Goal: Task Accomplishment & Management: Complete application form

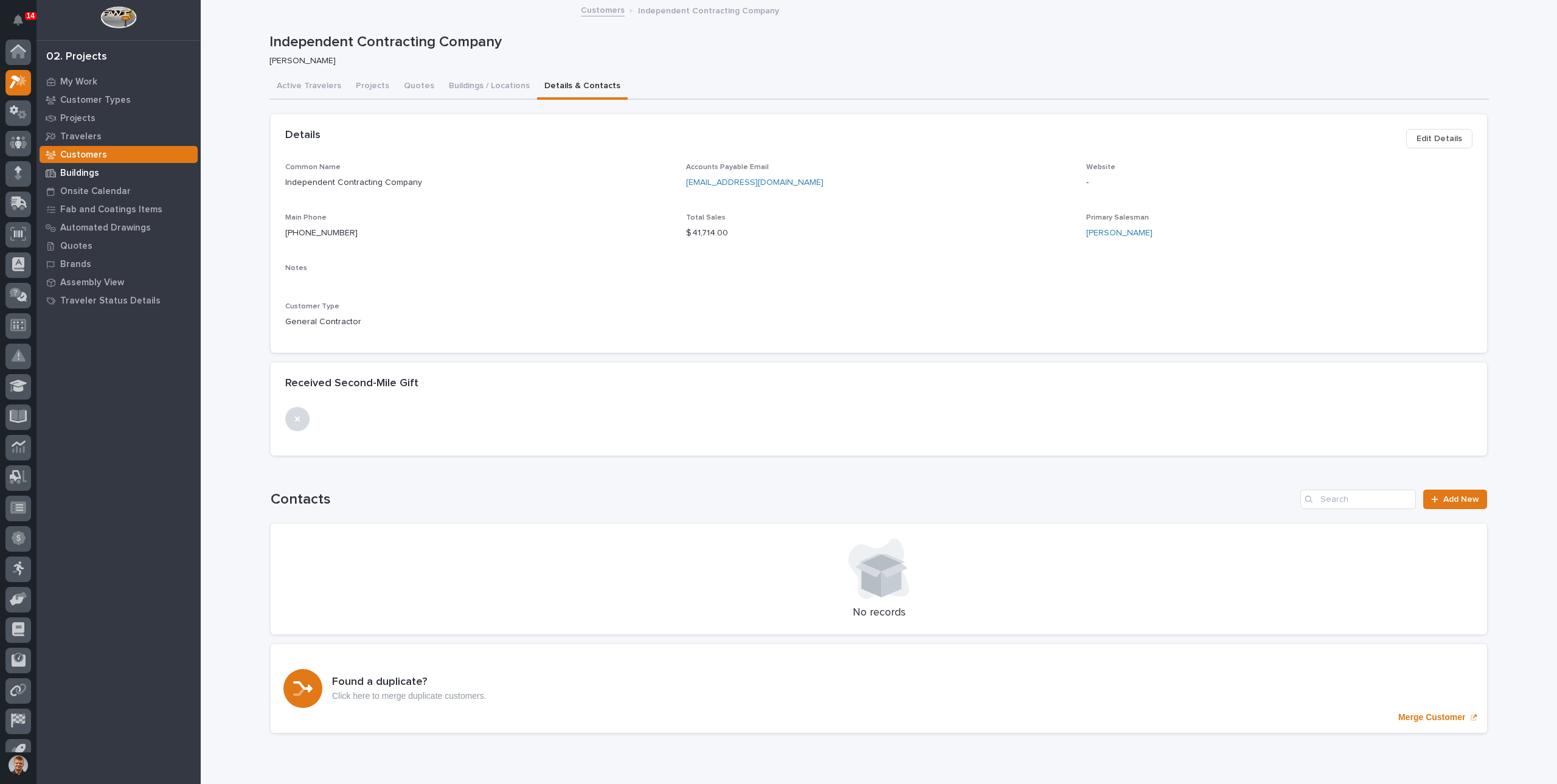
scroll to position [16, 0]
click at [81, 81] on p "My Work" at bounding box center [79, 81] width 37 height 11
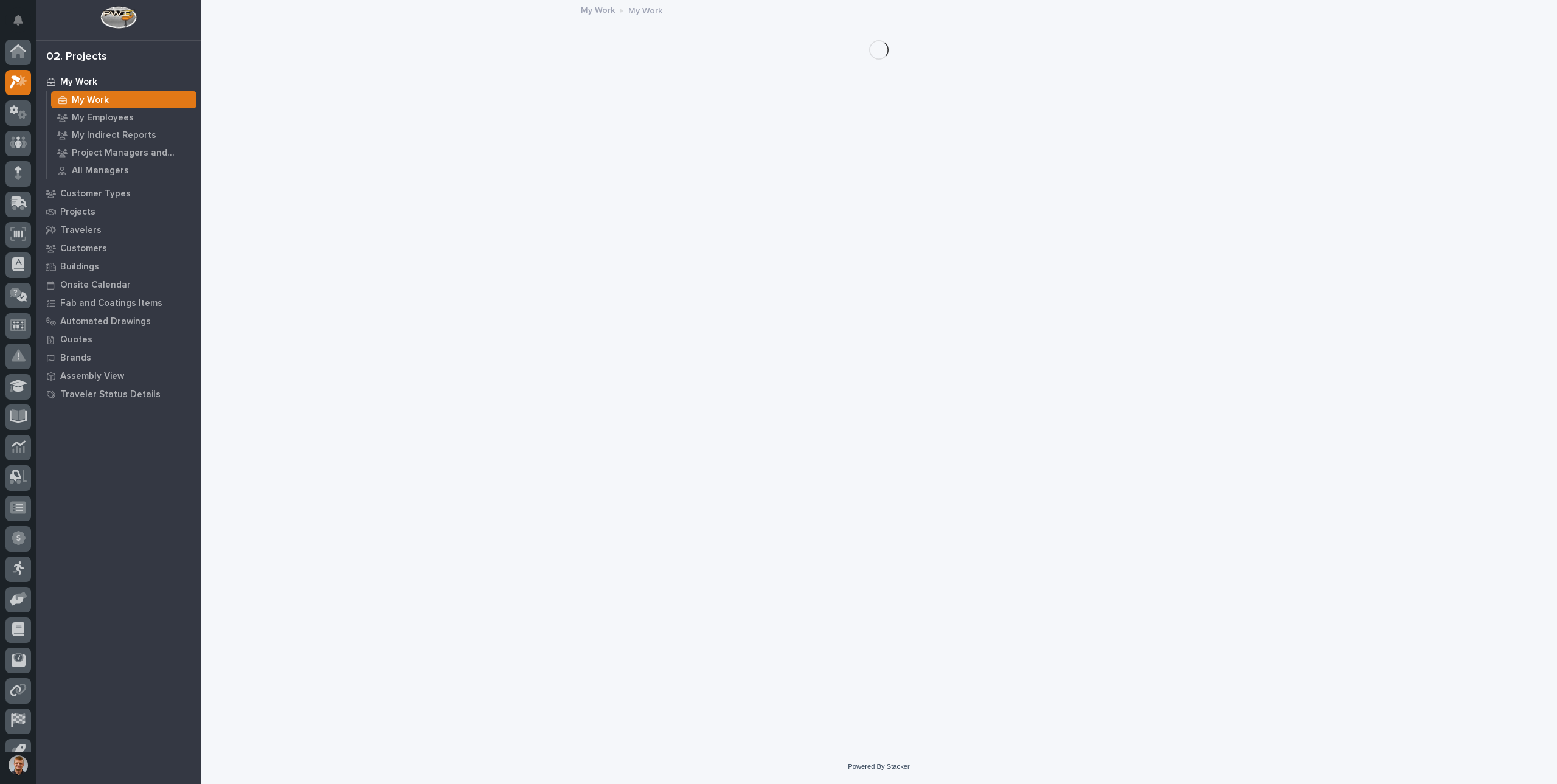
scroll to position [16, 0]
click at [88, 105] on div "My Work" at bounding box center [124, 100] width 146 height 17
click at [89, 109] on div "My Employees" at bounding box center [124, 117] width 146 height 17
click at [92, 117] on p "My Employees" at bounding box center [103, 118] width 62 height 11
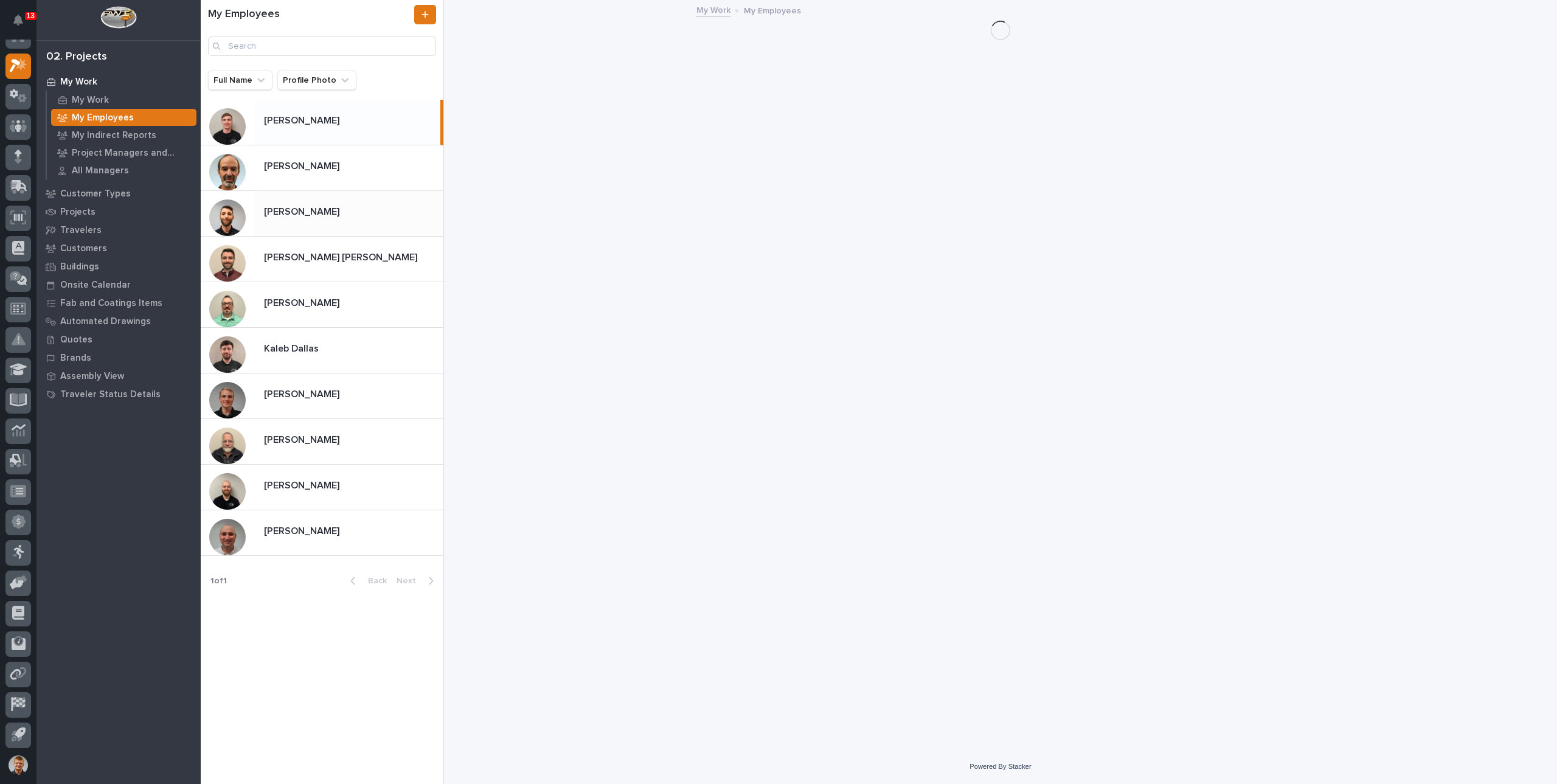
click at [329, 226] on div "[PERSON_NAME] [PERSON_NAME]" at bounding box center [322, 213] width 243 height 46
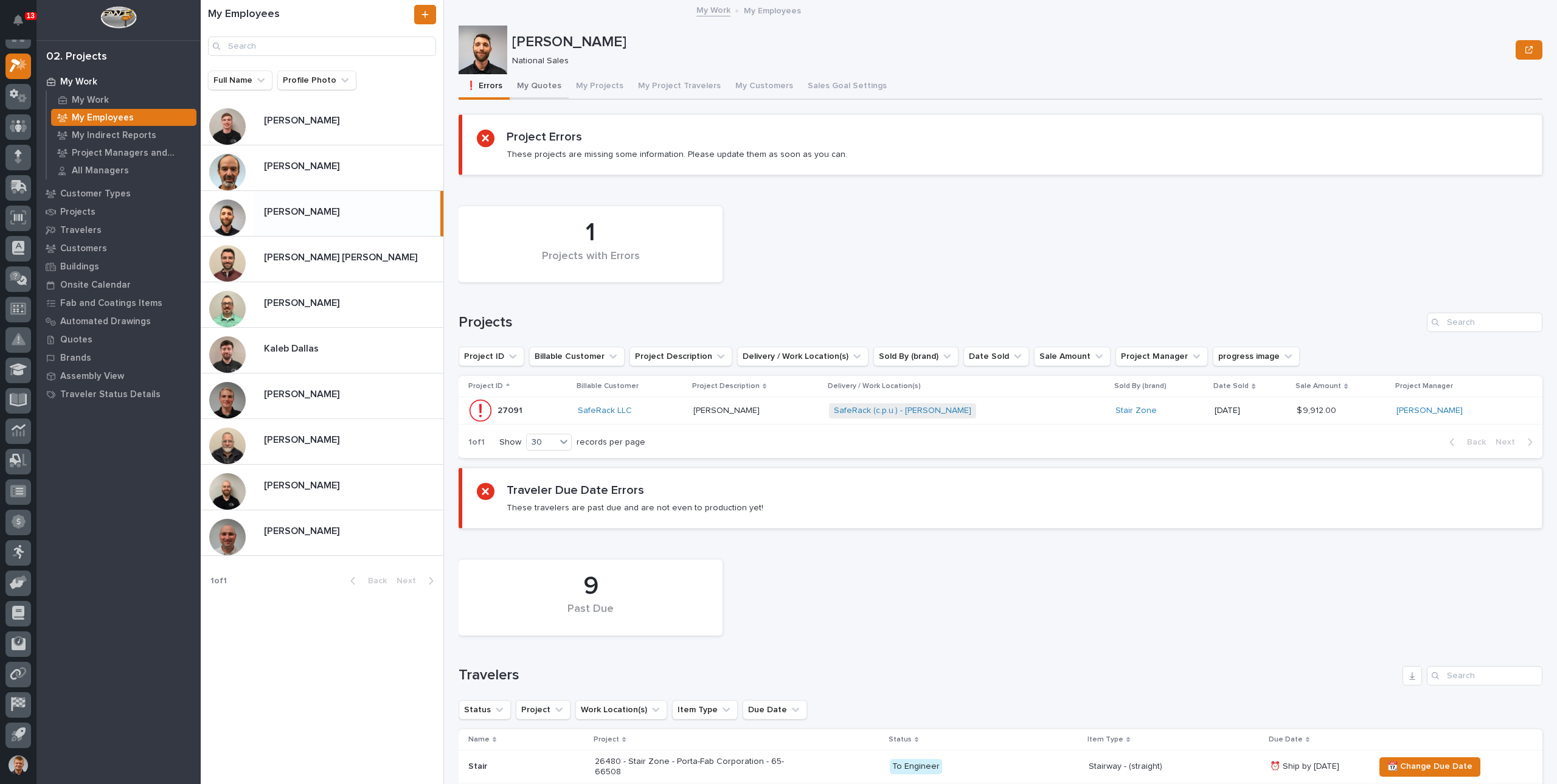
click at [526, 89] on button "My Quotes" at bounding box center [539, 87] width 59 height 26
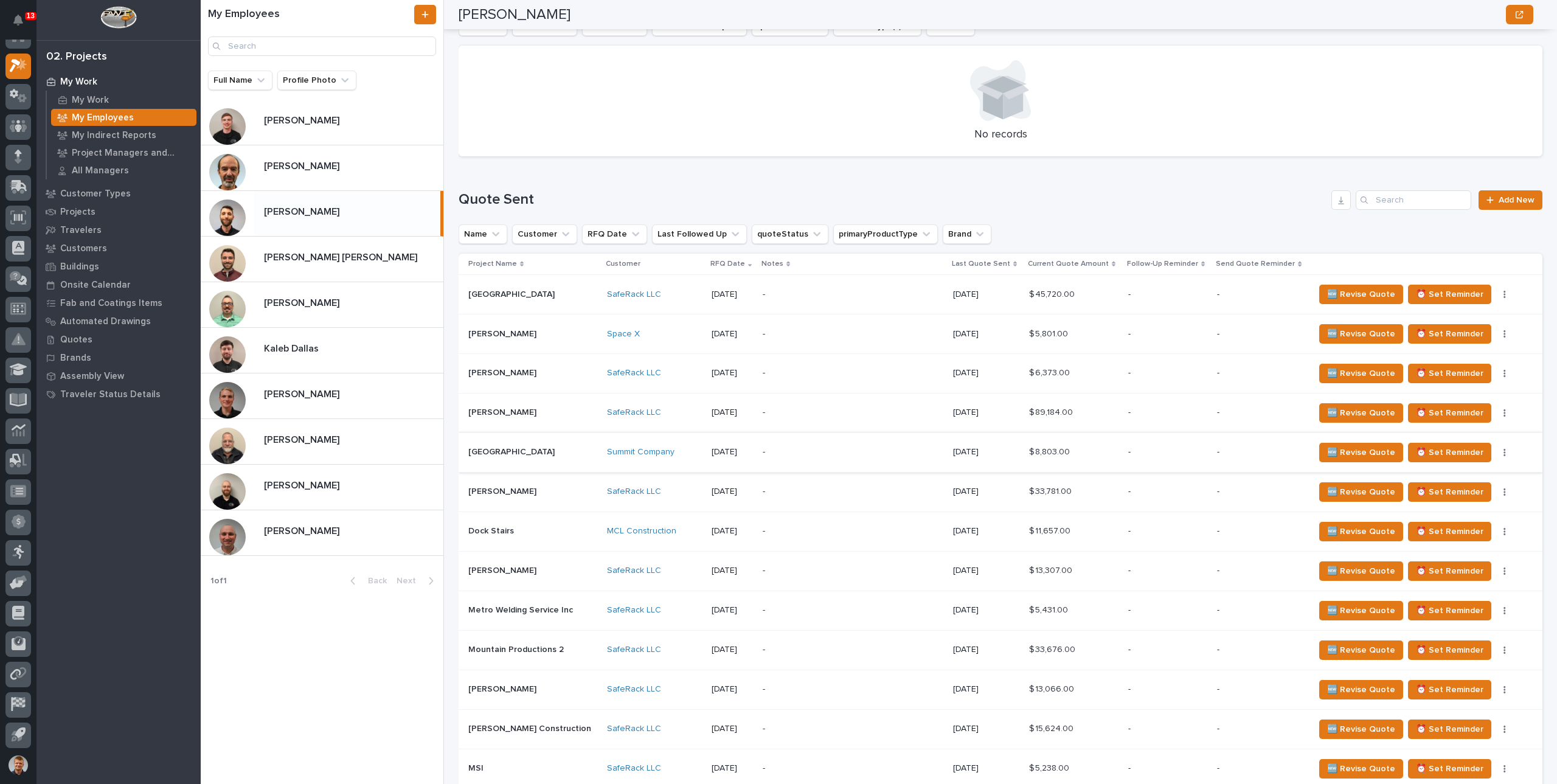
scroll to position [486, 0]
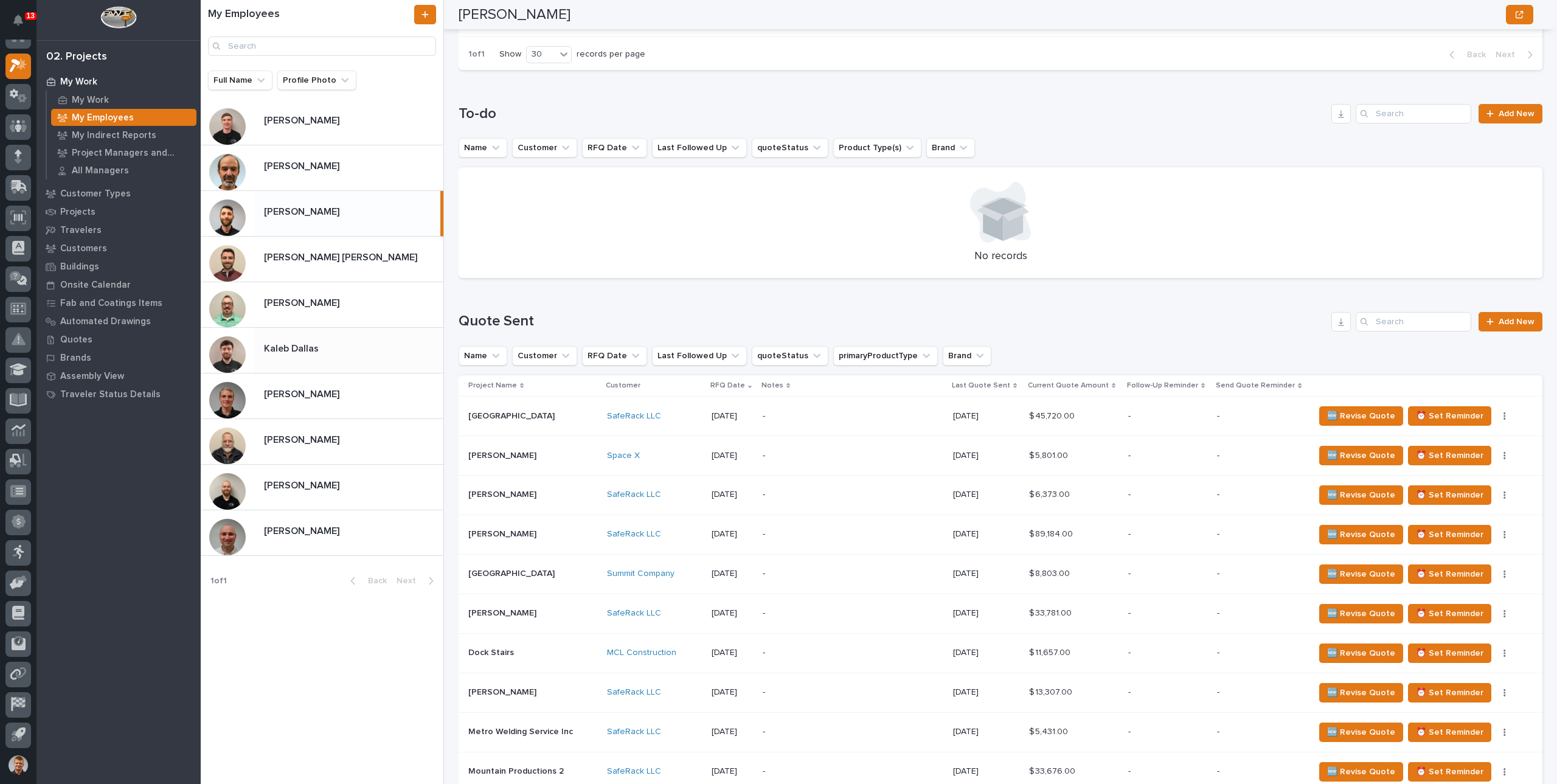
click at [282, 347] on p "Kaleb Dallas" at bounding box center [293, 348] width 57 height 14
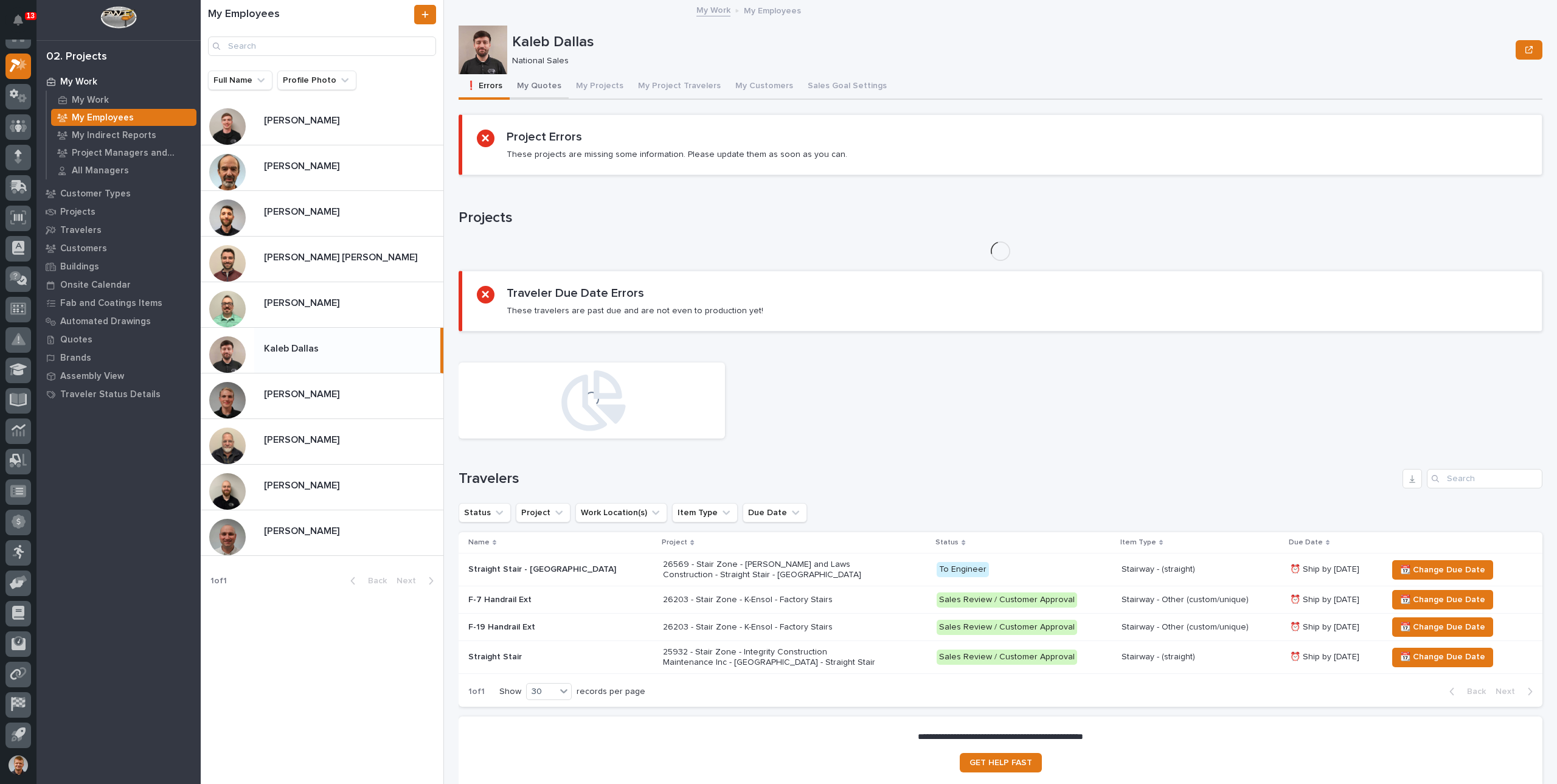
click at [538, 85] on button "My Quotes" at bounding box center [539, 87] width 59 height 26
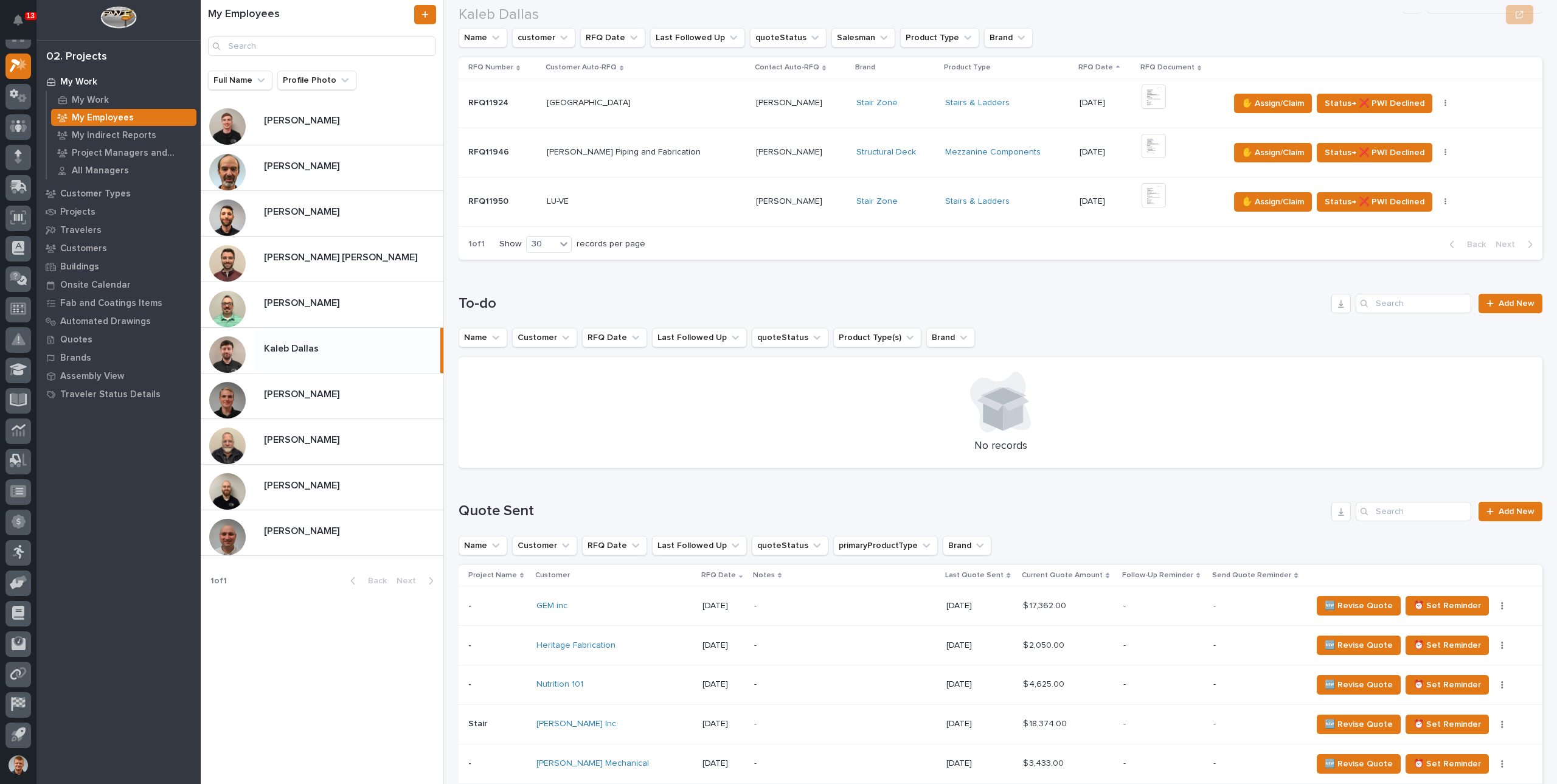
scroll to position [304, 0]
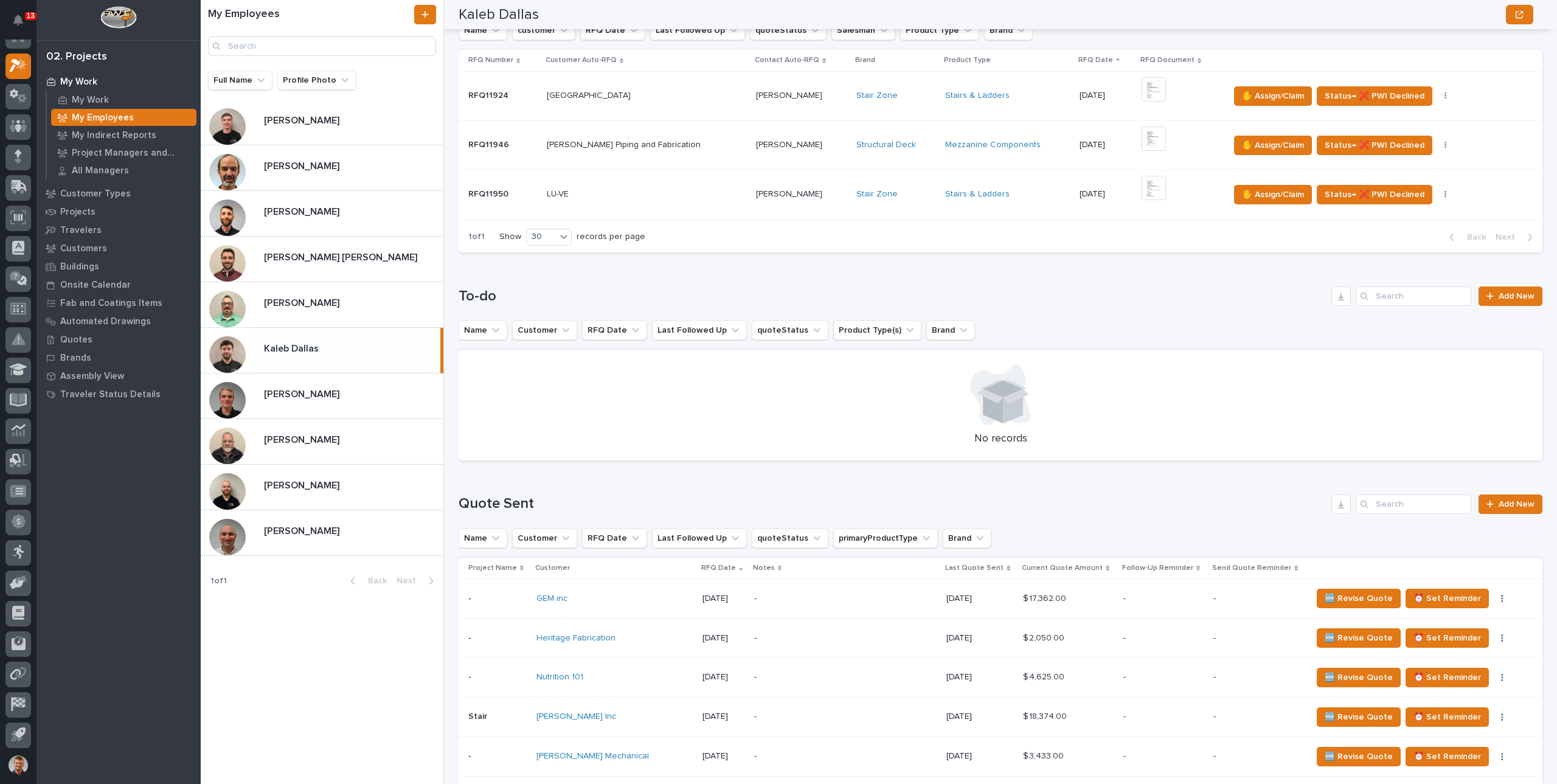
click at [495, 422] on div at bounding box center [1001, 394] width 1055 height 61
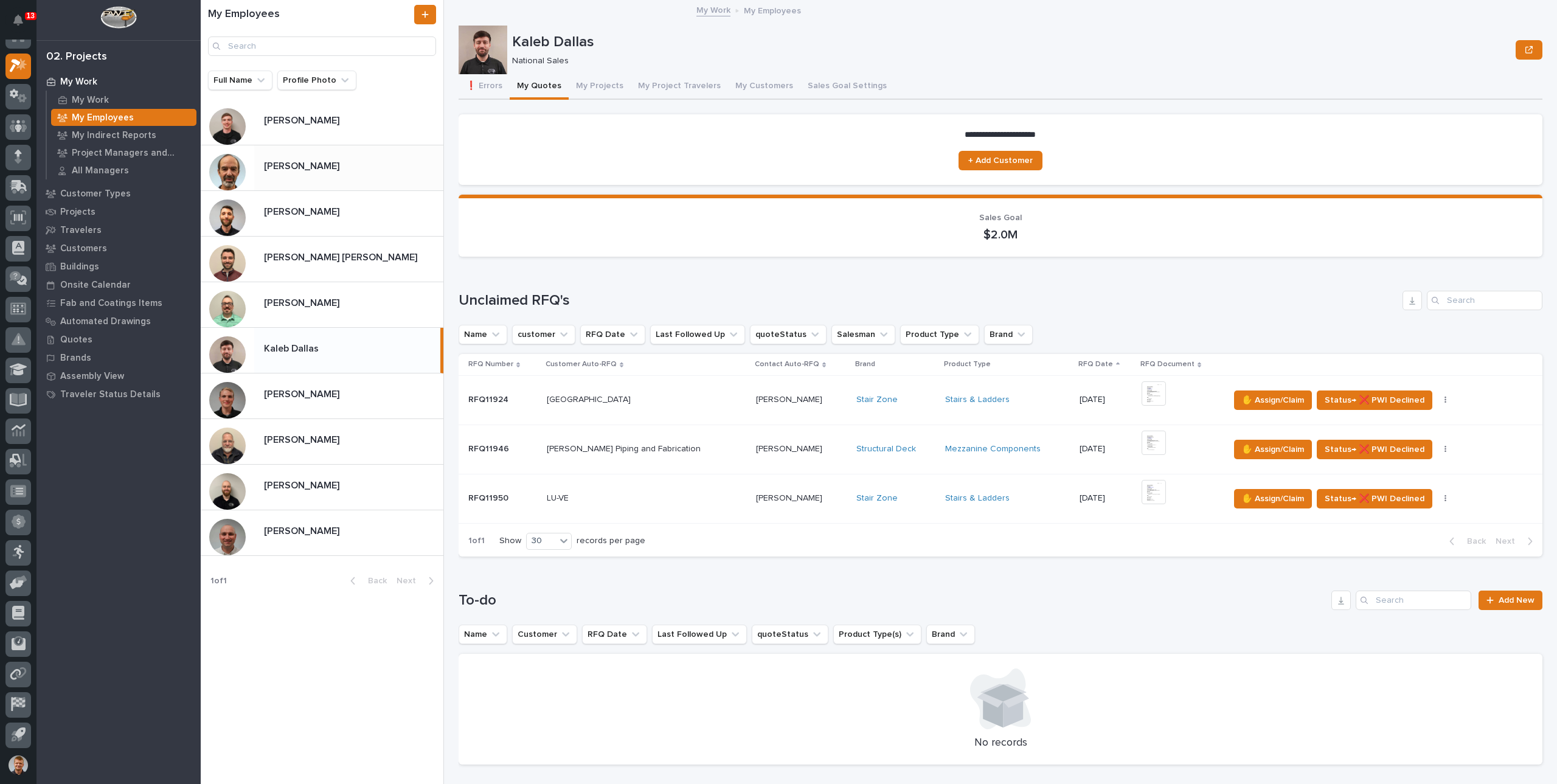
click at [325, 160] on p "[PERSON_NAME]" at bounding box center [303, 165] width 78 height 14
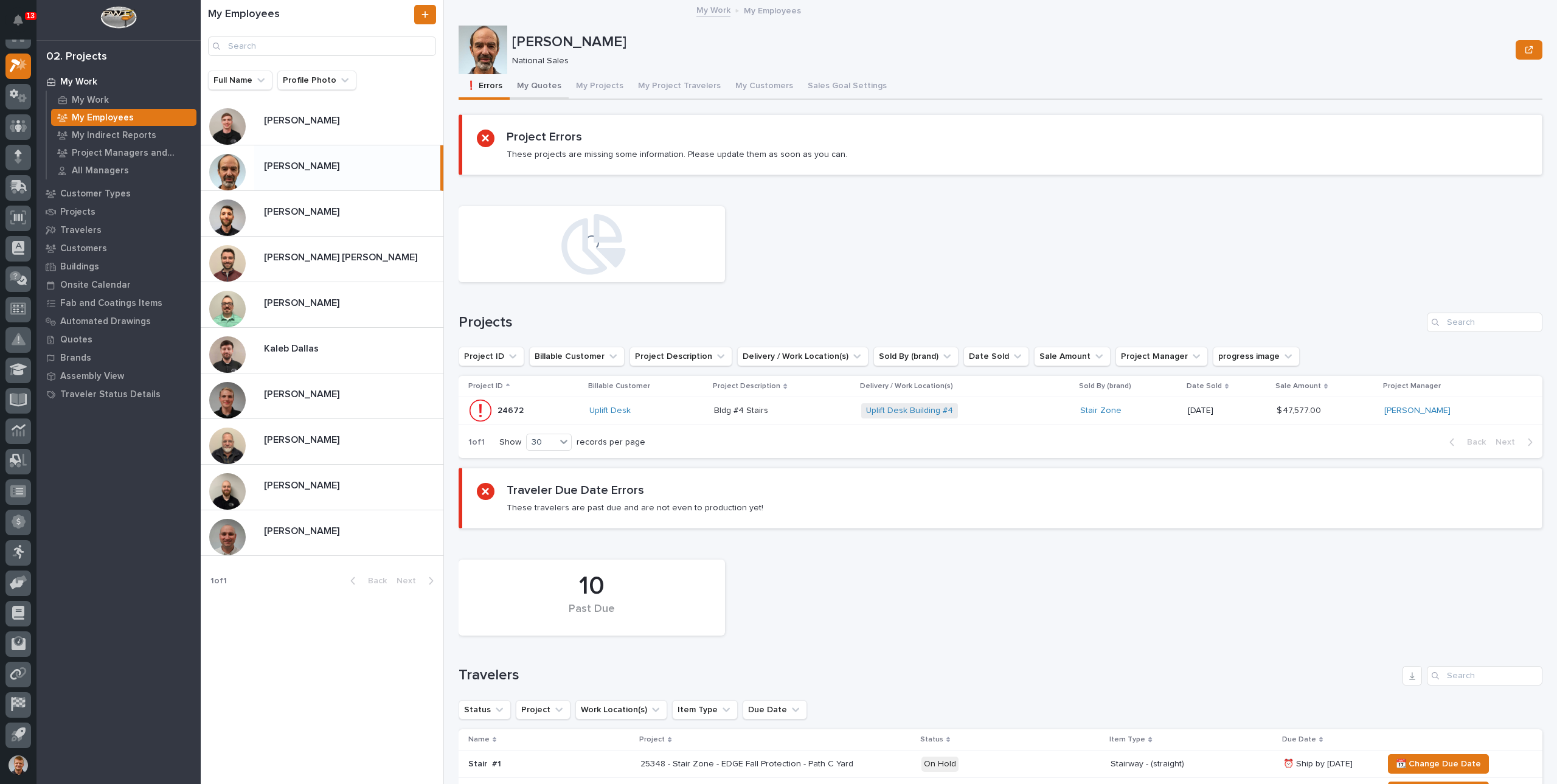
click at [538, 92] on button "My Quotes" at bounding box center [539, 87] width 59 height 26
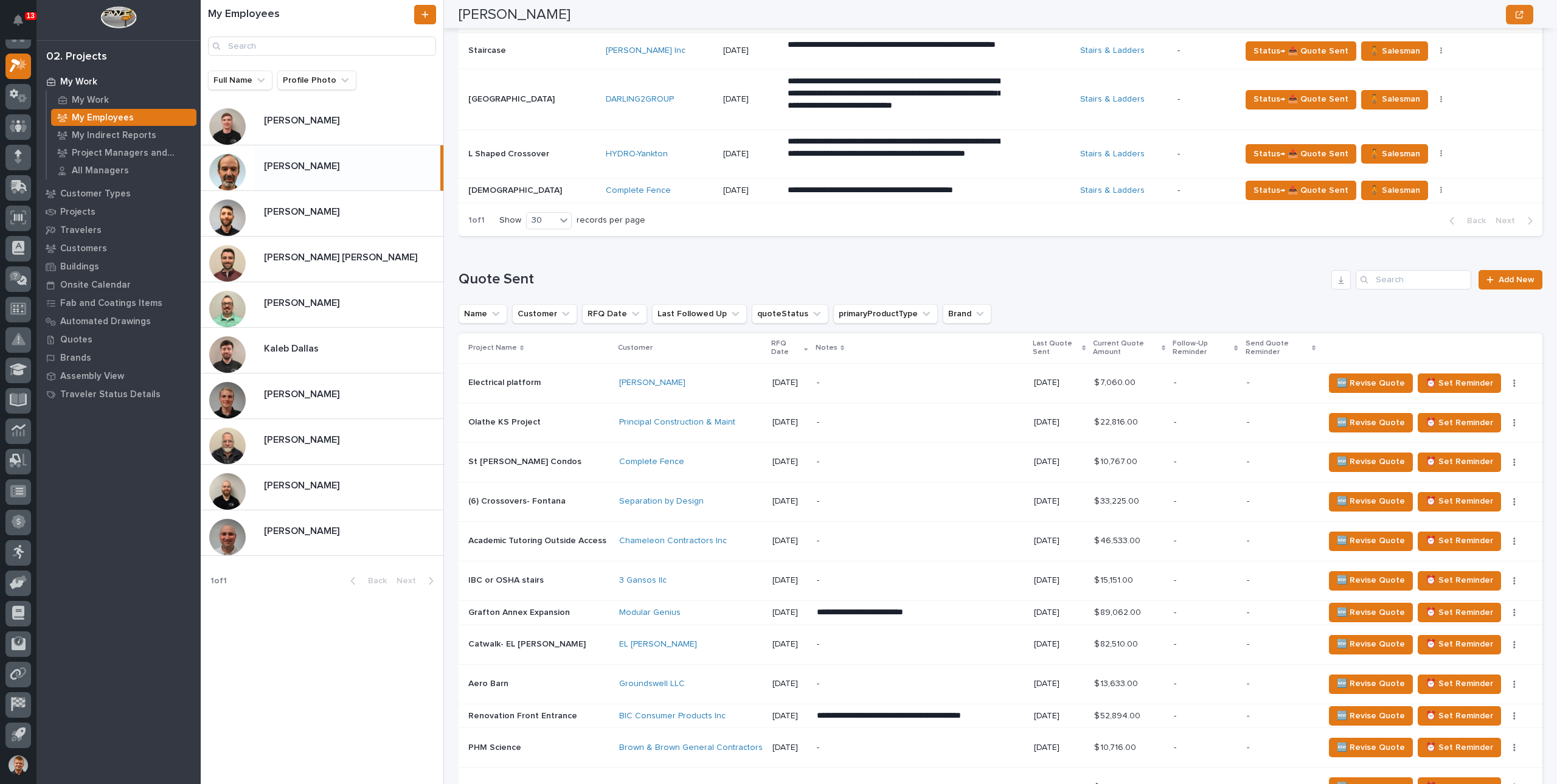
scroll to position [669, 0]
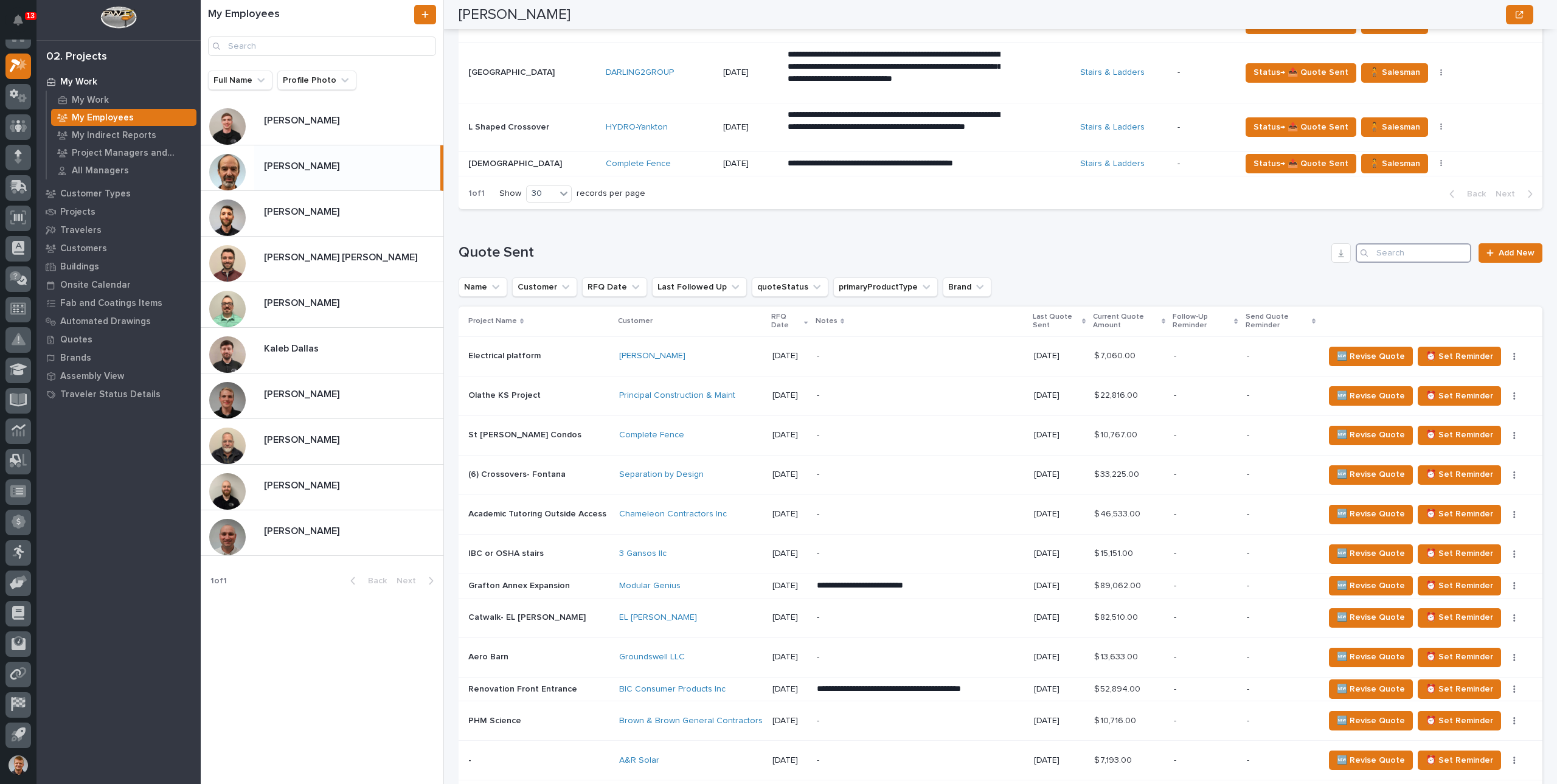
click at [1418, 248] on input "Search" at bounding box center [1414, 253] width 116 height 19
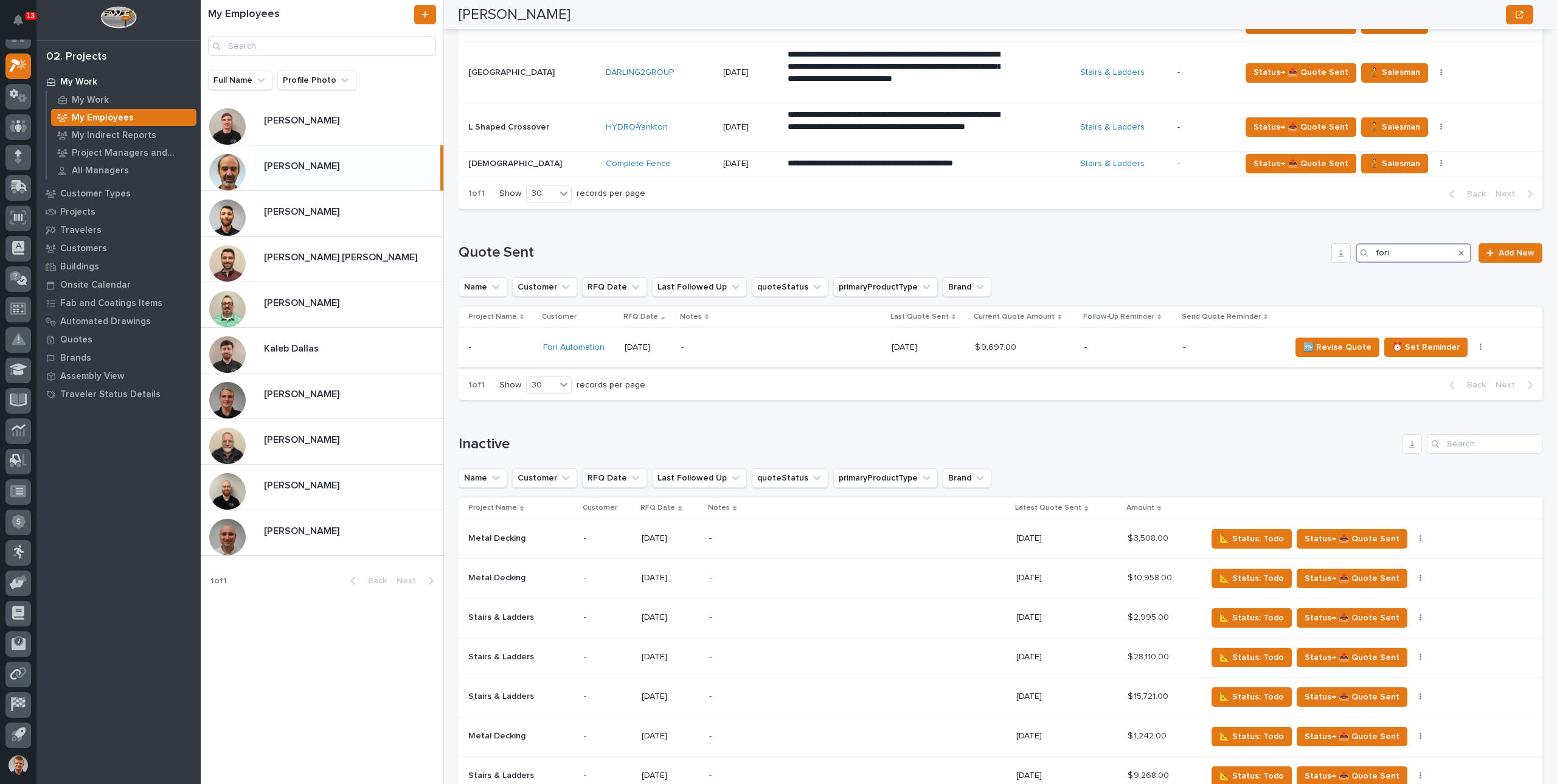
type input "fori"
click at [723, 356] on div "-" at bounding box center [781, 348] width 201 height 27
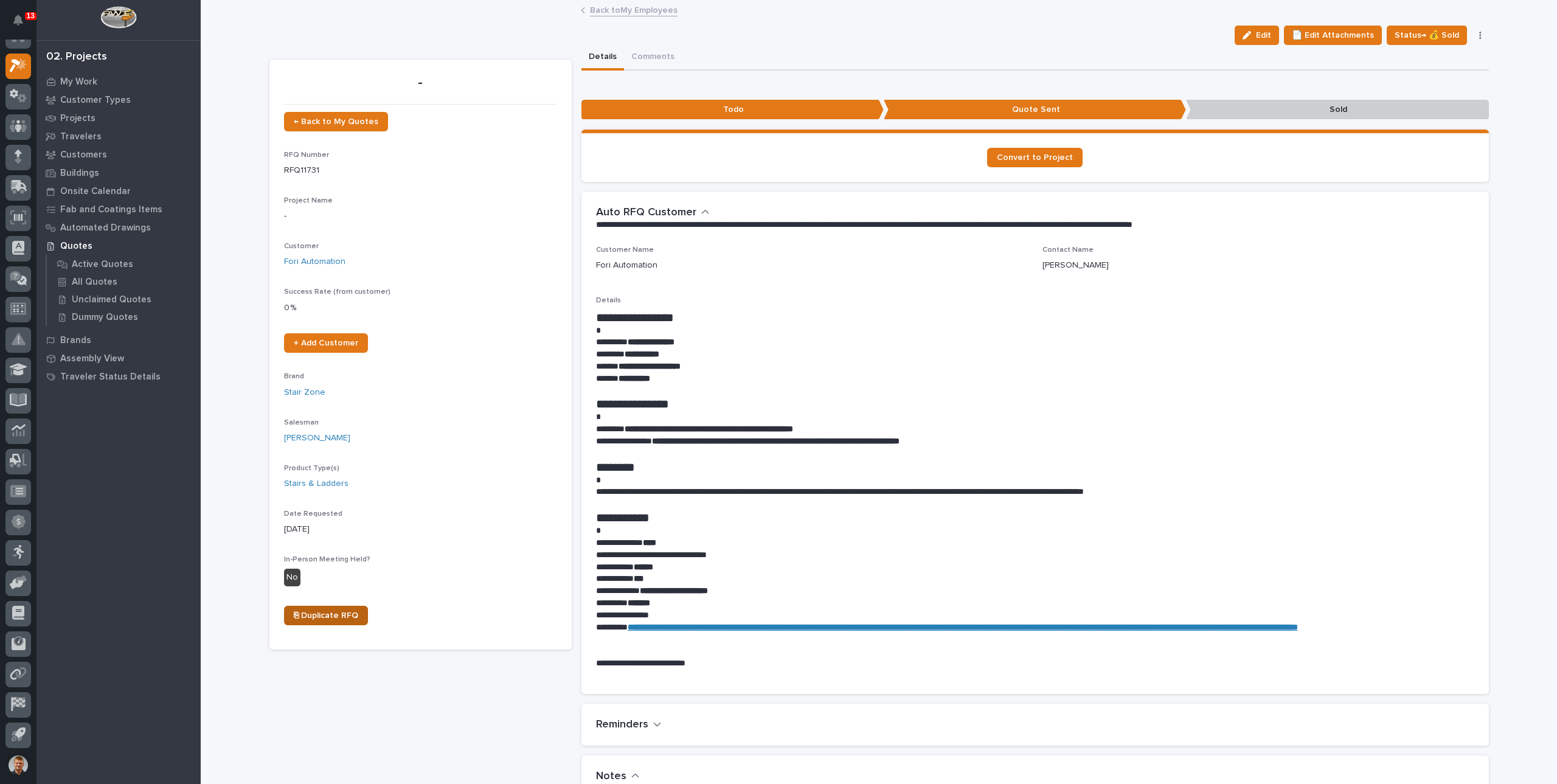
click at [319, 615] on span "⎘ Duplicate RFQ" at bounding box center [326, 615] width 64 height 9
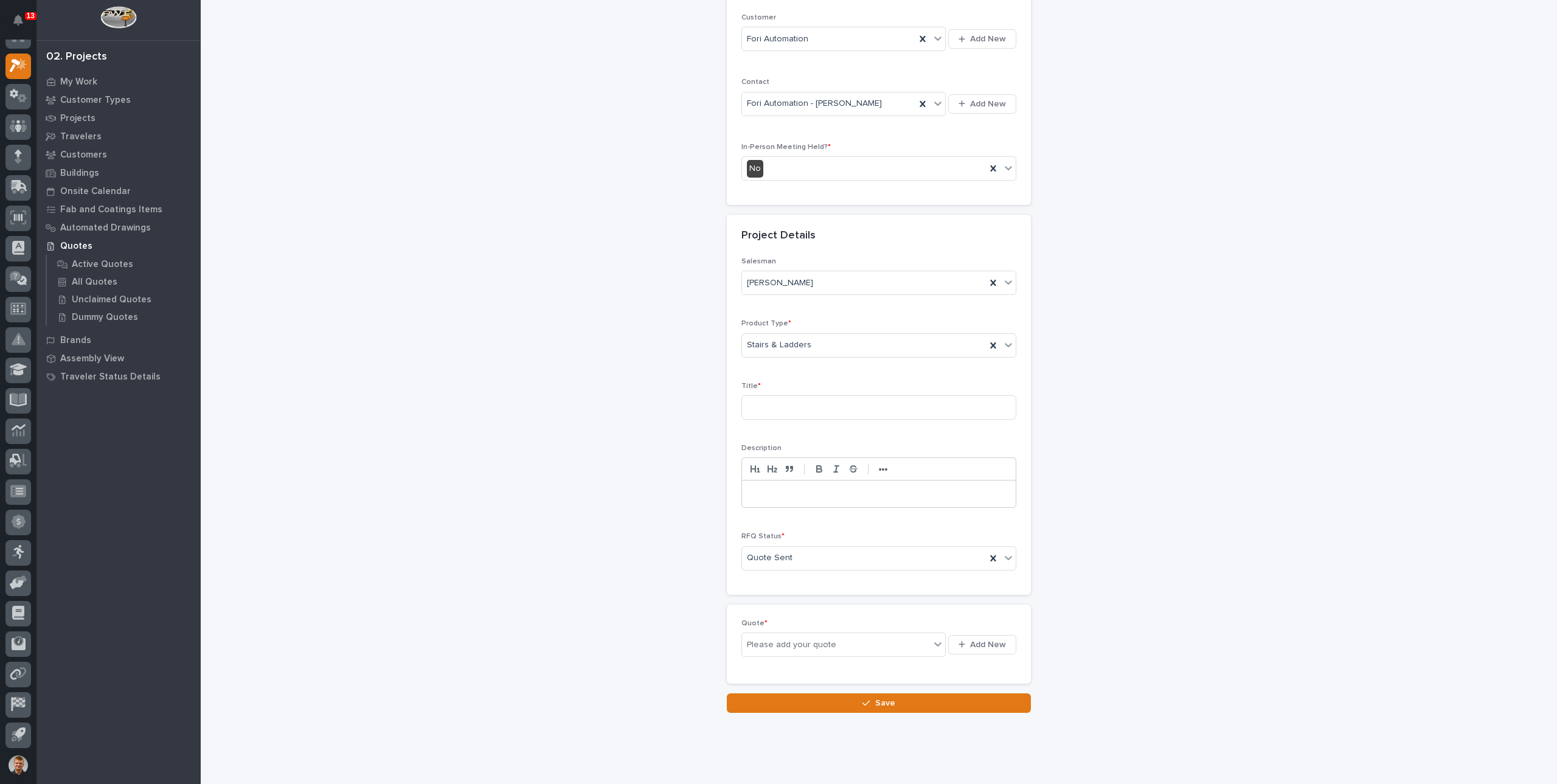
scroll to position [243, 0]
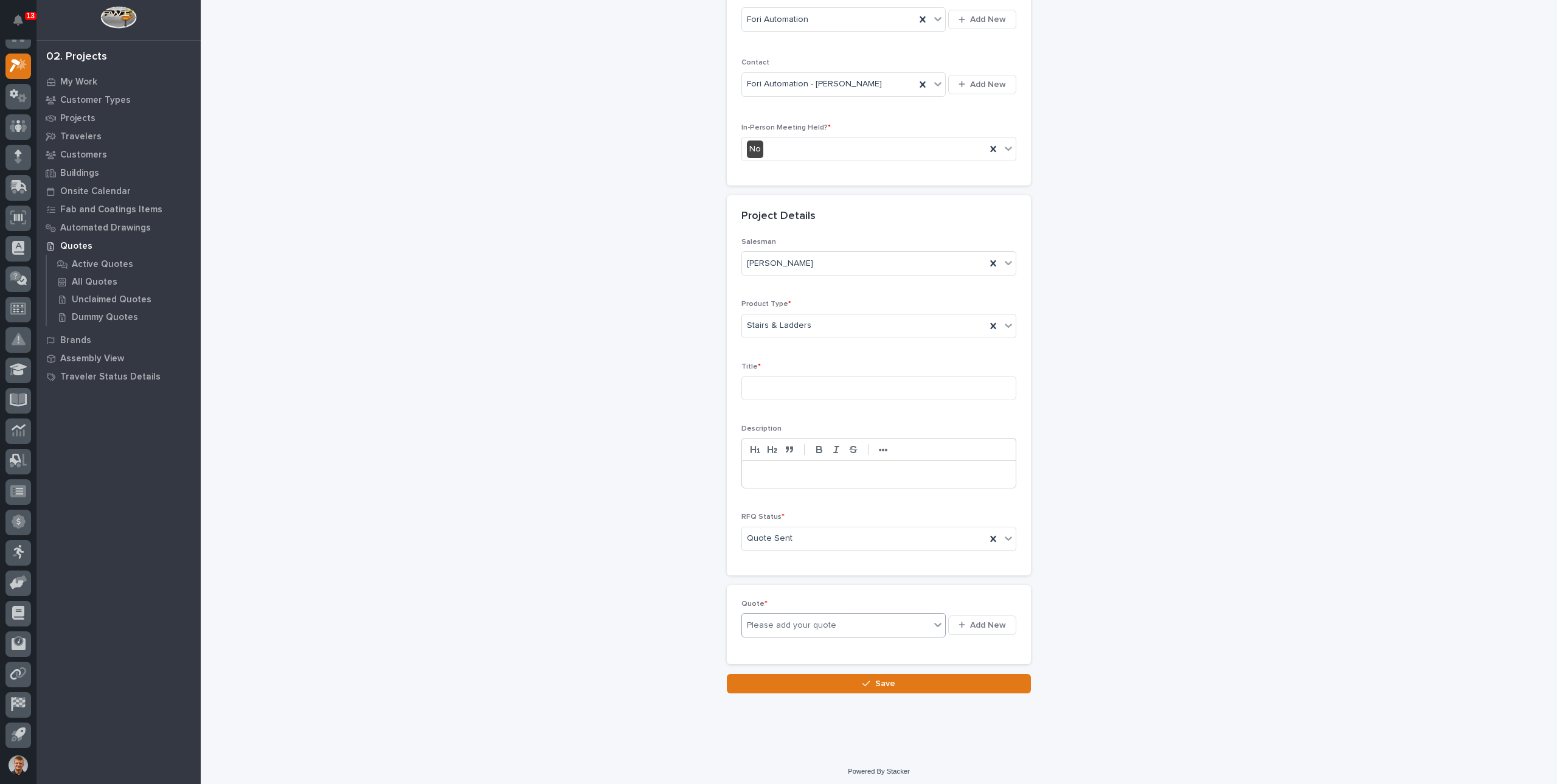
click at [831, 619] on div "Please add your quote" at bounding box center [836, 625] width 188 height 15
click at [841, 620] on div "Please add your quote" at bounding box center [836, 625] width 188 height 15
click at [948, 621] on button "Add New" at bounding box center [982, 625] width 68 height 19
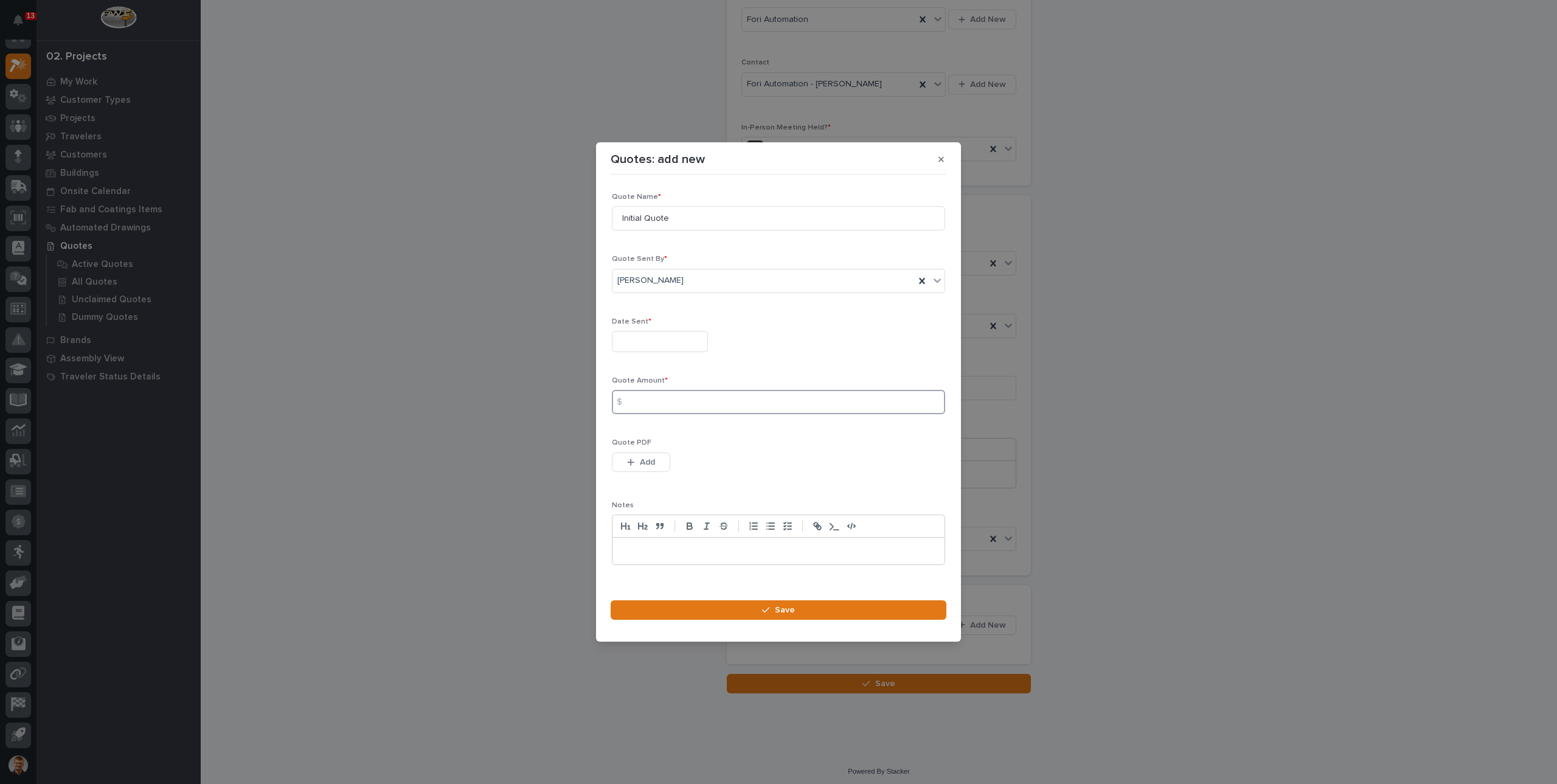
click at [683, 396] on input at bounding box center [778, 402] width 334 height 24
type input "4035"
click at [674, 335] on input "text" at bounding box center [660, 341] width 96 height 21
click at [659, 284] on div "27" at bounding box center [656, 281] width 16 height 16
type input "**********"
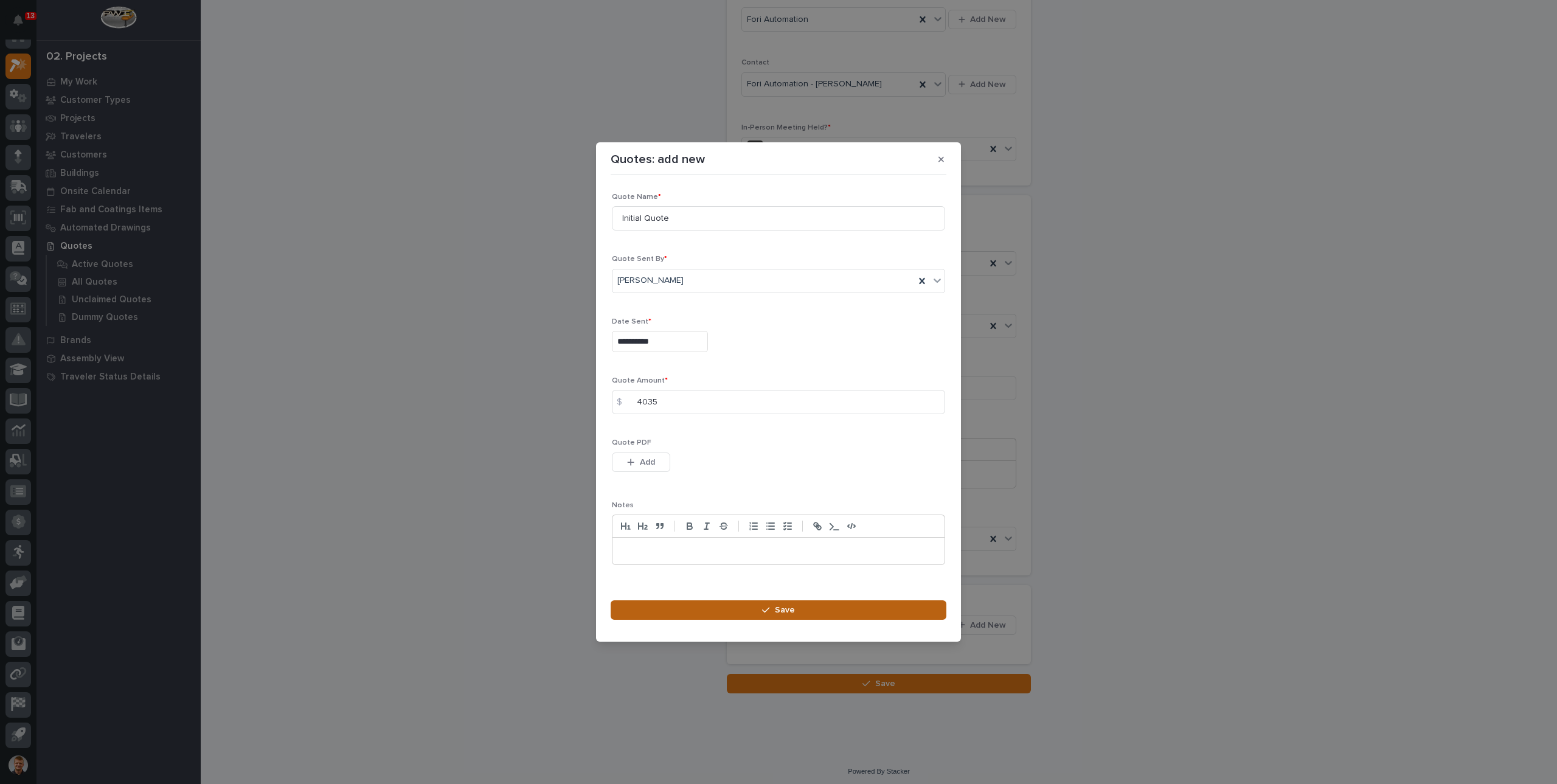
click at [774, 600] on button "Save" at bounding box center [778, 610] width 336 height 19
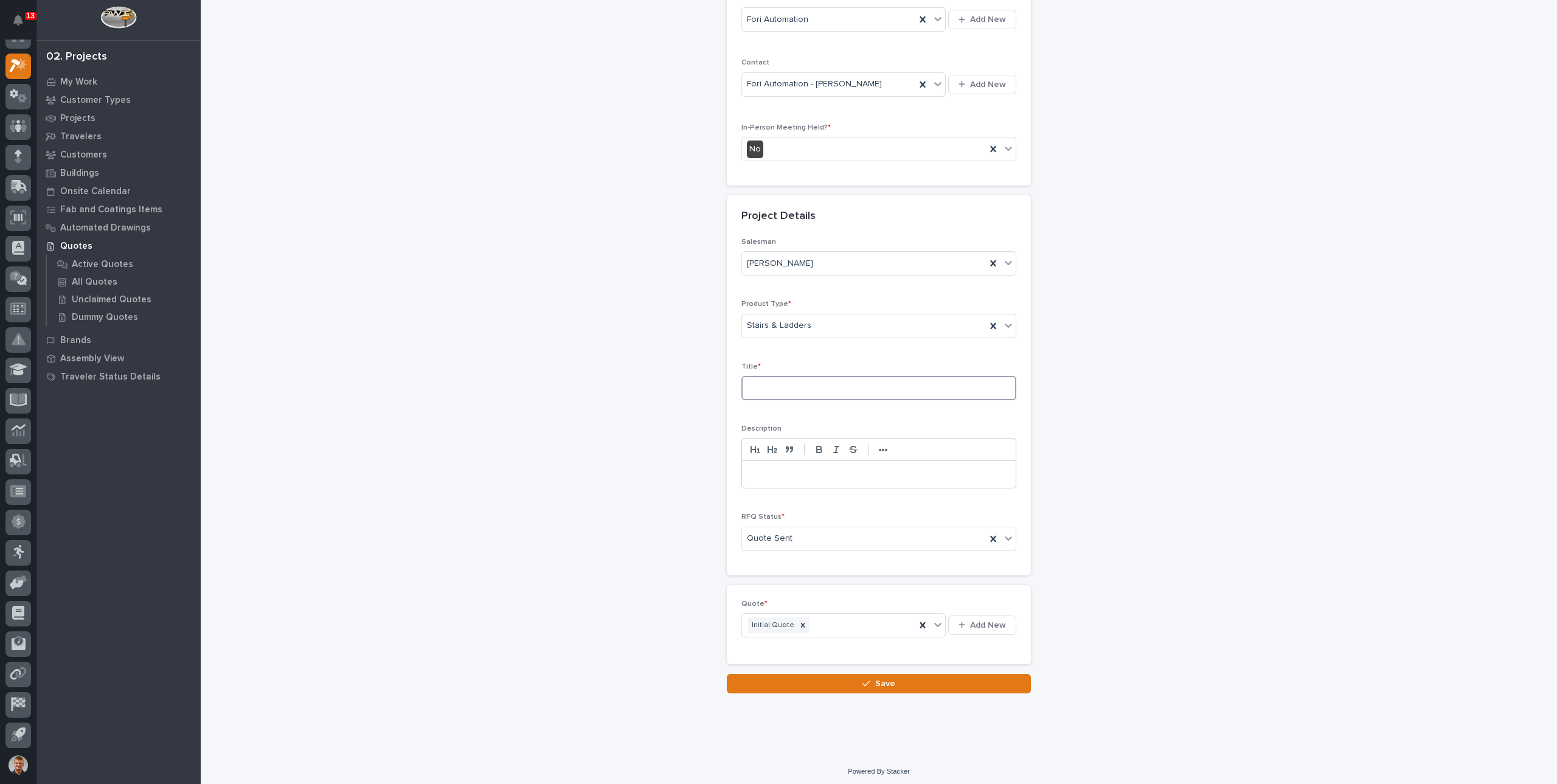
click at [839, 391] on input at bounding box center [878, 388] width 275 height 24
type input "s"
type input "Stair"
click at [863, 683] on button "Save" at bounding box center [879, 683] width 304 height 19
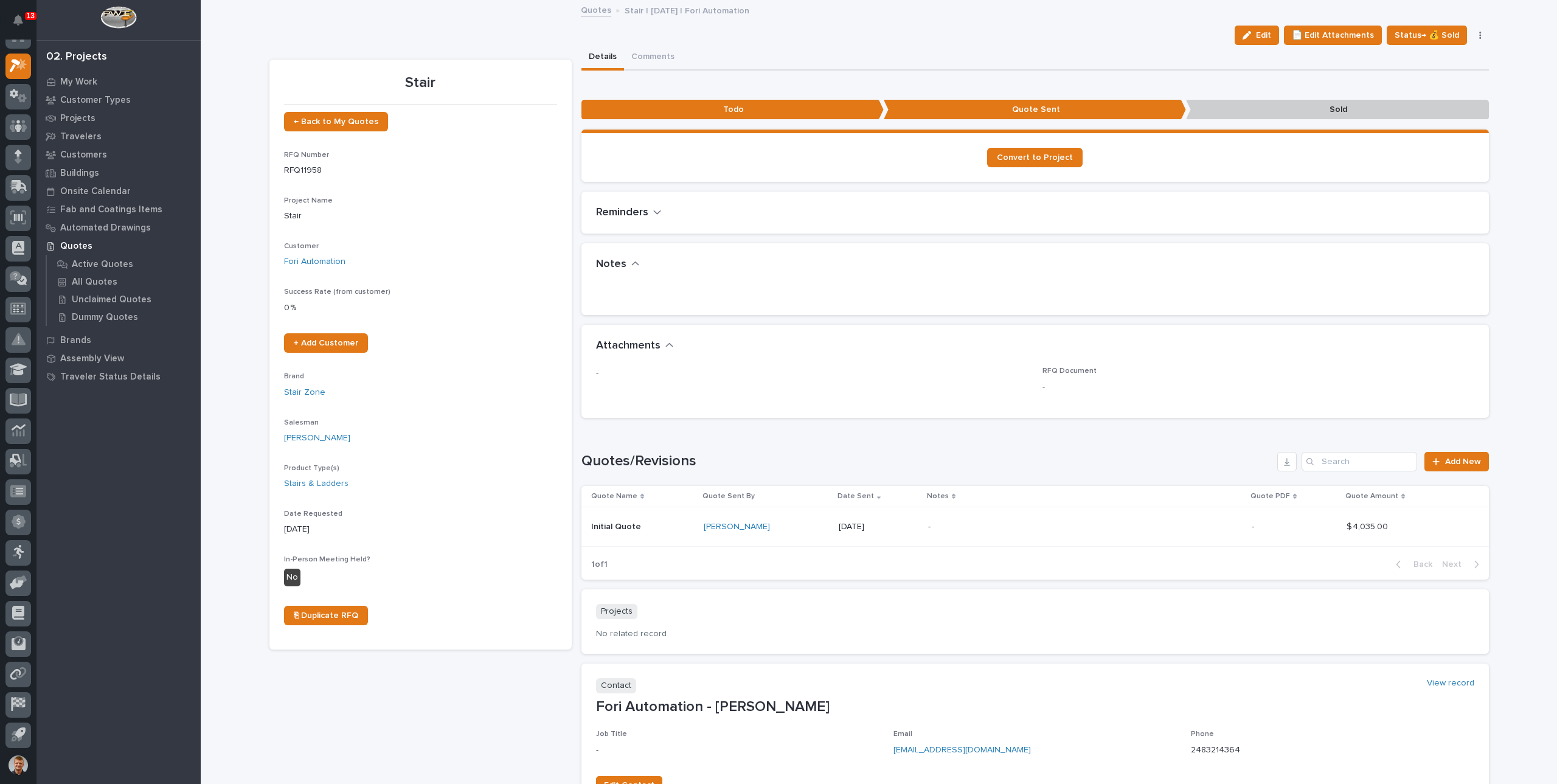
click at [591, 9] on link "Quotes" at bounding box center [596, 9] width 31 height 14
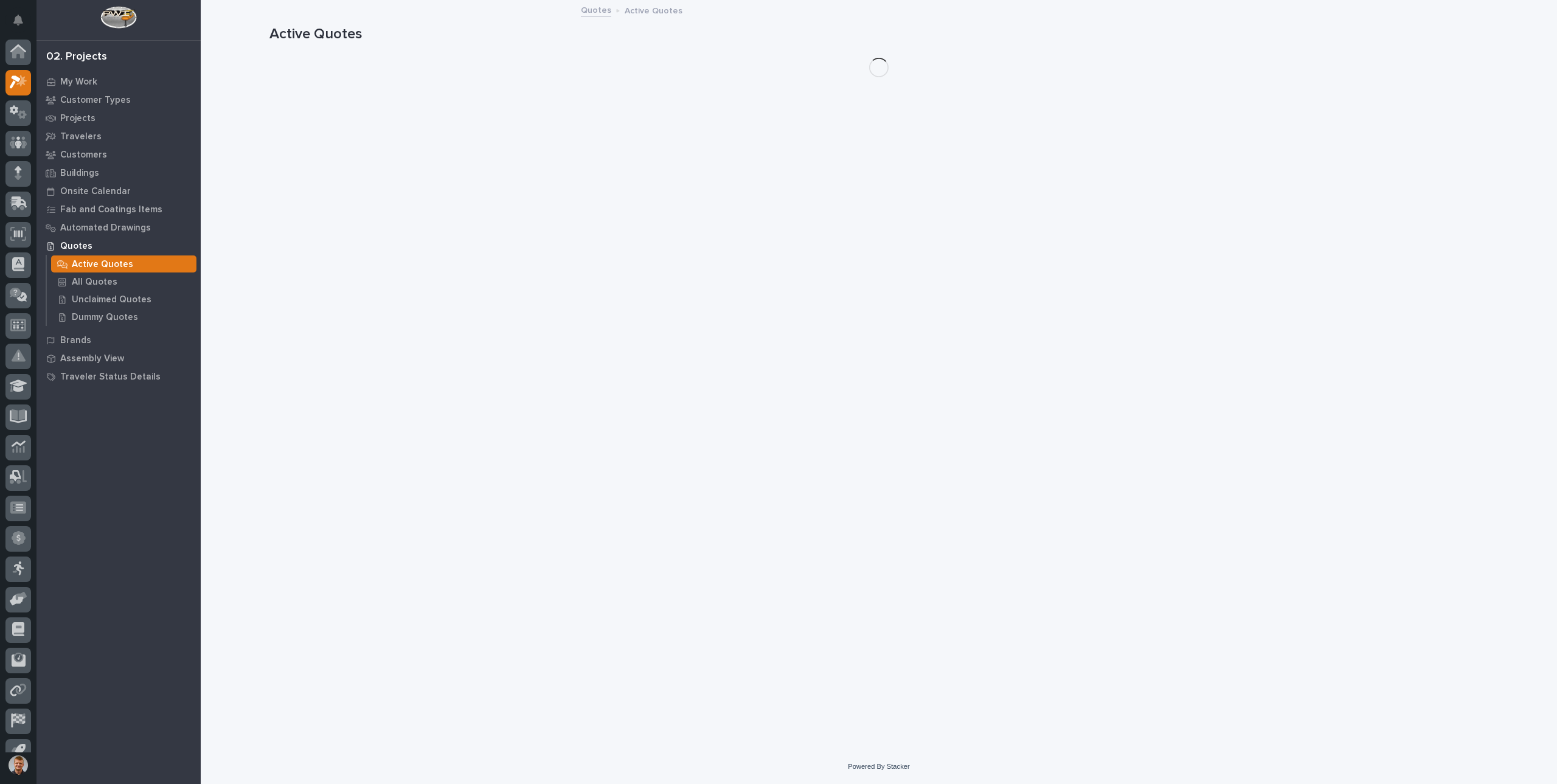
scroll to position [16, 0]
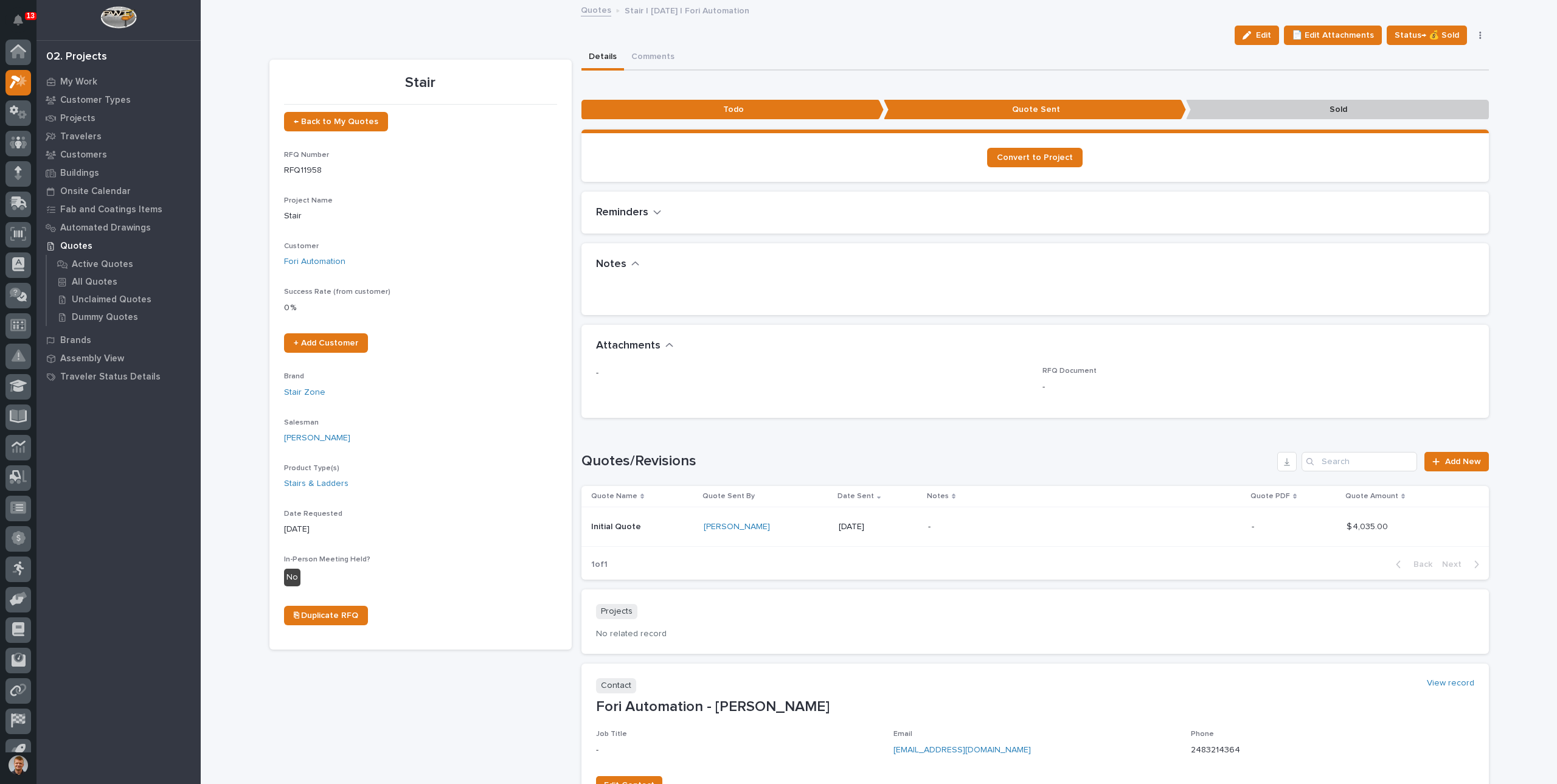
scroll to position [16, 0]
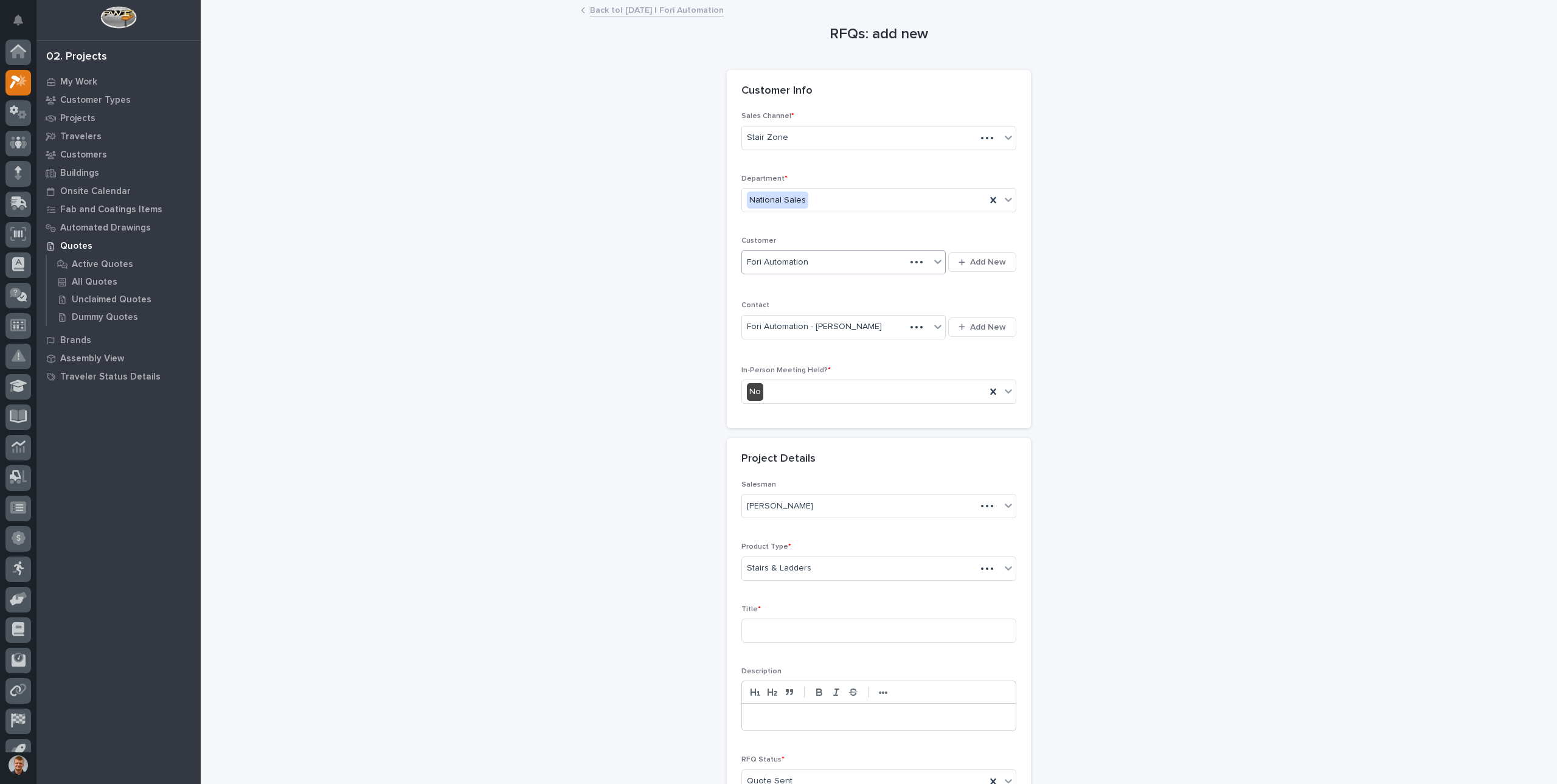
scroll to position [16, 0]
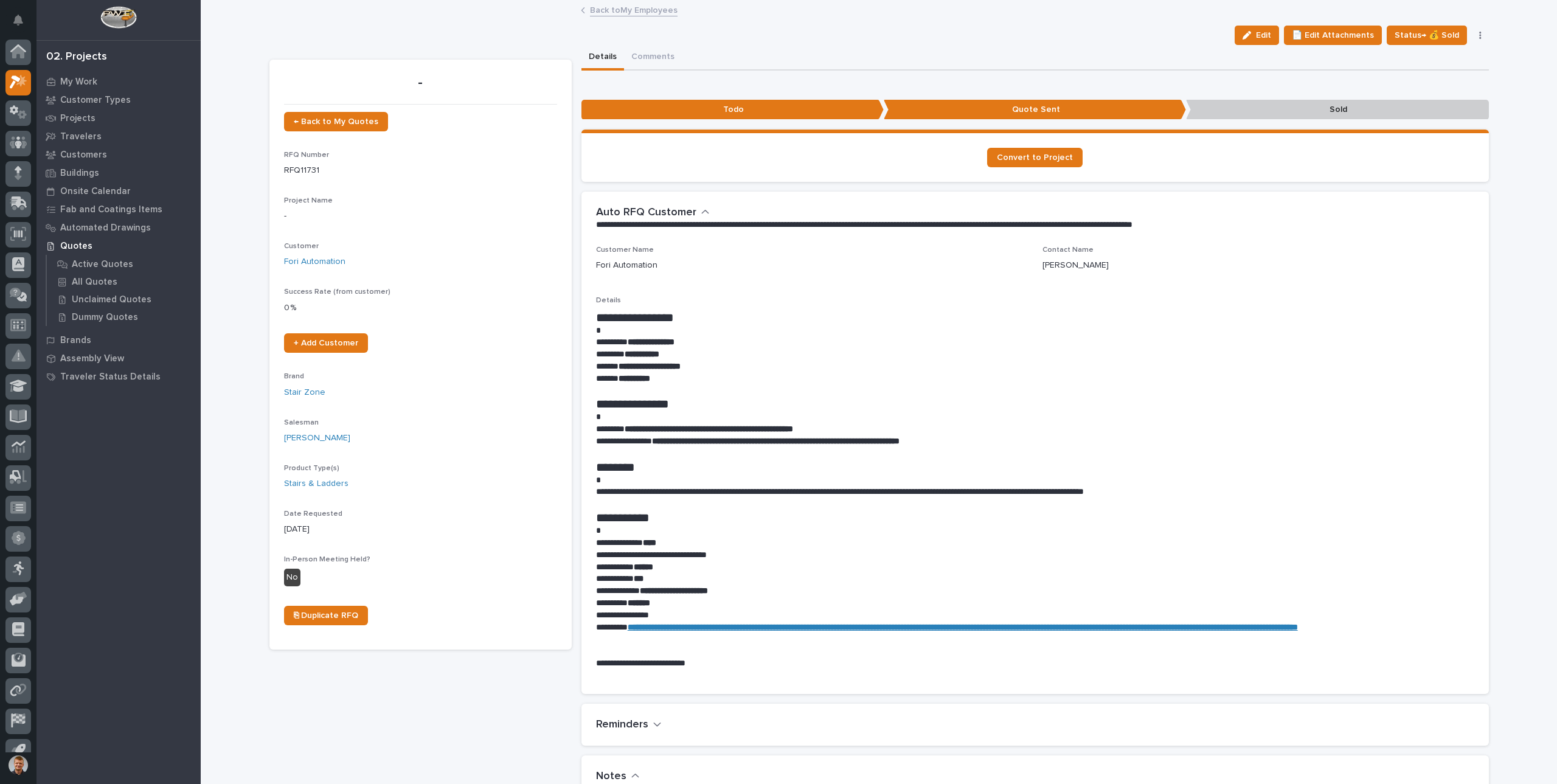
scroll to position [16, 0]
click at [657, 11] on link "Back to My Employees" at bounding box center [634, 9] width 88 height 14
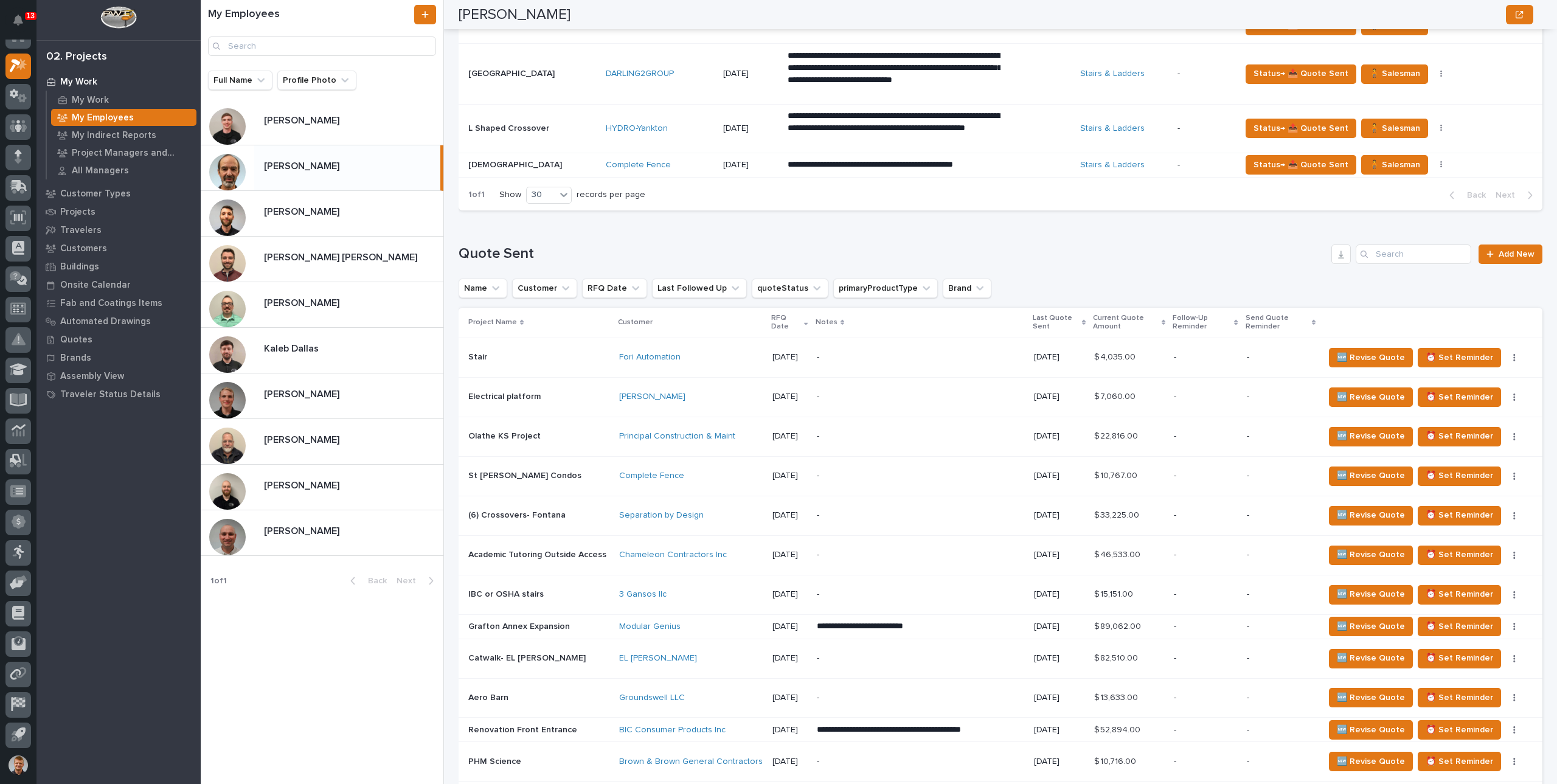
scroll to position [669, 0]
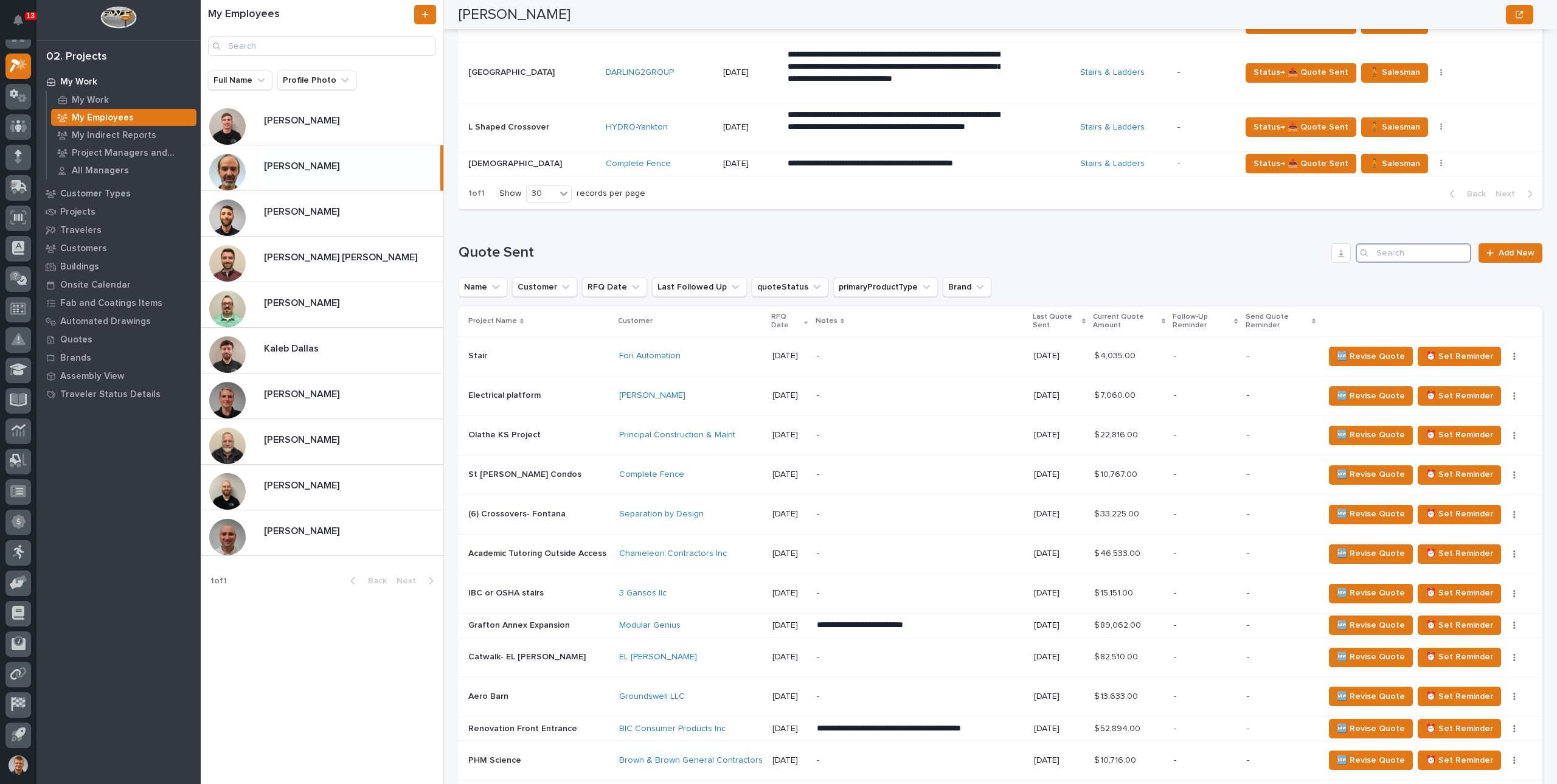
click at [1388, 251] on input "Search" at bounding box center [1414, 253] width 116 height 19
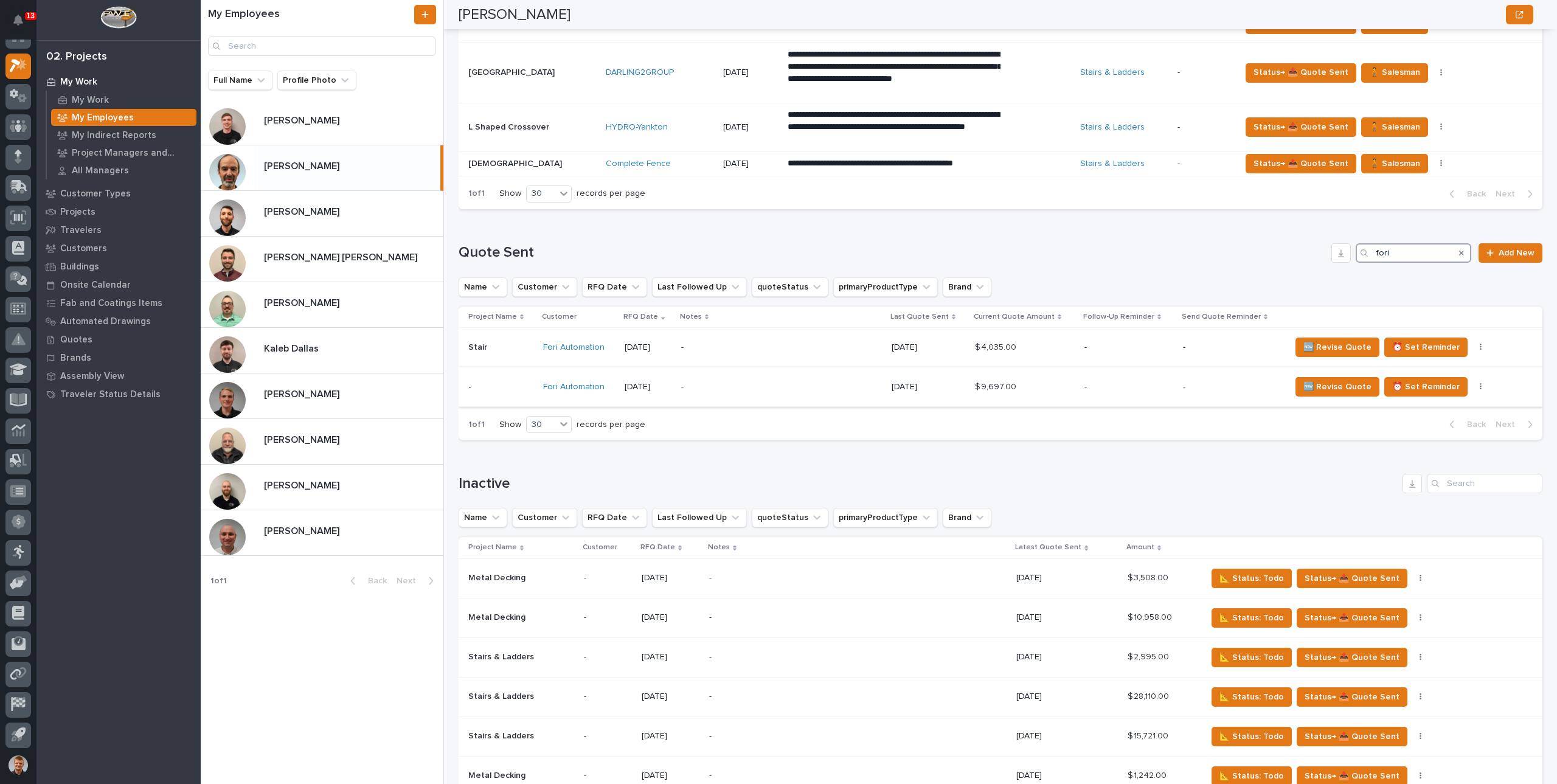
type input "fori"
click at [841, 392] on div "-" at bounding box center [781, 387] width 201 height 27
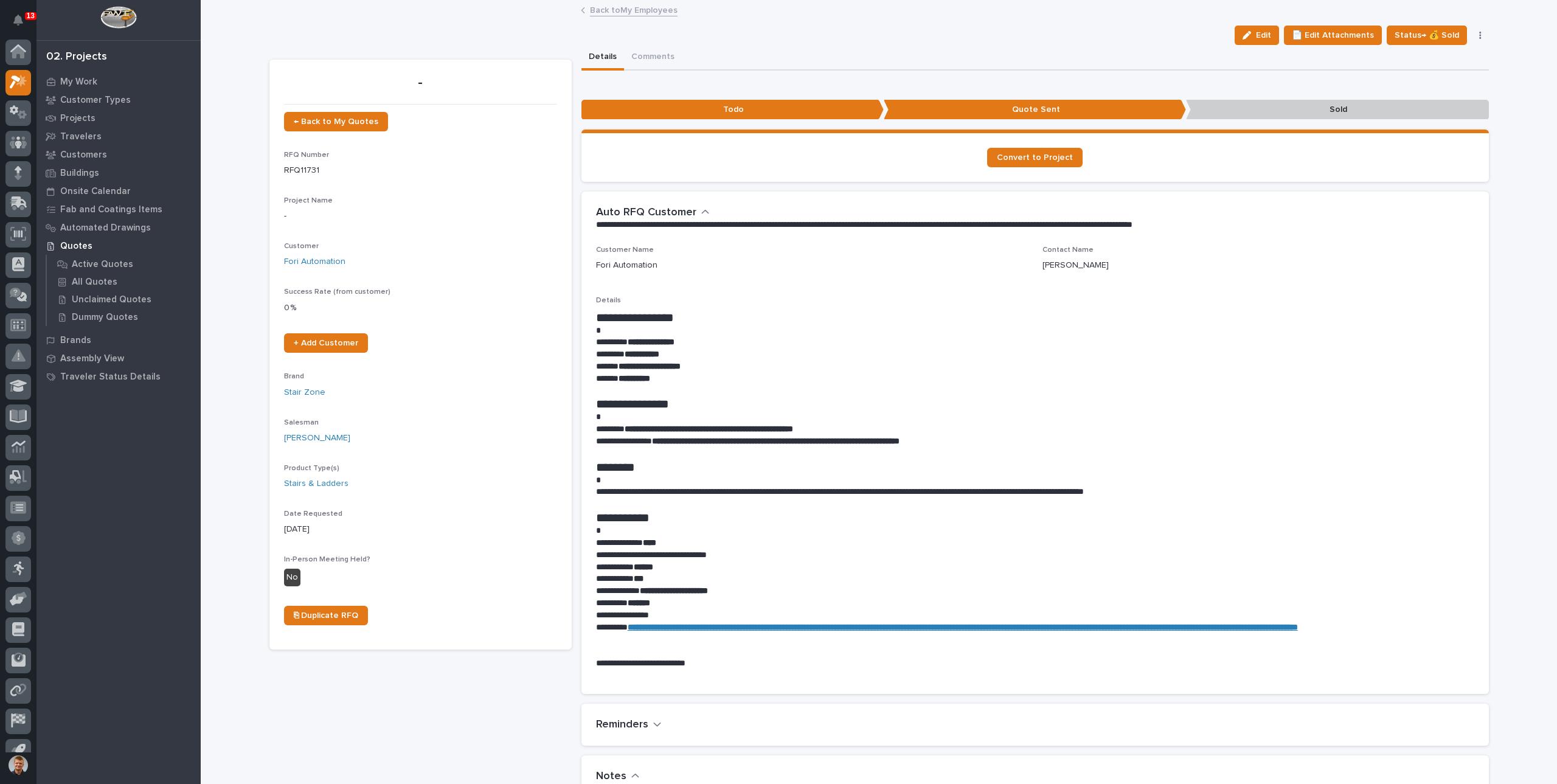
scroll to position [16, 0]
click at [1051, 161] on link "Convert to Project" at bounding box center [1035, 157] width 96 height 19
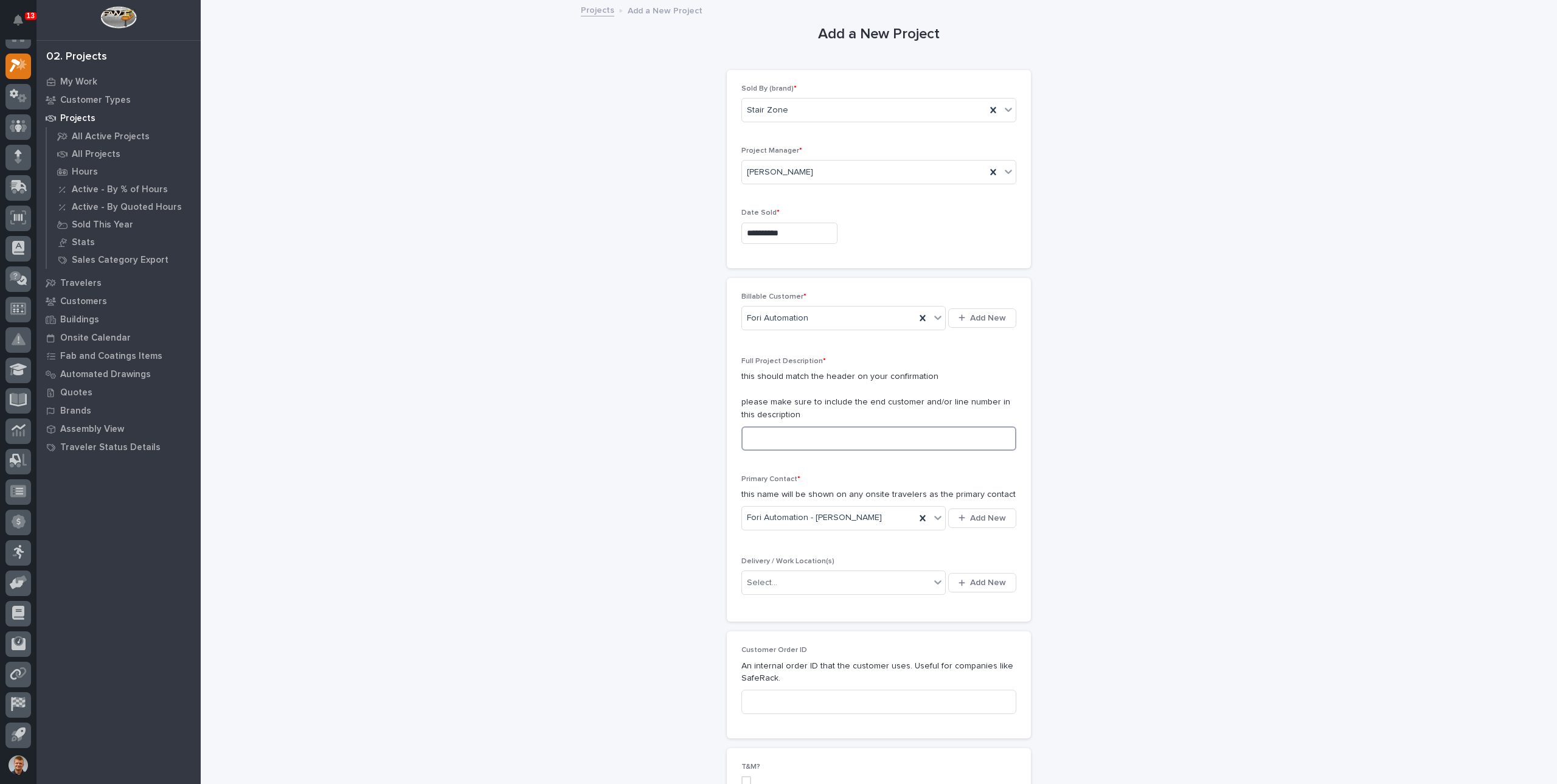
click at [769, 440] on input at bounding box center [878, 438] width 275 height 24
click at [771, 437] on input at bounding box center [878, 438] width 275 height 24
click at [798, 436] on input at bounding box center [878, 438] width 275 height 24
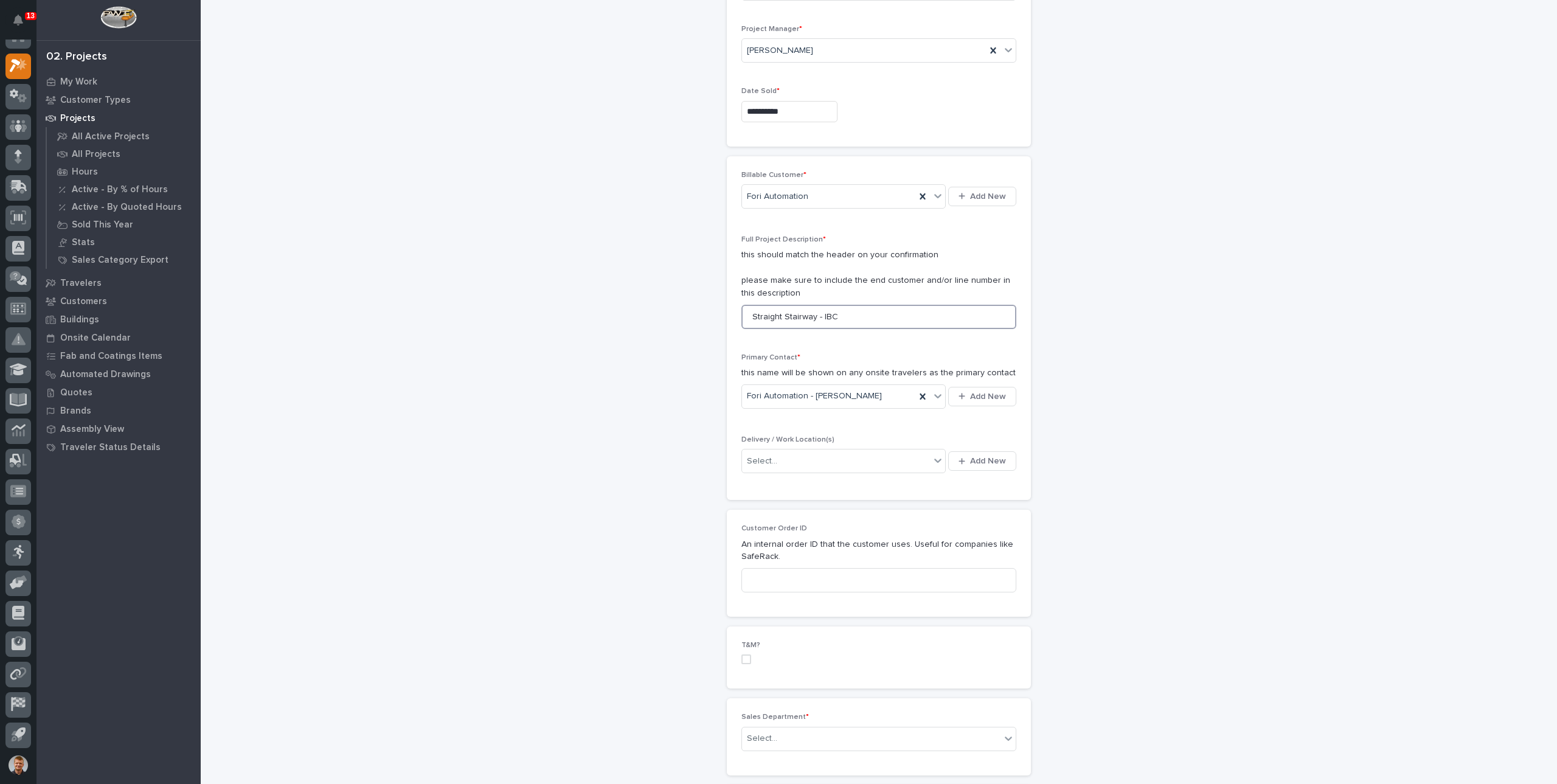
scroll to position [243, 0]
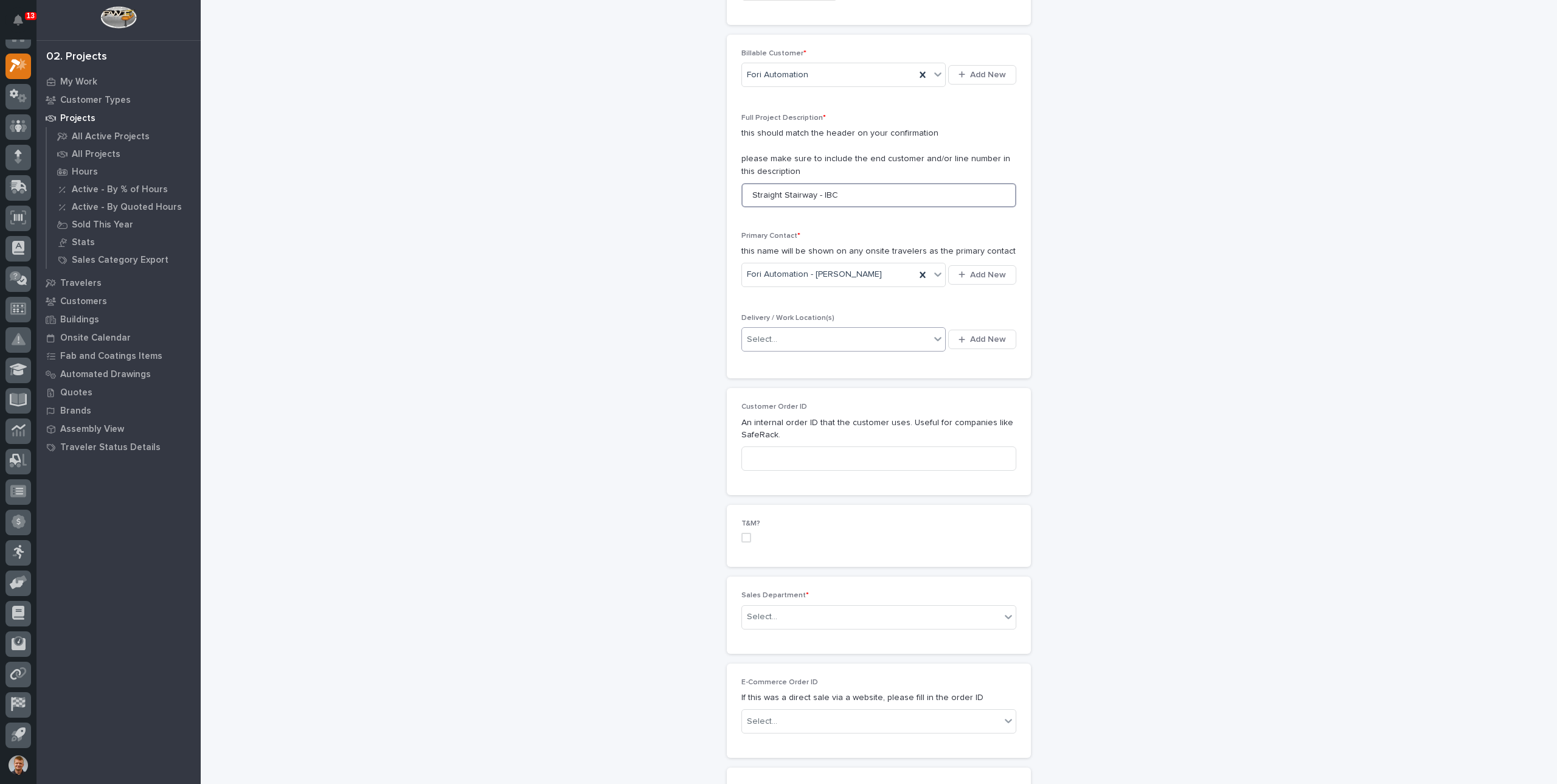
type input "Straight Stairway - IBC"
click at [806, 338] on div "Select..." at bounding box center [836, 340] width 188 height 20
click at [887, 338] on div "Select..." at bounding box center [836, 340] width 188 height 20
type input "*"
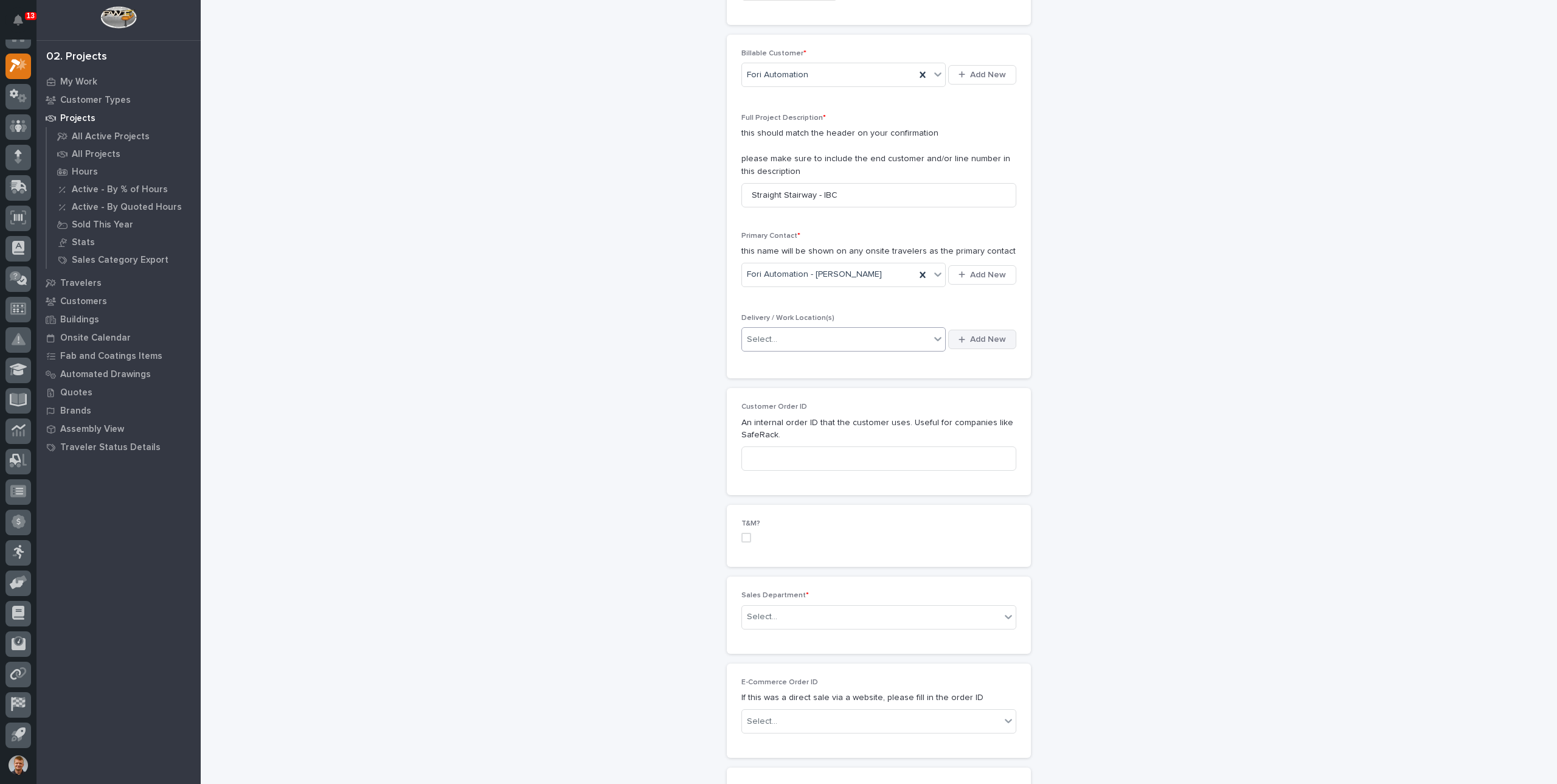
click at [989, 340] on span "Add New" at bounding box center [988, 339] width 36 height 11
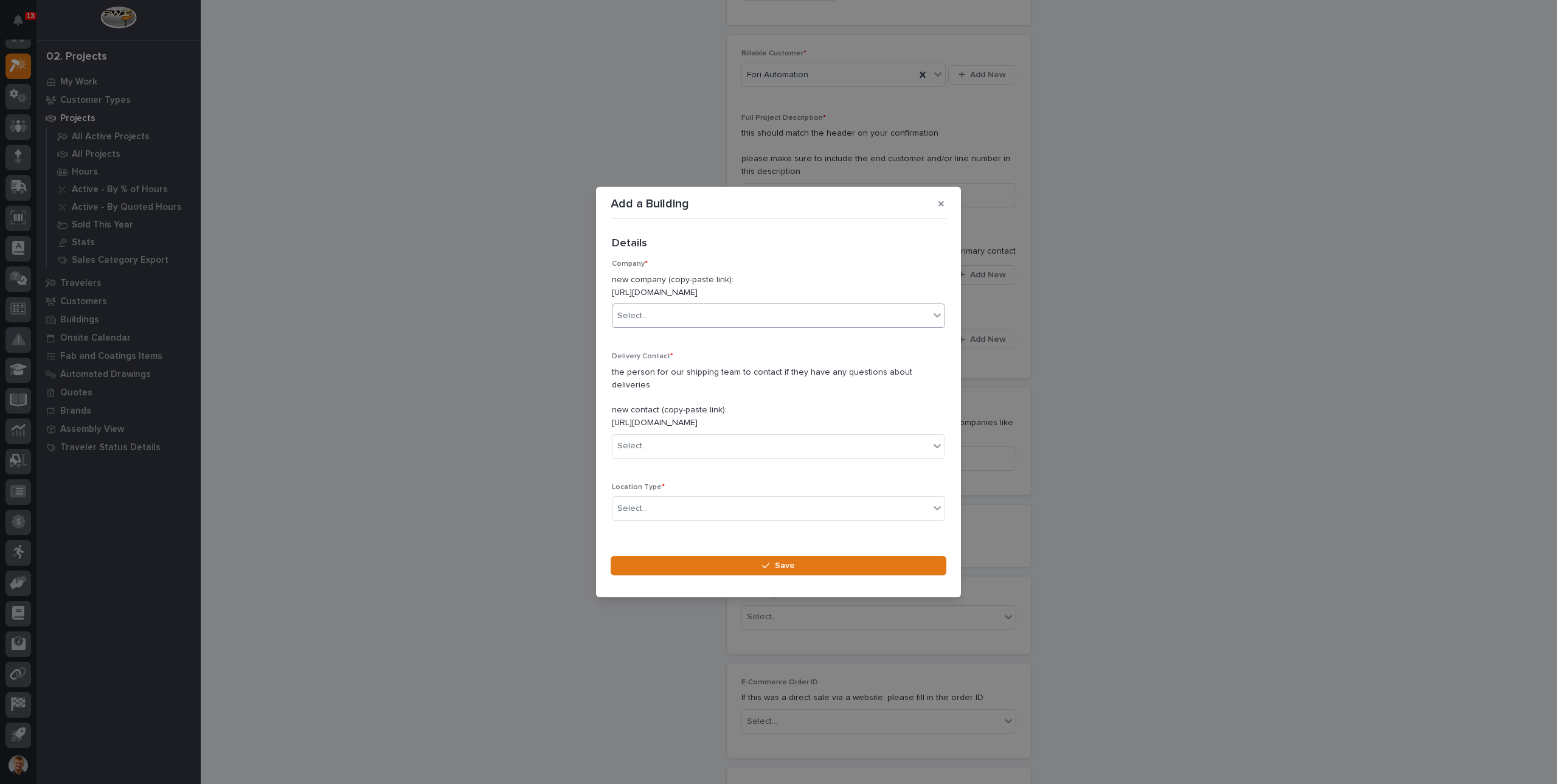
click at [653, 326] on div "Select..." at bounding box center [771, 316] width 317 height 20
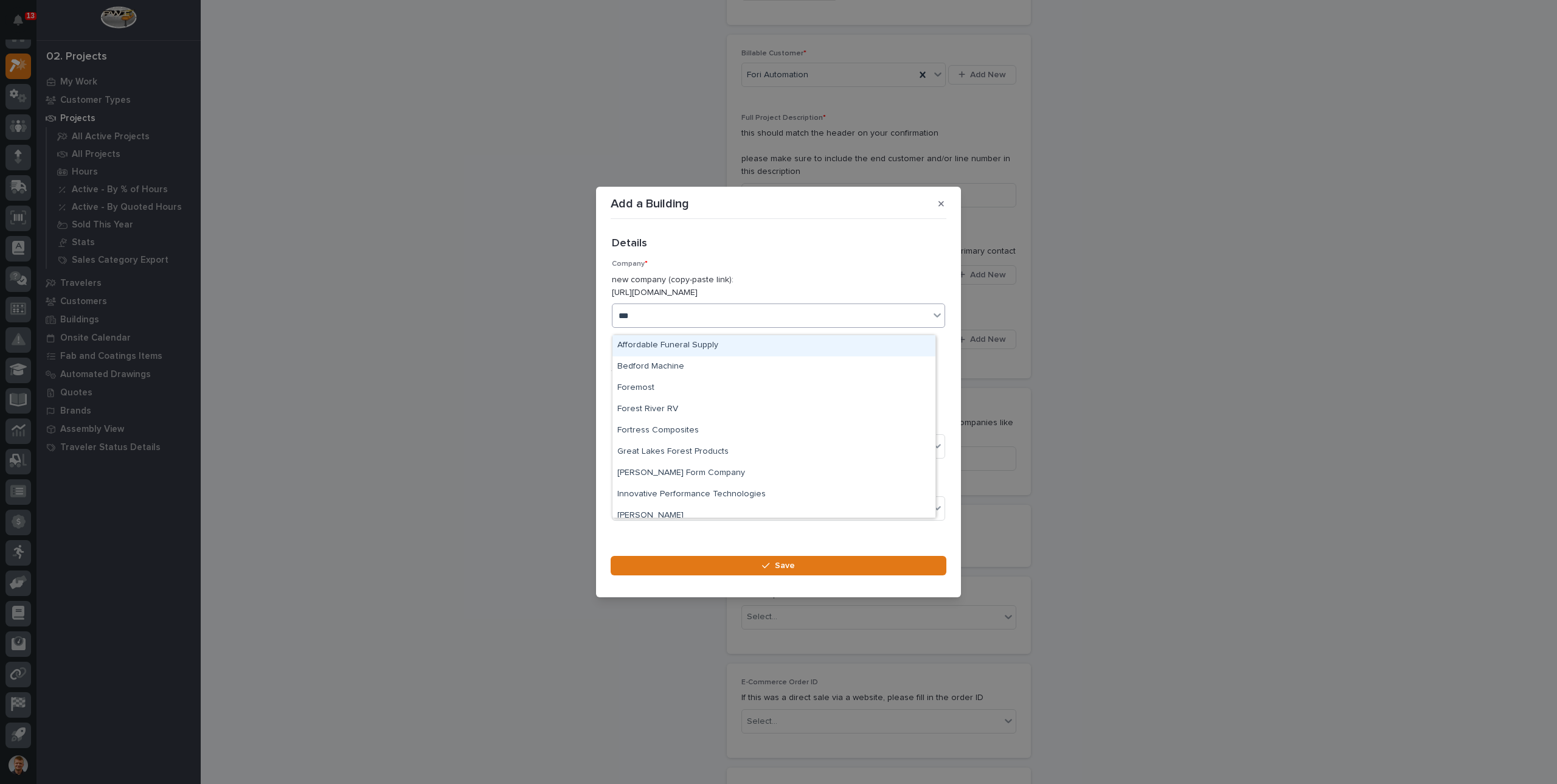
type input "****"
click at [663, 352] on div "Fori Automation" at bounding box center [774, 346] width 323 height 21
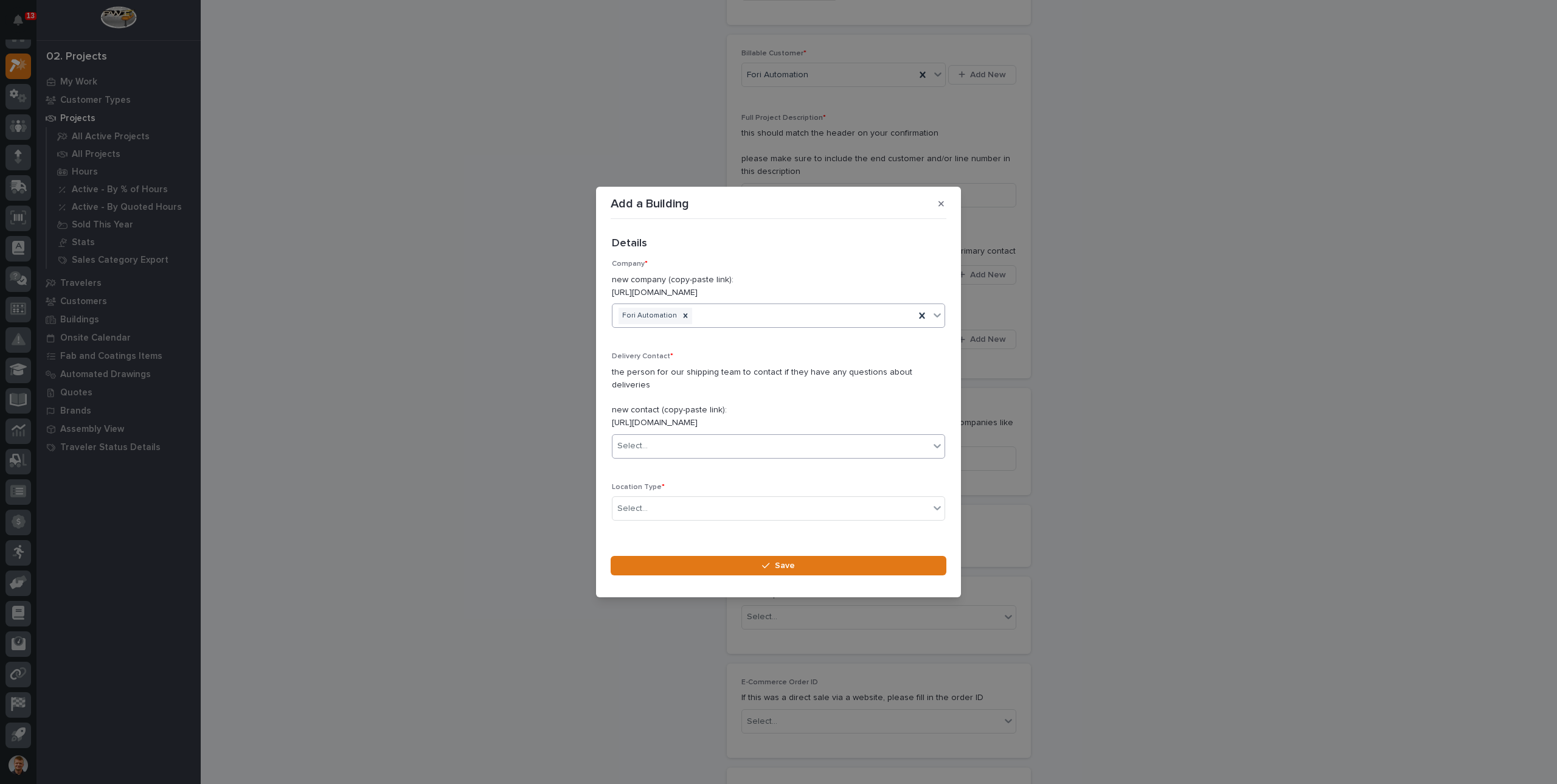
click at [677, 436] on div "Select..." at bounding box center [771, 446] width 317 height 20
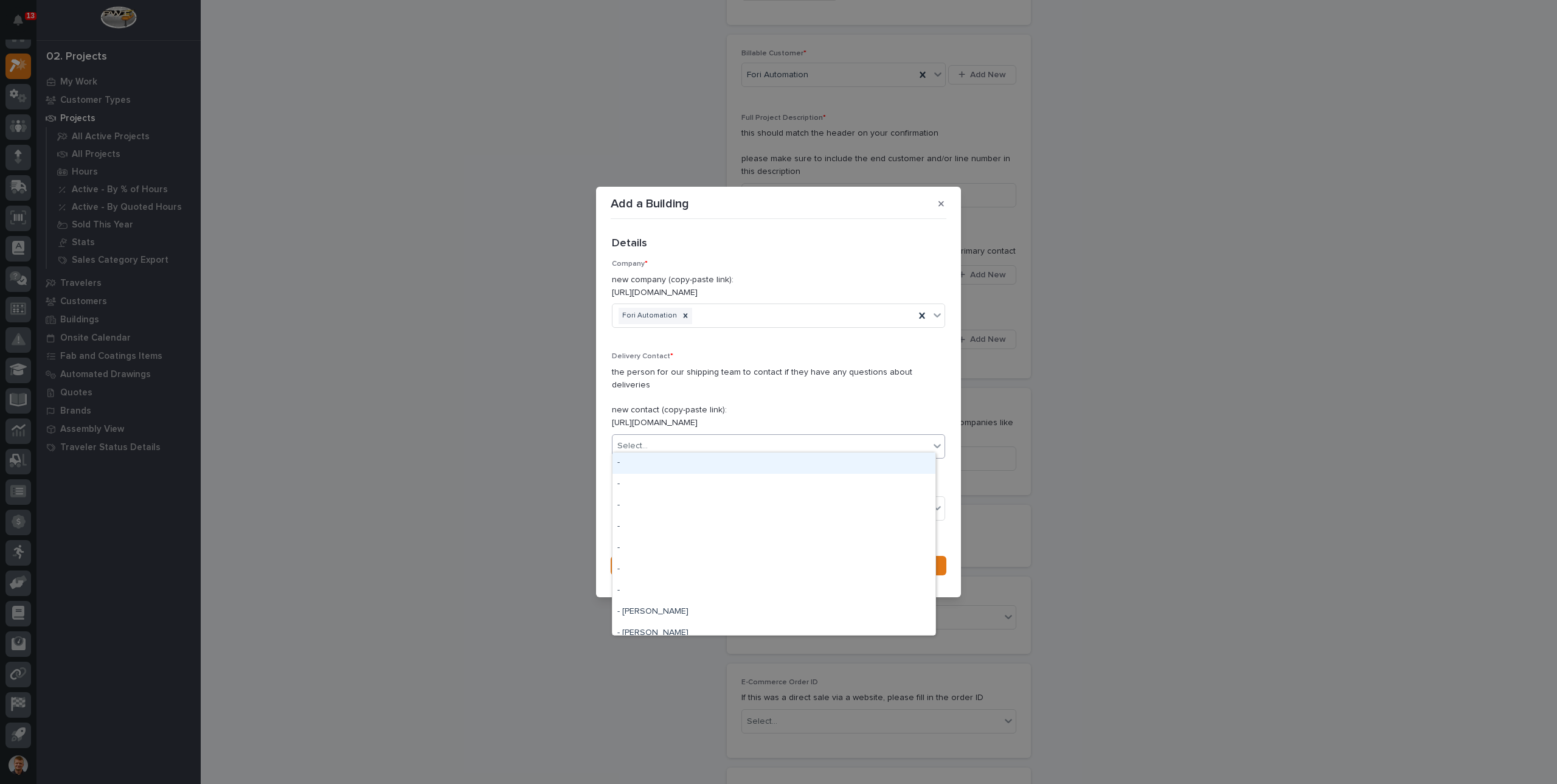
click at [689, 441] on div "Select..." at bounding box center [771, 446] width 317 height 20
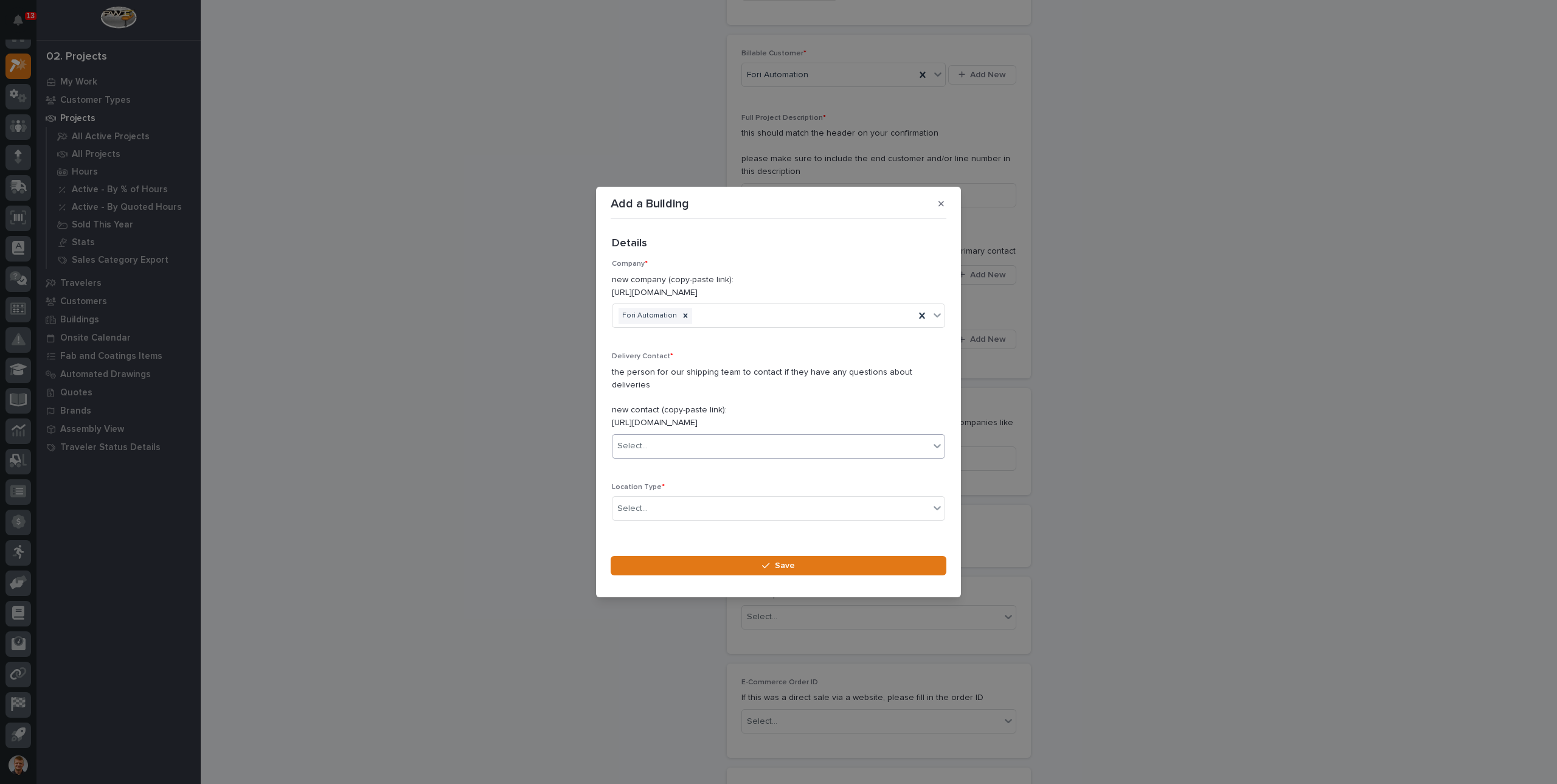
click at [689, 441] on div "Select..." at bounding box center [771, 446] width 317 height 20
type input "****"
click at [702, 403] on p "the person for our shipping team to contact if they have any questions about de…" at bounding box center [778, 398] width 334 height 64
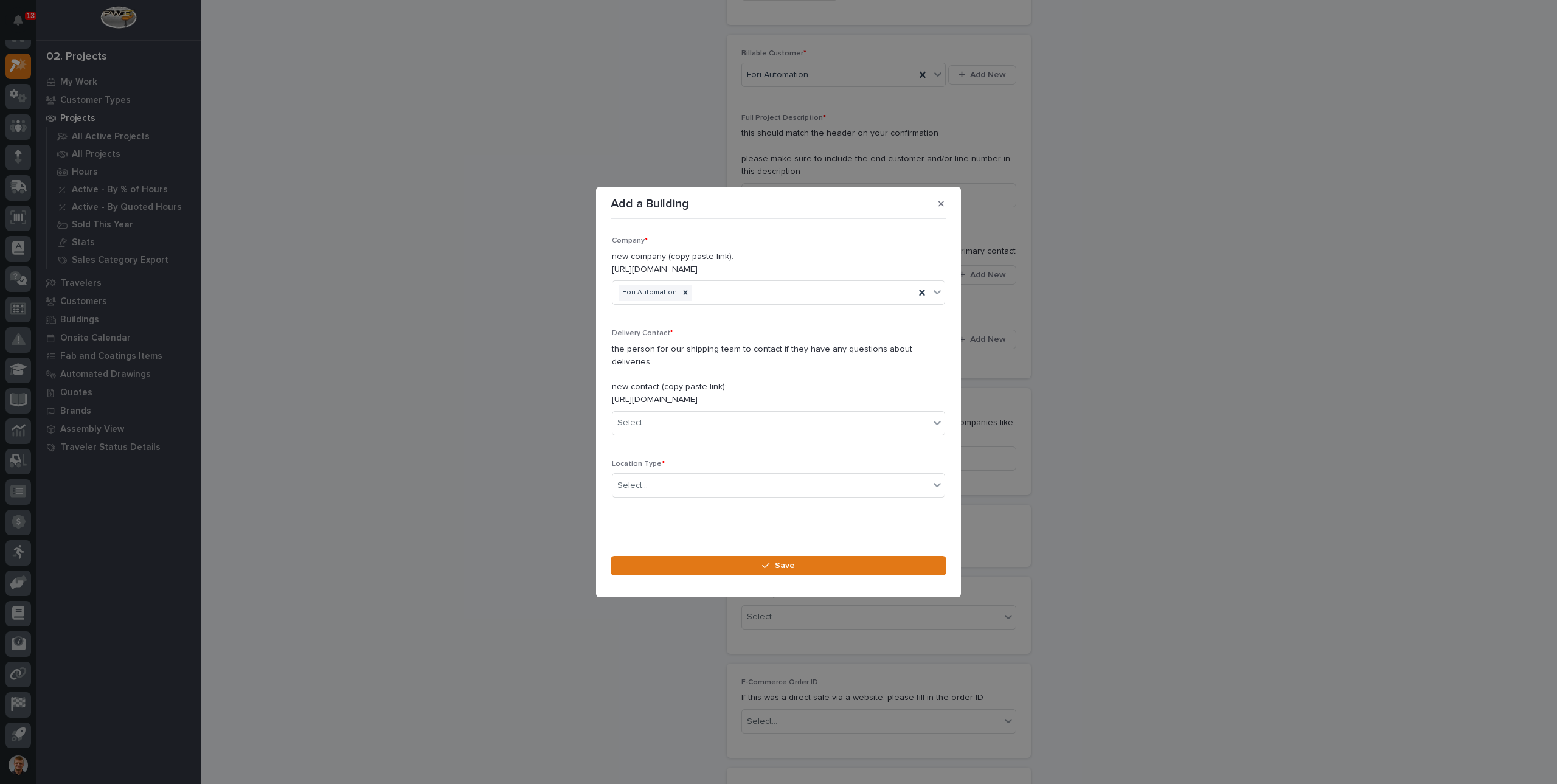
scroll to position [33, 0]
click at [684, 466] on div "Select..." at bounding box center [771, 476] width 317 height 20
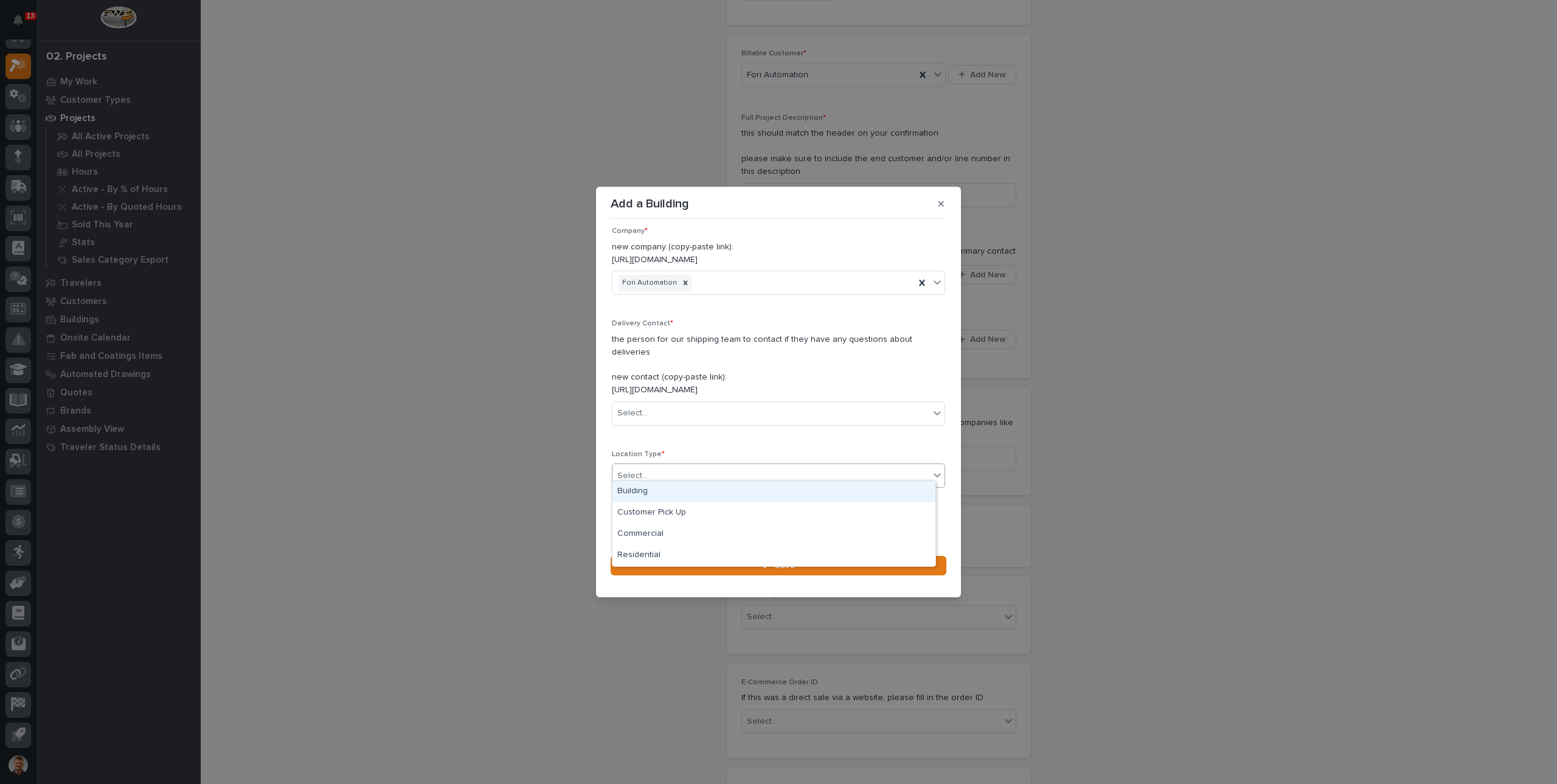
click at [670, 490] on div "Building" at bounding box center [774, 492] width 323 height 21
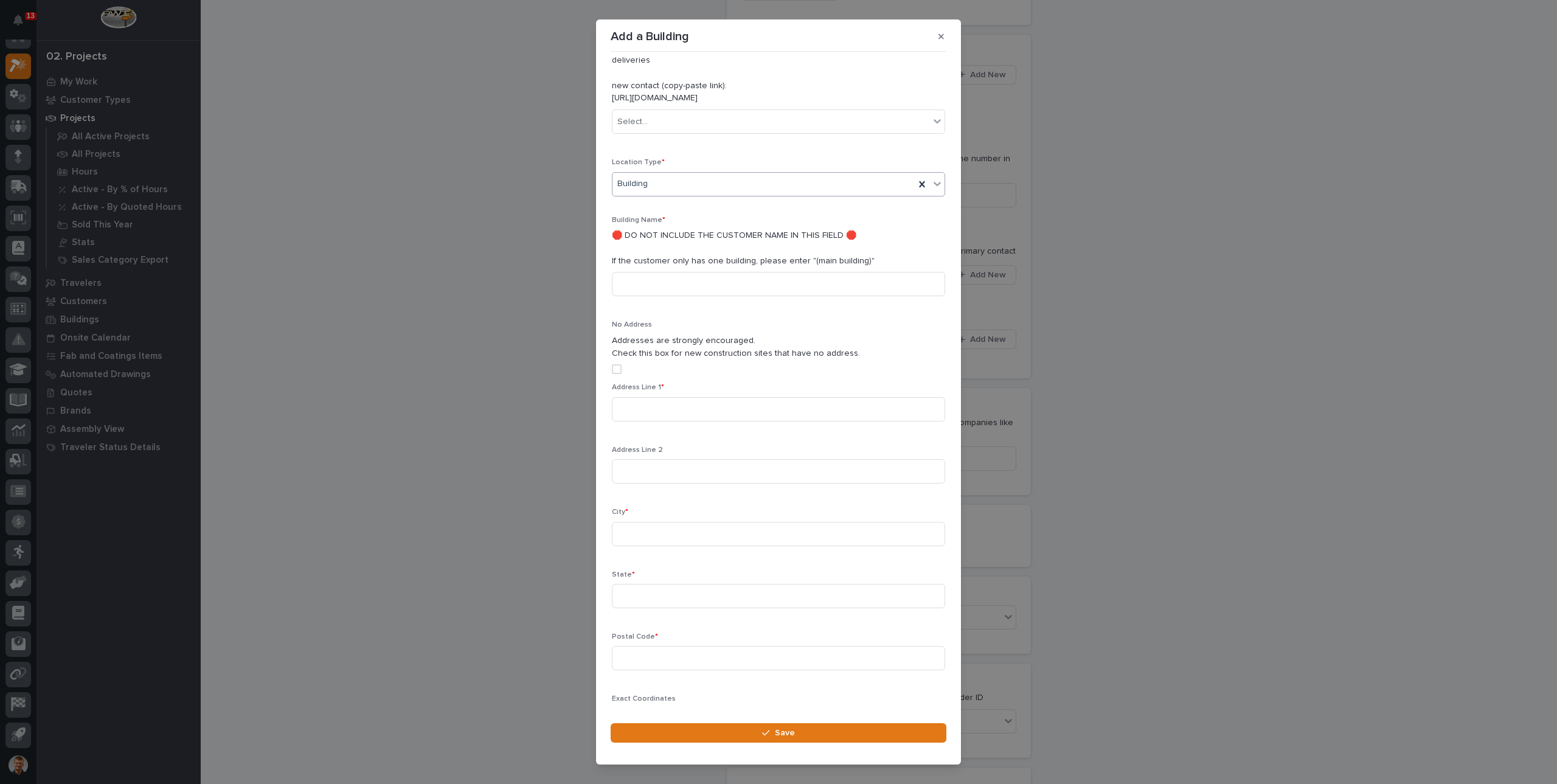
scroll to position [249, 0]
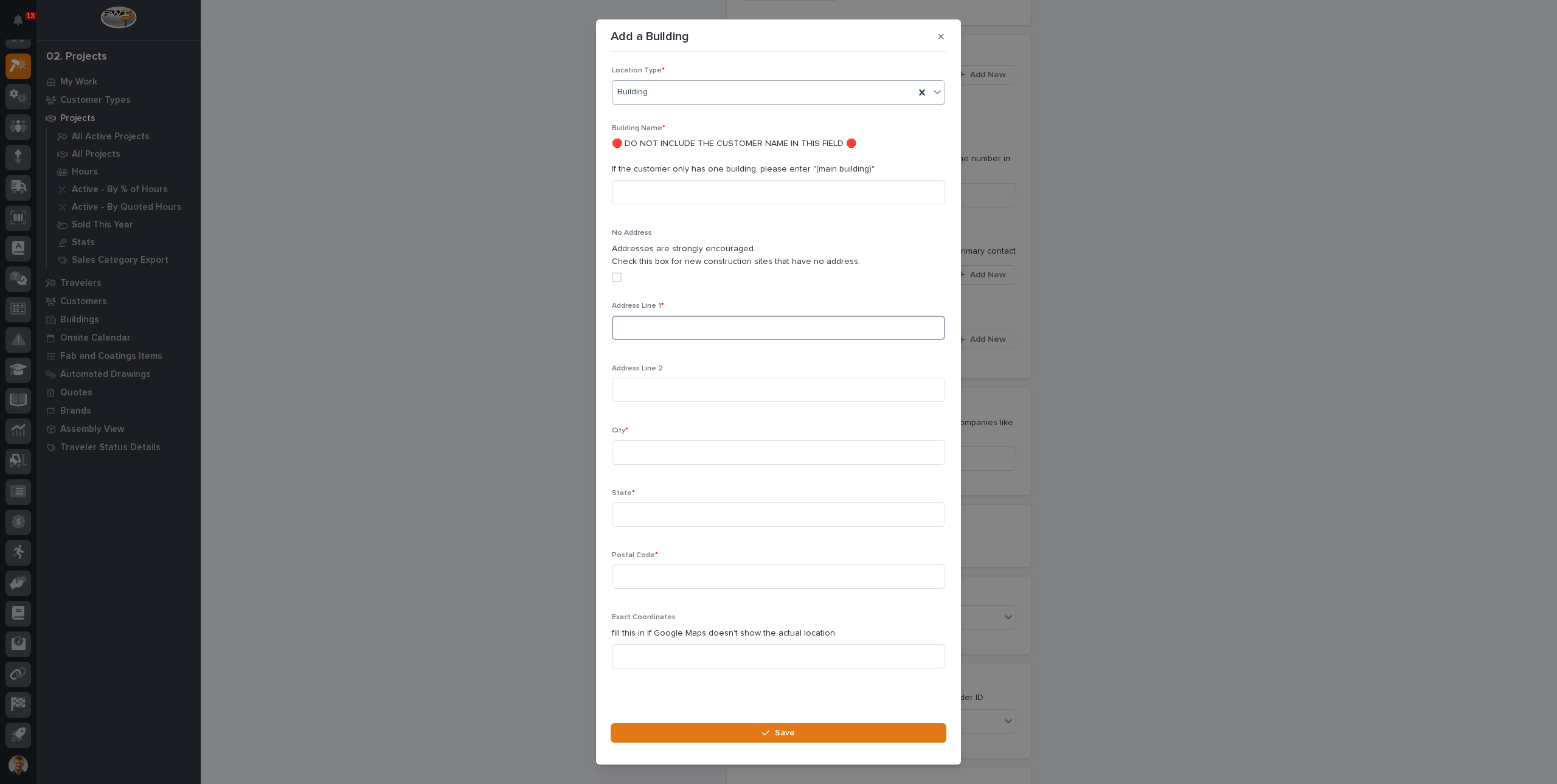
click at [664, 316] on input at bounding box center [778, 328] width 334 height 24
click at [671, 316] on input "13231" at bounding box center [778, 328] width 334 height 24
paste input "23 Mile Road"
type input "13231 23 Mile Road"
click at [644, 441] on input at bounding box center [778, 453] width 334 height 24
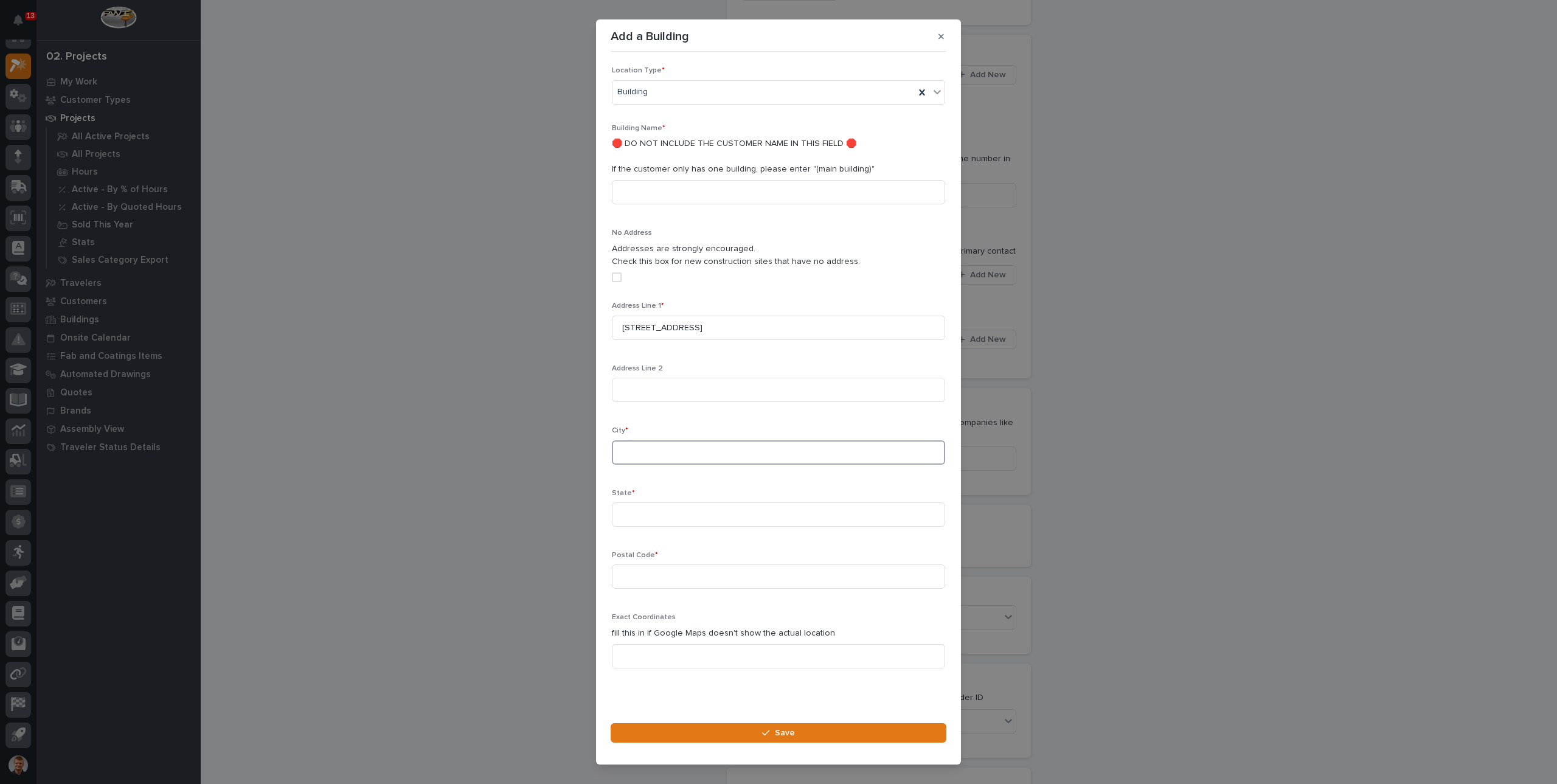
click at [652, 441] on input at bounding box center [778, 453] width 334 height 24
paste input "Shelby Twp"
type input "Shelby Twp"
click at [648, 503] on input at bounding box center [778, 515] width 334 height 24
type input "MI"
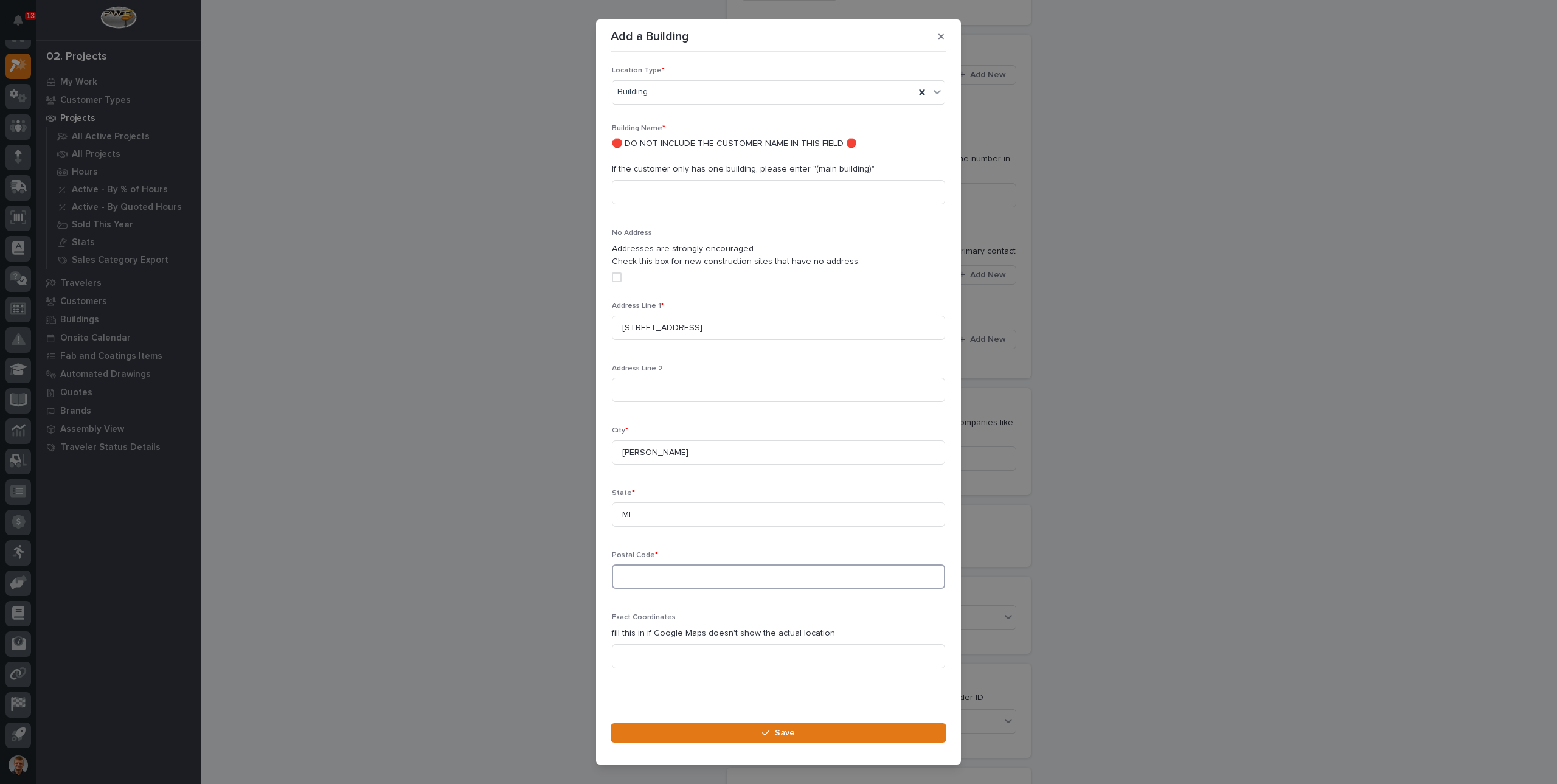
click at [633, 564] on input at bounding box center [778, 576] width 334 height 24
paste input "48315"
type input "48315"
click at [713, 613] on p "Exact Coordinates" at bounding box center [778, 618] width 334 height 9
click at [747, 732] on button "Save" at bounding box center [778, 733] width 336 height 19
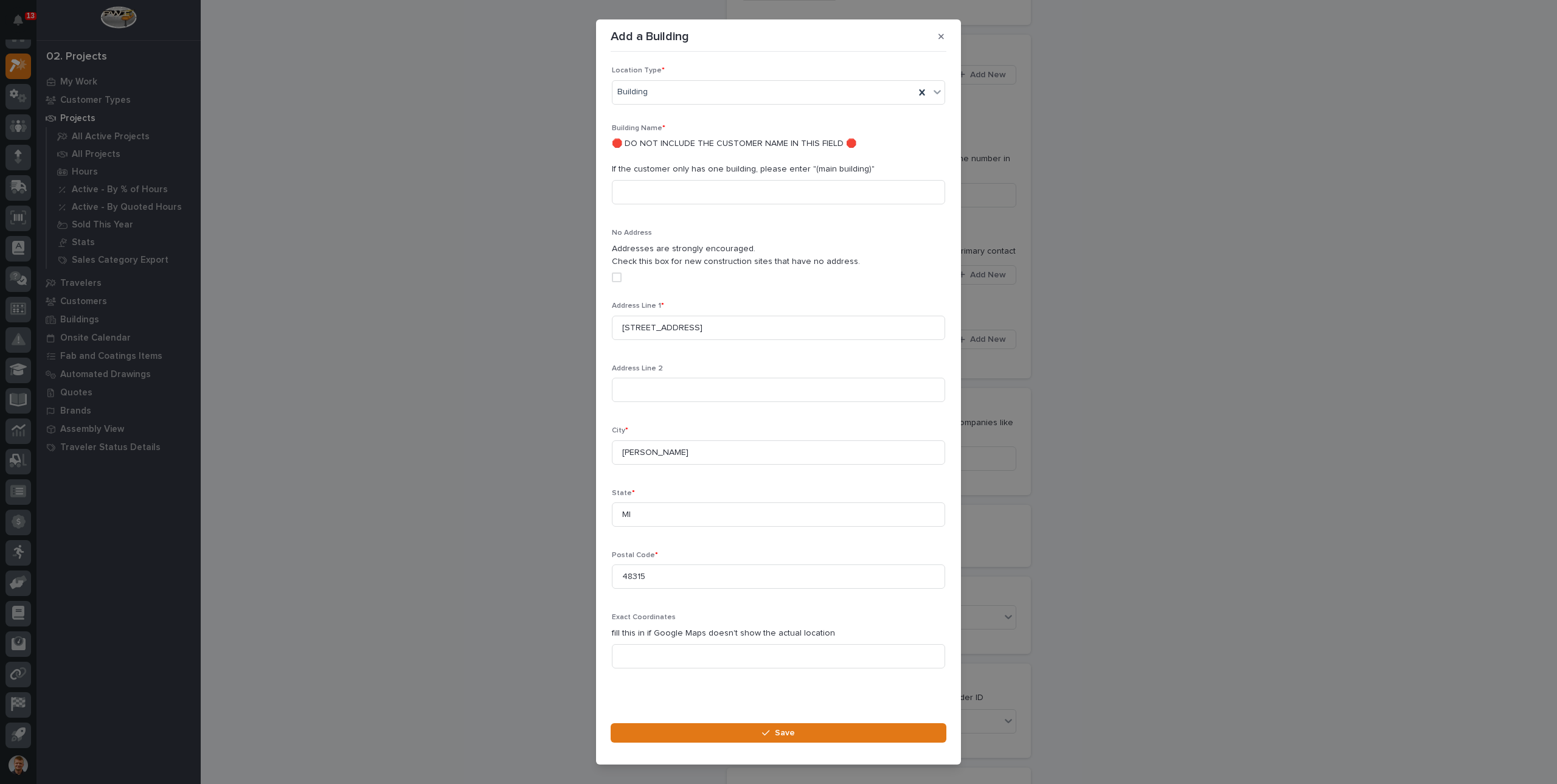
scroll to position [17, 0]
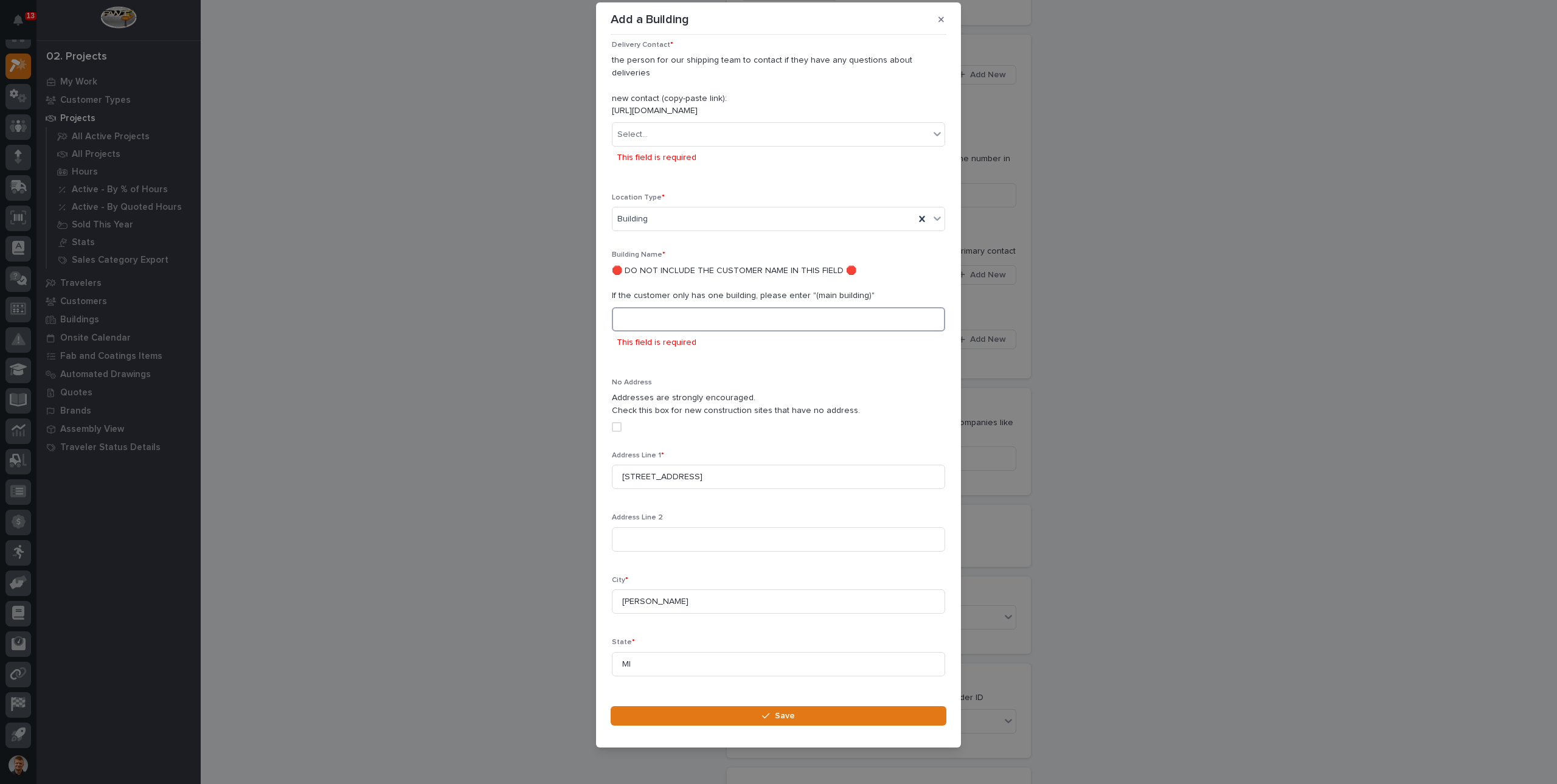
click at [697, 307] on input at bounding box center [778, 319] width 334 height 24
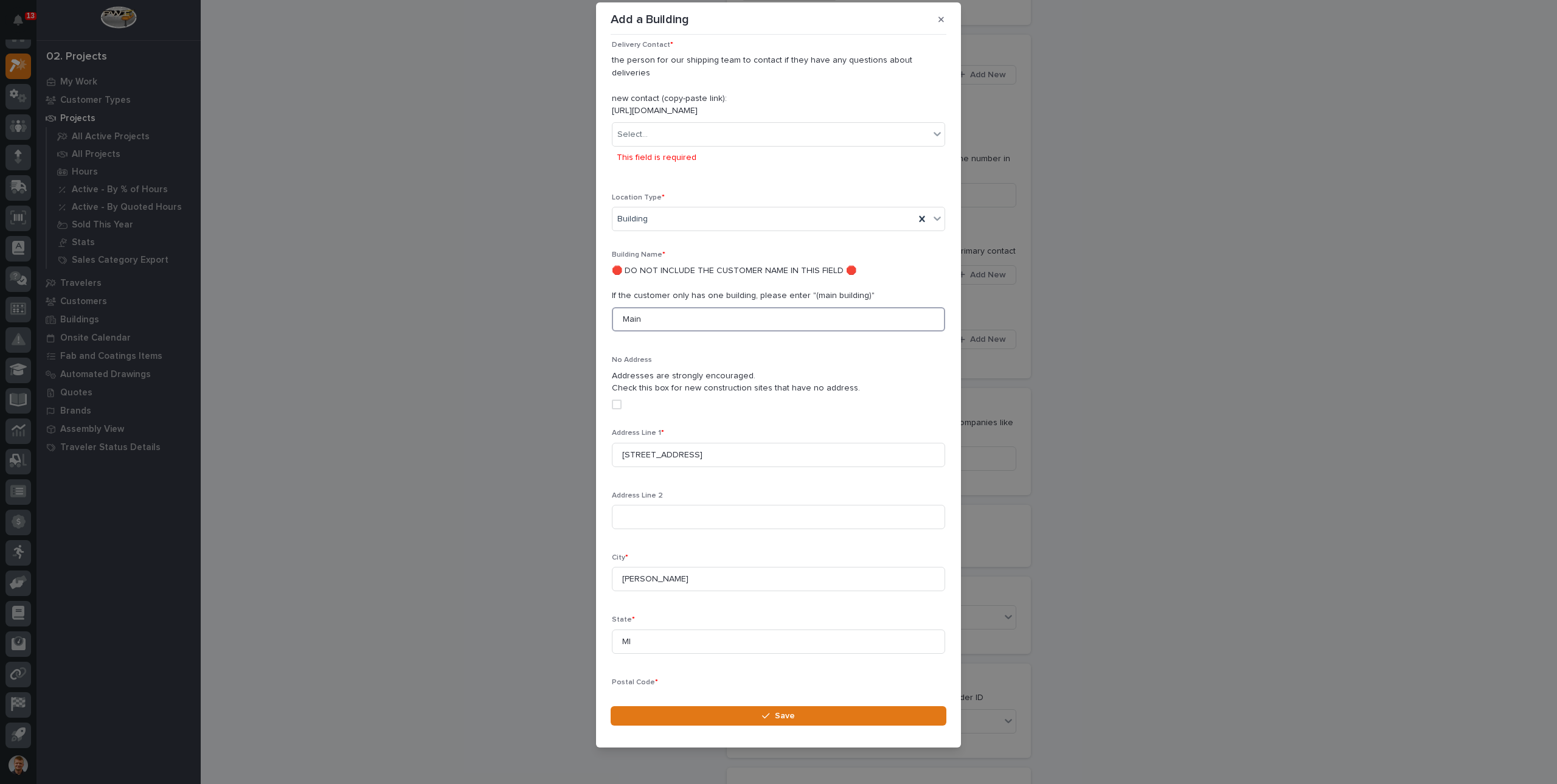
scroll to position [117, 0]
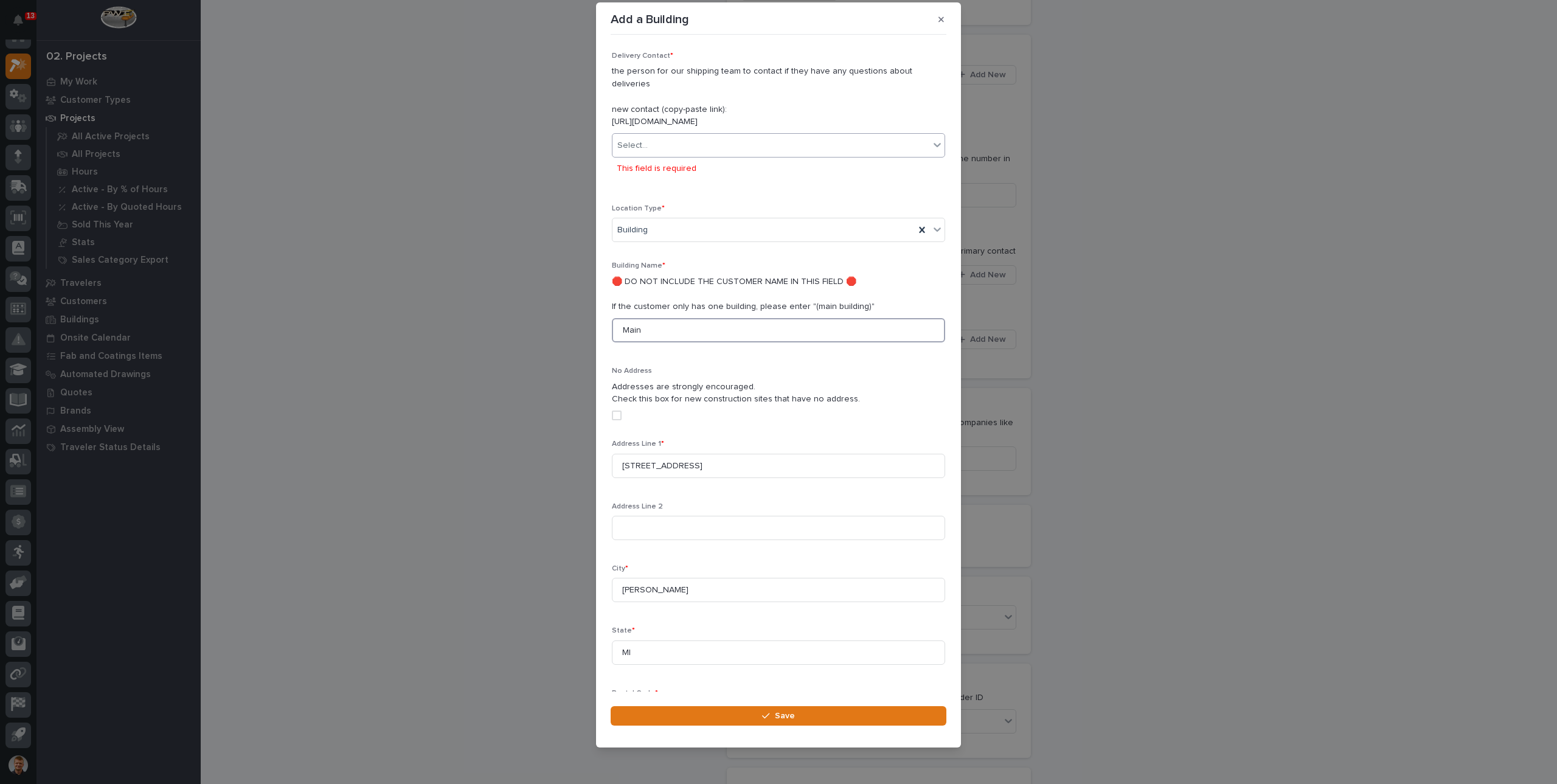
type input "Main"
click at [693, 137] on div "Select..." at bounding box center [771, 146] width 317 height 20
click at [708, 99] on p "the person for our shipping team to contact if they have any questions about de…" at bounding box center [778, 96] width 334 height 64
click at [697, 136] on div "Select..." at bounding box center [771, 146] width 317 height 20
type input "****"
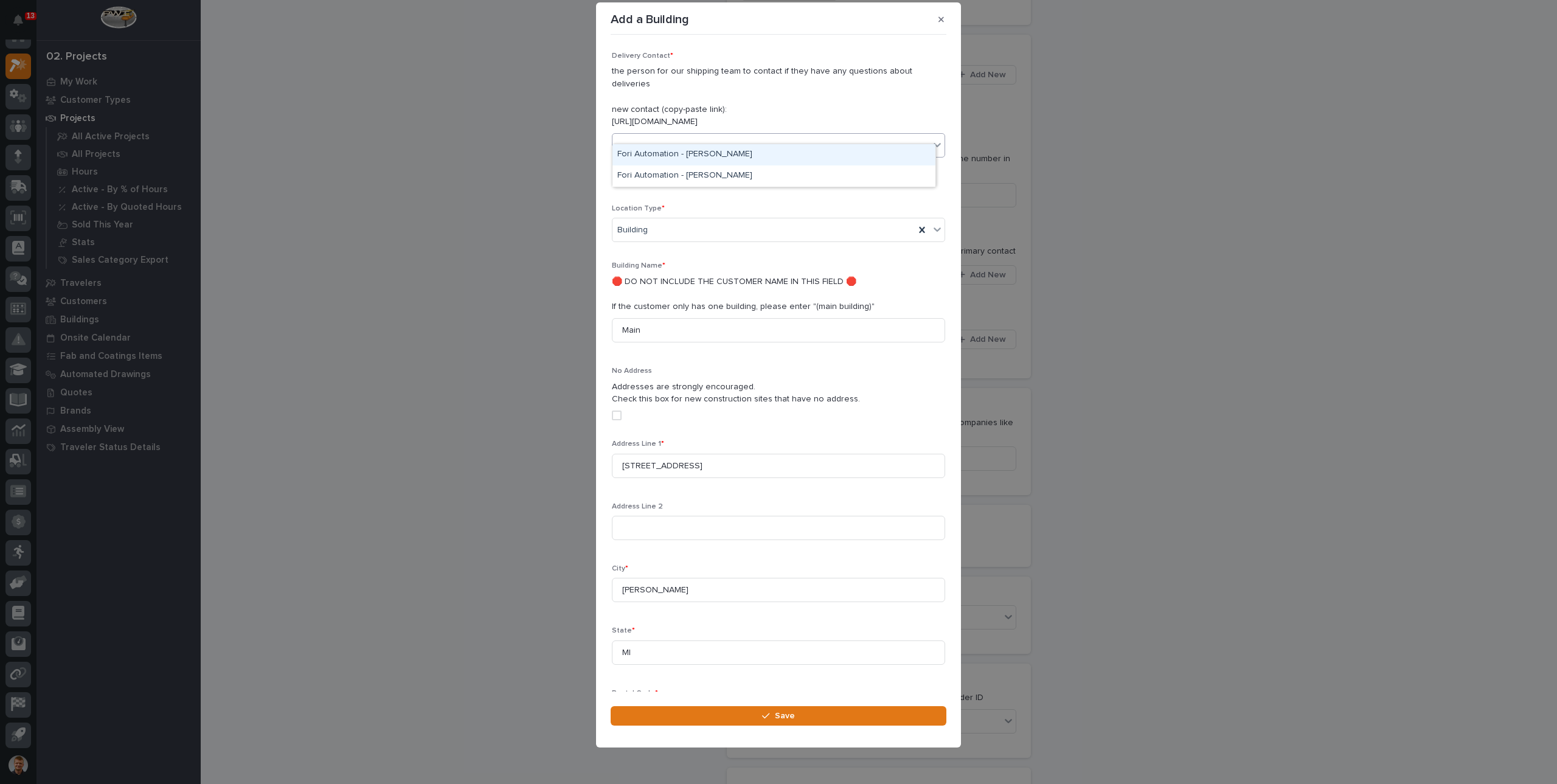
click at [644, 79] on p "the person for our shipping team to contact if they have any questions about de…" at bounding box center [778, 96] width 334 height 64
click at [641, 117] on div "Delivery Contact * the person for our shipping team to contact if they have any…" at bounding box center [778, 120] width 334 height 138
click at [641, 139] on div "Select..." at bounding box center [633, 146] width 31 height 13
click at [654, 162] on div "-" at bounding box center [774, 155] width 323 height 21
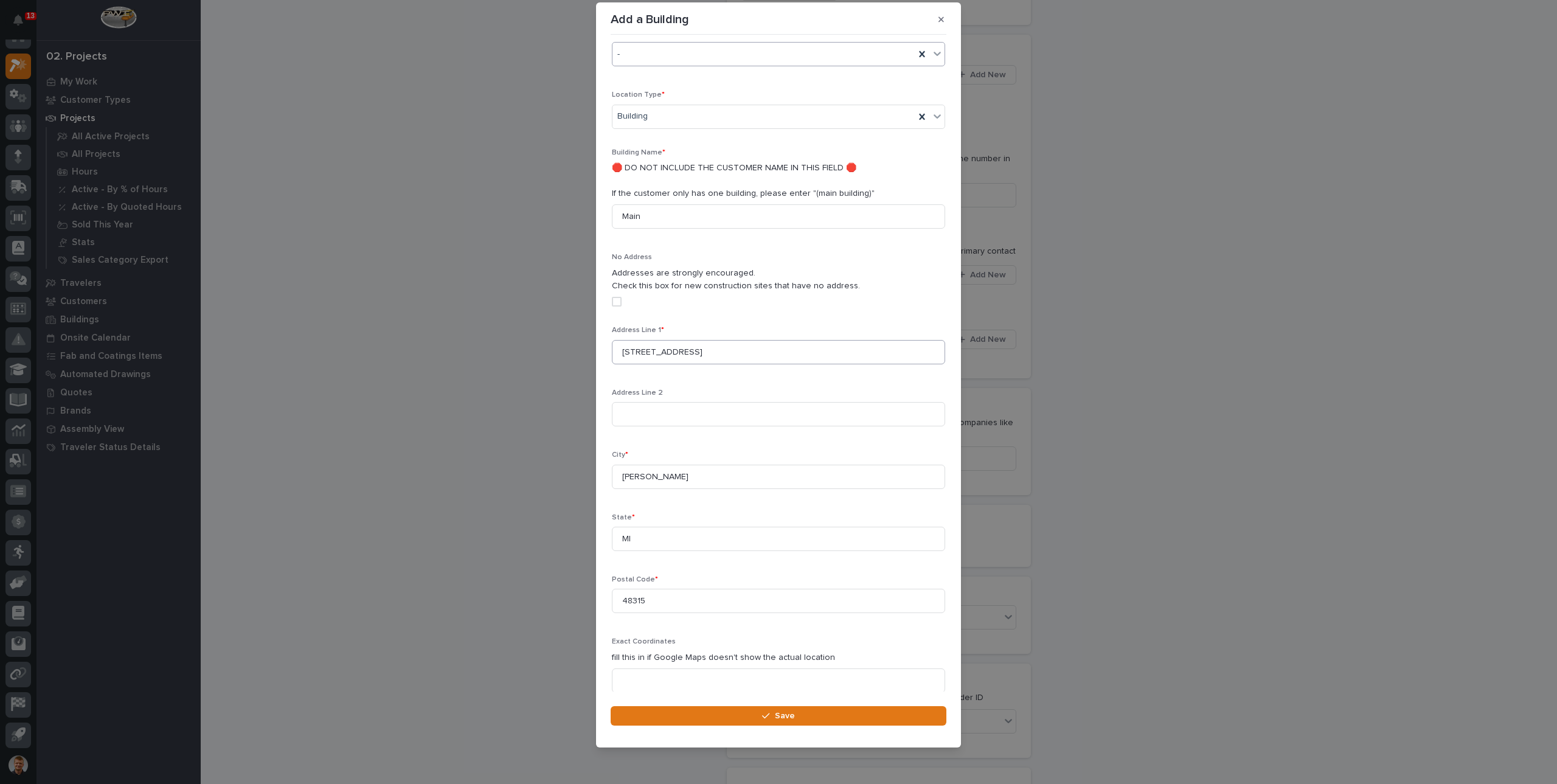
scroll to position [249, 0]
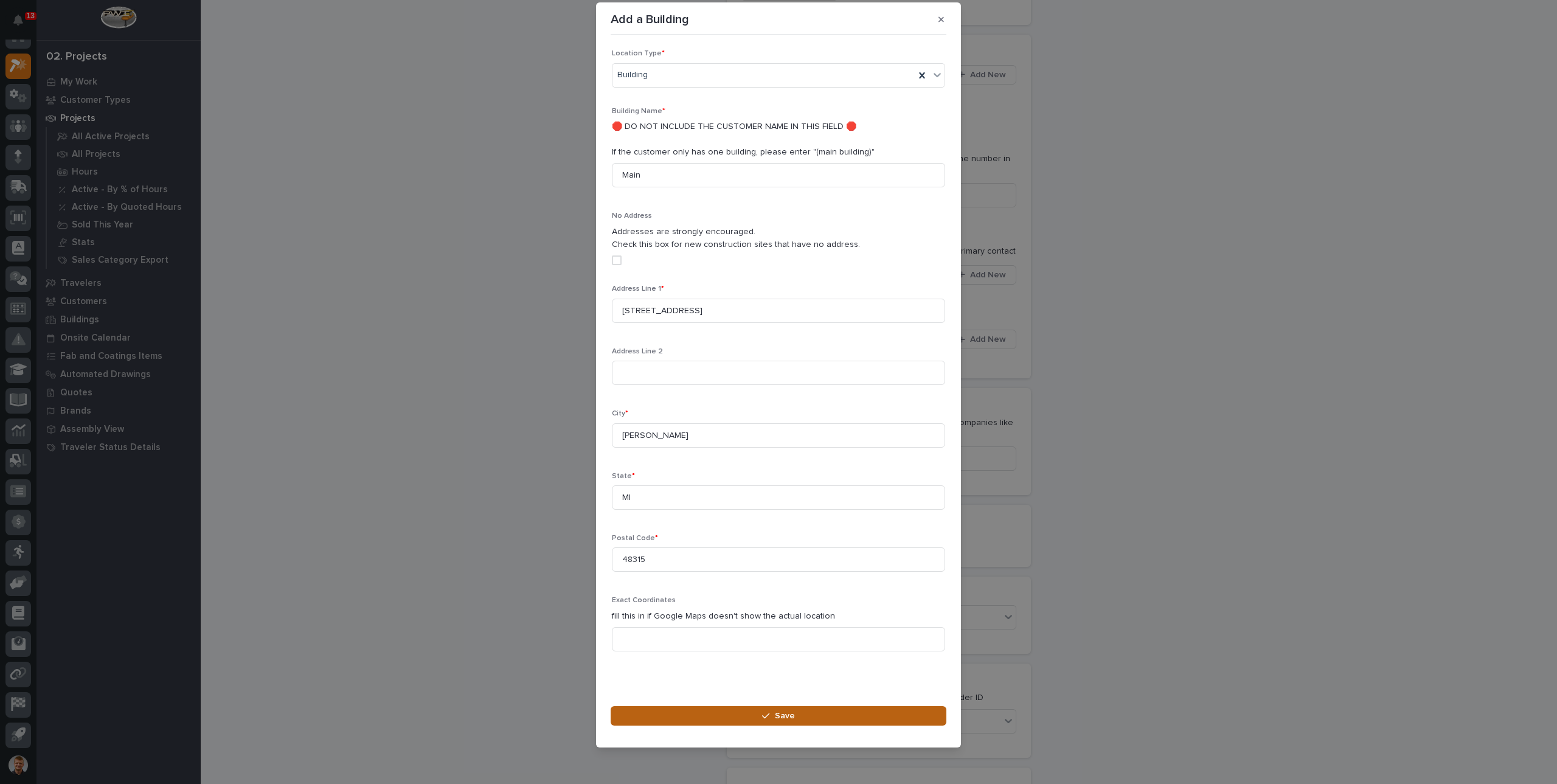
click at [814, 720] on button "Save" at bounding box center [778, 715] width 336 height 19
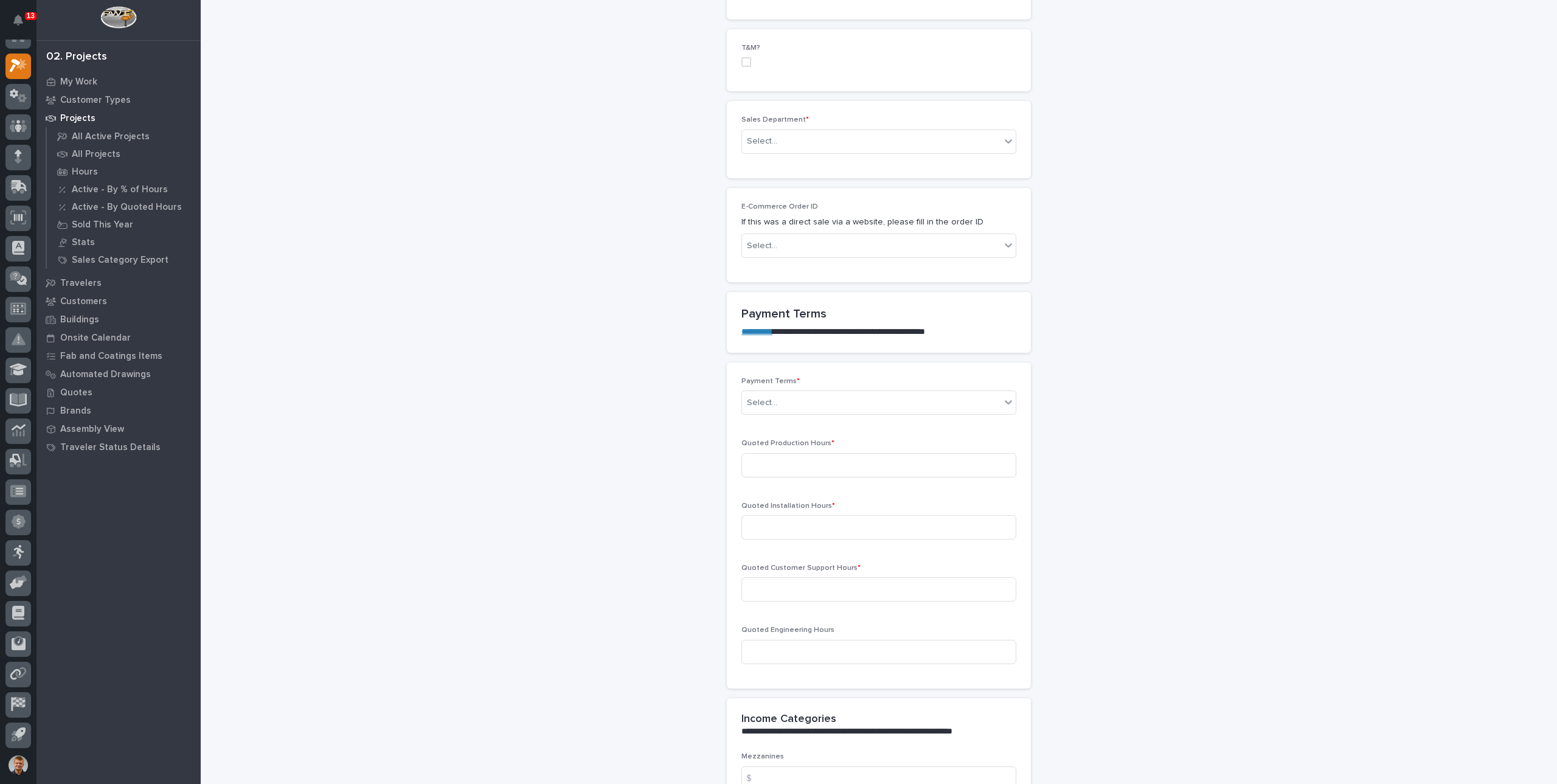
scroll to position [790, 0]
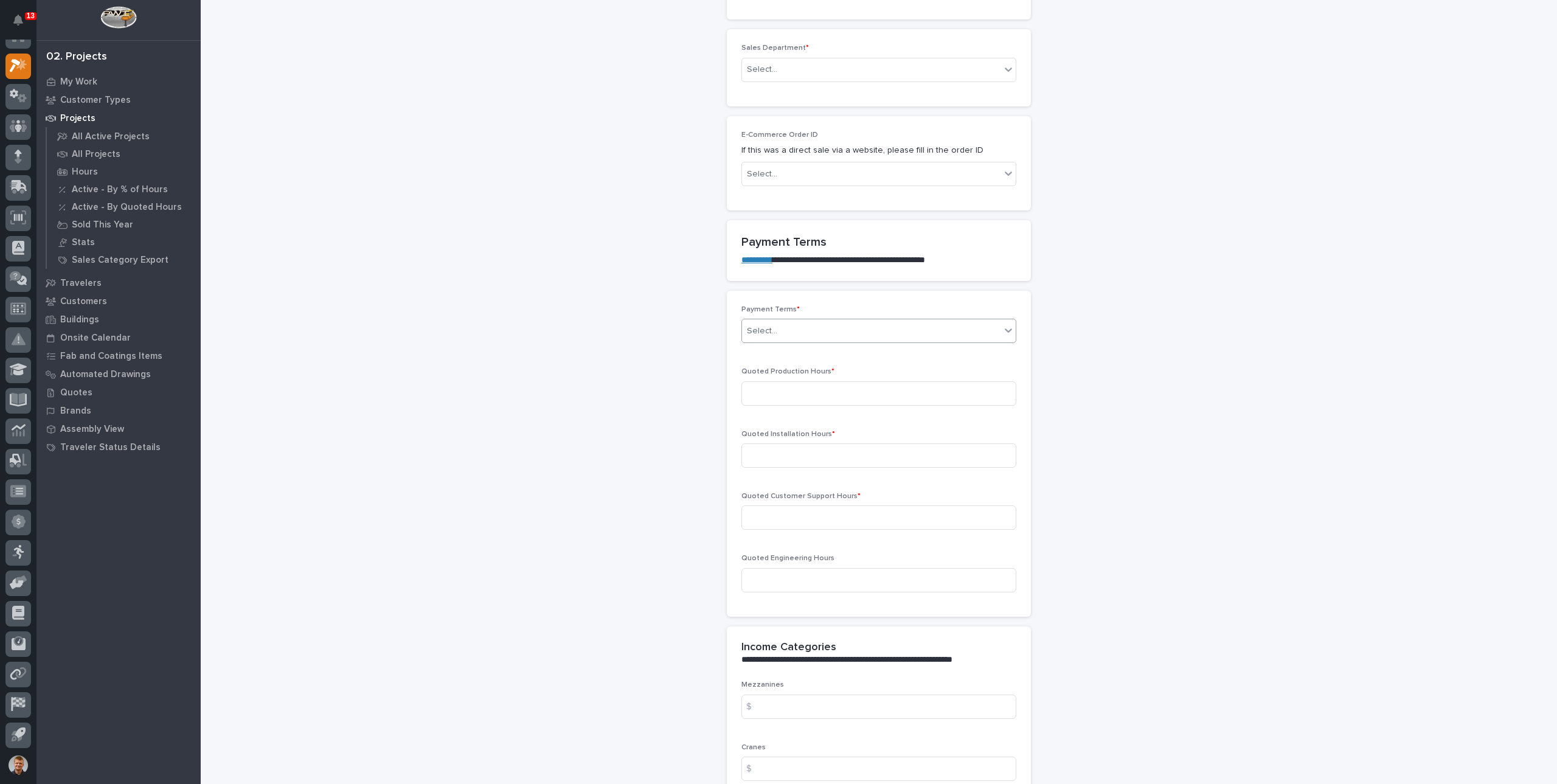
click at [859, 325] on div "Select..." at bounding box center [871, 331] width 259 height 20
click at [771, 363] on div "100%" at bounding box center [873, 372] width 274 height 21
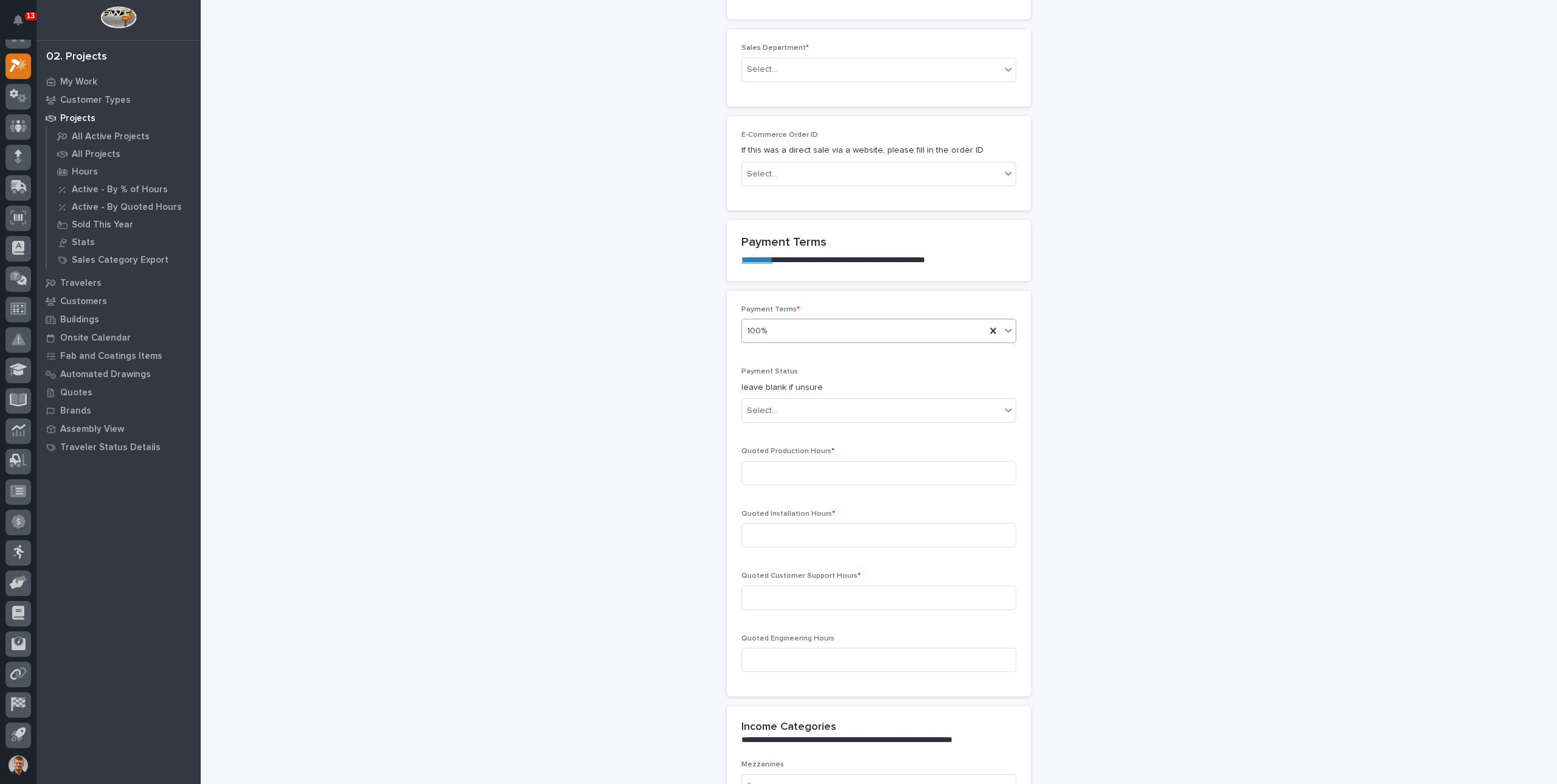
scroll to position [830, 0]
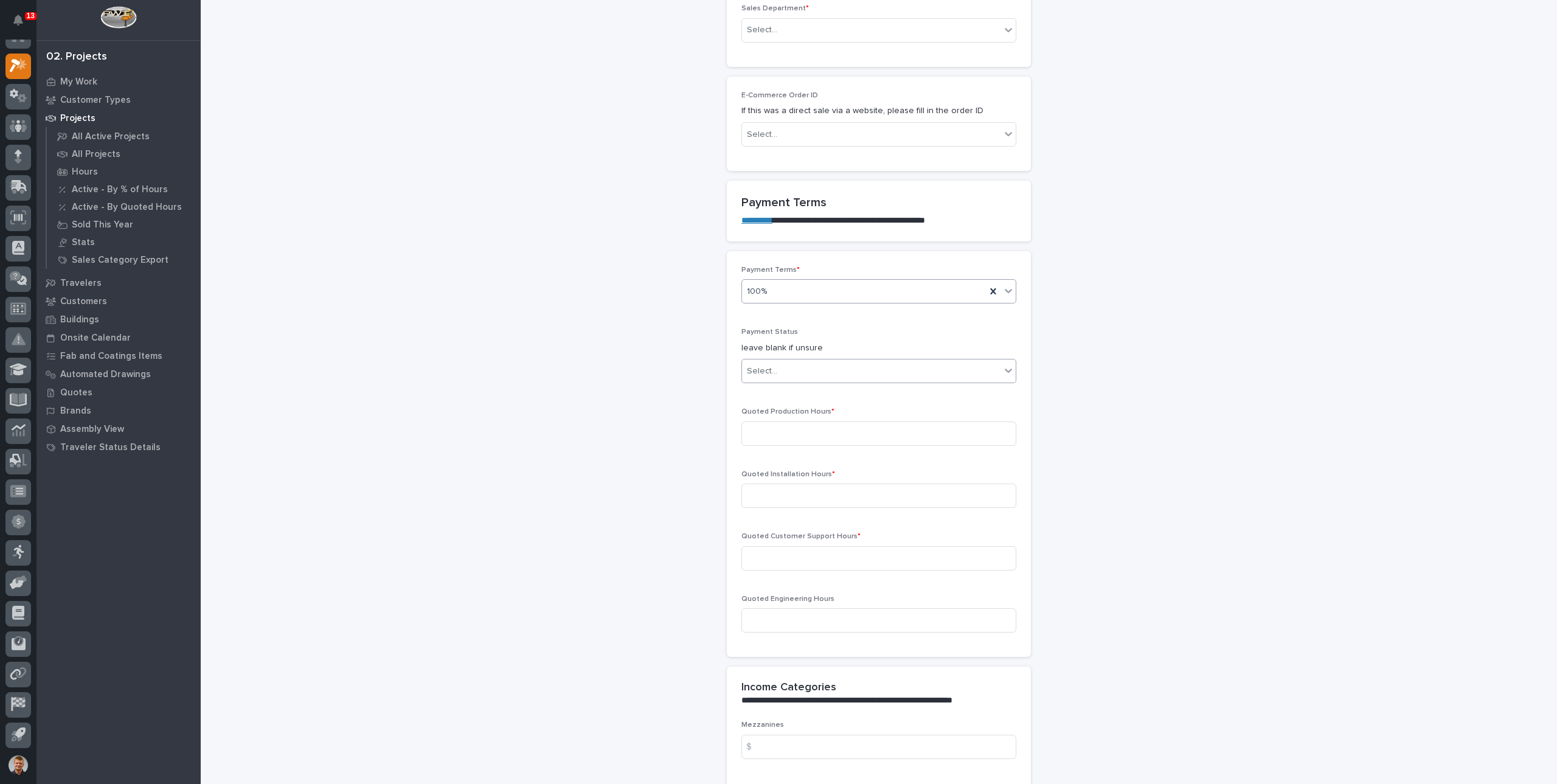
click at [793, 371] on div "Select..." at bounding box center [871, 371] width 259 height 20
click at [763, 390] on span "NOT PAID" at bounding box center [764, 389] width 43 height 14
click at [793, 424] on input at bounding box center [878, 433] width 275 height 24
click at [785, 483] on input at bounding box center [878, 496] width 275 height 24
type input "0"
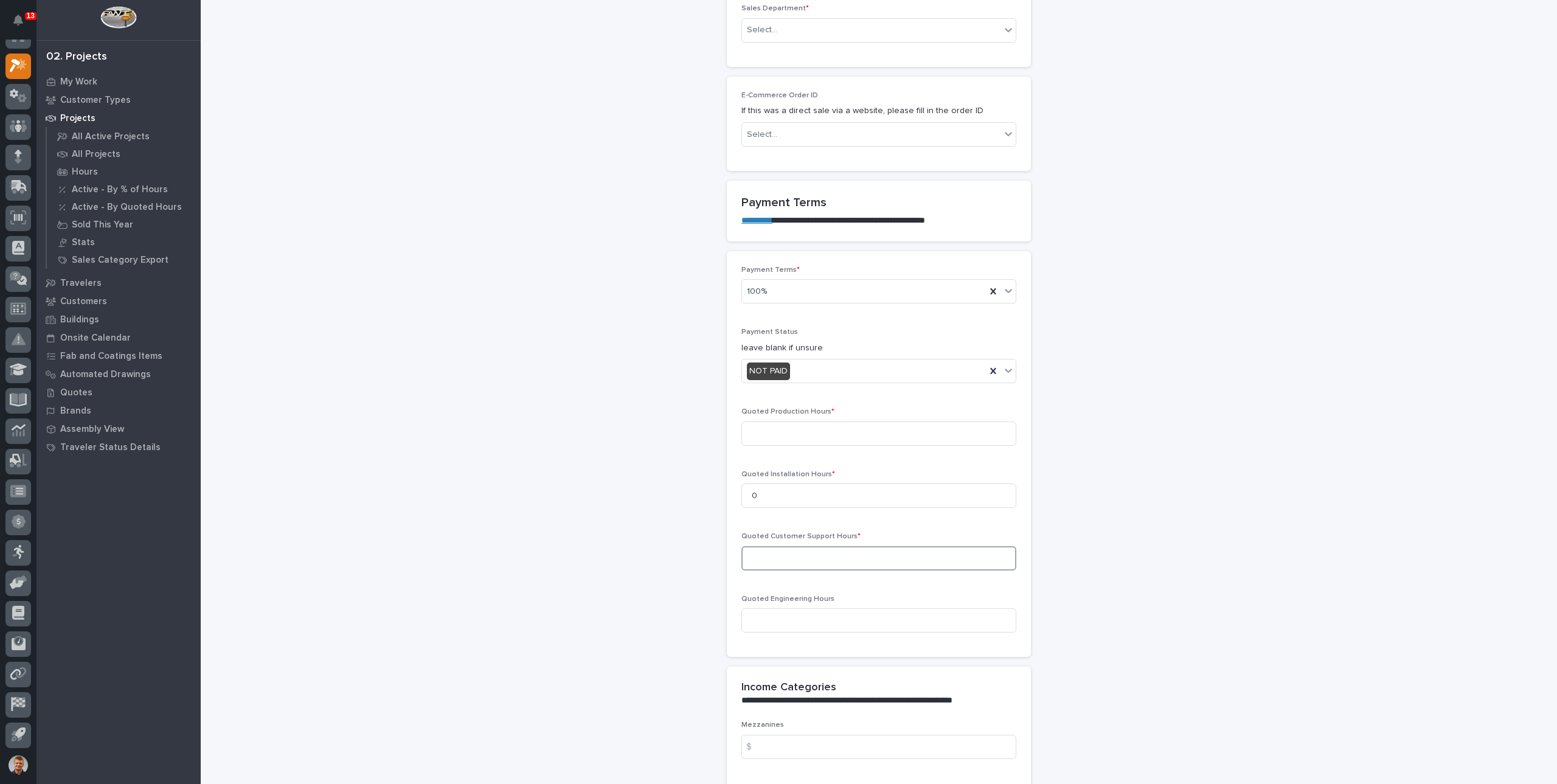
click at [790, 560] on input at bounding box center [878, 558] width 275 height 24
type input "0"
click at [786, 618] on input at bounding box center [878, 620] width 275 height 24
click at [803, 616] on input at bounding box center [878, 620] width 275 height 24
click at [781, 437] on input at bounding box center [878, 433] width 275 height 24
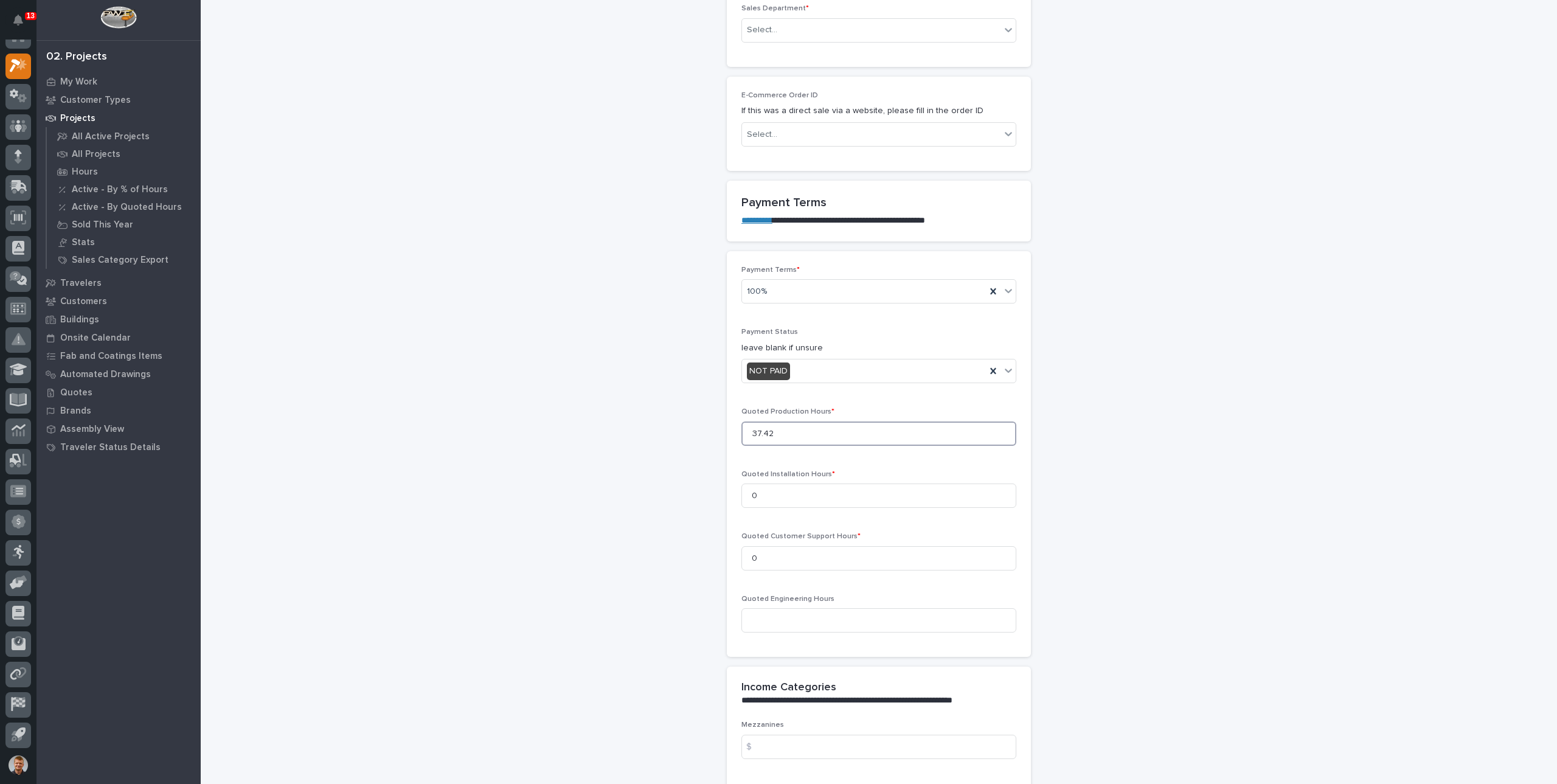
type input "37.42"
click at [651, 102] on div "**********" at bounding box center [879, 484] width 1220 height 2627
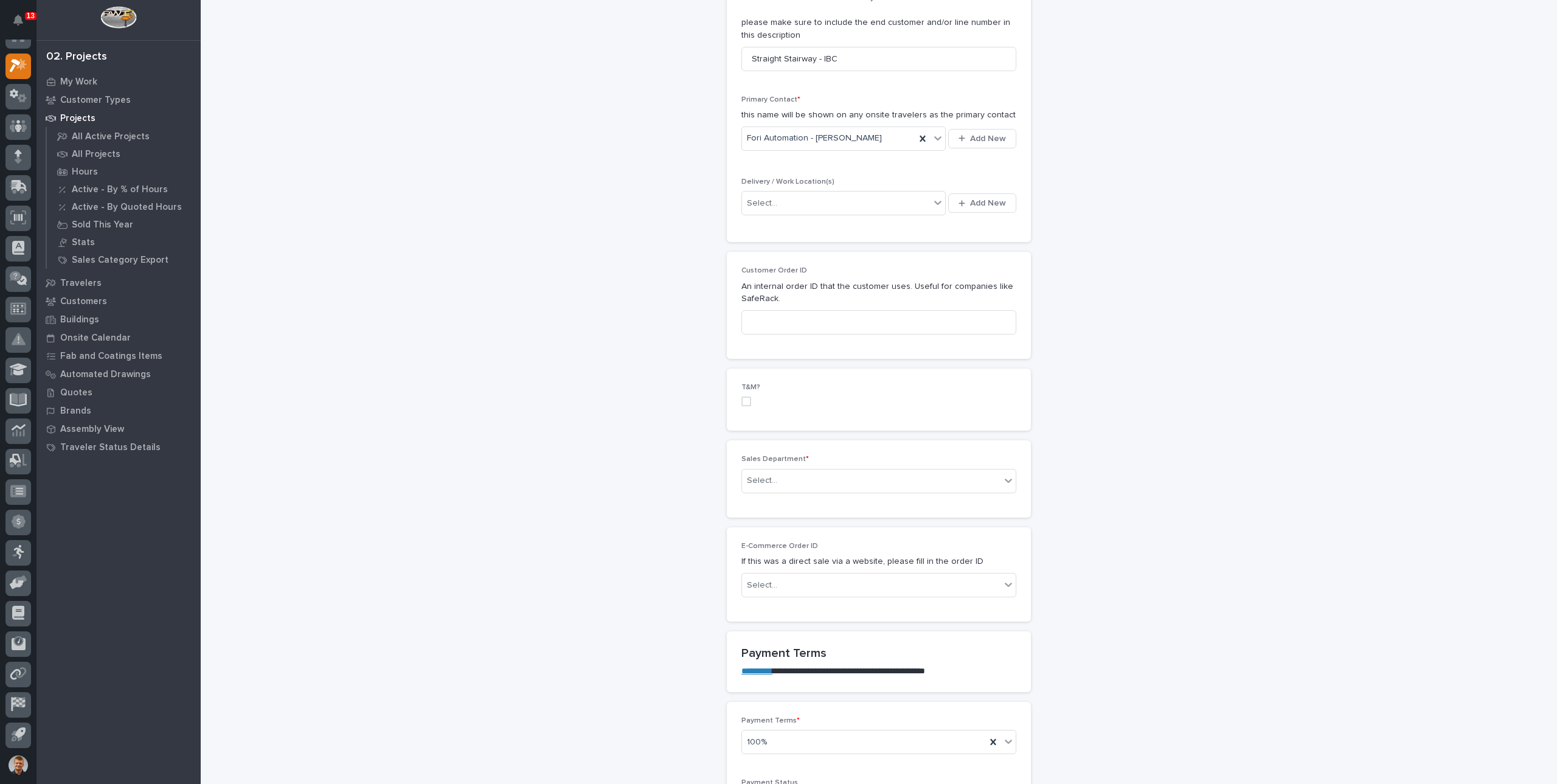
scroll to position [0, 0]
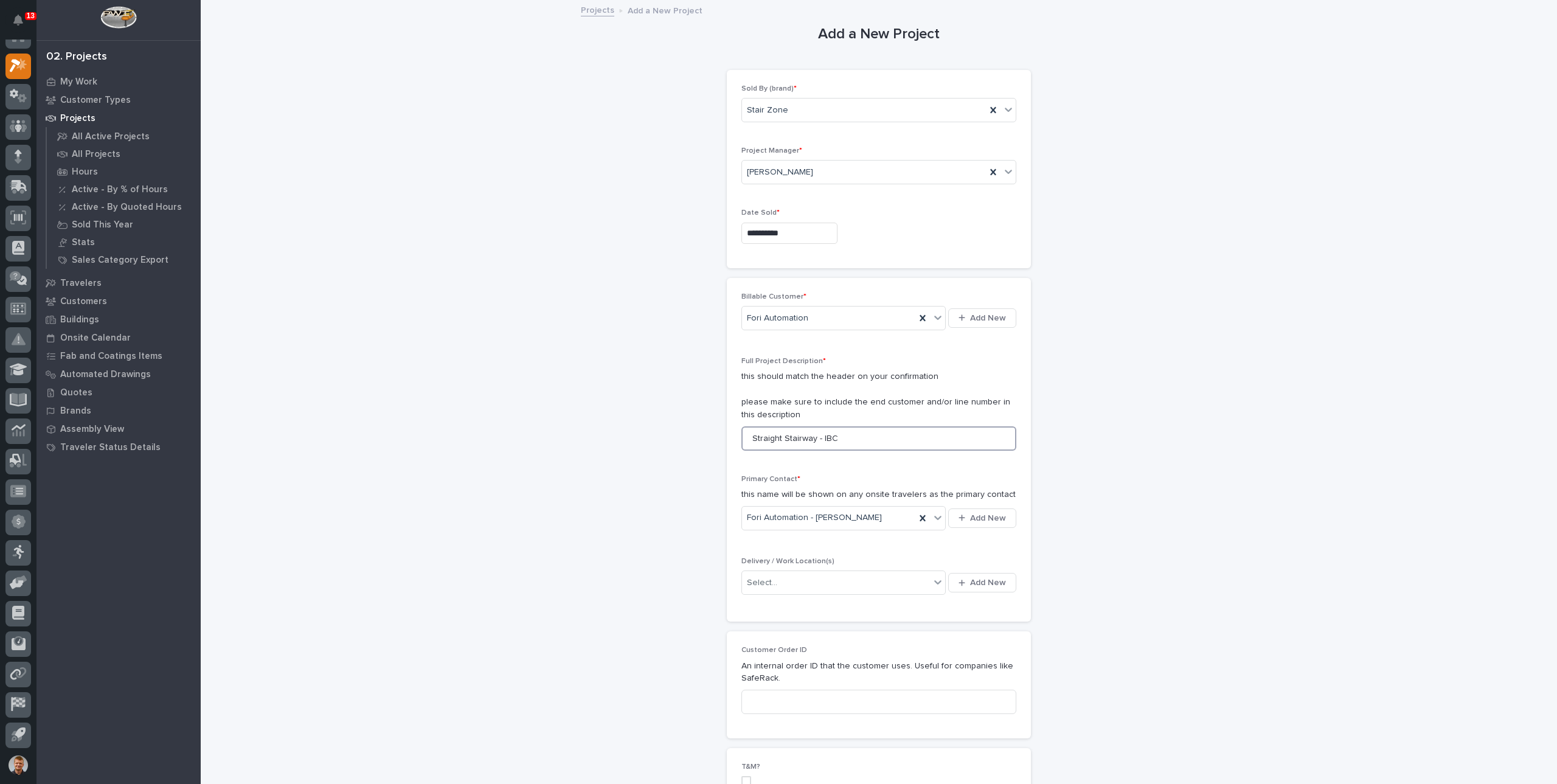
click at [819, 433] on input "Straight Stairway - IBC" at bounding box center [878, 438] width 275 height 24
type input "Straight Stairway - OSHA"
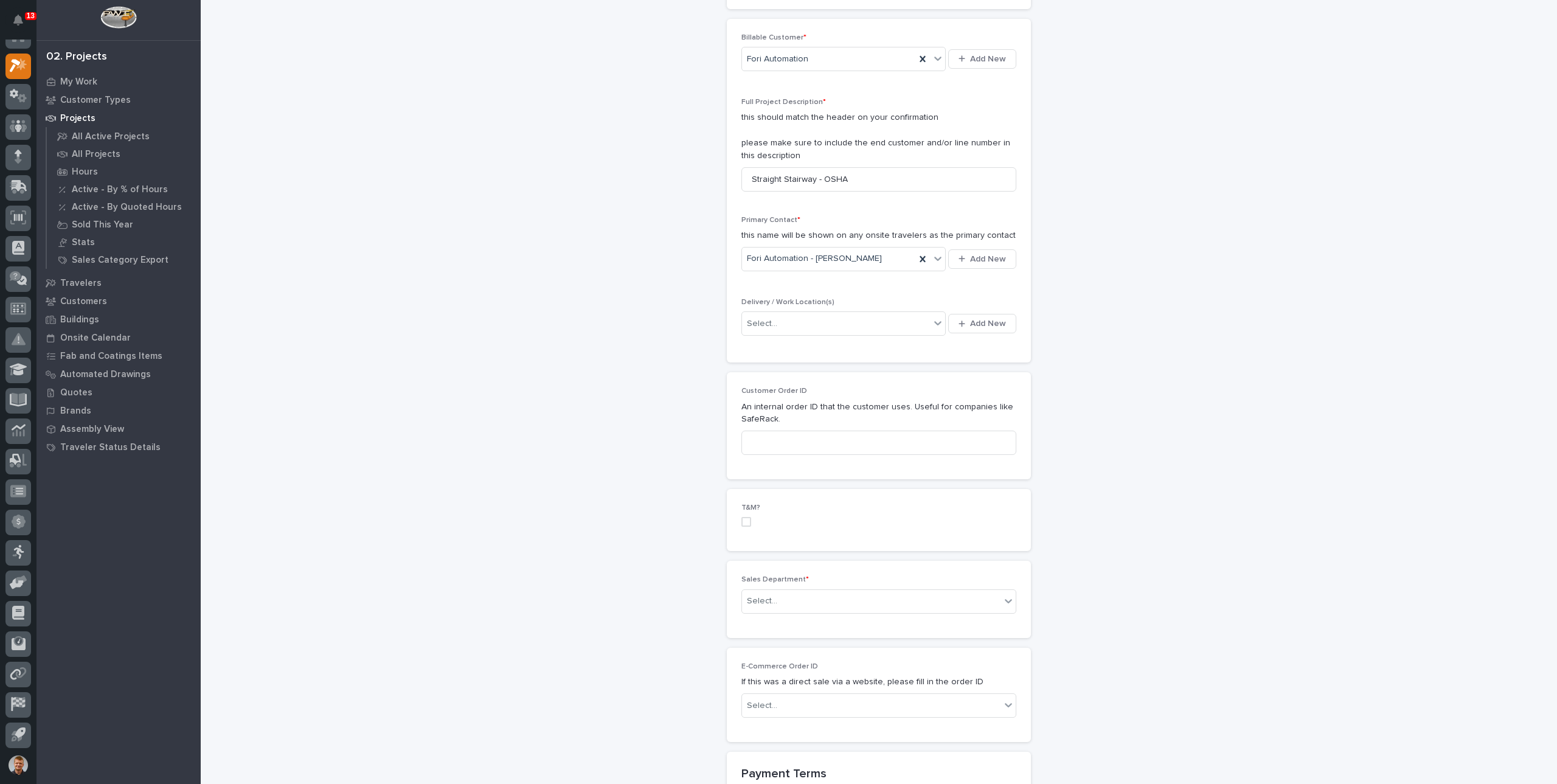
scroll to position [304, 0]
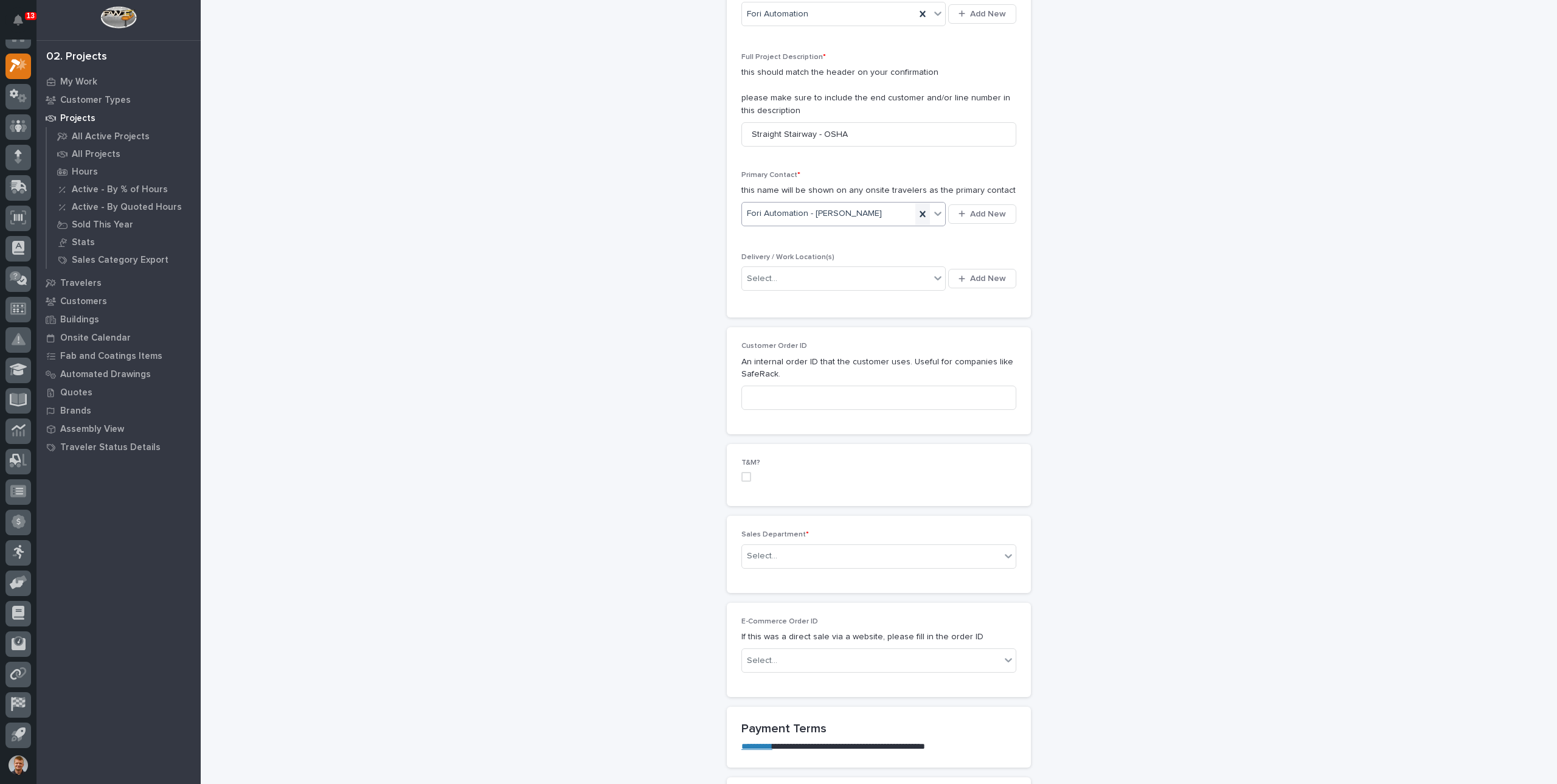
click at [920, 213] on icon at bounding box center [923, 213] width 12 height 12
click at [980, 212] on span "Add New" at bounding box center [988, 213] width 36 height 11
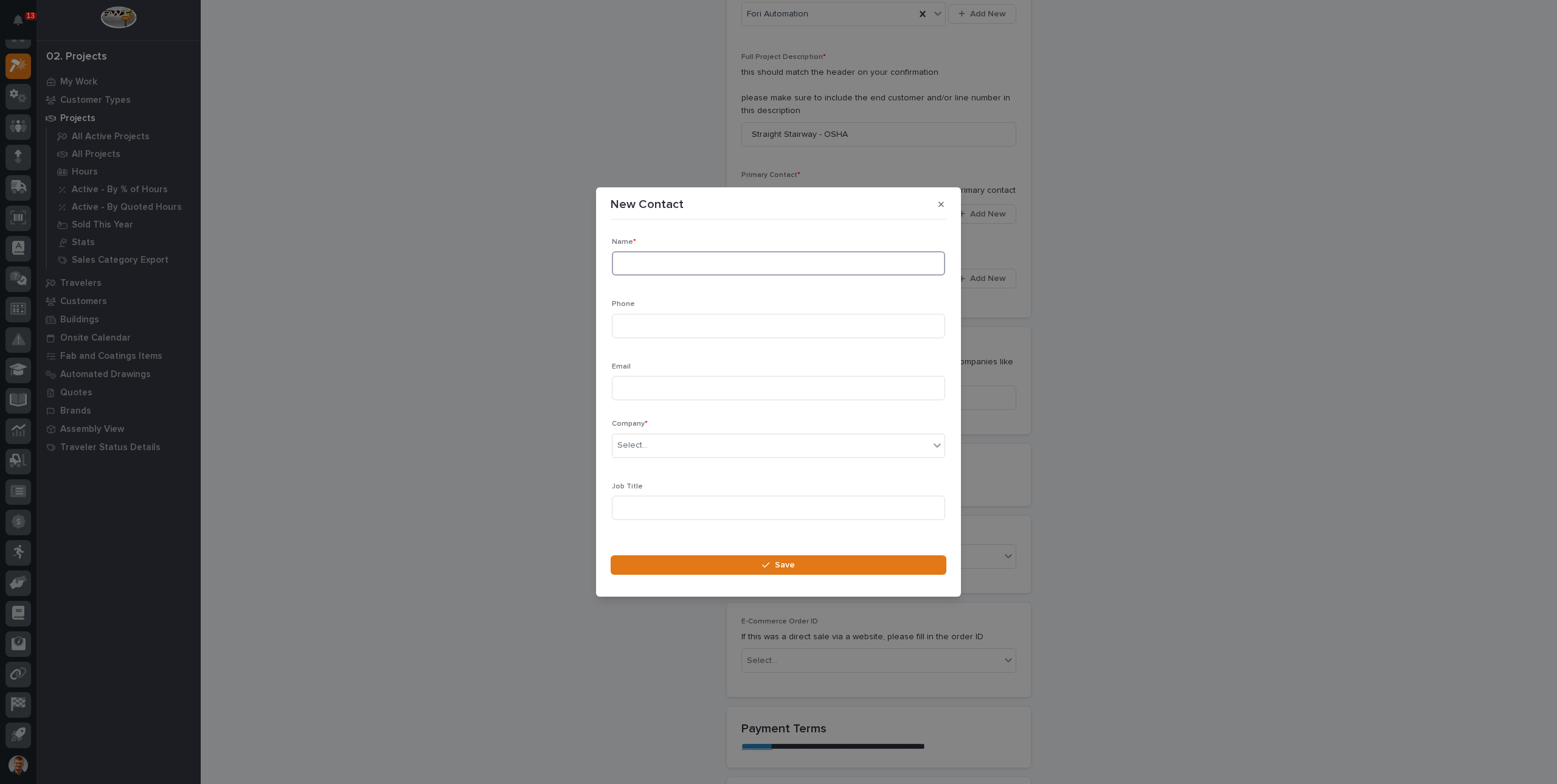
click at [674, 263] on input at bounding box center [778, 263] width 334 height 24
drag, startPoint x: 666, startPoint y: 265, endPoint x: 614, endPoint y: 268, distance: 52.1
click at [614, 268] on input "Andrew" at bounding box center [778, 263] width 334 height 24
paste input "Kulich"
type input "Andrew Kulich"
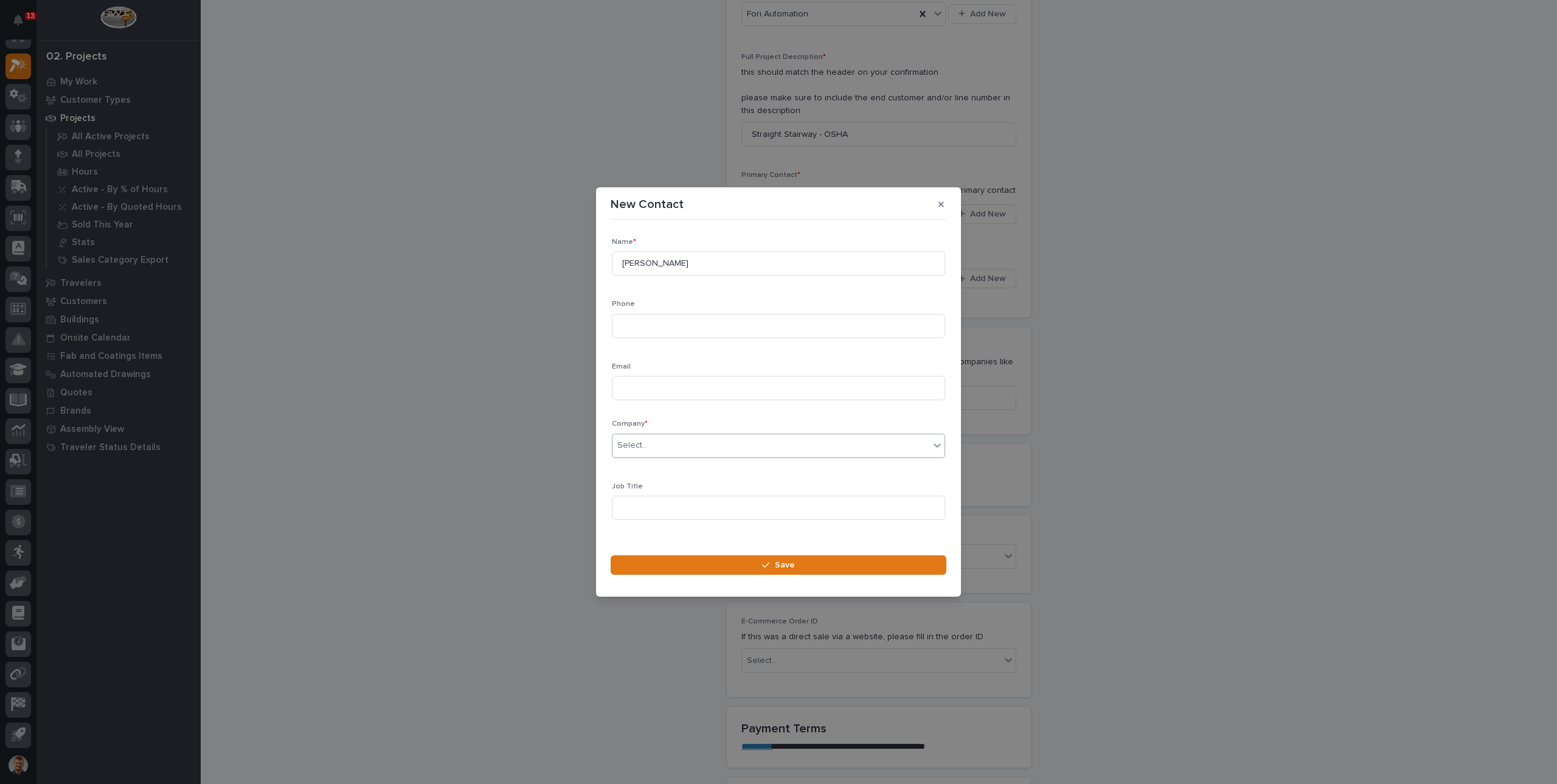
click at [649, 438] on div "Select..." at bounding box center [771, 446] width 317 height 20
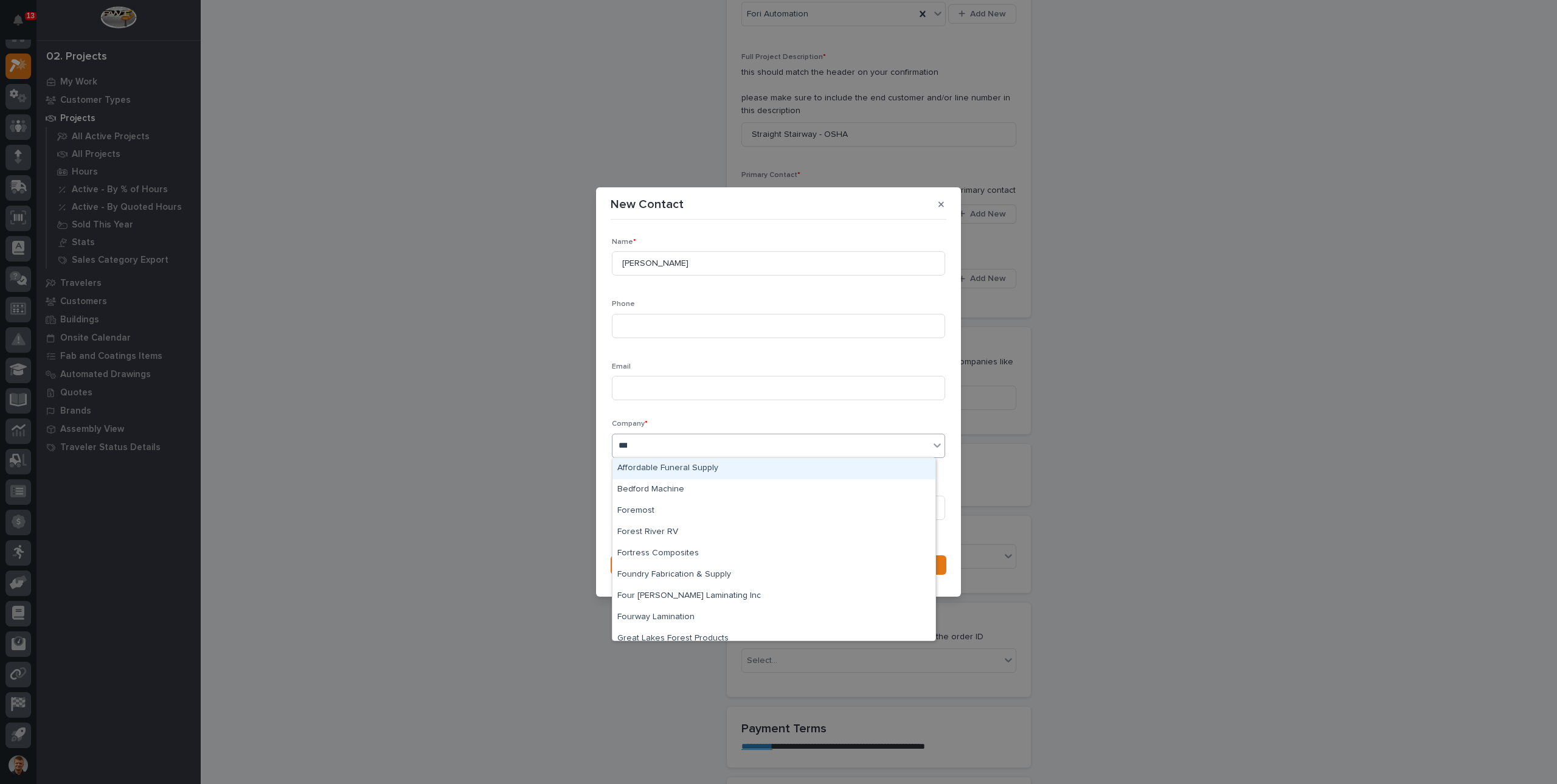
type input "****"
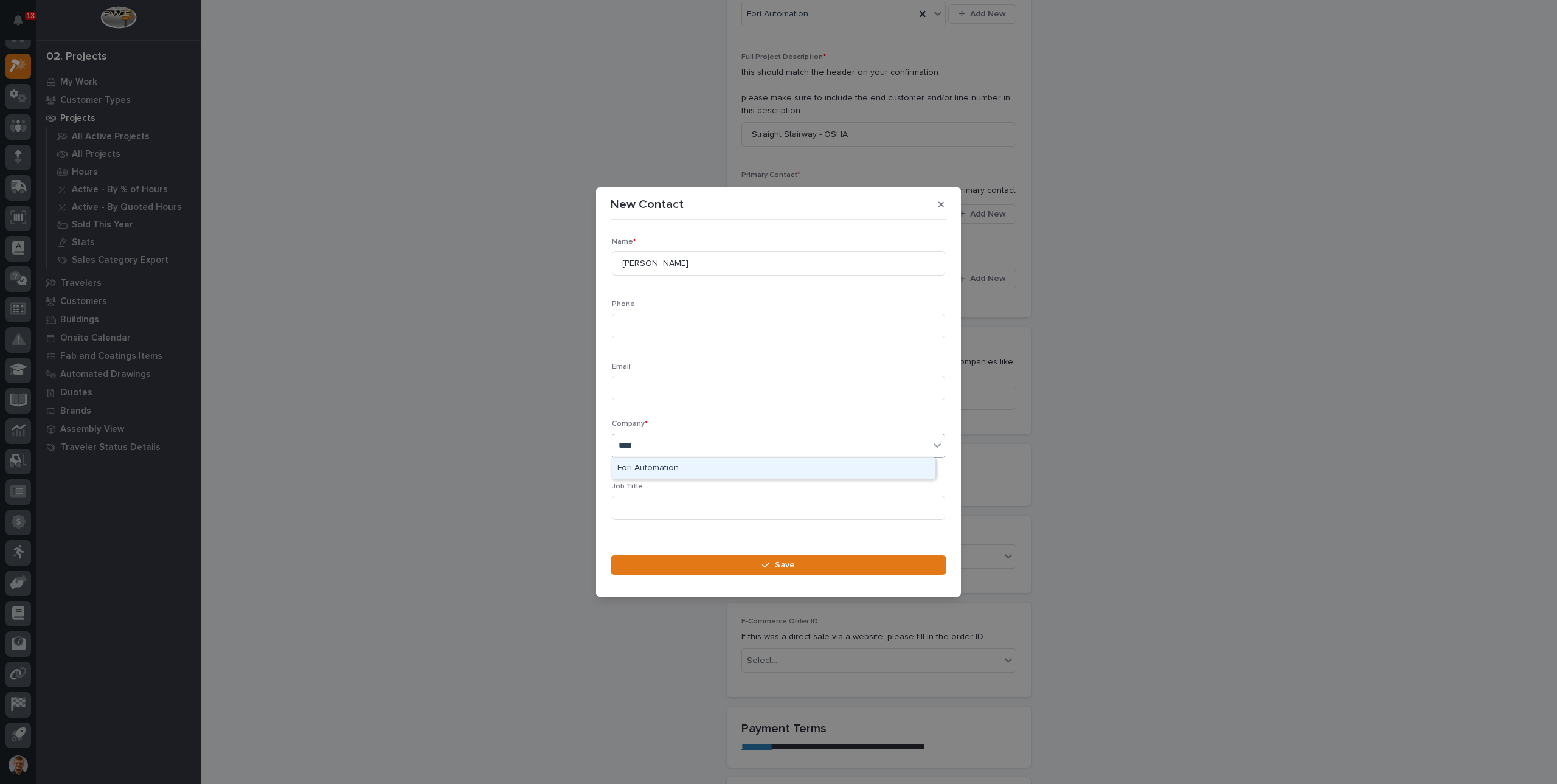
click at [662, 473] on div "Fori Automation" at bounding box center [774, 468] width 323 height 21
click at [659, 501] on input at bounding box center [778, 508] width 334 height 24
drag, startPoint x: 684, startPoint y: 519, endPoint x: 597, endPoint y: 520, distance: 87.0
click at [597, 520] on section "New Contact Loading... Saving… Loading... Saving… Loading... Saving… Name * And…" at bounding box center [778, 391] width 365 height 409
type input "Buyer"
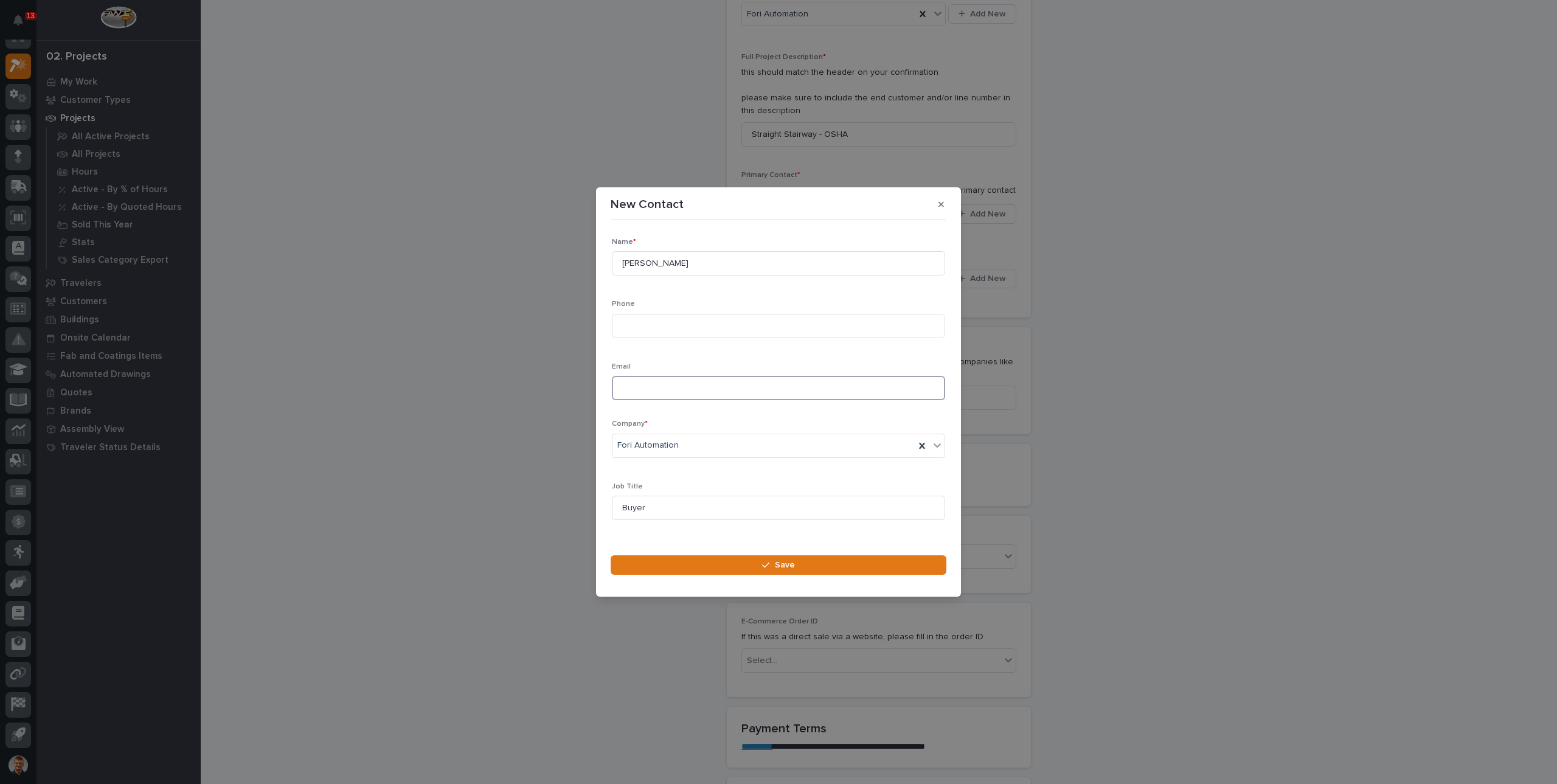
click at [664, 386] on input at bounding box center [778, 388] width 334 height 24
paste input "akulich@foriauto.com"
type input "akulich@foriauto.com"
click at [661, 337] on input at bounding box center [778, 326] width 334 height 24
paste input "(586) 247-2336 x 1219"
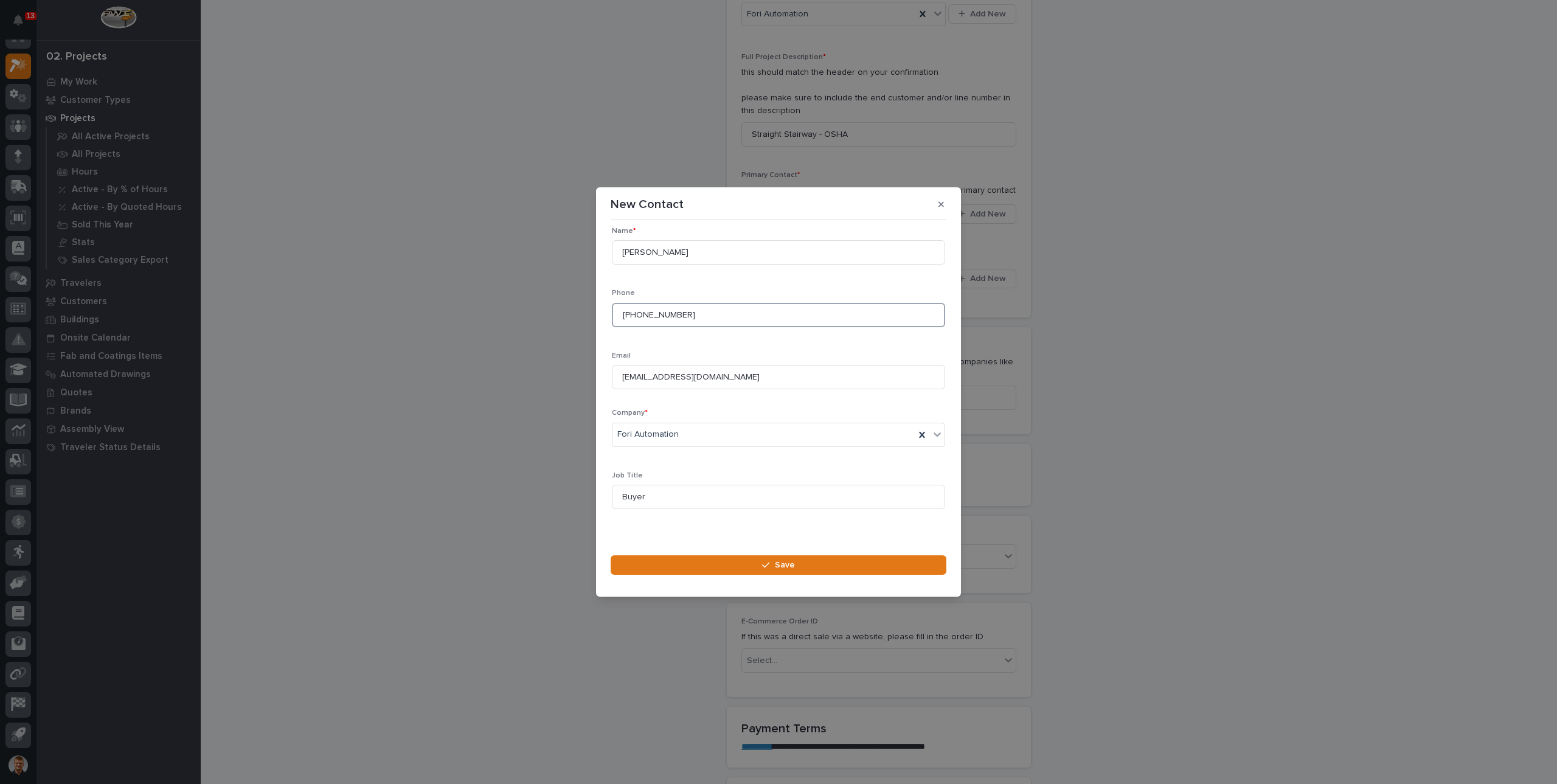
scroll to position [17, 0]
type input "(586) 247-2336 x 1219"
click at [734, 563] on button "Save" at bounding box center [778, 565] width 336 height 19
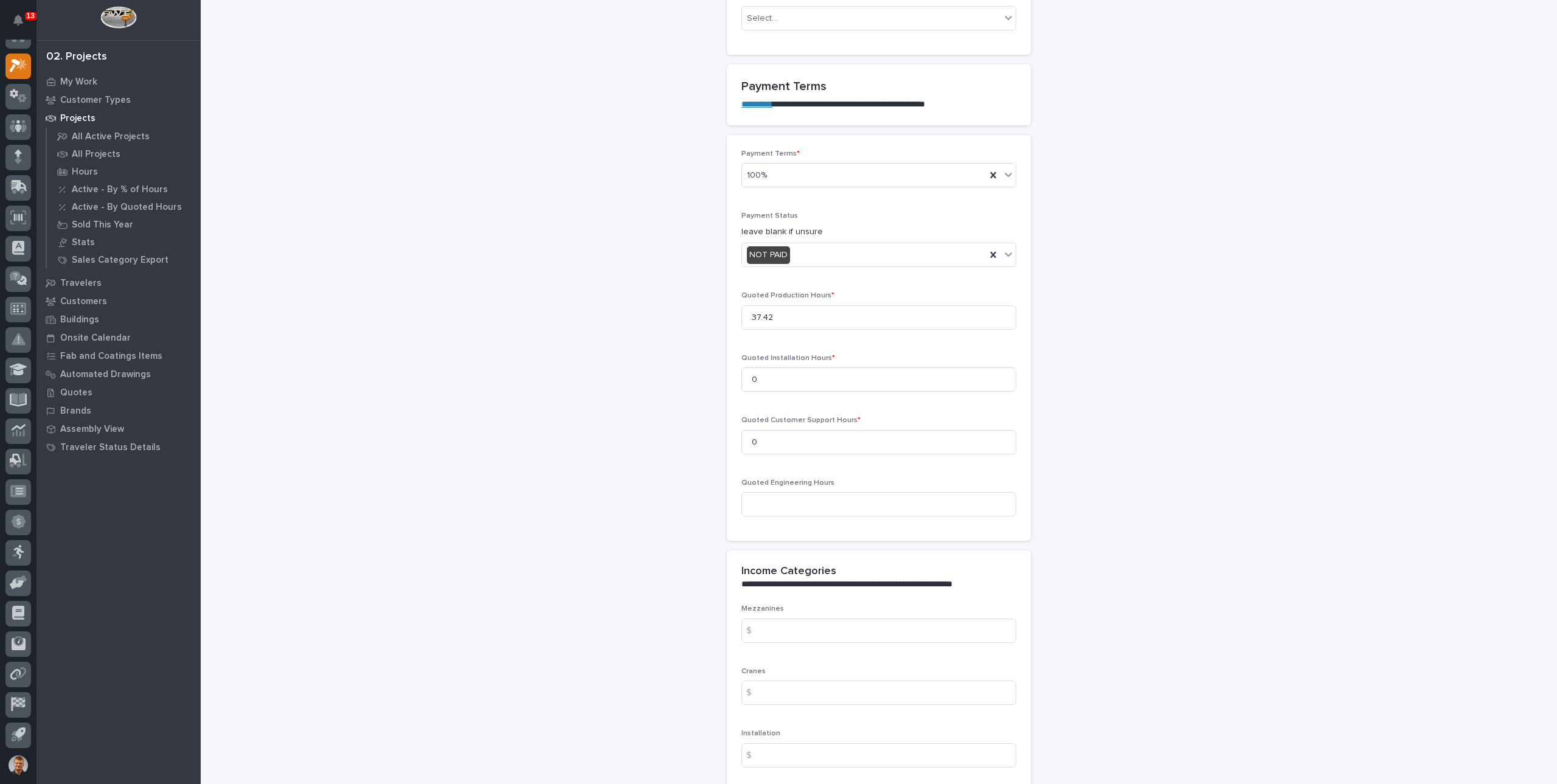
scroll to position [973, 0]
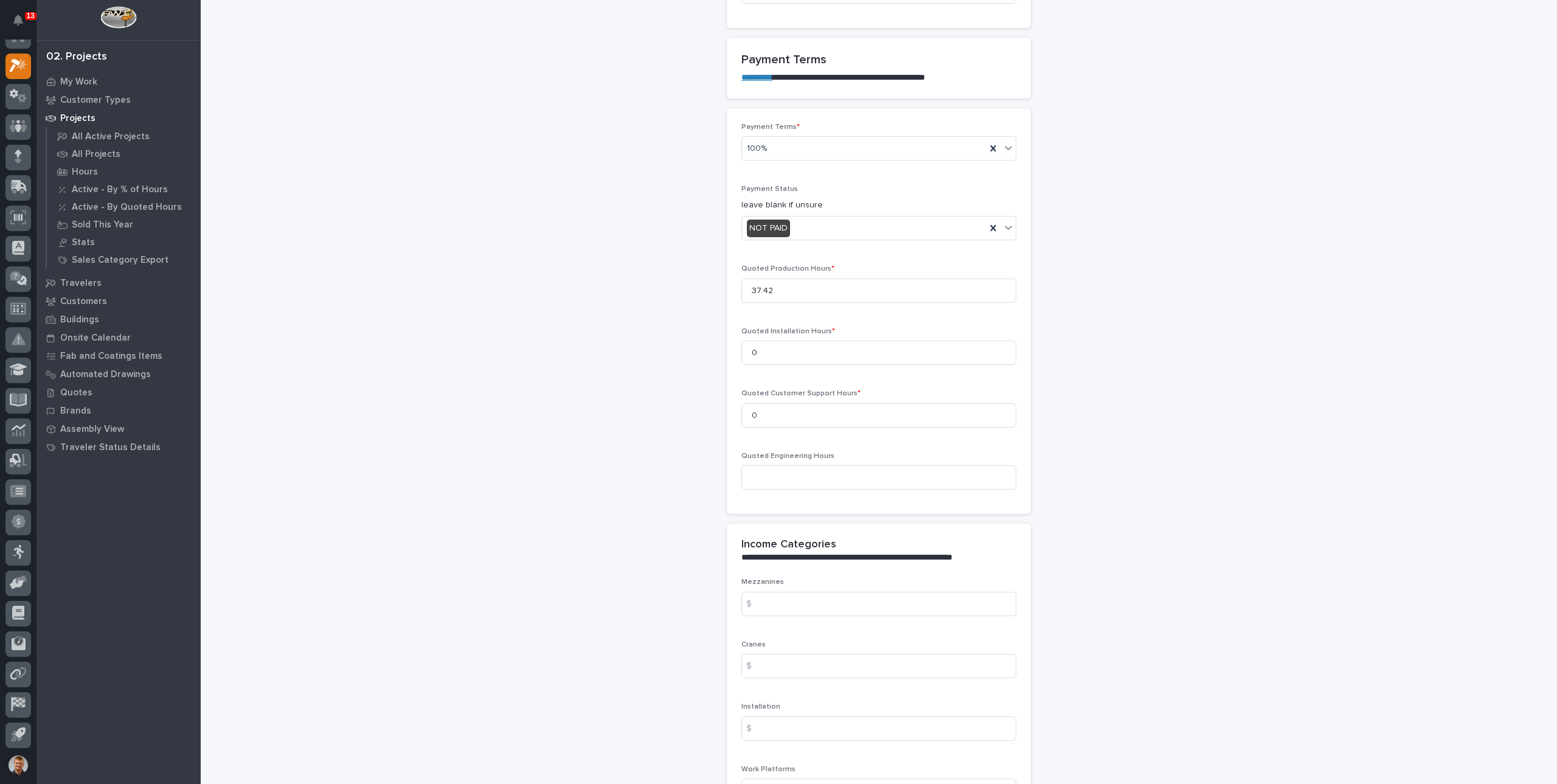
click at [818, 461] on div "Quoted Engineering Hours" at bounding box center [878, 476] width 275 height 47
click at [816, 470] on input at bounding box center [878, 478] width 275 height 24
type input "0"
click at [1107, 433] on div "**********" at bounding box center [879, 341] width 1220 height 2627
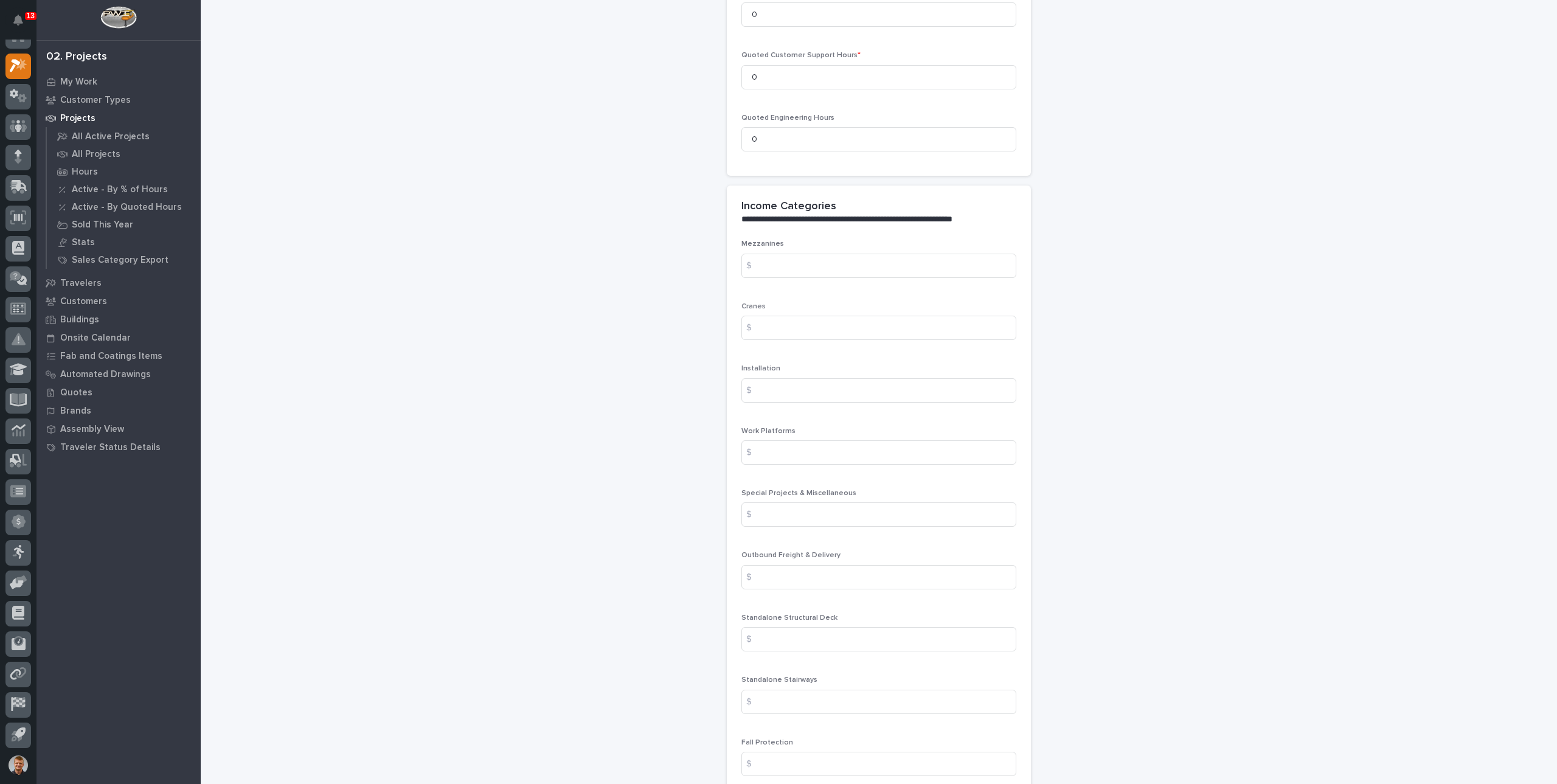
scroll to position [1338, 0]
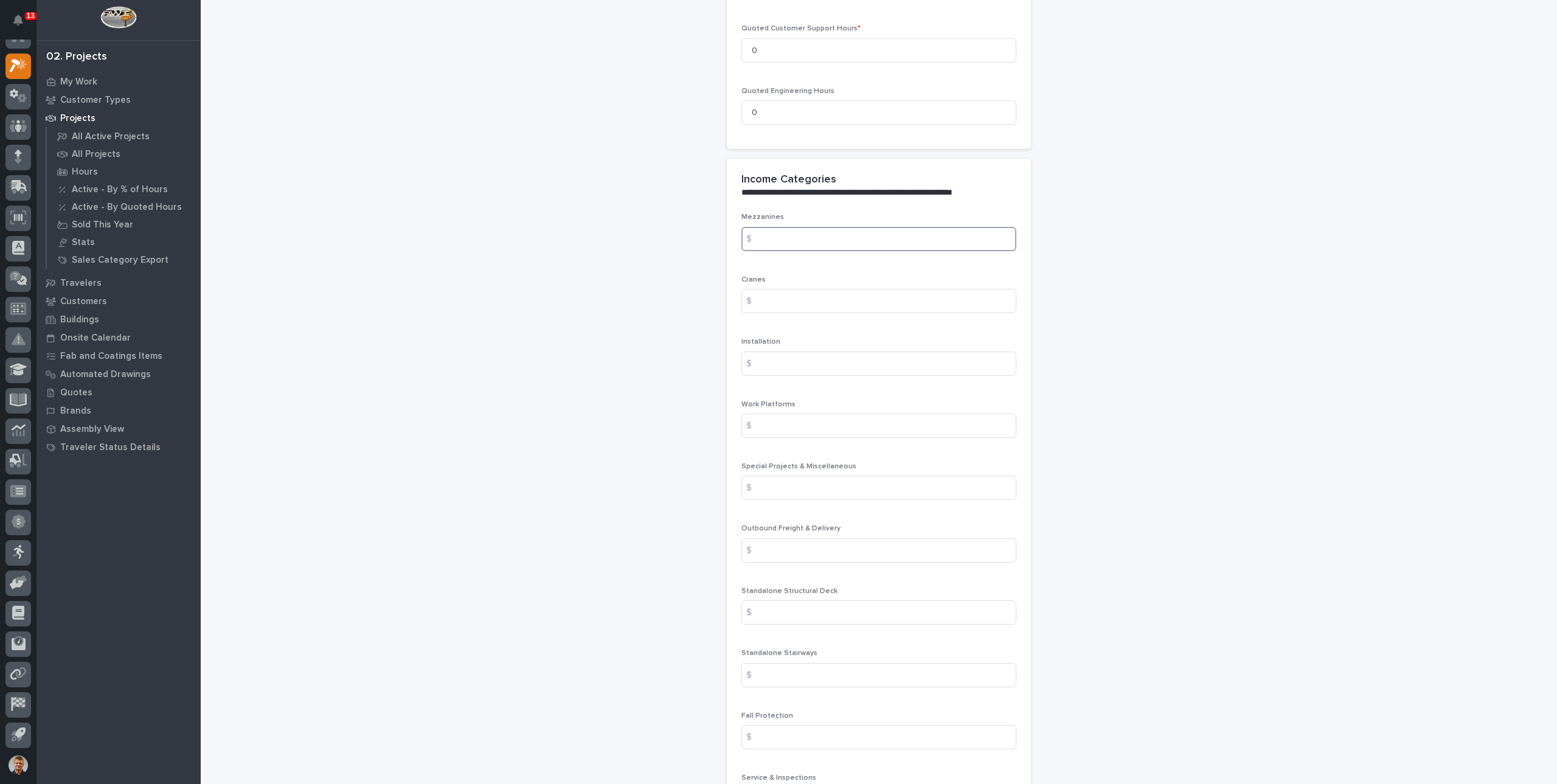
click at [927, 240] on input at bounding box center [878, 239] width 275 height 24
type input "0"
click at [818, 302] on input at bounding box center [878, 301] width 275 height 24
type input "0"
click at [795, 356] on input at bounding box center [878, 363] width 275 height 24
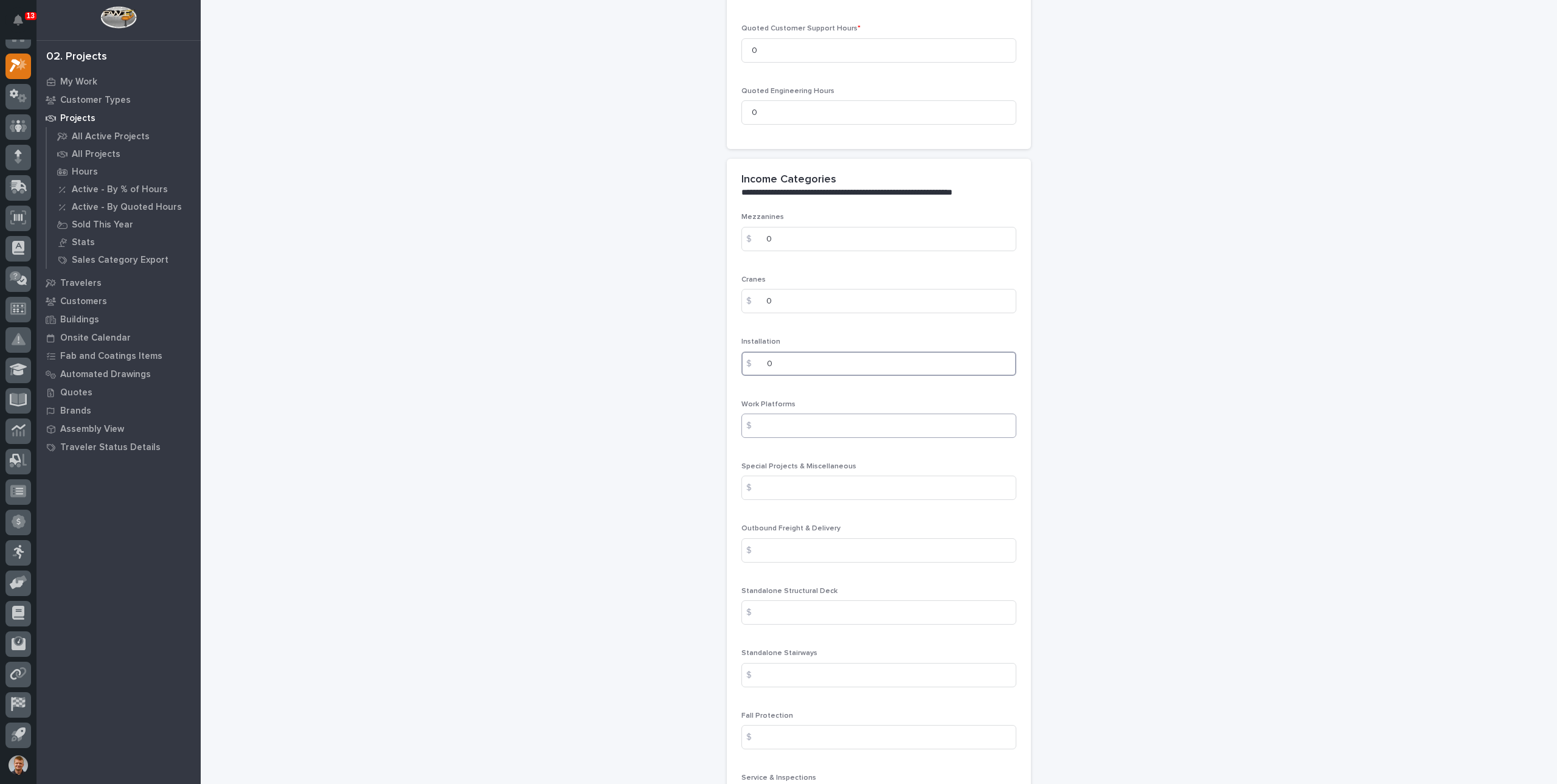
type input "0"
click at [816, 428] on input at bounding box center [878, 426] width 275 height 24
type input "0"
click at [830, 489] on input at bounding box center [878, 488] width 275 height 24
type input "0"
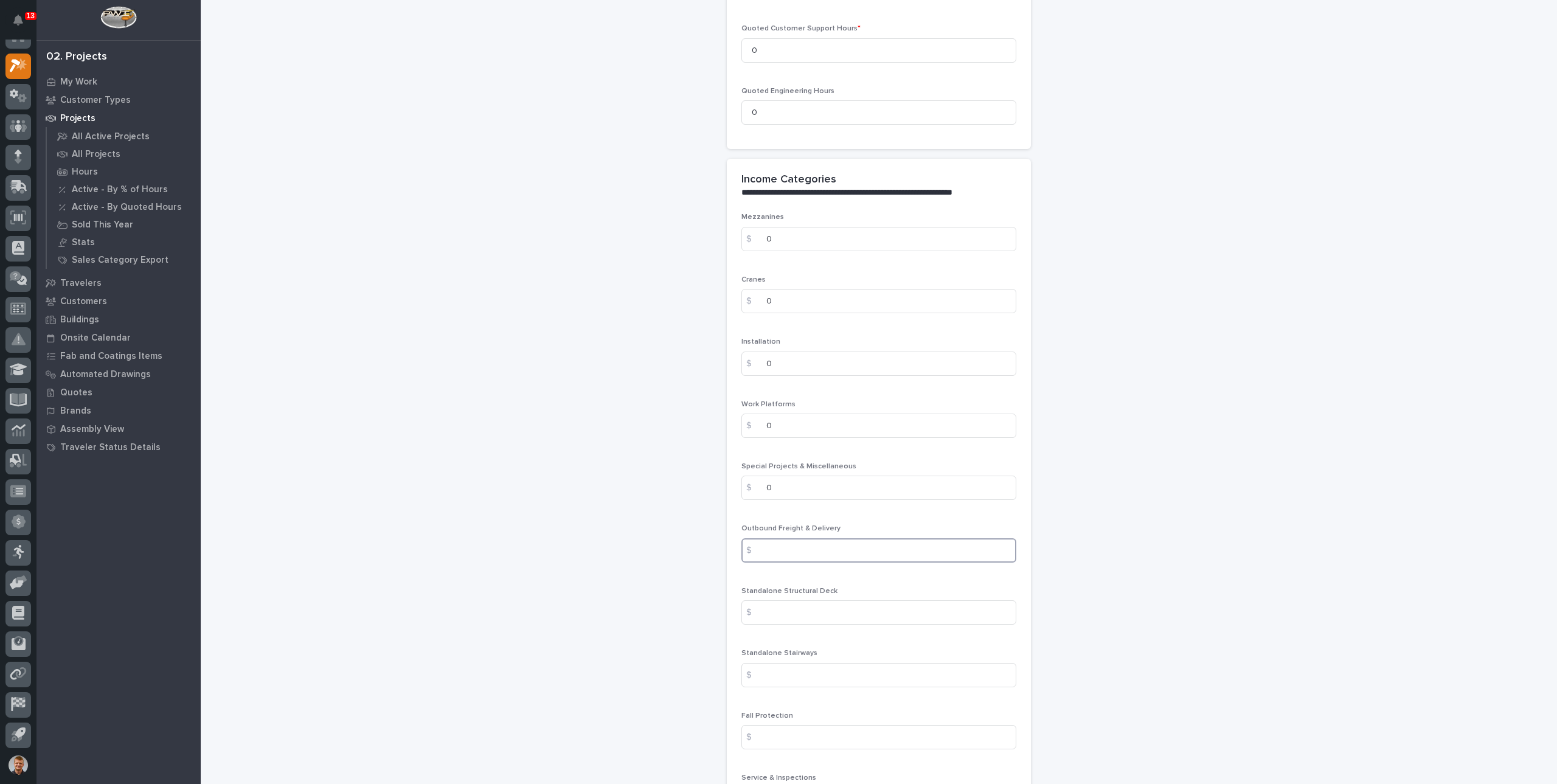
click at [804, 546] on input at bounding box center [878, 551] width 275 height 24
type input "0"
click at [818, 613] on input at bounding box center [878, 613] width 275 height 24
type input "0"
click at [799, 675] on input at bounding box center [878, 675] width 275 height 24
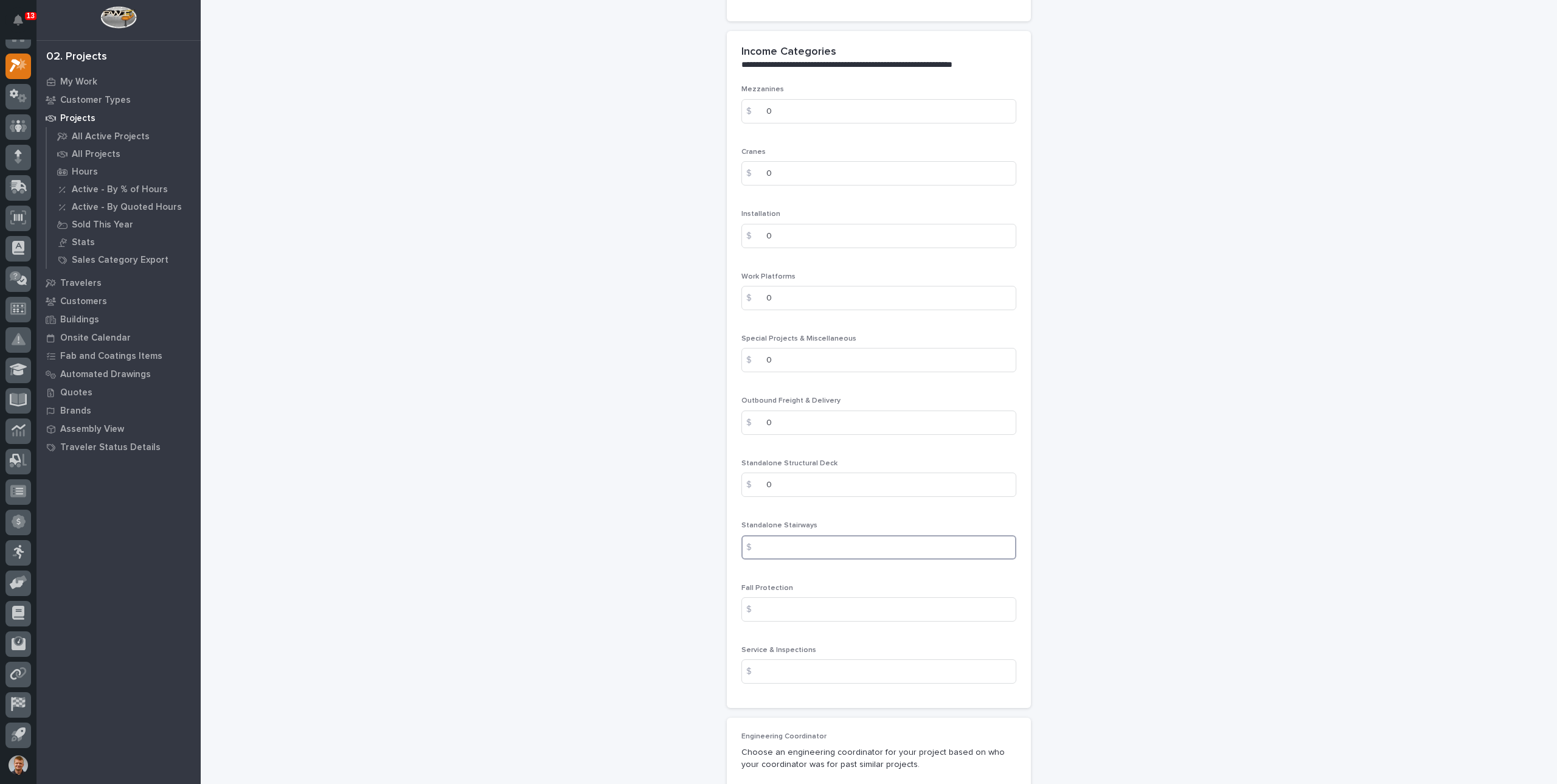
scroll to position [1581, 0]
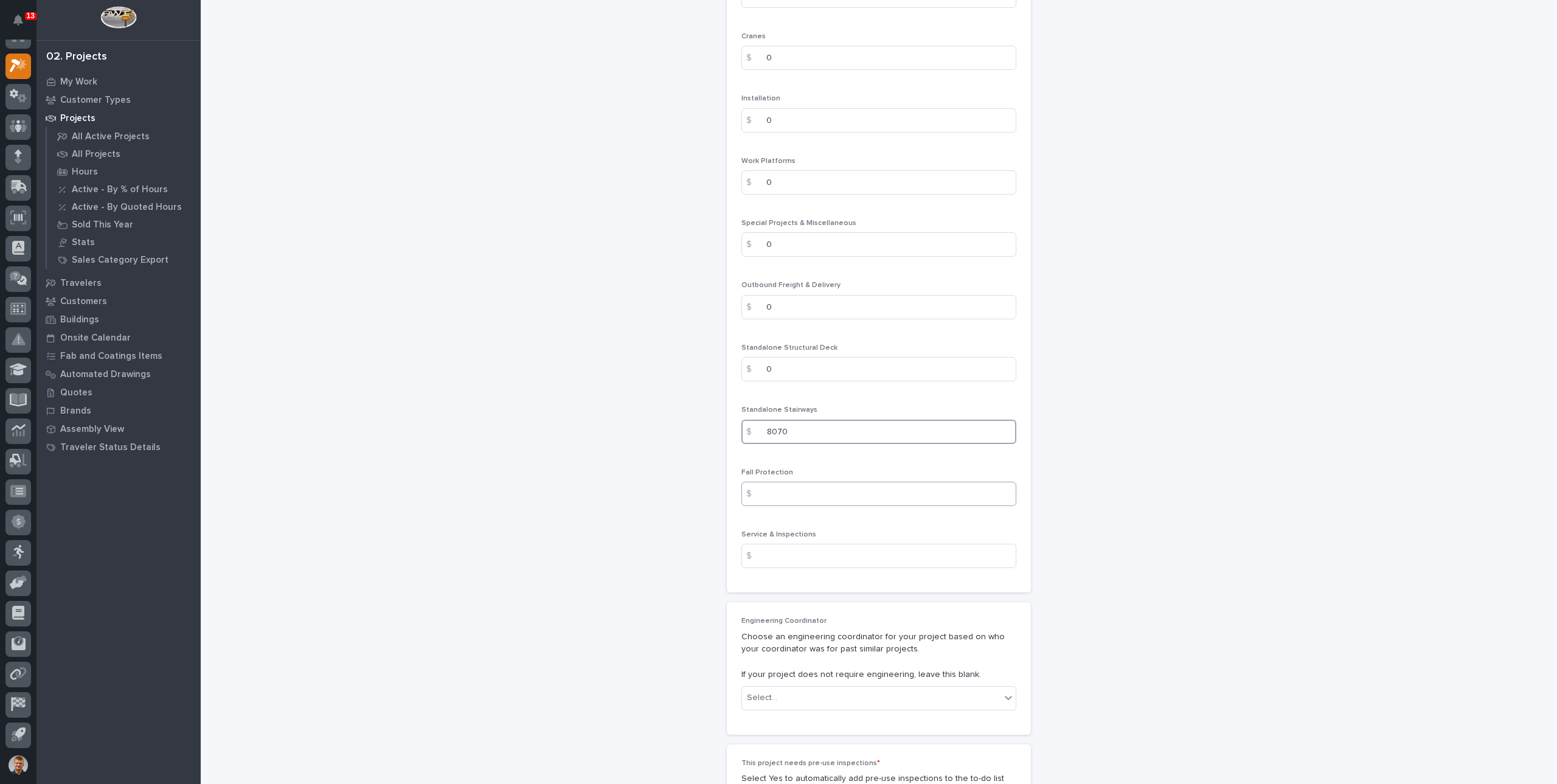
type input "8070"
click at [768, 490] on input at bounding box center [878, 494] width 275 height 24
type input "0"
click at [769, 552] on input at bounding box center [878, 556] width 275 height 24
type input "0"
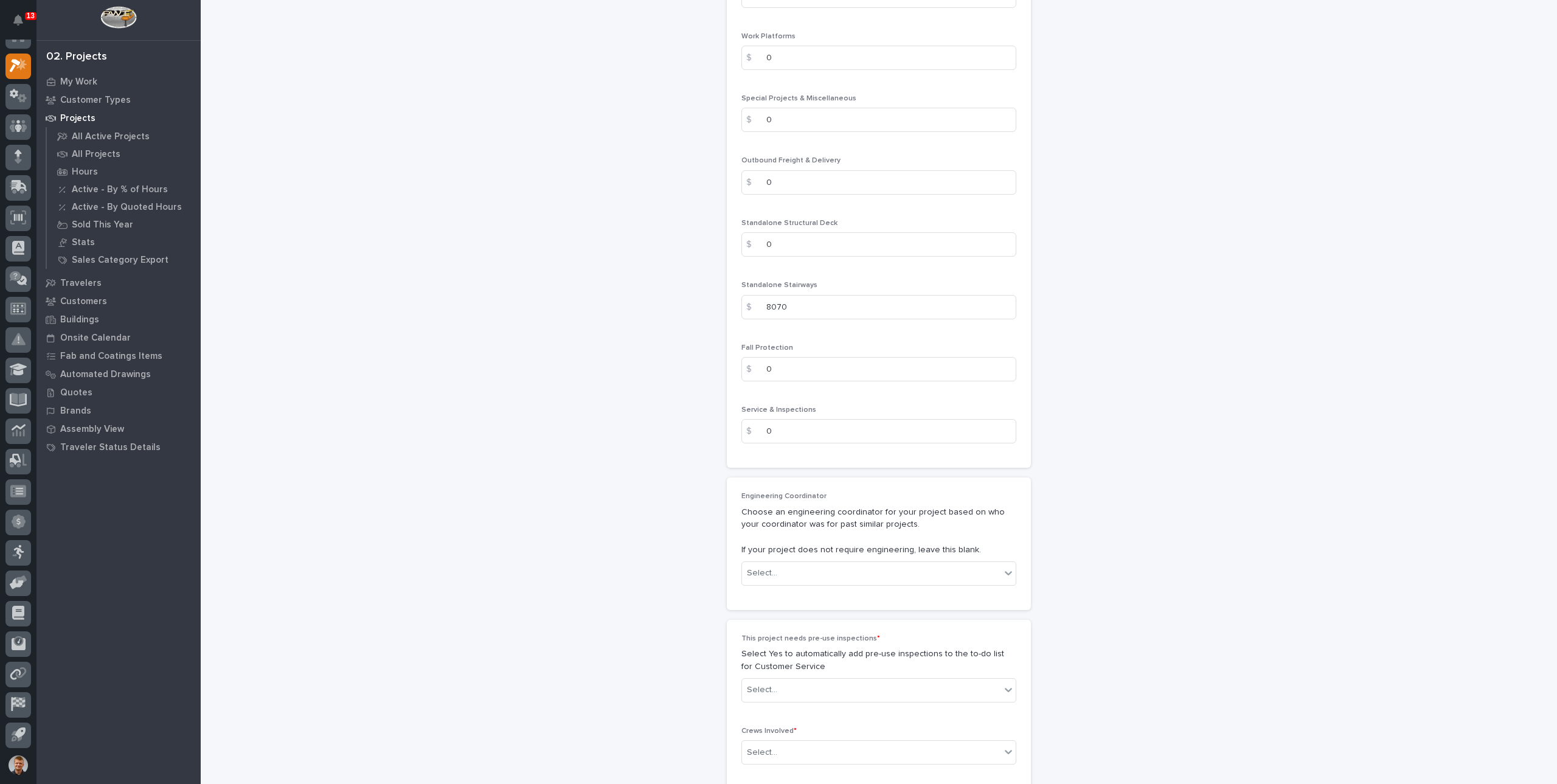
scroll to position [1946, 0]
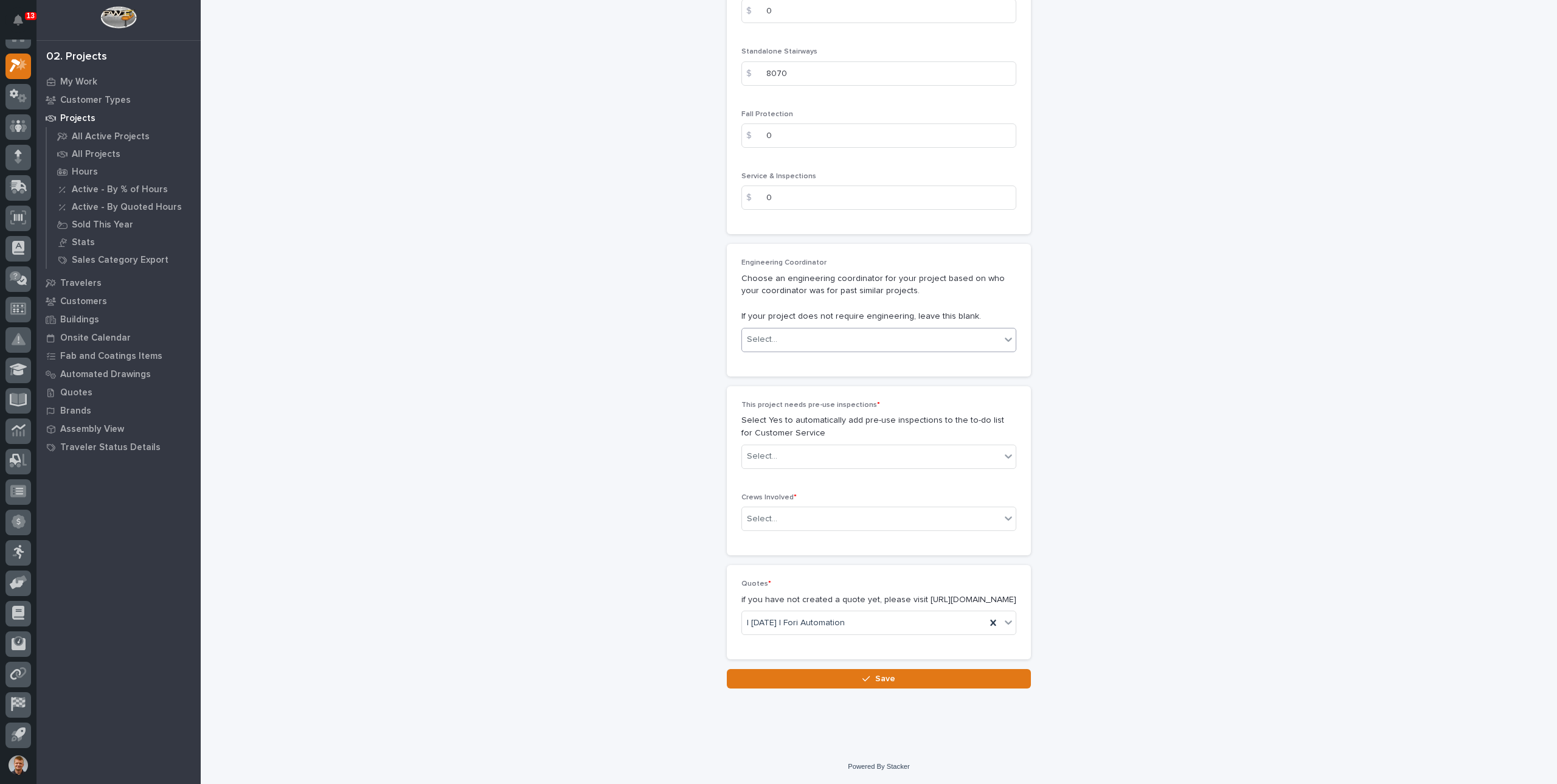
click at [843, 330] on div "Select..." at bounding box center [871, 340] width 259 height 20
click at [778, 396] on div "Leighton Yoder" at bounding box center [873, 394] width 274 height 21
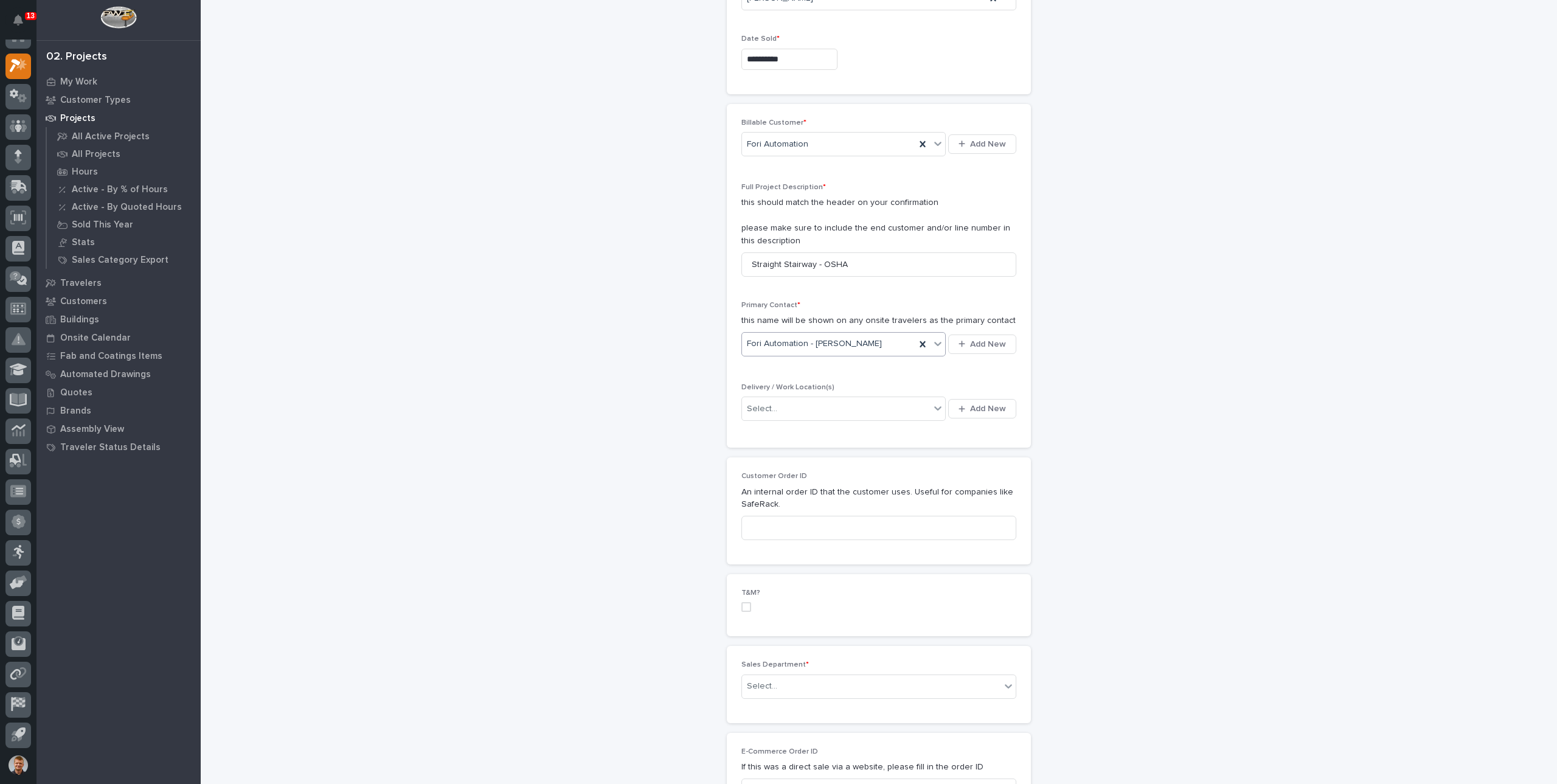
scroll to position [243, 0]
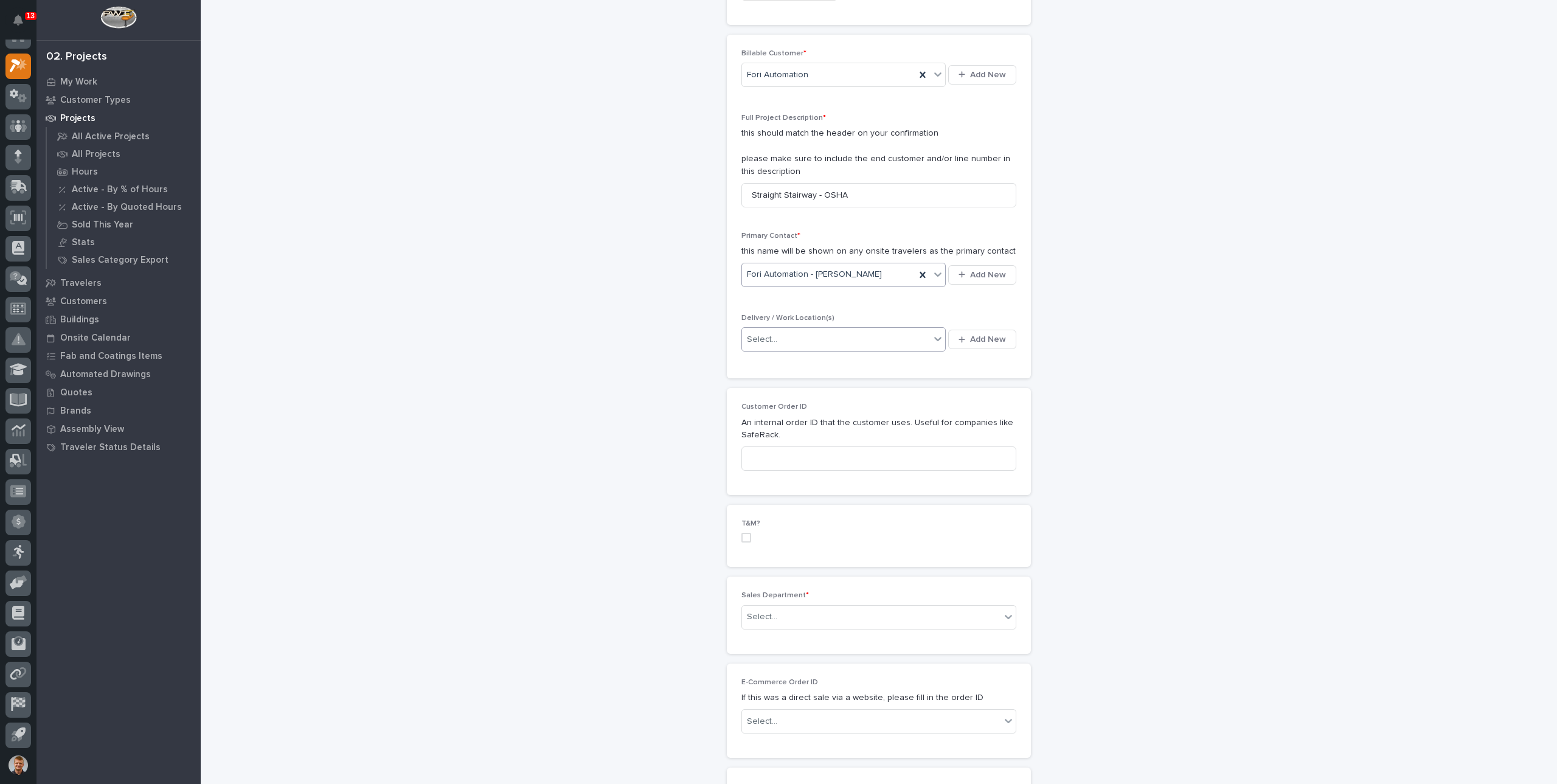
click at [851, 330] on div "Select..." at bounding box center [836, 340] width 188 height 20
type input "***"
click at [861, 334] on div "Select..." at bounding box center [836, 340] width 188 height 20
type input "****"
click at [793, 338] on div "Fori Automation Main" at bounding box center [788, 339] width 79 height 16
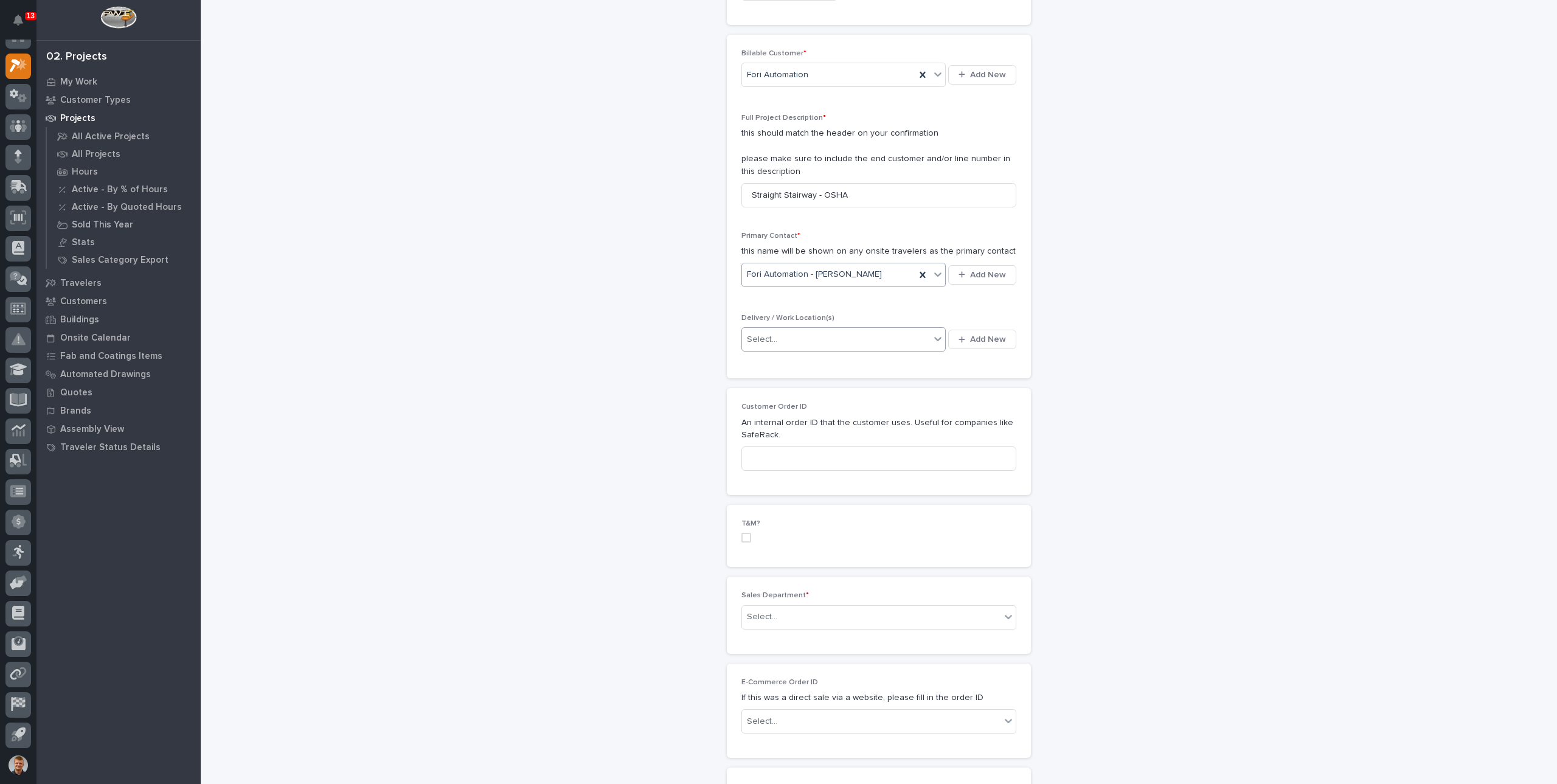
click at [998, 377] on div "**********" at bounding box center [879, 196] width 304 height 740
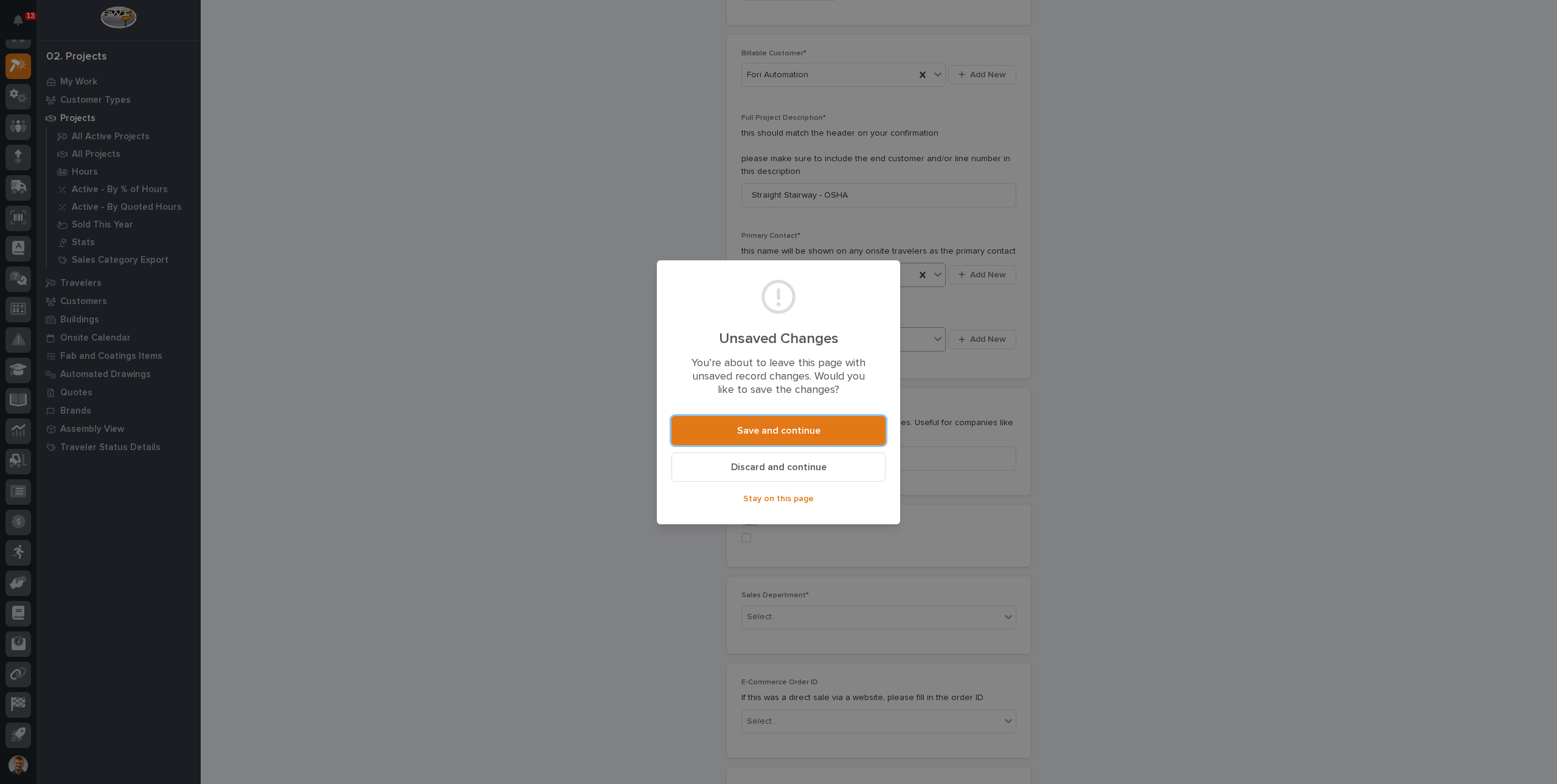
click at [782, 500] on span "Stay on this page" at bounding box center [778, 498] width 71 height 11
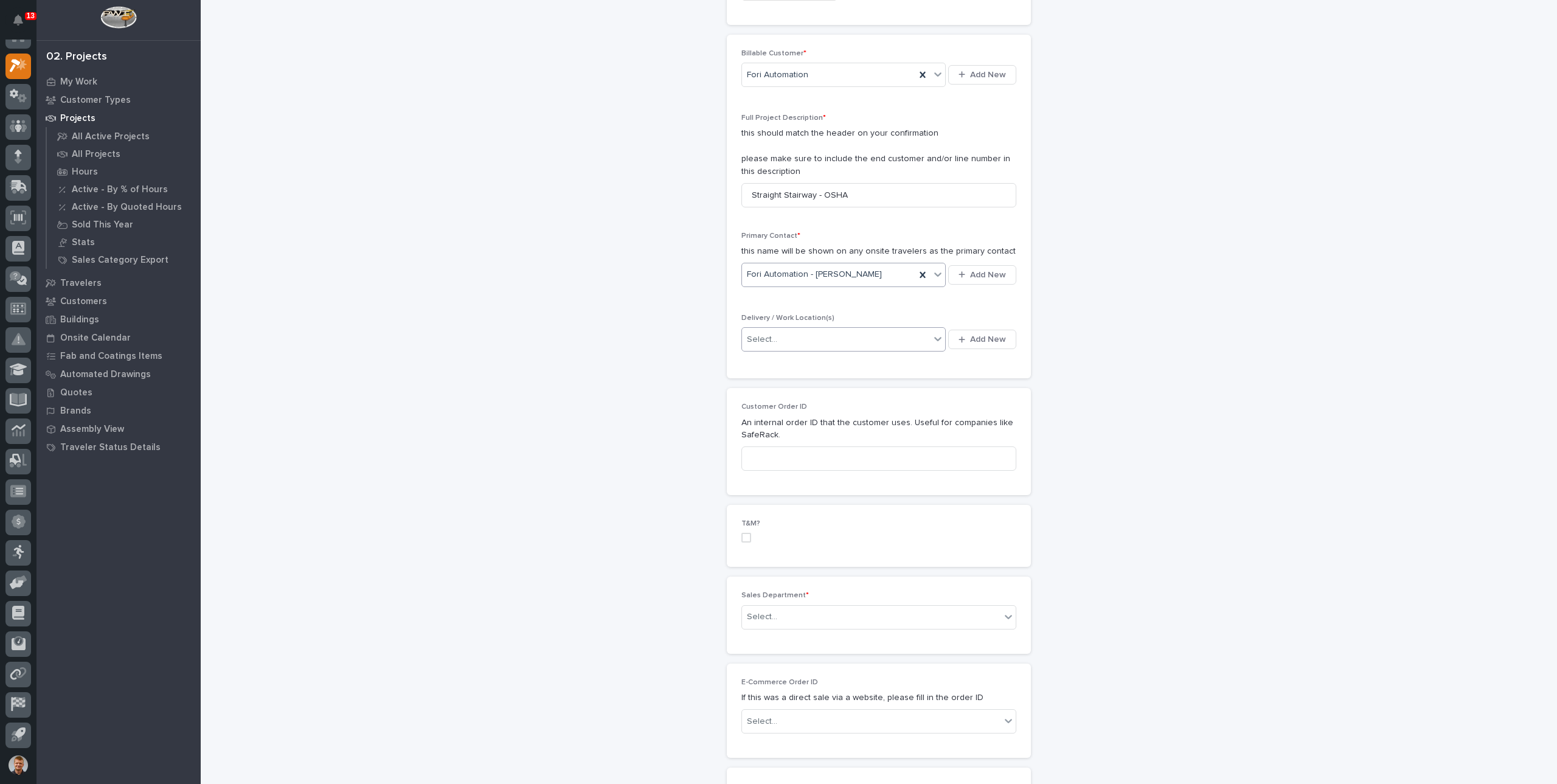
click at [788, 336] on div "Select..." at bounding box center [836, 340] width 188 height 20
click at [775, 330] on div "Select..." at bounding box center [836, 340] width 188 height 20
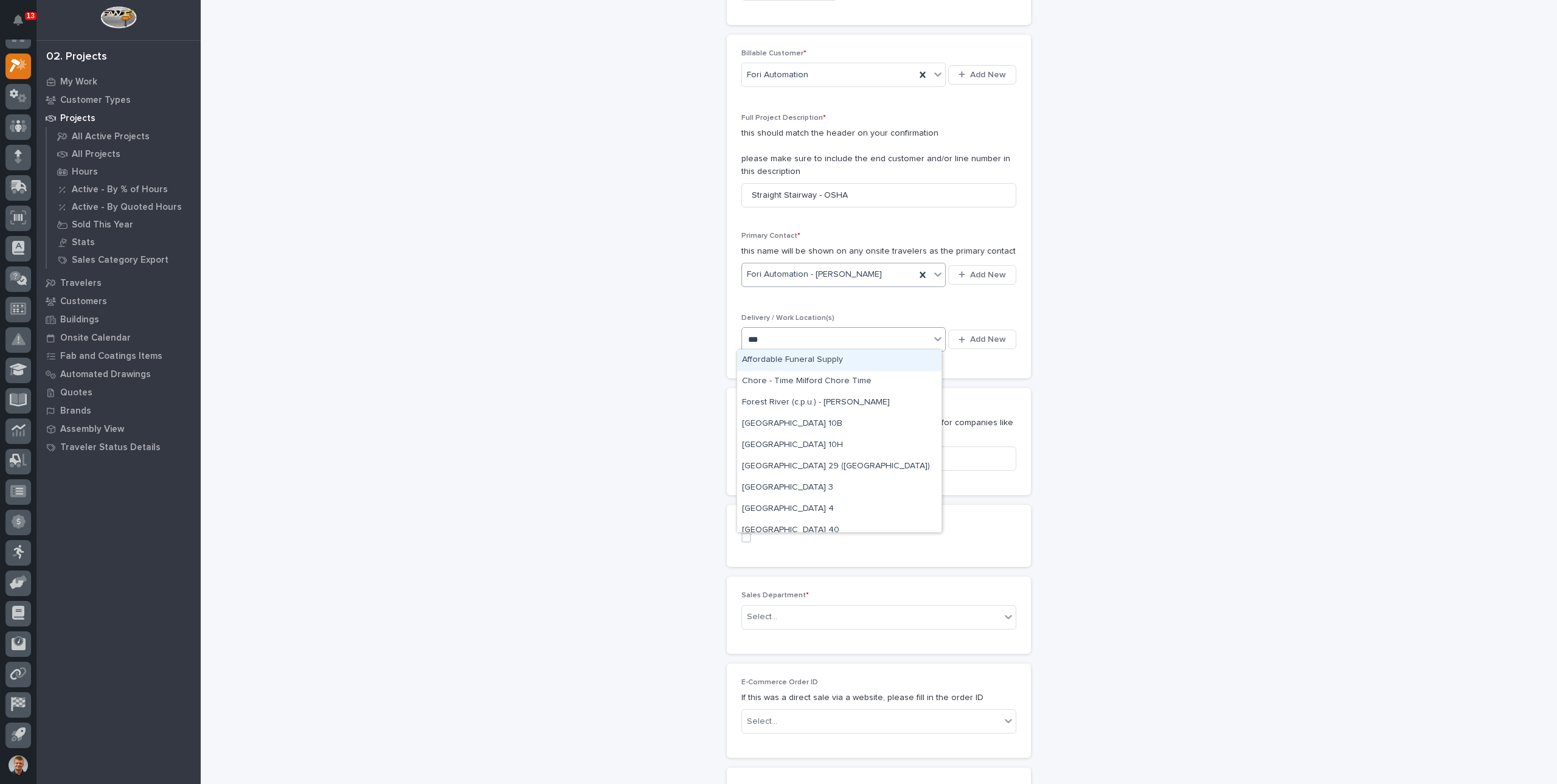
type input "****"
click at [769, 336] on div "Fori Automation Main" at bounding box center [788, 339] width 79 height 16
click at [814, 333] on div "Select..." at bounding box center [836, 340] width 188 height 20
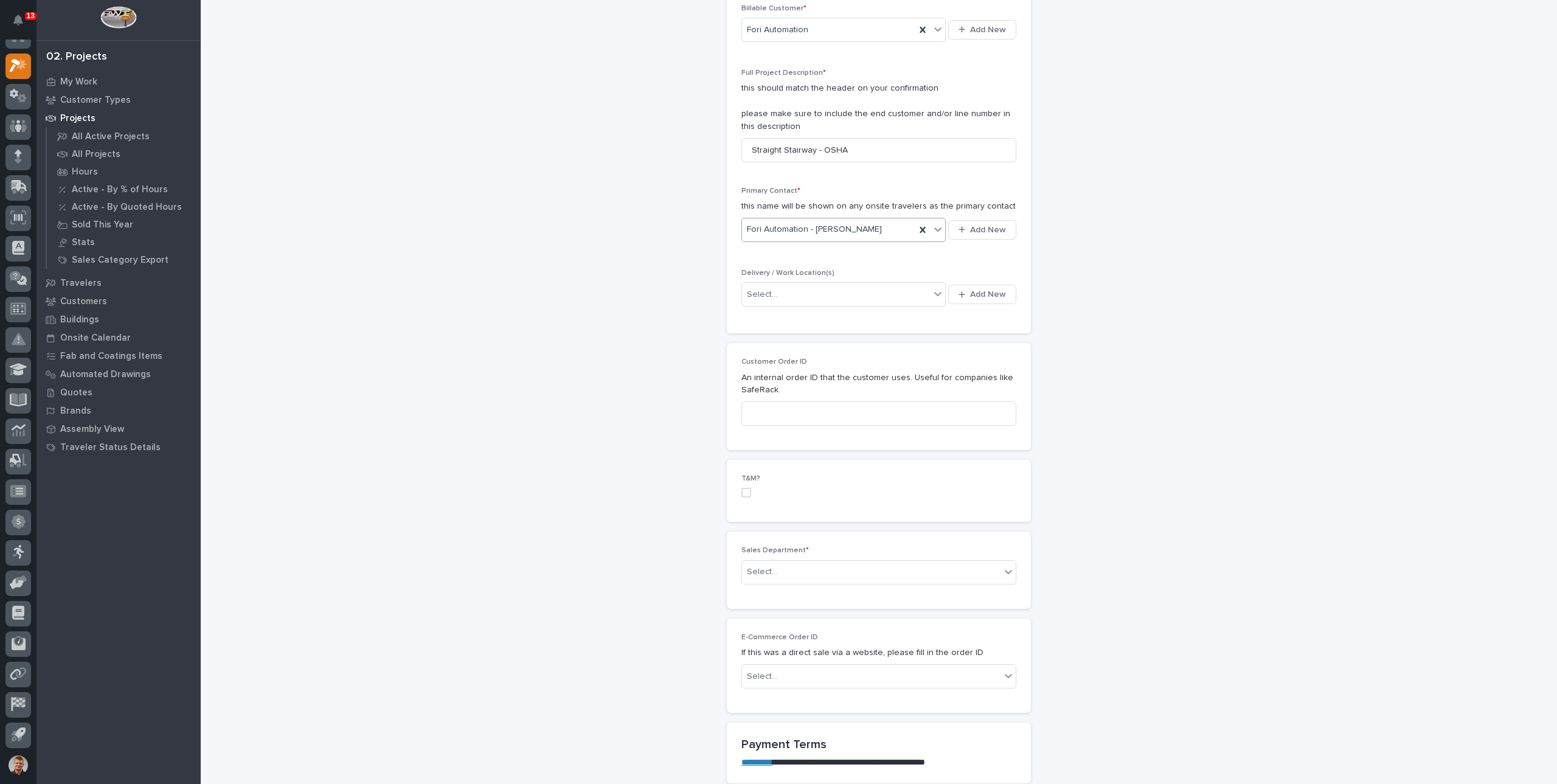
scroll to position [426, 0]
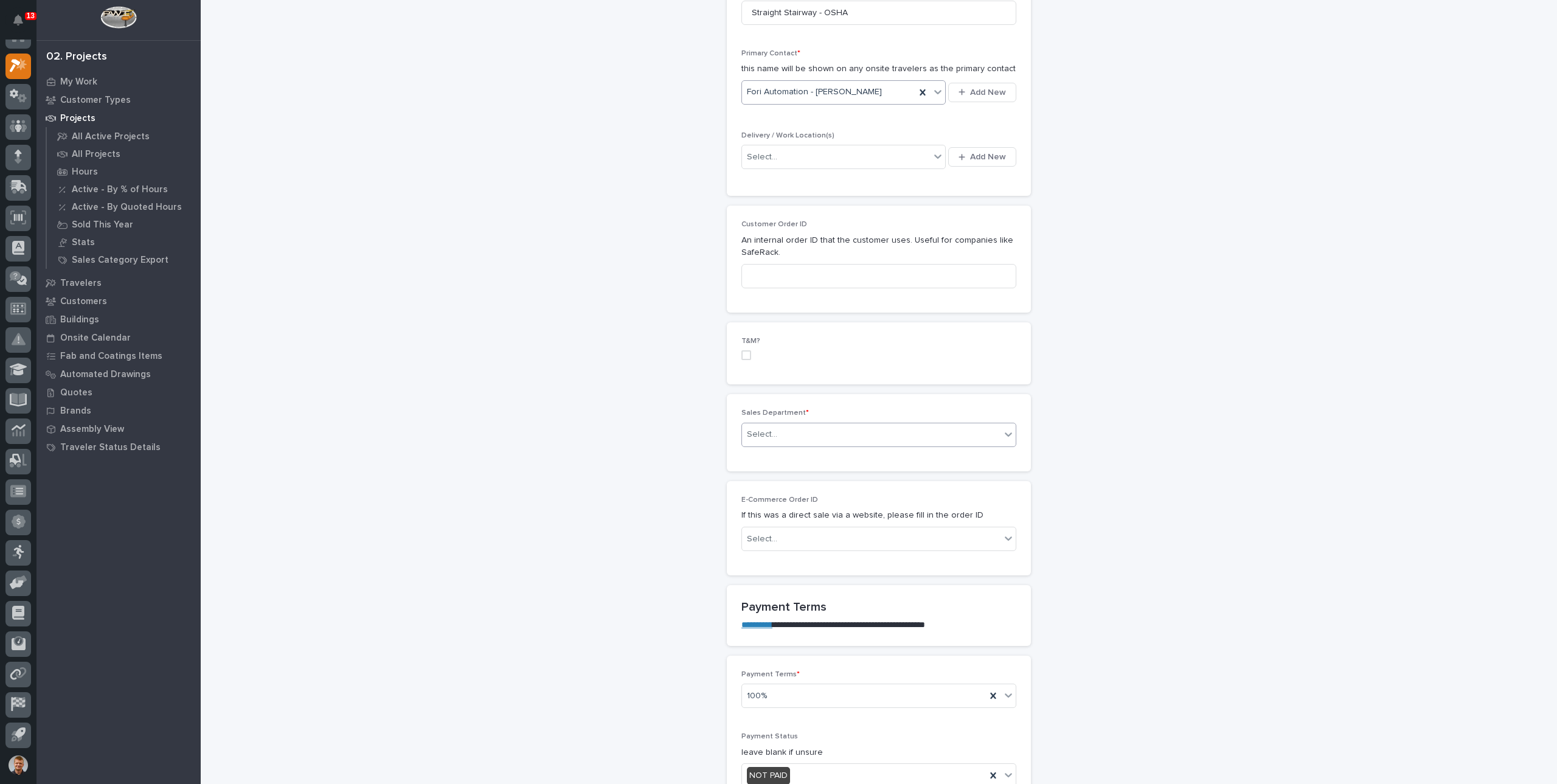
click at [826, 430] on div "Select..." at bounding box center [871, 435] width 259 height 20
click at [787, 453] on span "National Sales" at bounding box center [773, 454] width 61 height 14
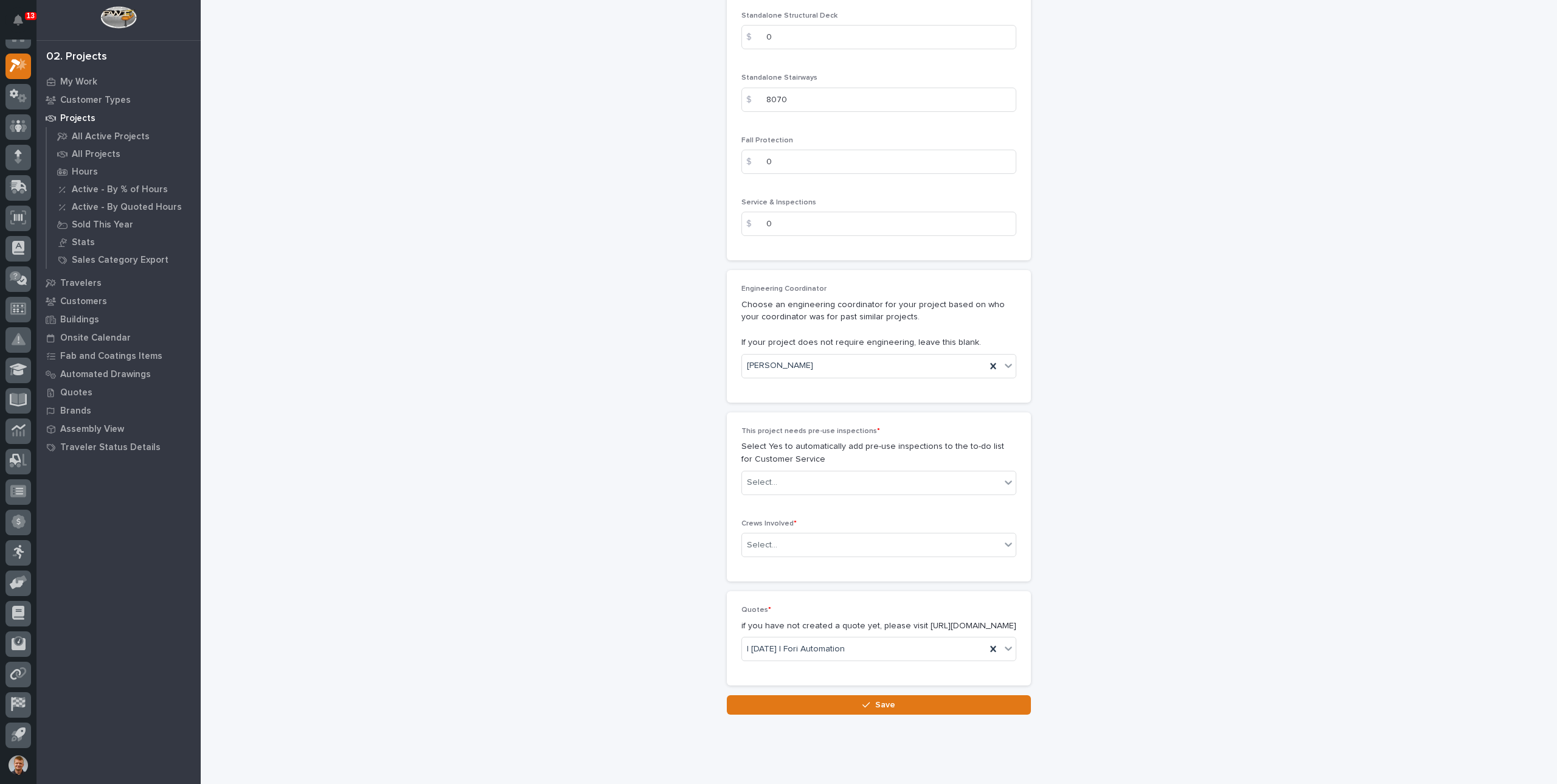
scroll to position [1946, 0]
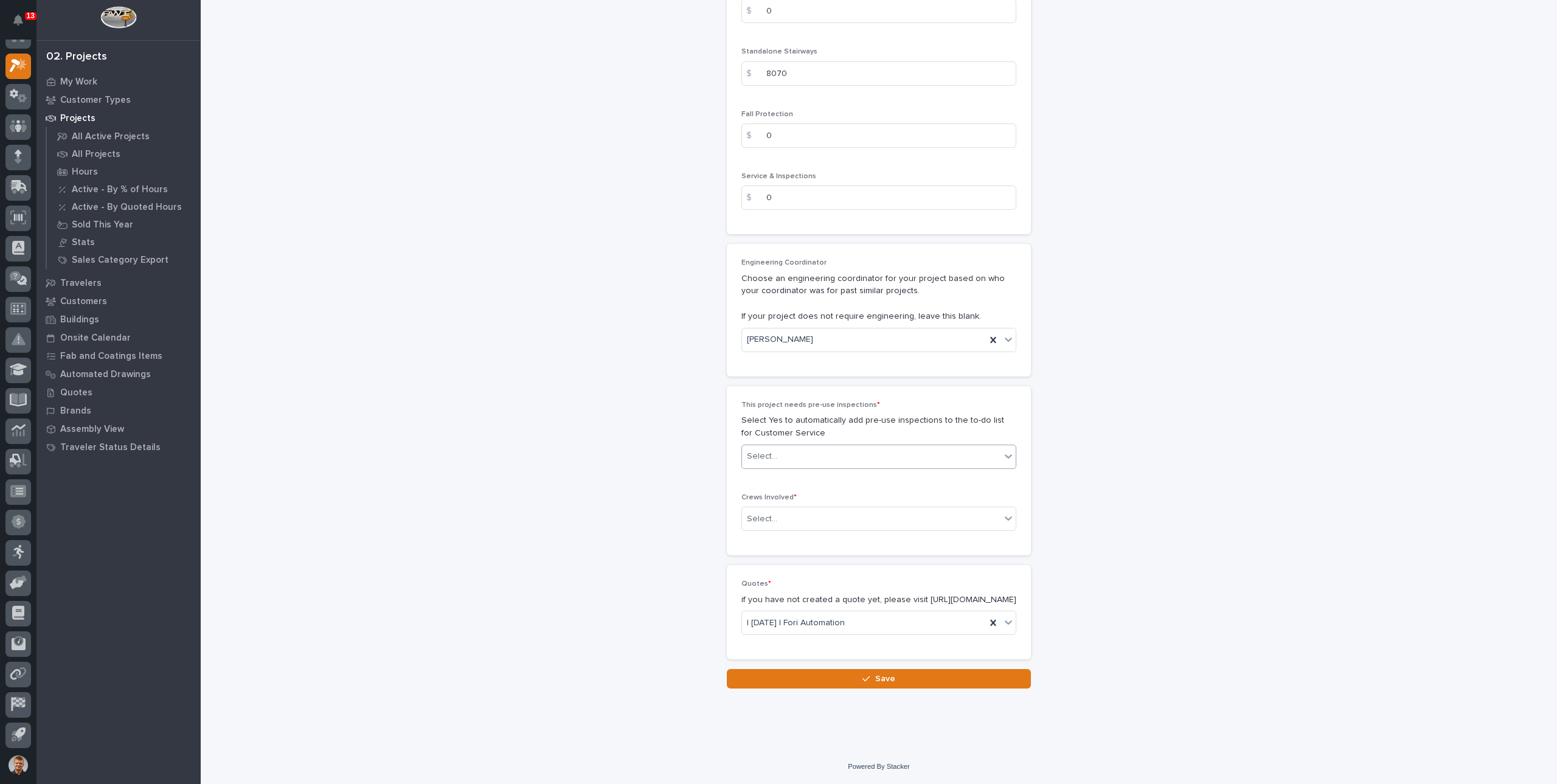
click at [821, 453] on div "Select..." at bounding box center [871, 456] width 259 height 20
click at [762, 486] on div "No" at bounding box center [873, 489] width 274 height 21
click at [786, 509] on div "Select..." at bounding box center [871, 519] width 259 height 20
click at [776, 531] on div "Production" at bounding box center [873, 530] width 274 height 21
click at [876, 680] on span "Save" at bounding box center [886, 678] width 20 height 11
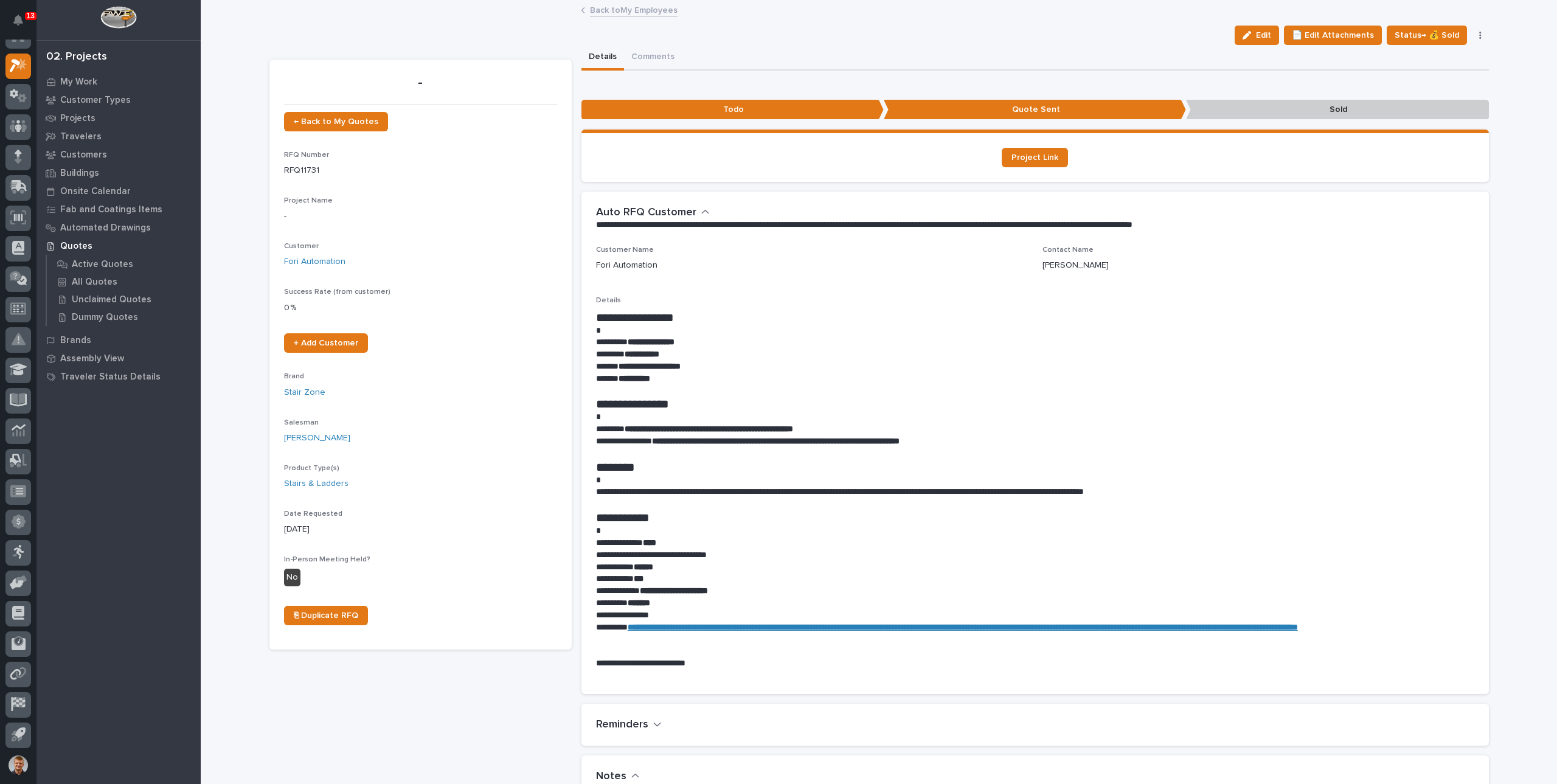
click at [639, 16] on link "Back to My Employees" at bounding box center [634, 9] width 88 height 14
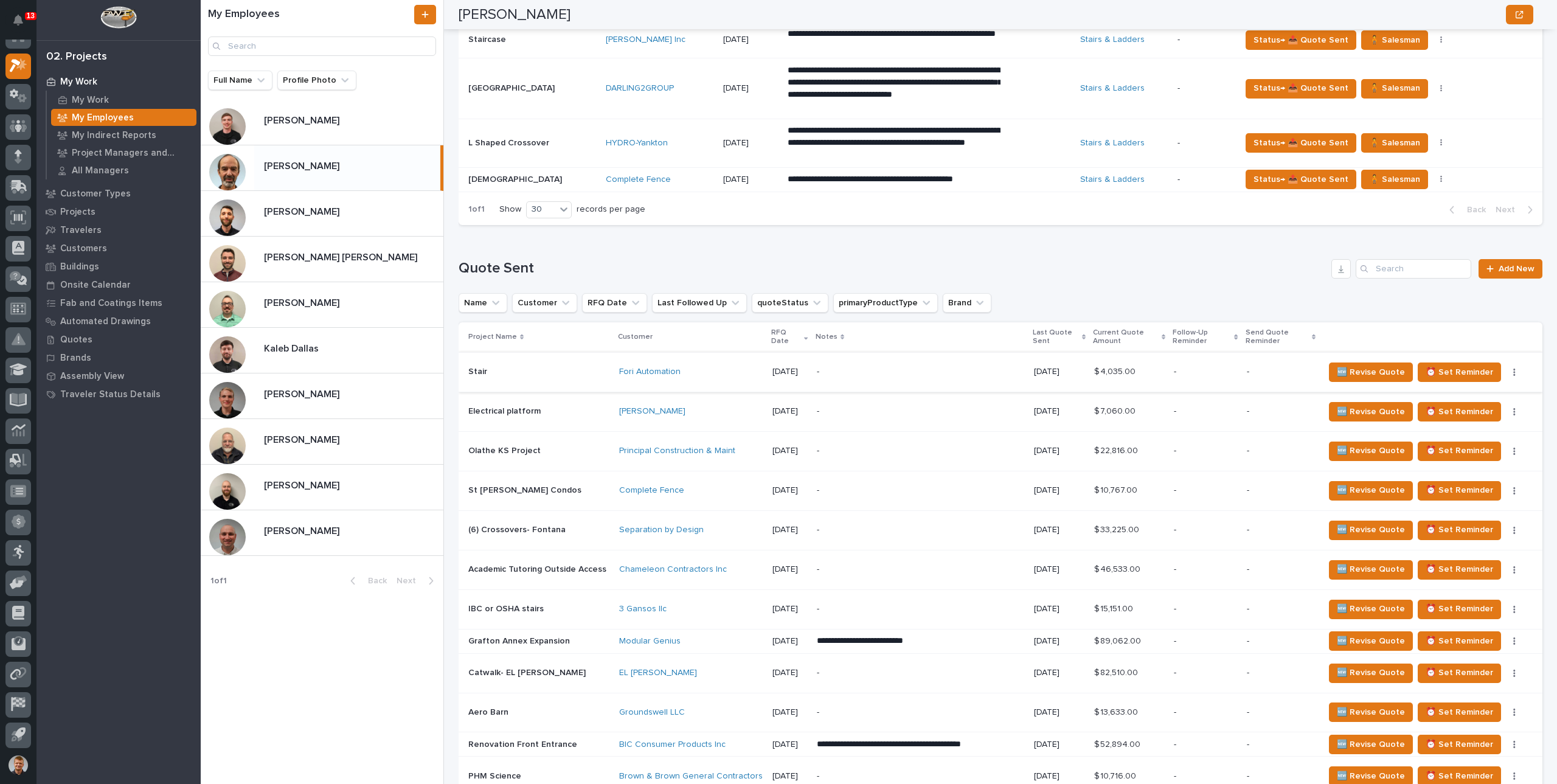
scroll to position [730, 0]
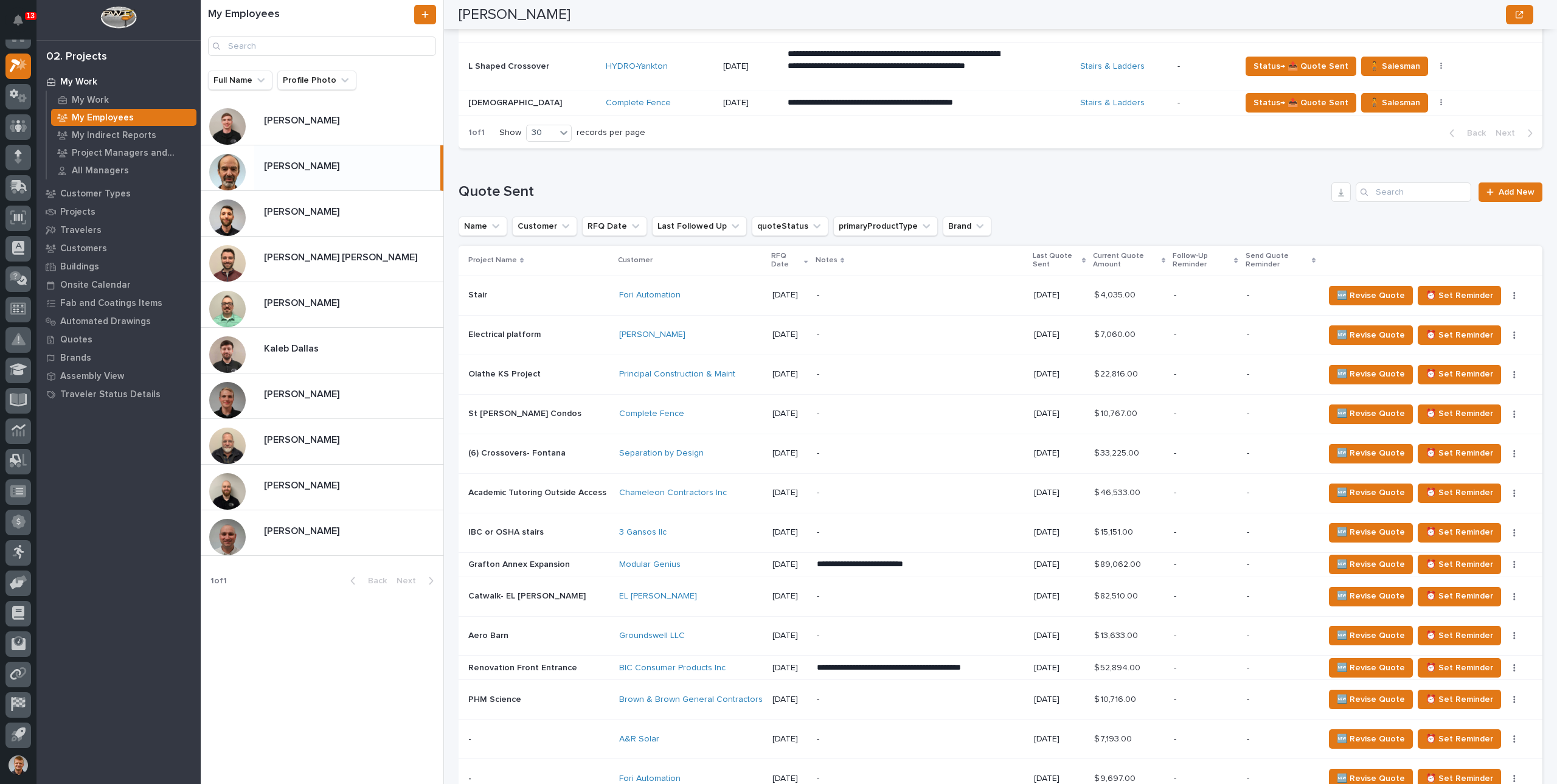
click at [946, 293] on p "-" at bounding box center [921, 295] width 207 height 10
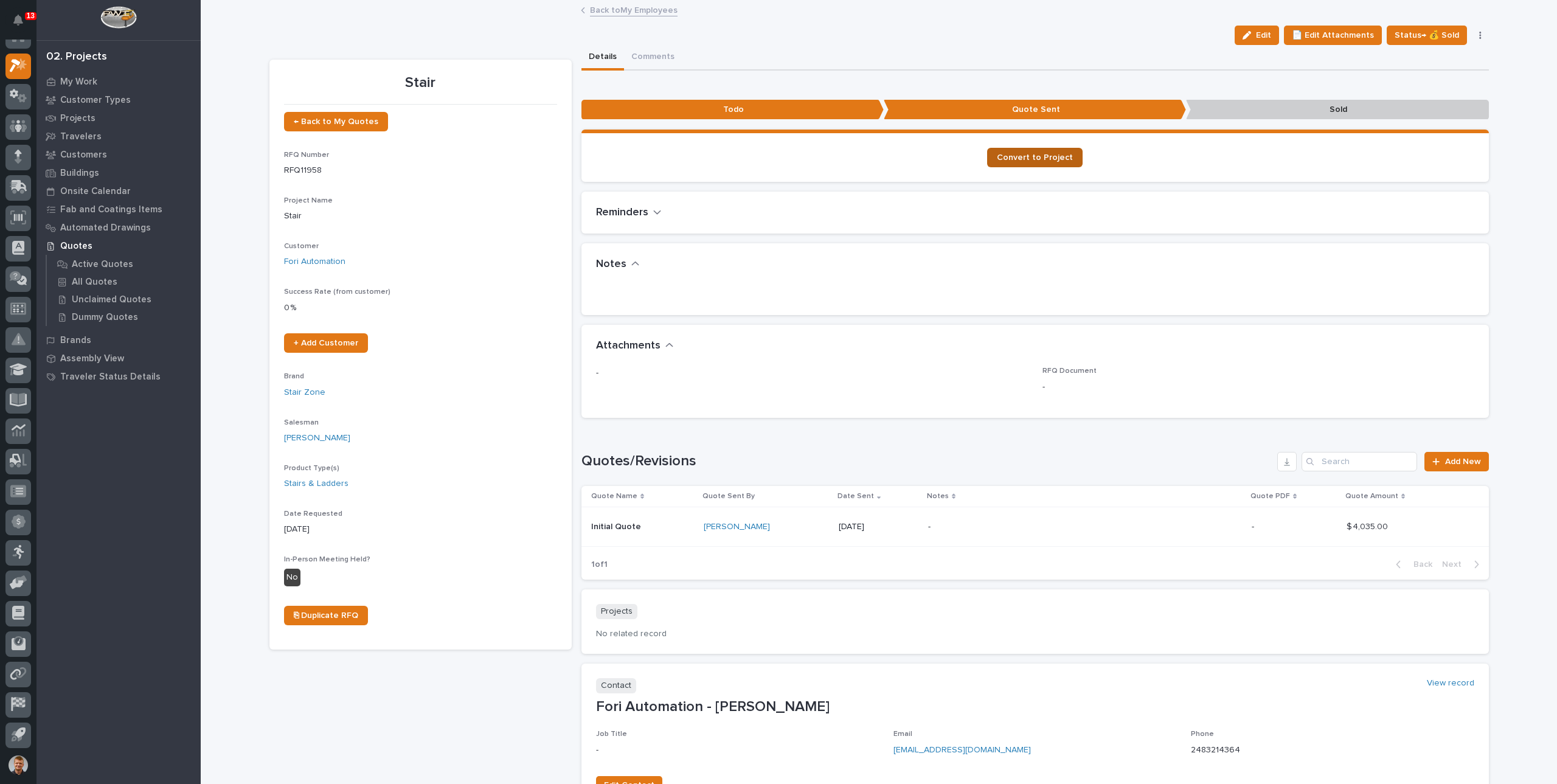
click at [1026, 160] on span "Convert to Project" at bounding box center [1035, 158] width 76 height 9
click at [621, 10] on link "Back to My Employees" at bounding box center [634, 9] width 88 height 14
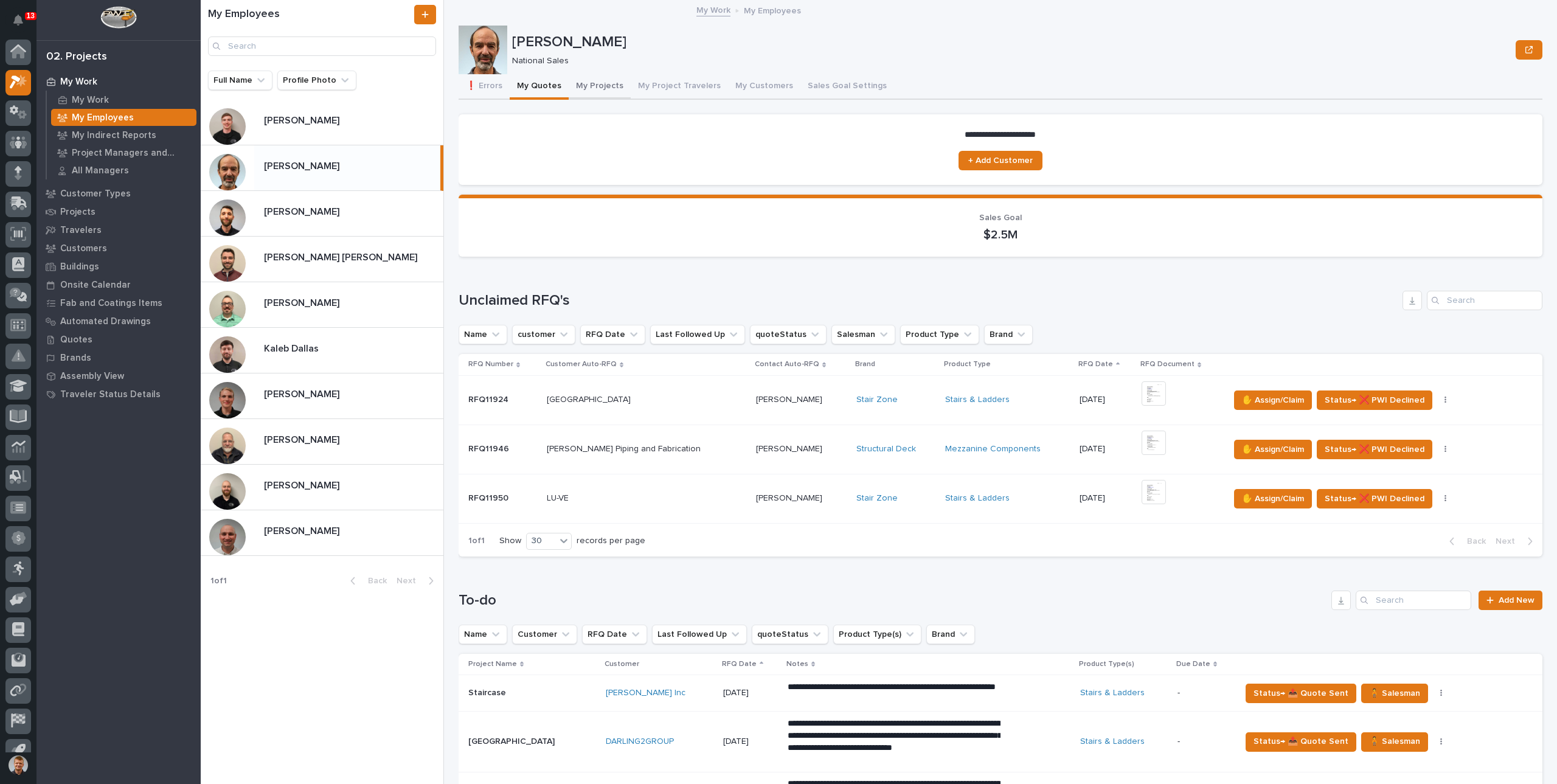
click at [605, 84] on button "My Projects" at bounding box center [599, 87] width 62 height 26
click at [593, 90] on button "My Projects" at bounding box center [599, 87] width 62 height 26
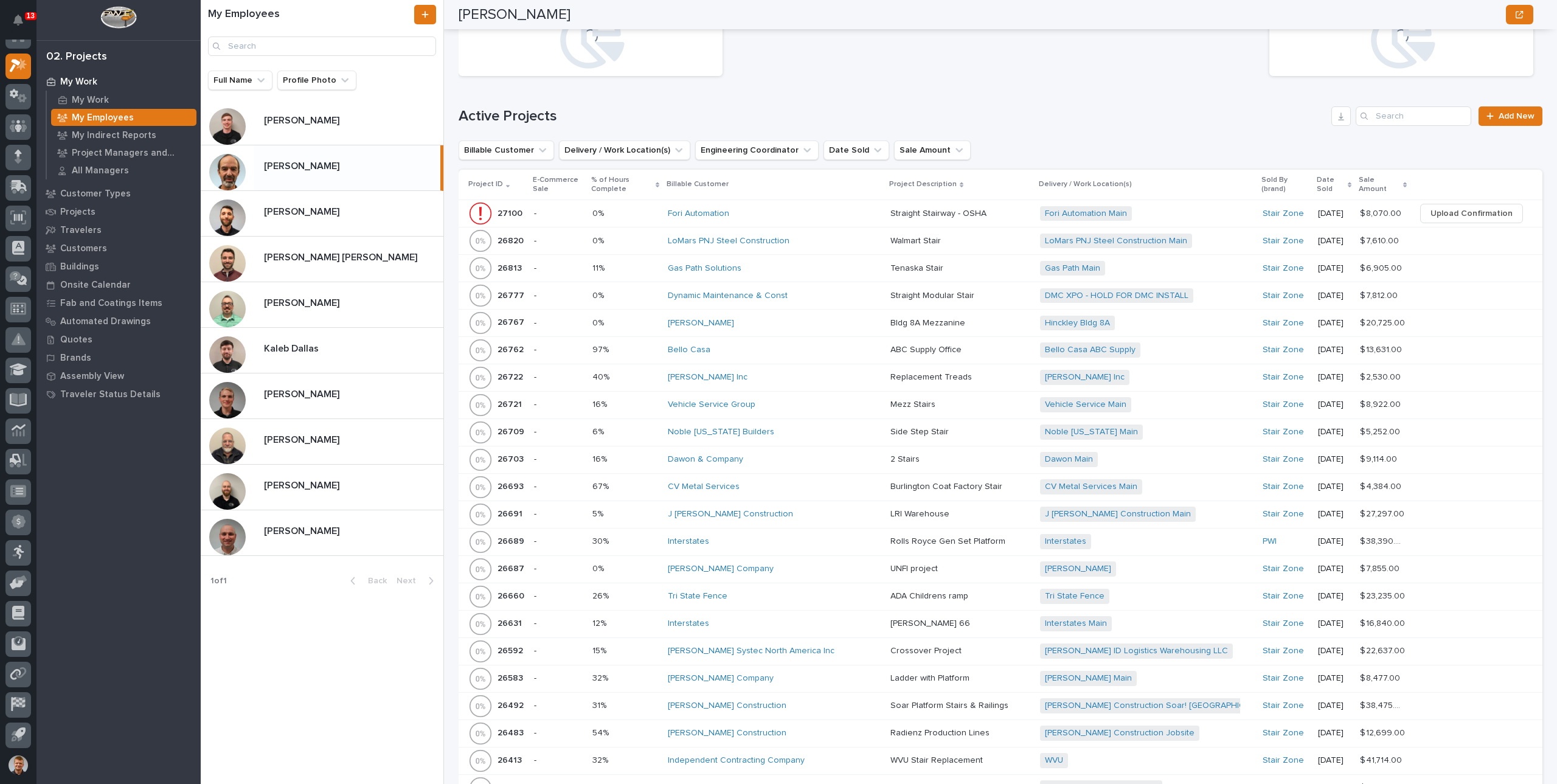
scroll to position [790, 0]
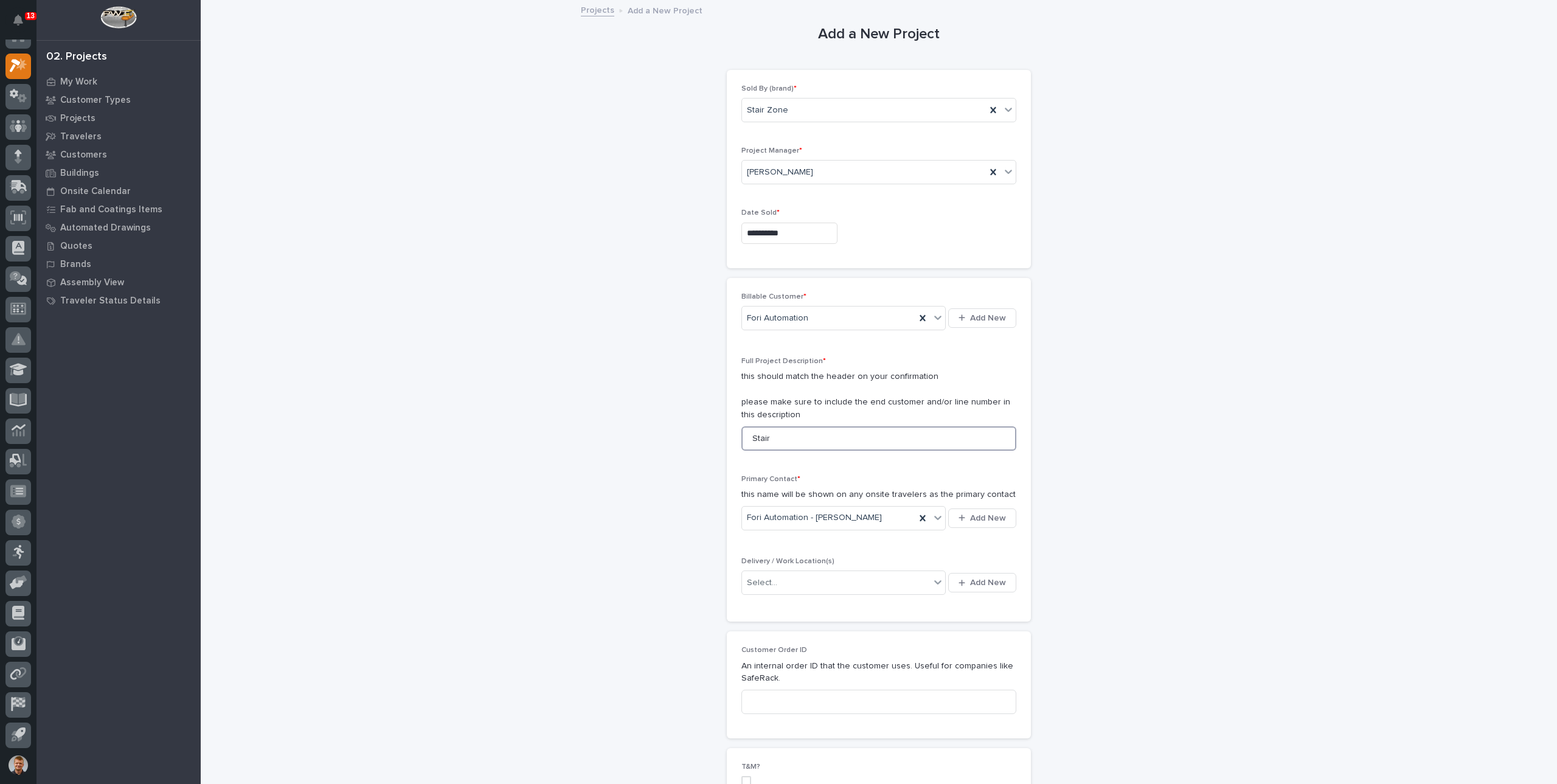
click at [803, 435] on input "Stair" at bounding box center [878, 438] width 275 height 24
drag, startPoint x: 835, startPoint y: 436, endPoint x: 700, endPoint y: 434, distance: 135.0
type input "Straight Stairway - IBC"
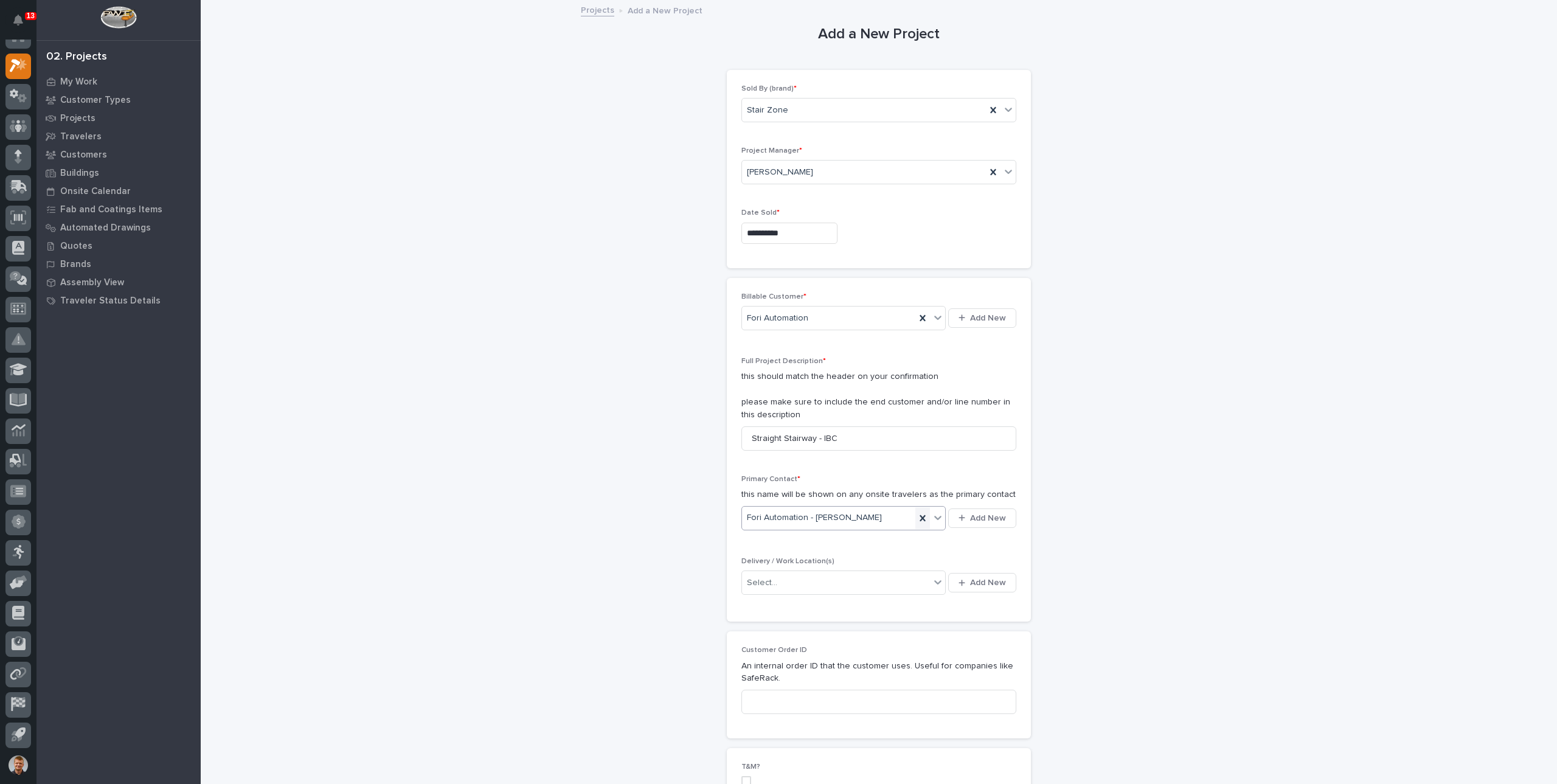
click at [921, 518] on icon at bounding box center [923, 518] width 6 height 6
click at [841, 515] on div "Select..." at bounding box center [836, 518] width 188 height 20
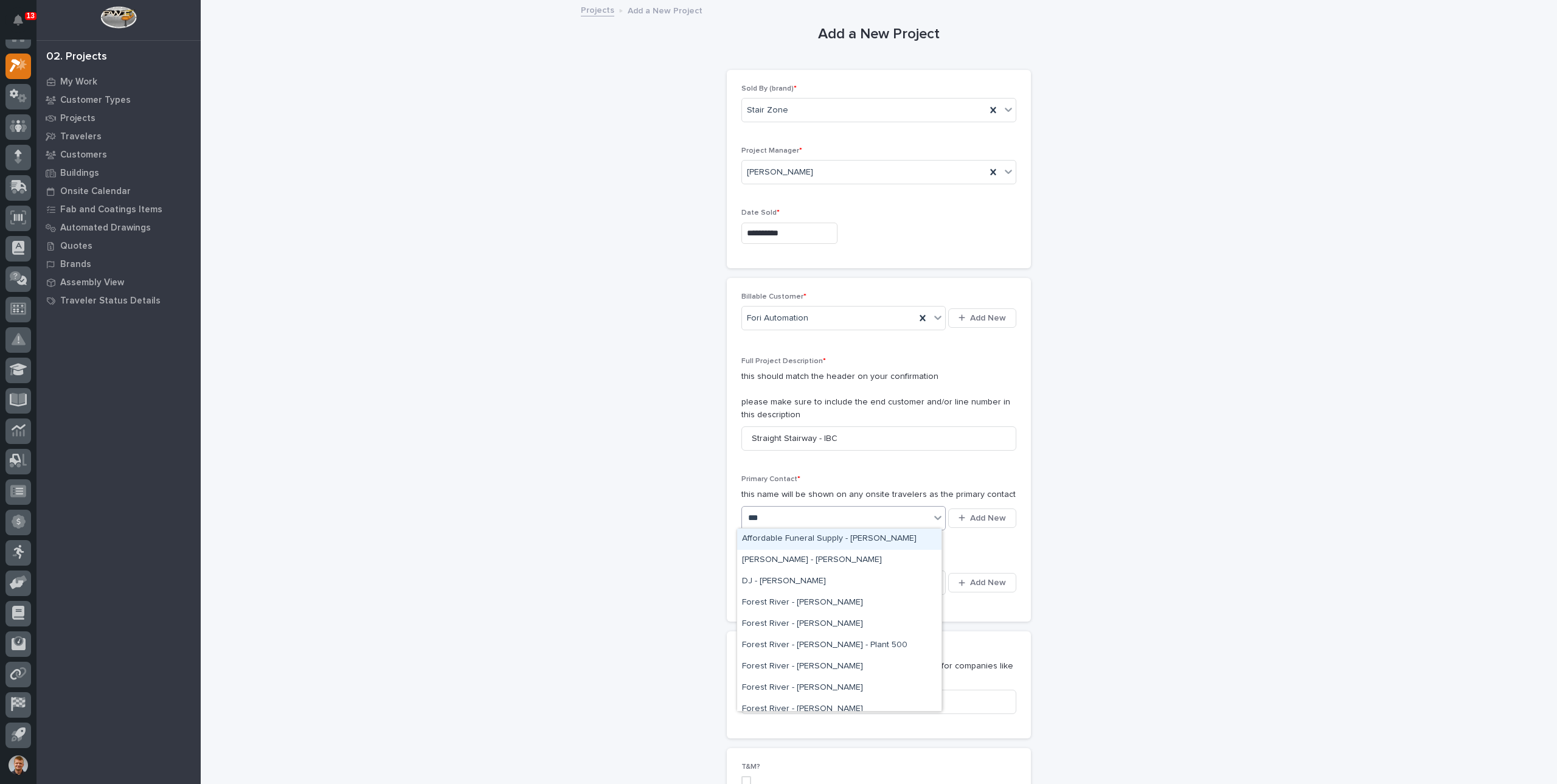
type input "****"
click at [836, 537] on div "Fori Automation - Andrew Kulich" at bounding box center [839, 539] width 204 height 21
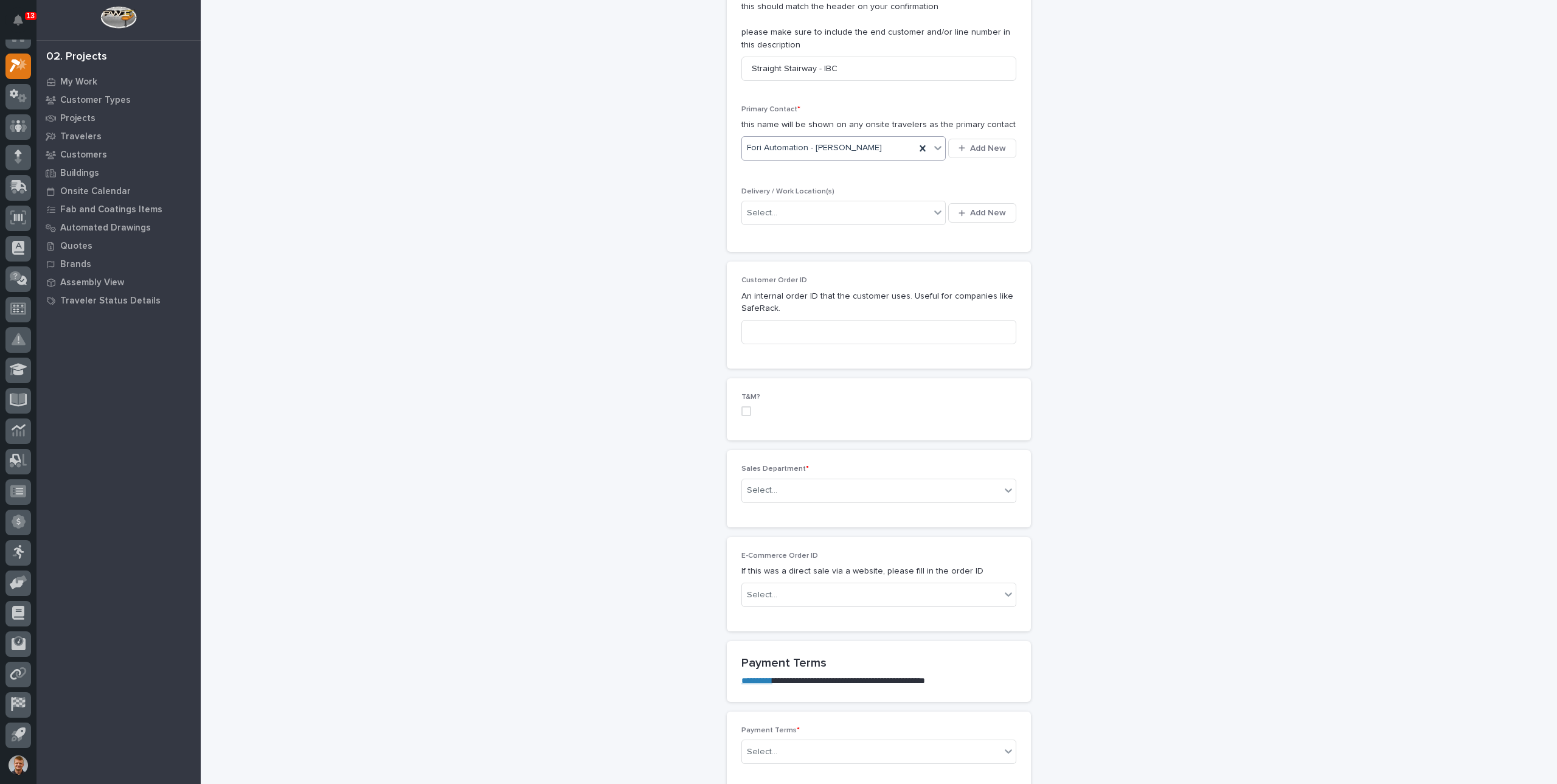
scroll to position [486, 0]
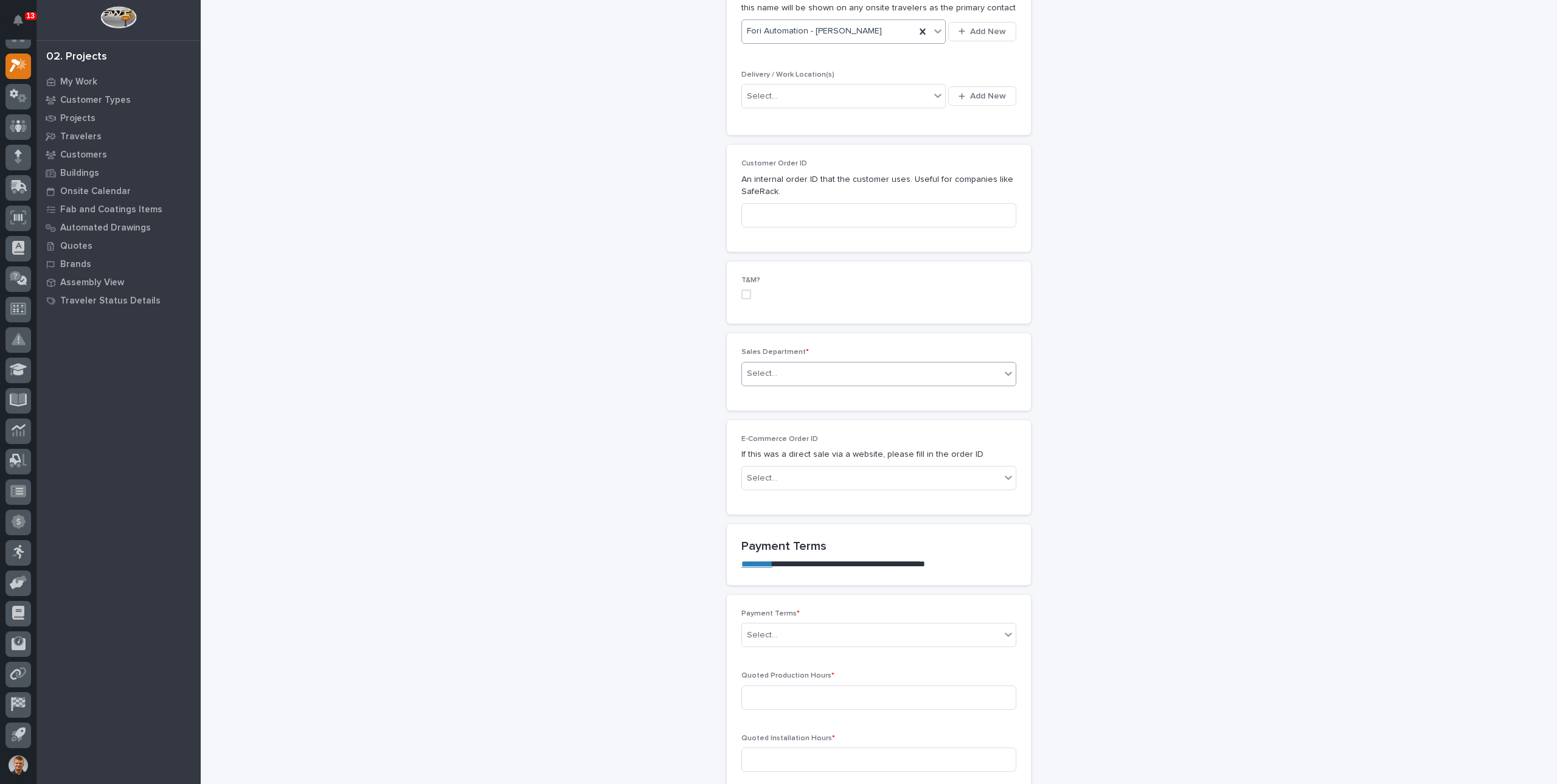
click at [827, 364] on div "Select..." at bounding box center [871, 373] width 259 height 20
click at [788, 399] on span "National Sales" at bounding box center [773, 393] width 61 height 14
click at [816, 473] on div "Select..." at bounding box center [871, 478] width 259 height 20
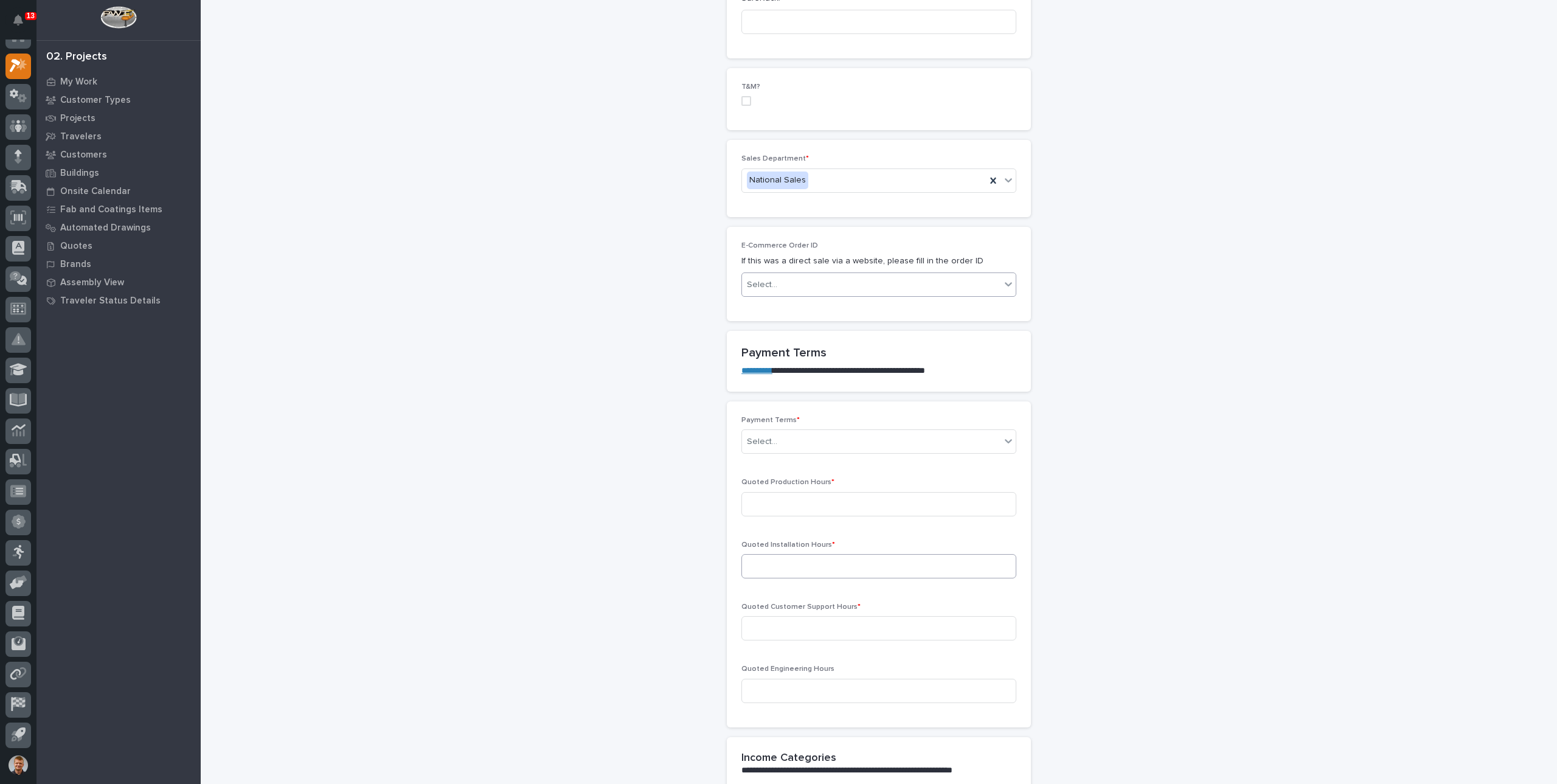
scroll to position [851, 0]
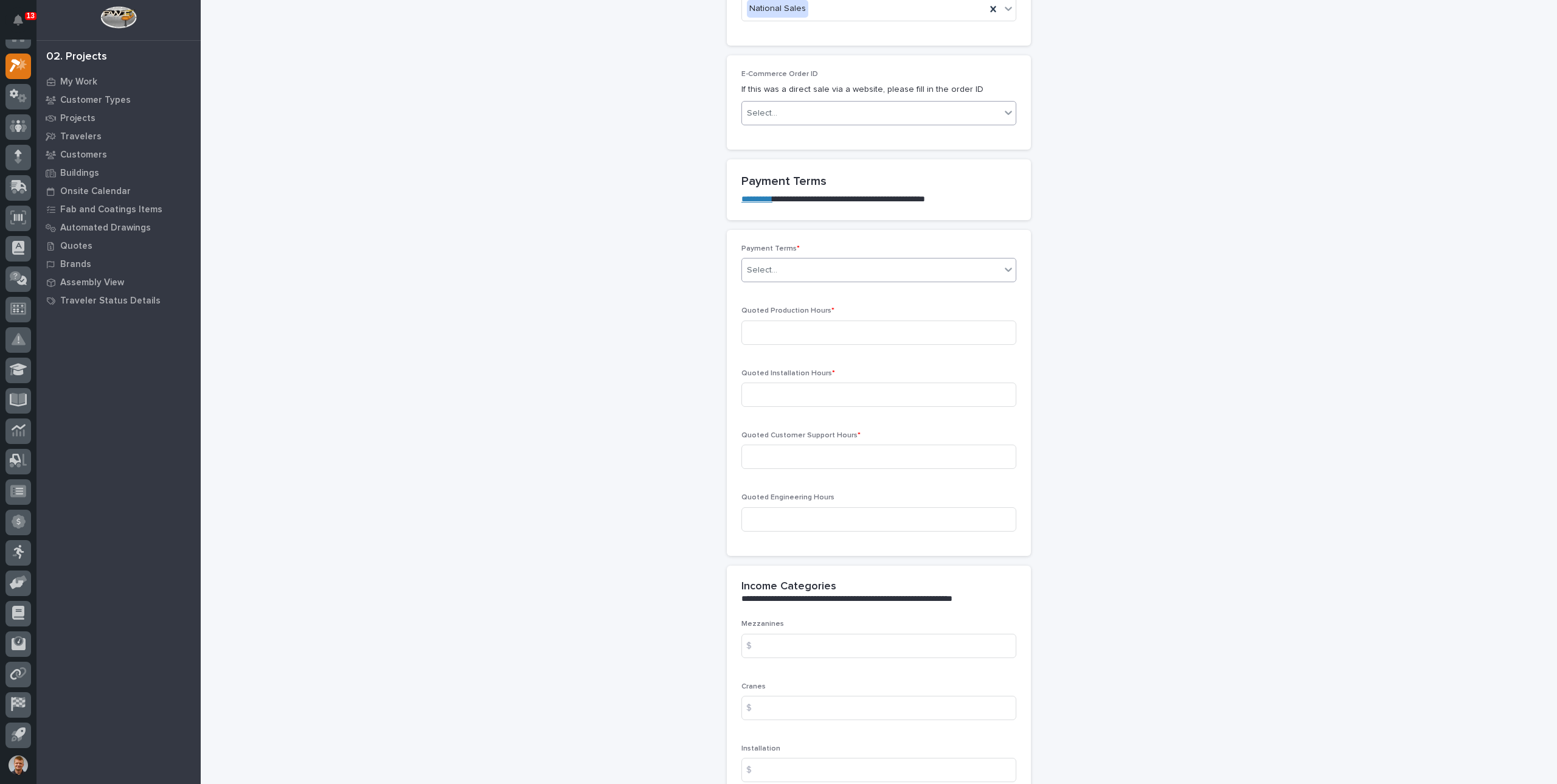
click at [781, 273] on div "Select..." at bounding box center [871, 271] width 259 height 20
click at [773, 310] on div "100%" at bounding box center [873, 311] width 274 height 21
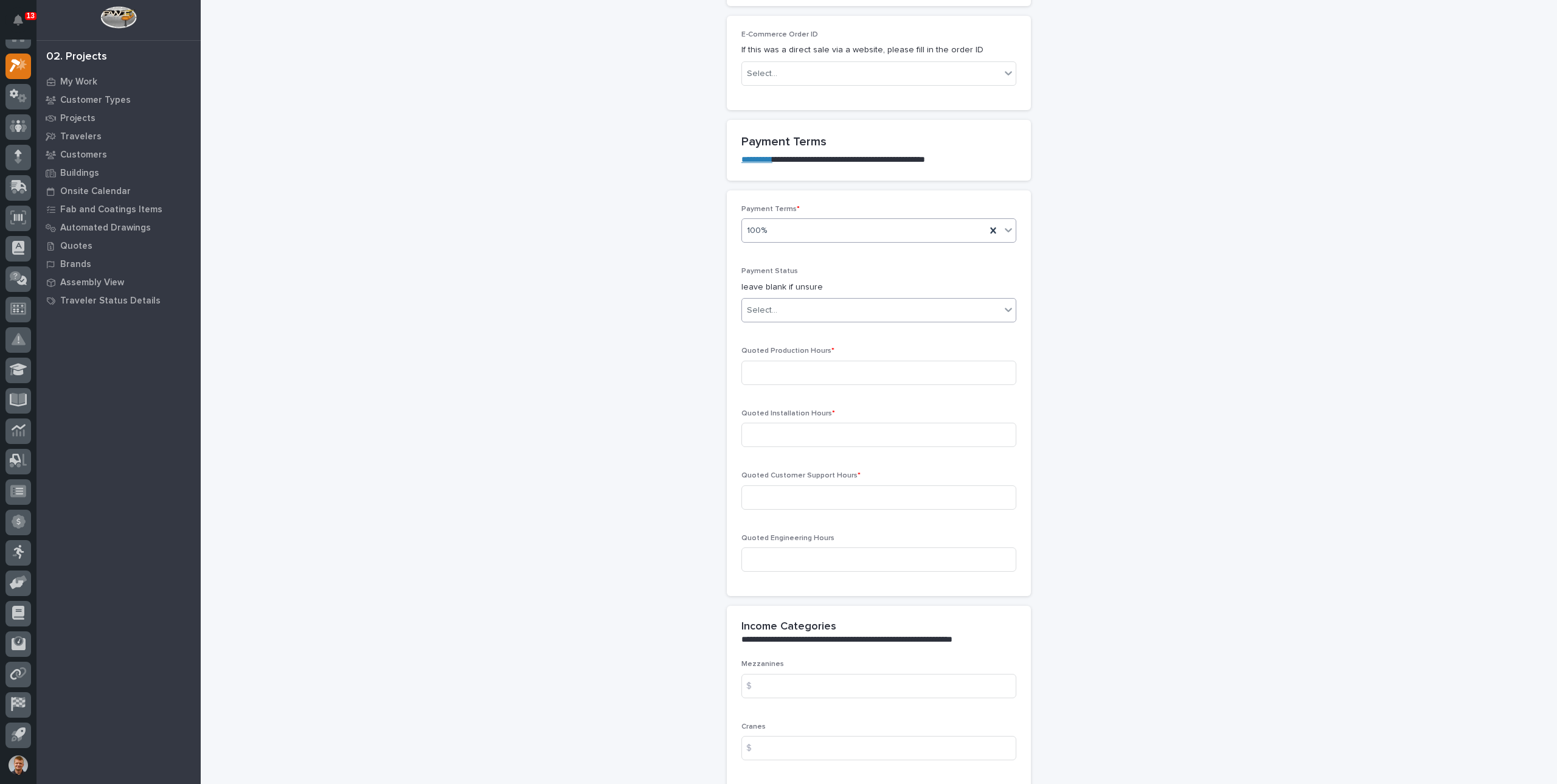
click at [812, 306] on div "Select..." at bounding box center [871, 311] width 259 height 20
click at [776, 330] on span "NOT PAID" at bounding box center [764, 328] width 43 height 14
click at [784, 371] on input at bounding box center [878, 373] width 275 height 24
click at [797, 363] on input at bounding box center [878, 373] width 275 height 24
type input "45.94"
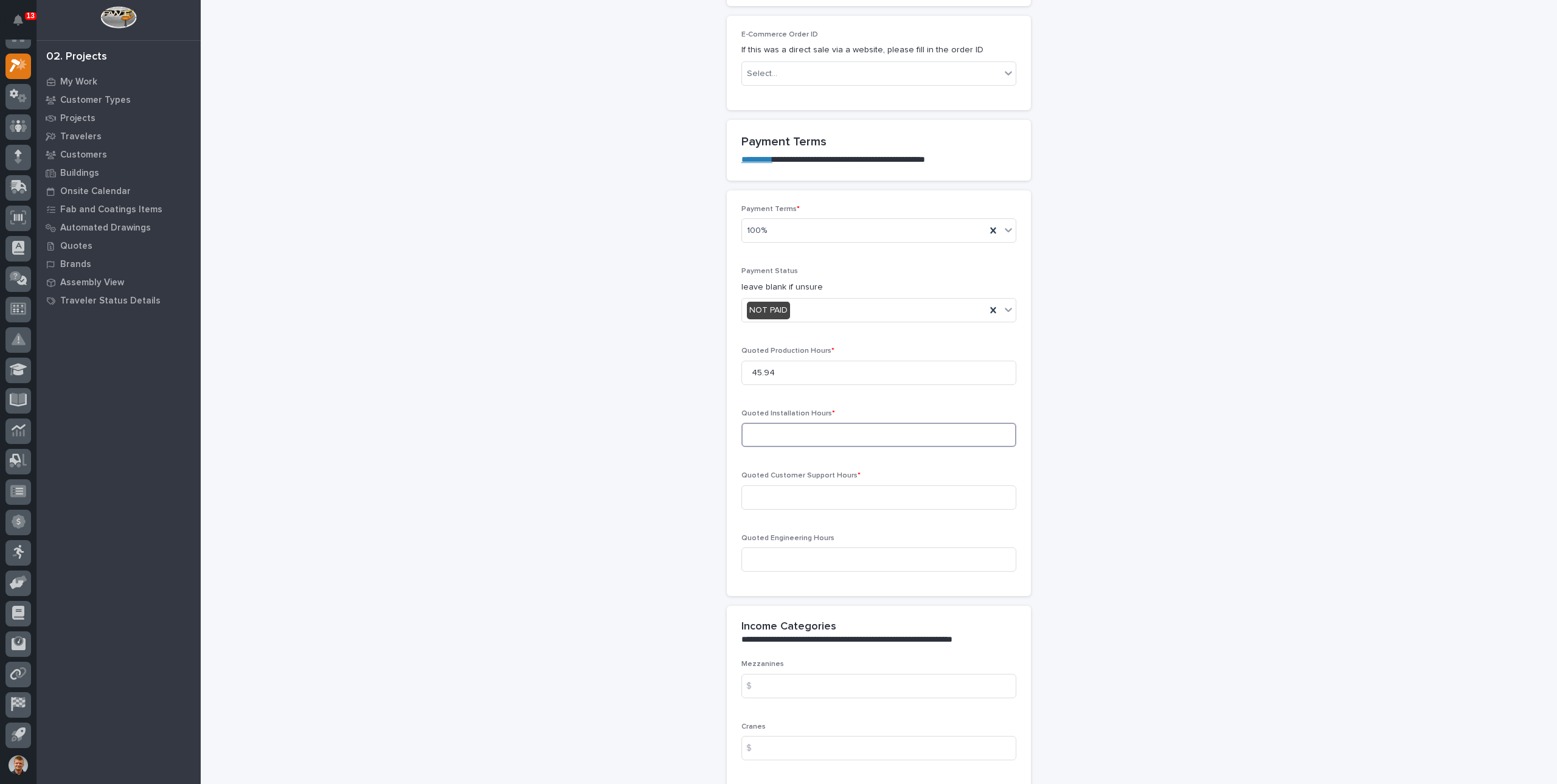
click at [788, 423] on input at bounding box center [878, 435] width 275 height 24
type input "0"
click at [801, 492] on input at bounding box center [878, 498] width 275 height 24
type input "0"
click at [795, 556] on input at bounding box center [878, 560] width 275 height 24
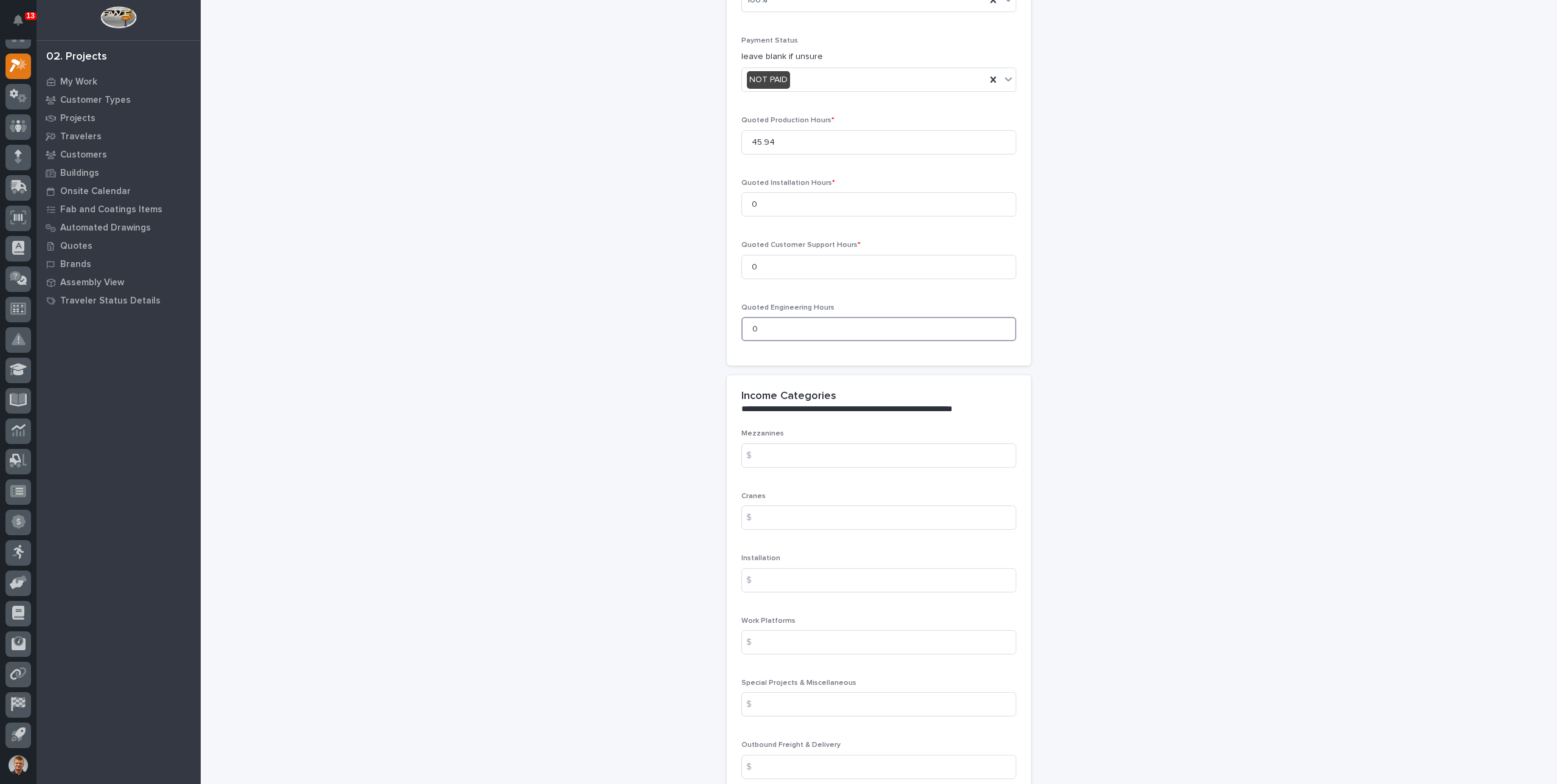
scroll to position [1134, 0]
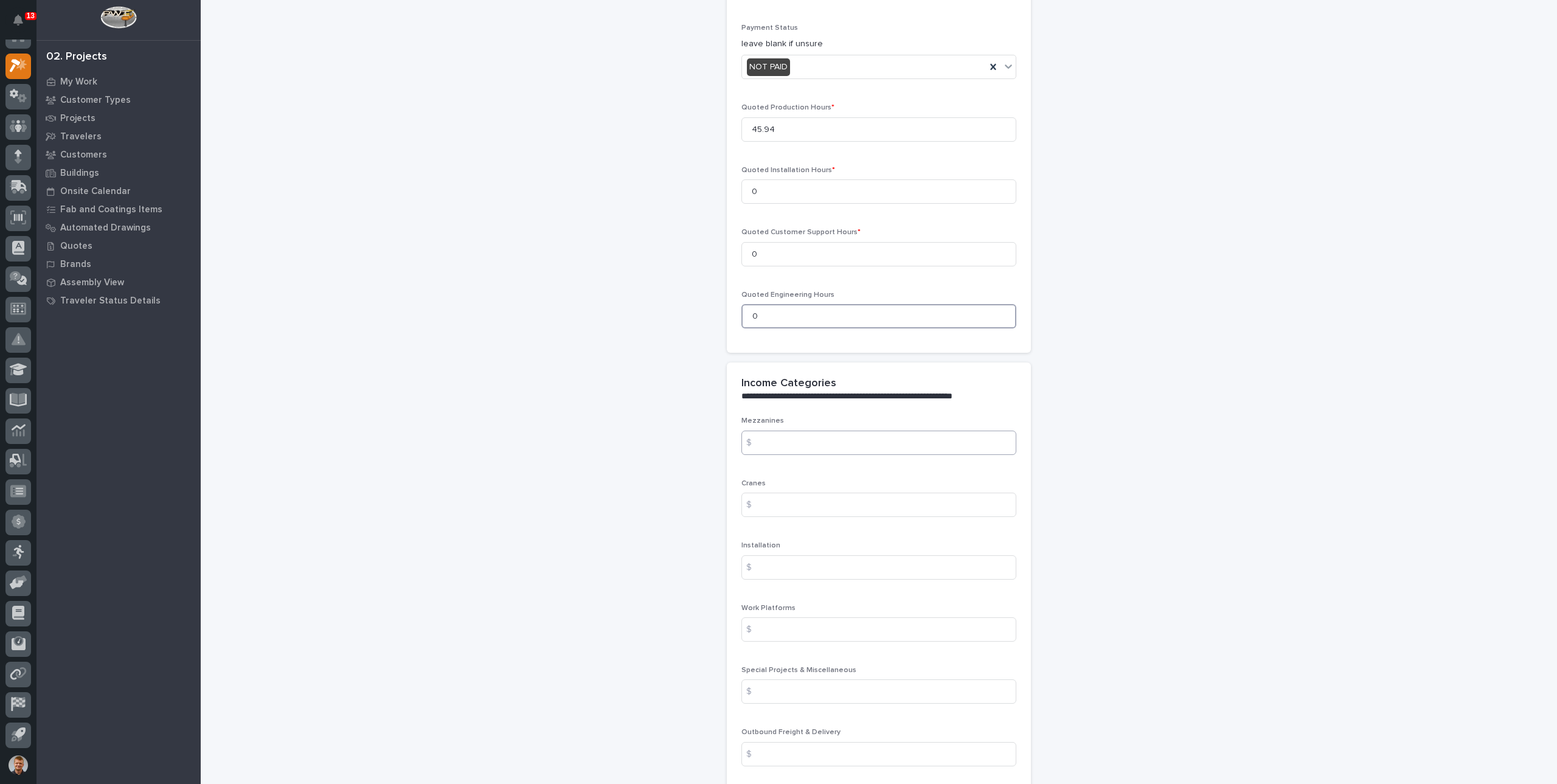
type input "0"
click at [778, 431] on input at bounding box center [878, 443] width 275 height 24
type input "0"
click at [774, 499] on input at bounding box center [878, 505] width 275 height 24
type input "0"
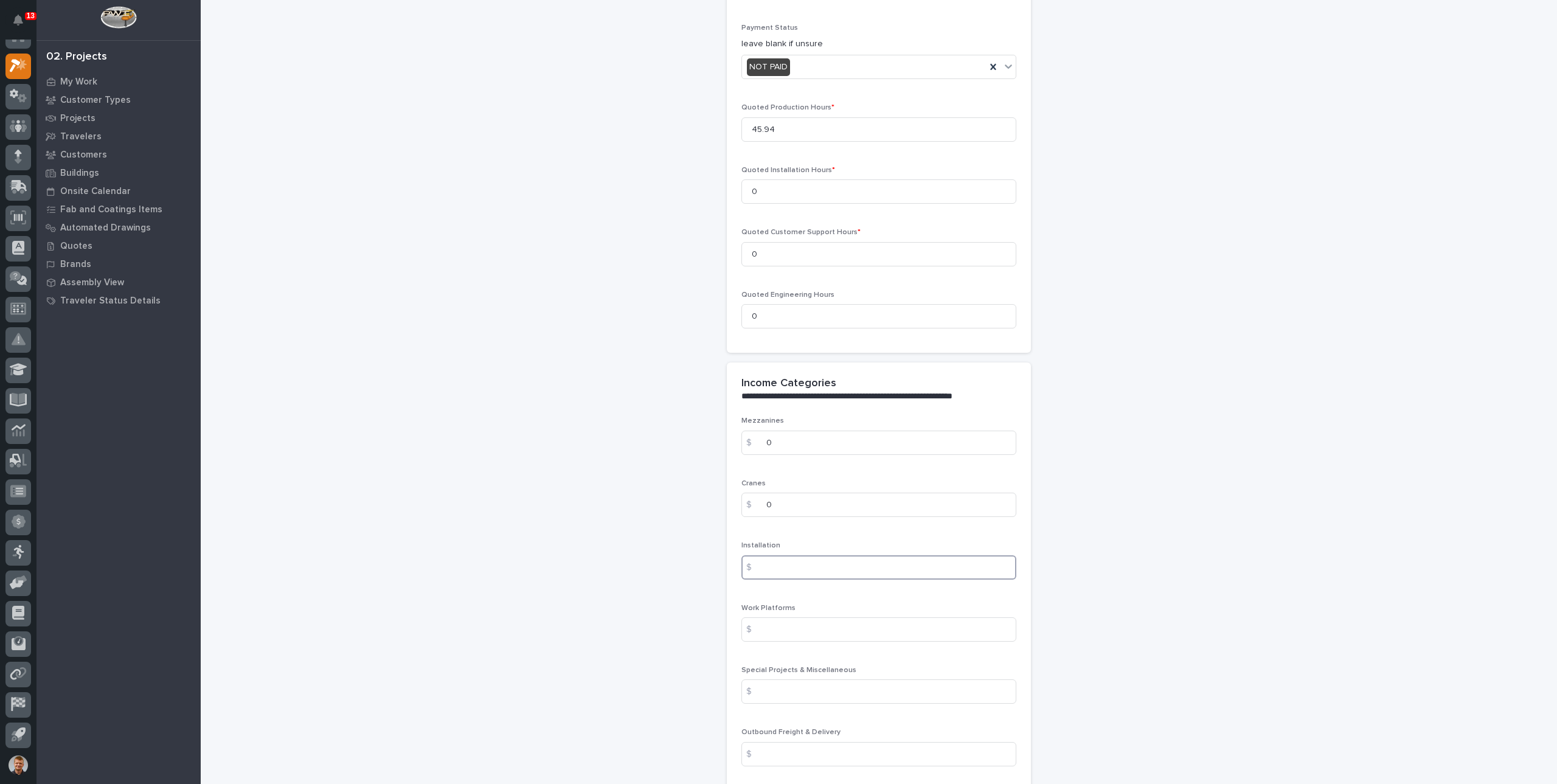
click at [783, 563] on input at bounding box center [878, 568] width 275 height 24
type input "0"
click at [798, 625] on input at bounding box center [878, 630] width 275 height 24
type input "0"
click at [802, 684] on input at bounding box center [878, 691] width 275 height 24
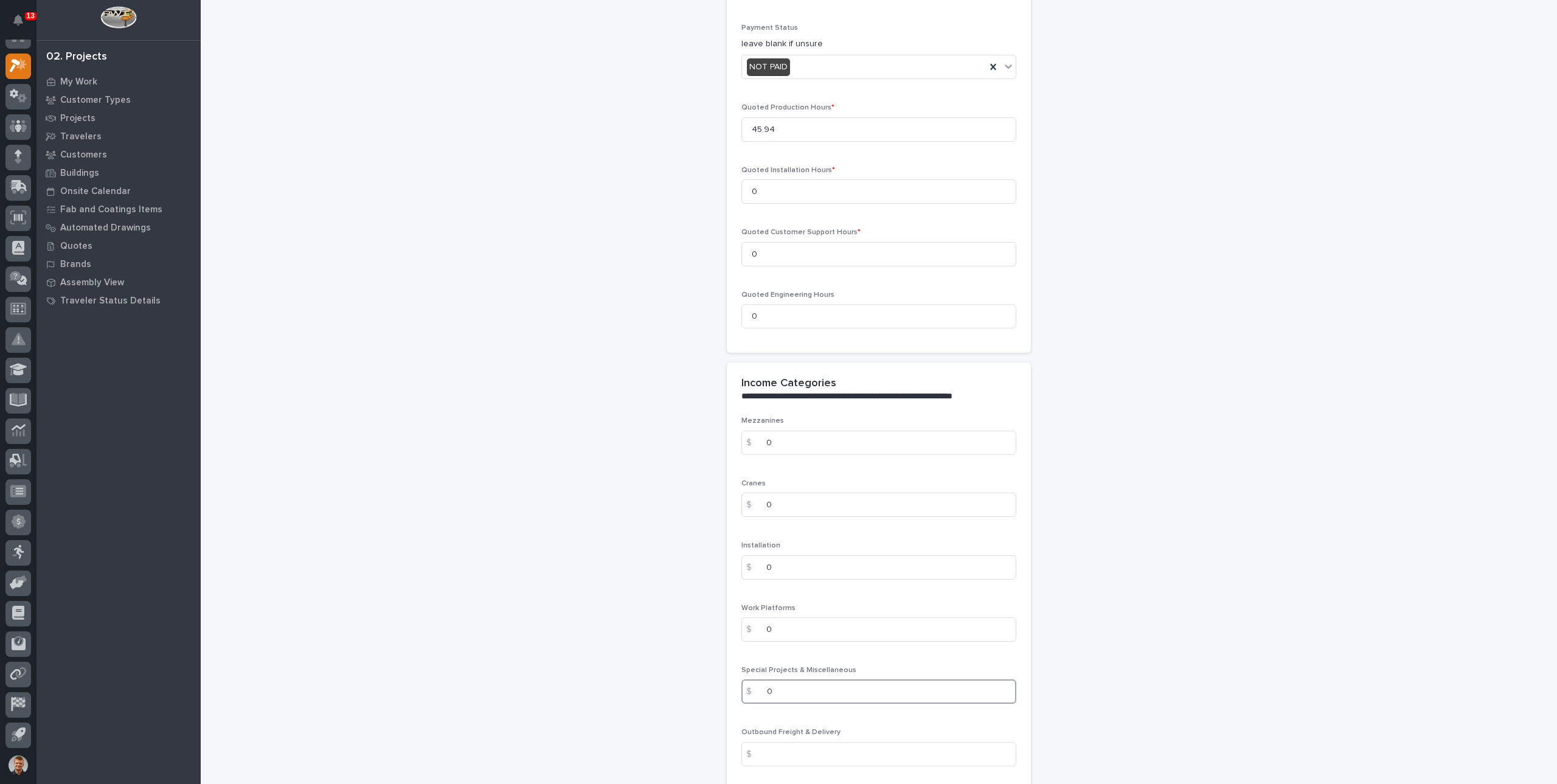
scroll to position [1317, 0]
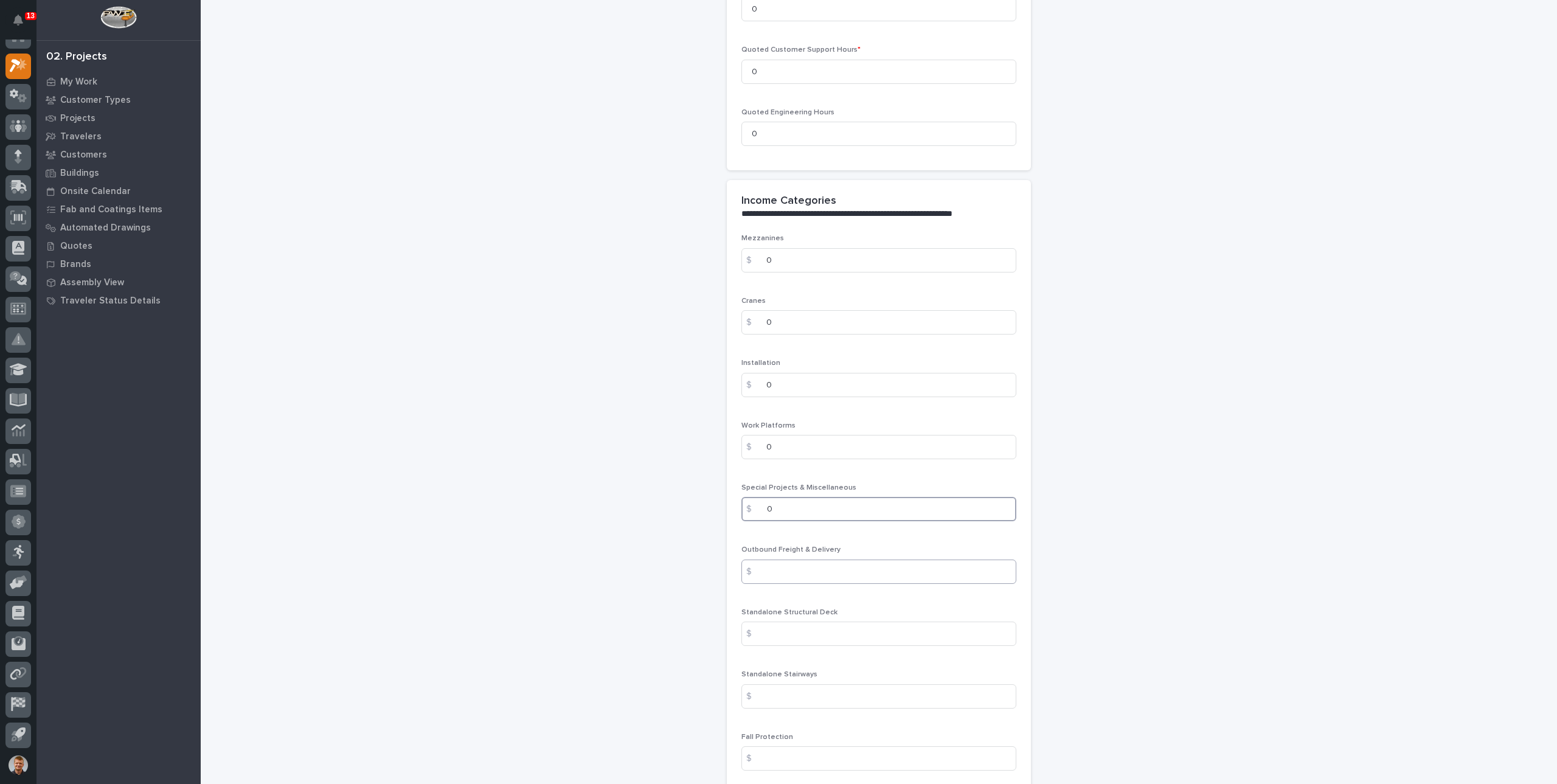
type input "0"
click at [798, 567] on input at bounding box center [878, 572] width 275 height 24
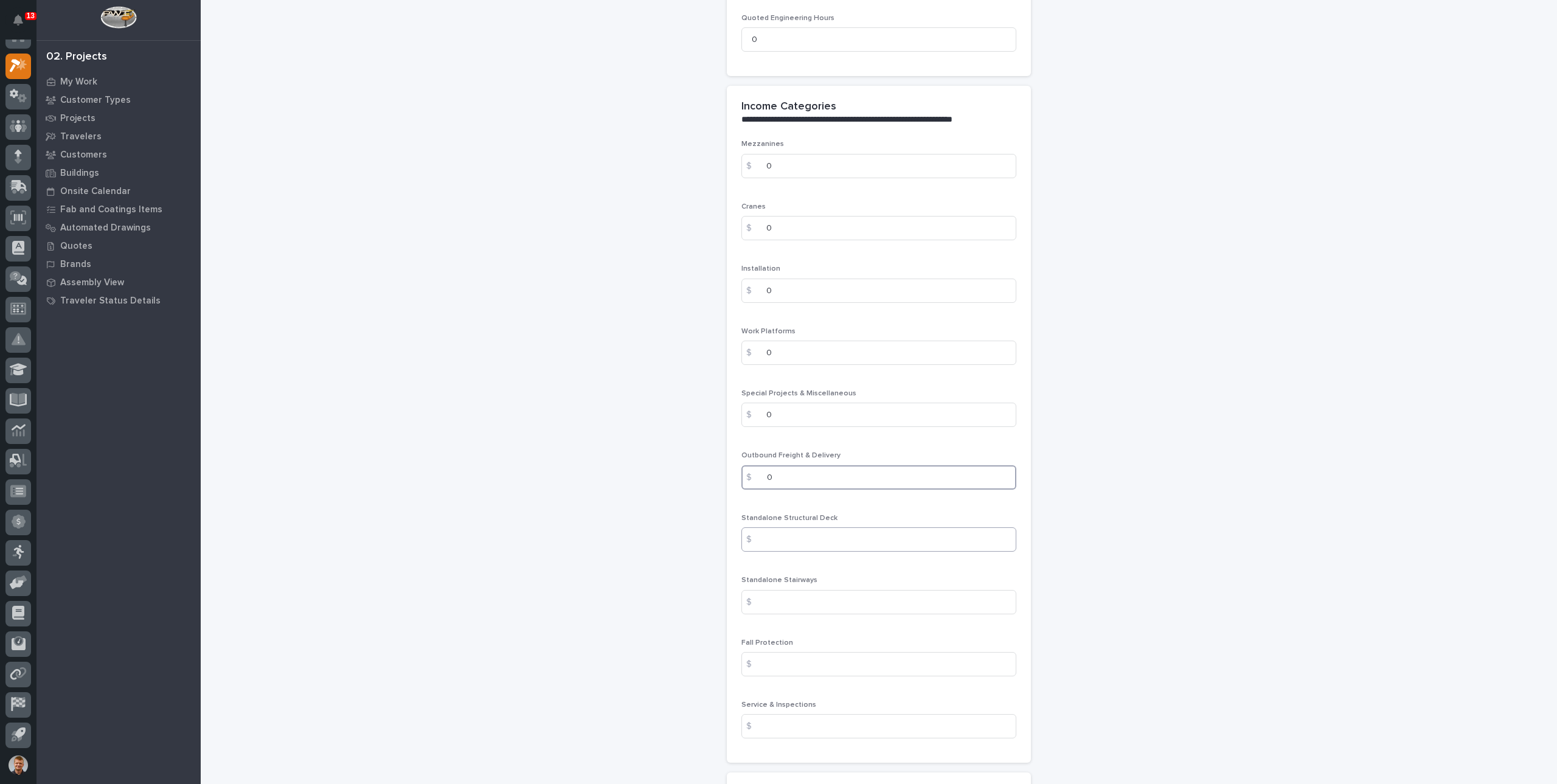
scroll to position [1438, 0]
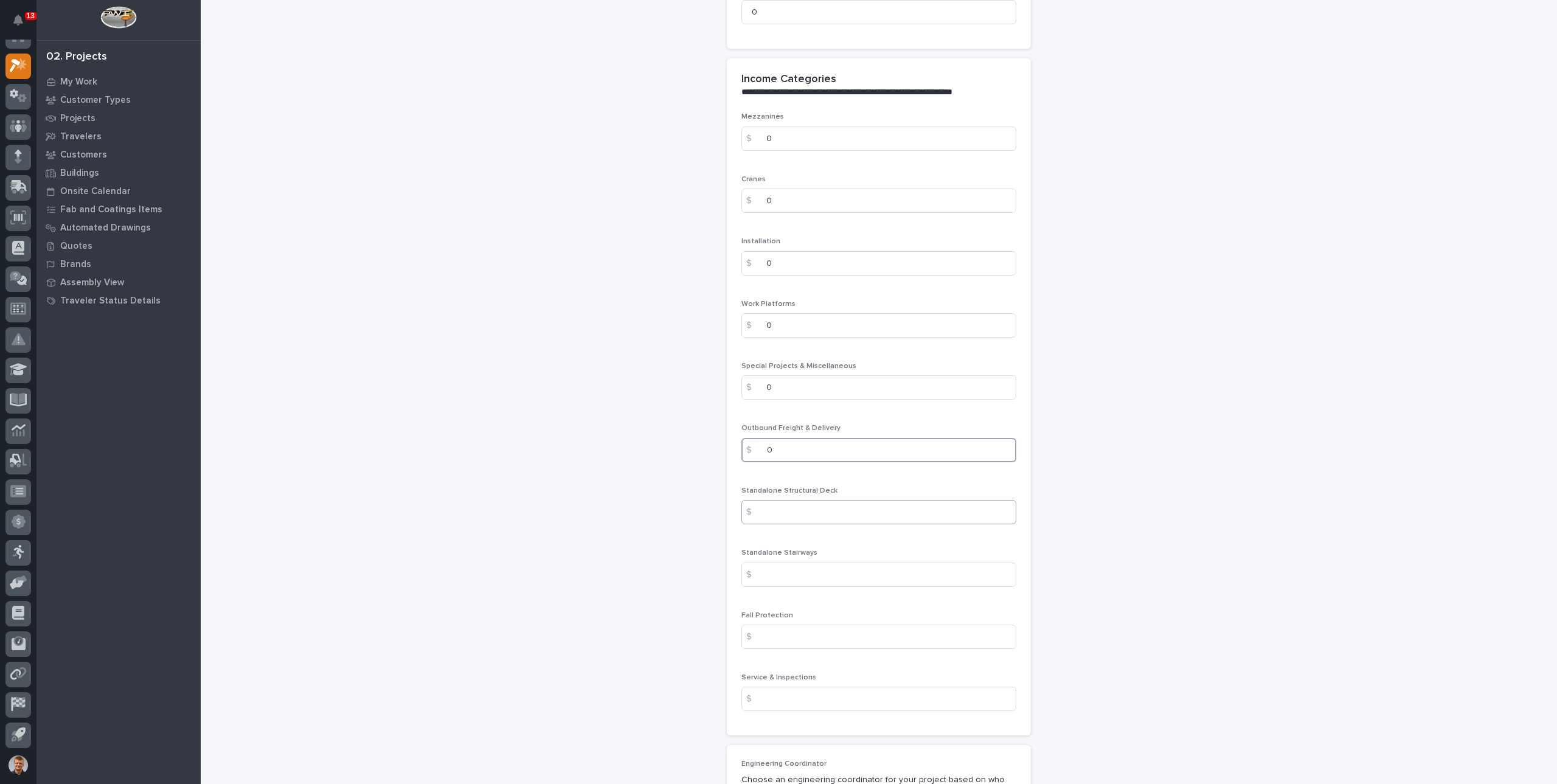
type input "0"
click at [792, 517] on input at bounding box center [878, 512] width 275 height 24
type input "0"
click at [785, 626] on input at bounding box center [878, 637] width 275 height 24
type input "0"
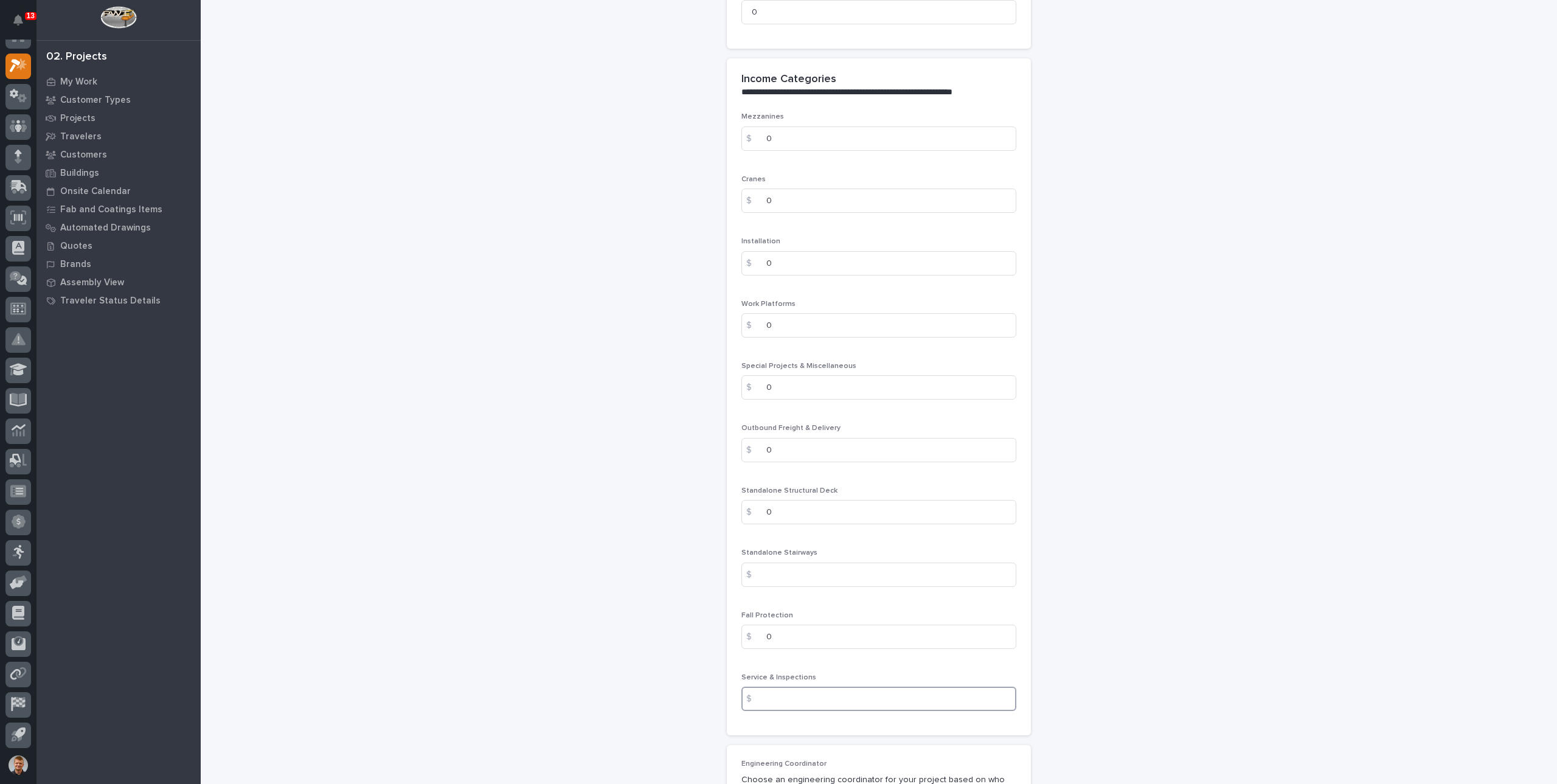
click at [790, 691] on input at bounding box center [878, 699] width 275 height 24
type input "0"
click at [773, 568] on input at bounding box center [878, 575] width 275 height 24
type input "10326"
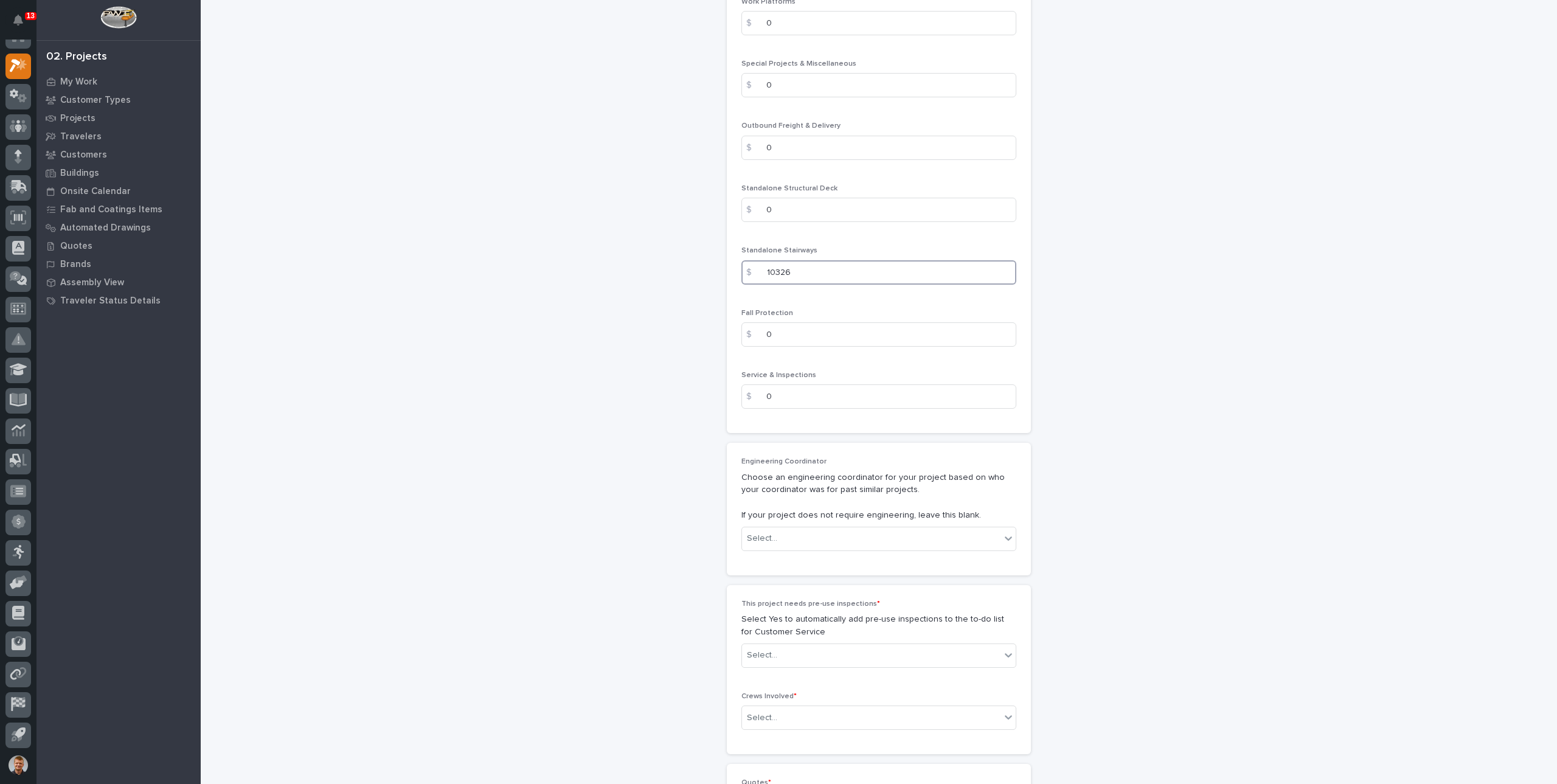
scroll to position [1803, 0]
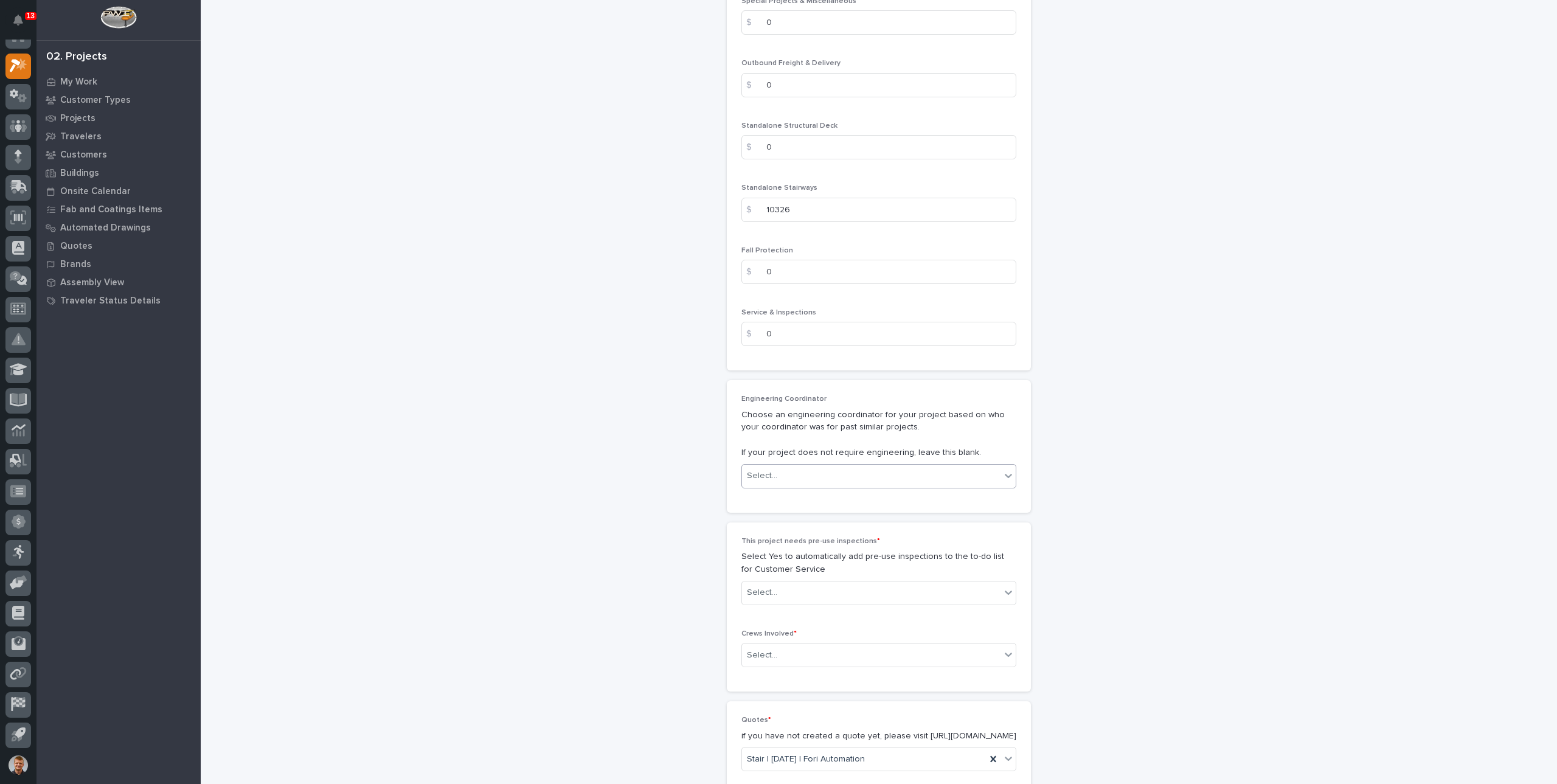
click at [807, 475] on div "Select..." at bounding box center [871, 476] width 259 height 20
click at [781, 532] on div "Leighton Yoder" at bounding box center [873, 538] width 274 height 21
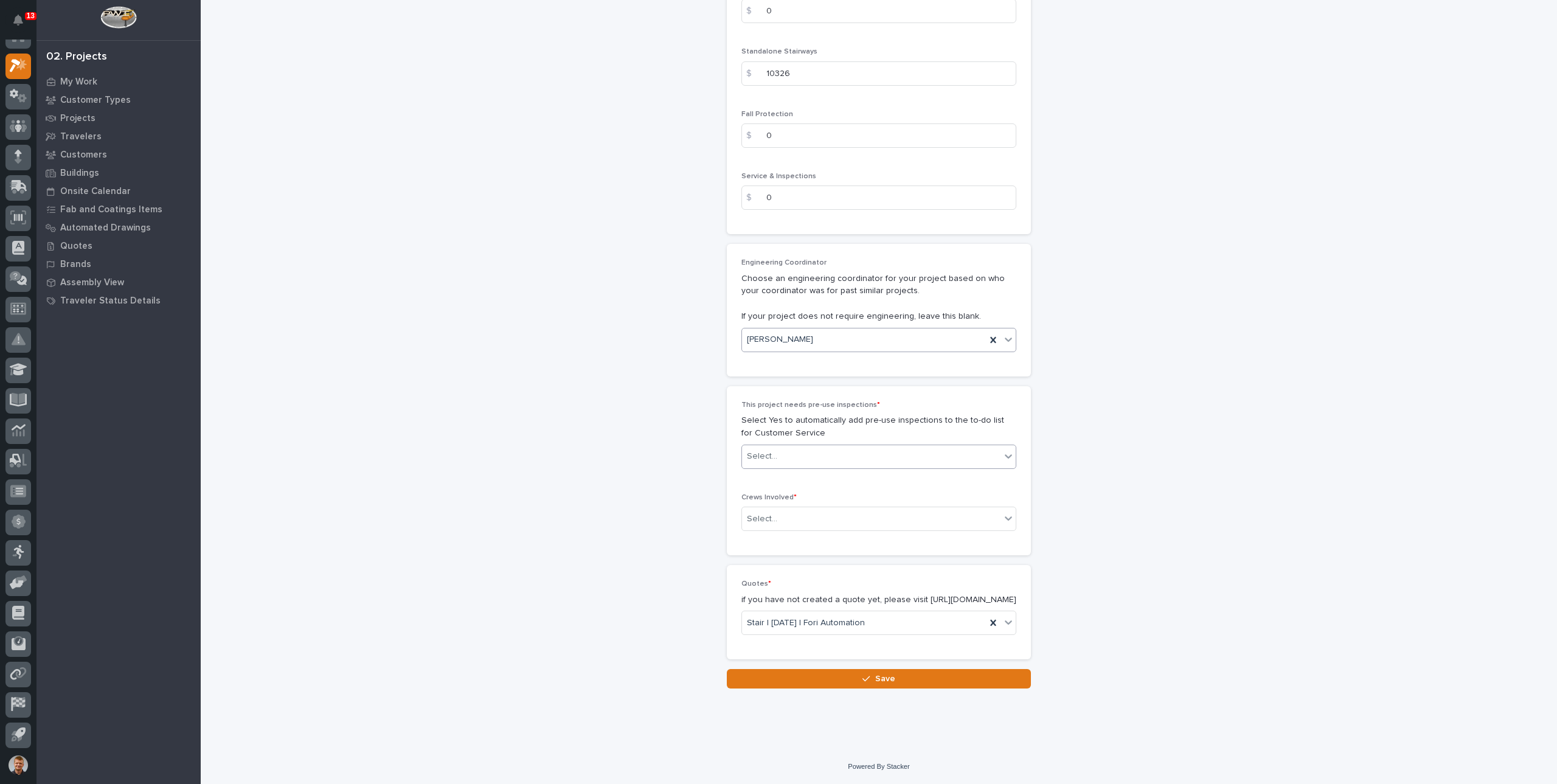
scroll to position [1946, 0]
click at [794, 446] on div "Select..." at bounding box center [871, 456] width 259 height 20
click at [776, 487] on div "No" at bounding box center [873, 489] width 274 height 21
click at [776, 509] on div "Select..." at bounding box center [871, 519] width 259 height 20
click at [780, 518] on div "Select..." at bounding box center [878, 518] width 275 height 24
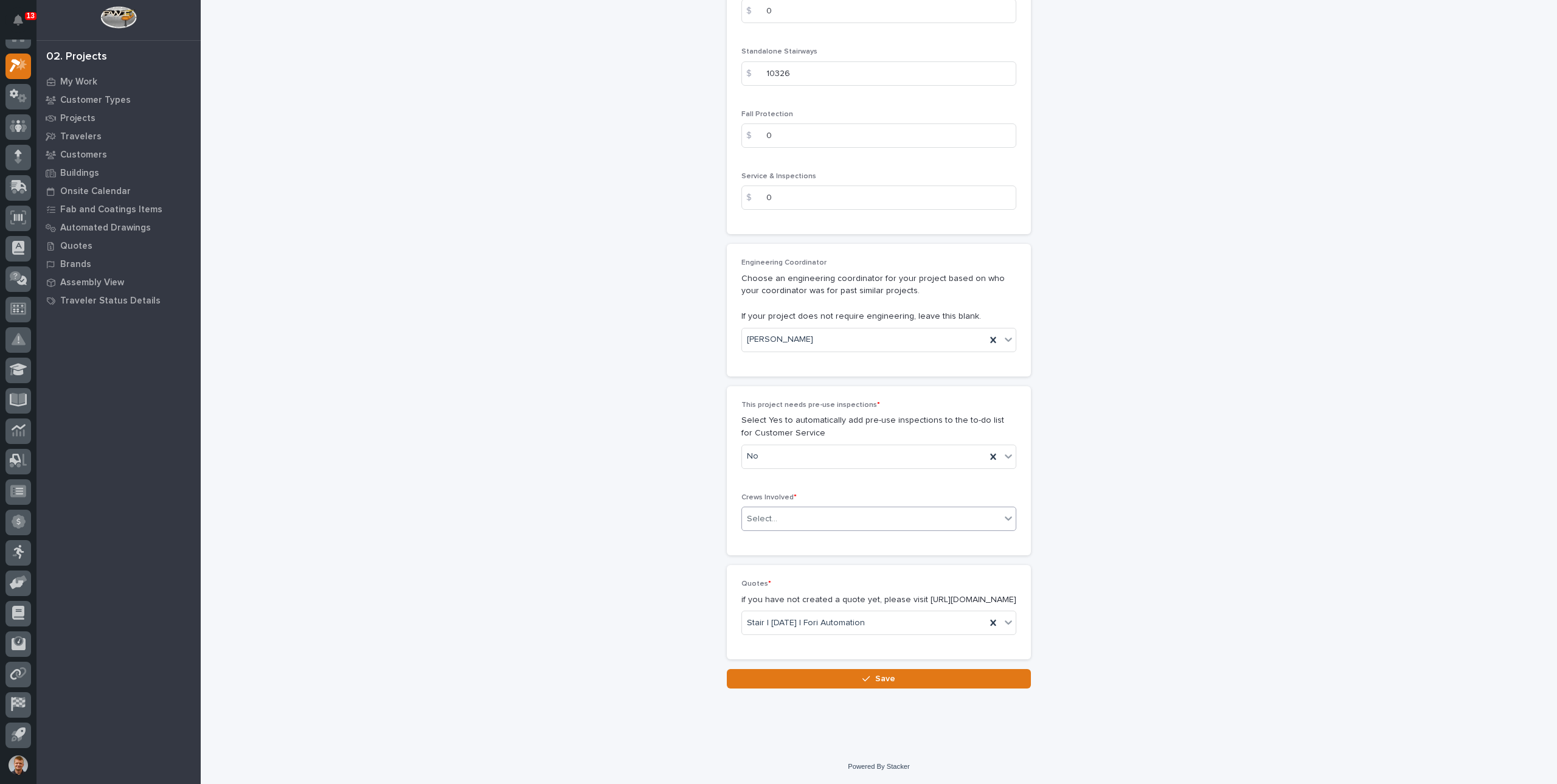
click at [780, 511] on div "Select..." at bounding box center [871, 519] width 259 height 20
click at [774, 533] on div "Production" at bounding box center [873, 530] width 274 height 21
click at [900, 685] on button "Save" at bounding box center [879, 678] width 304 height 19
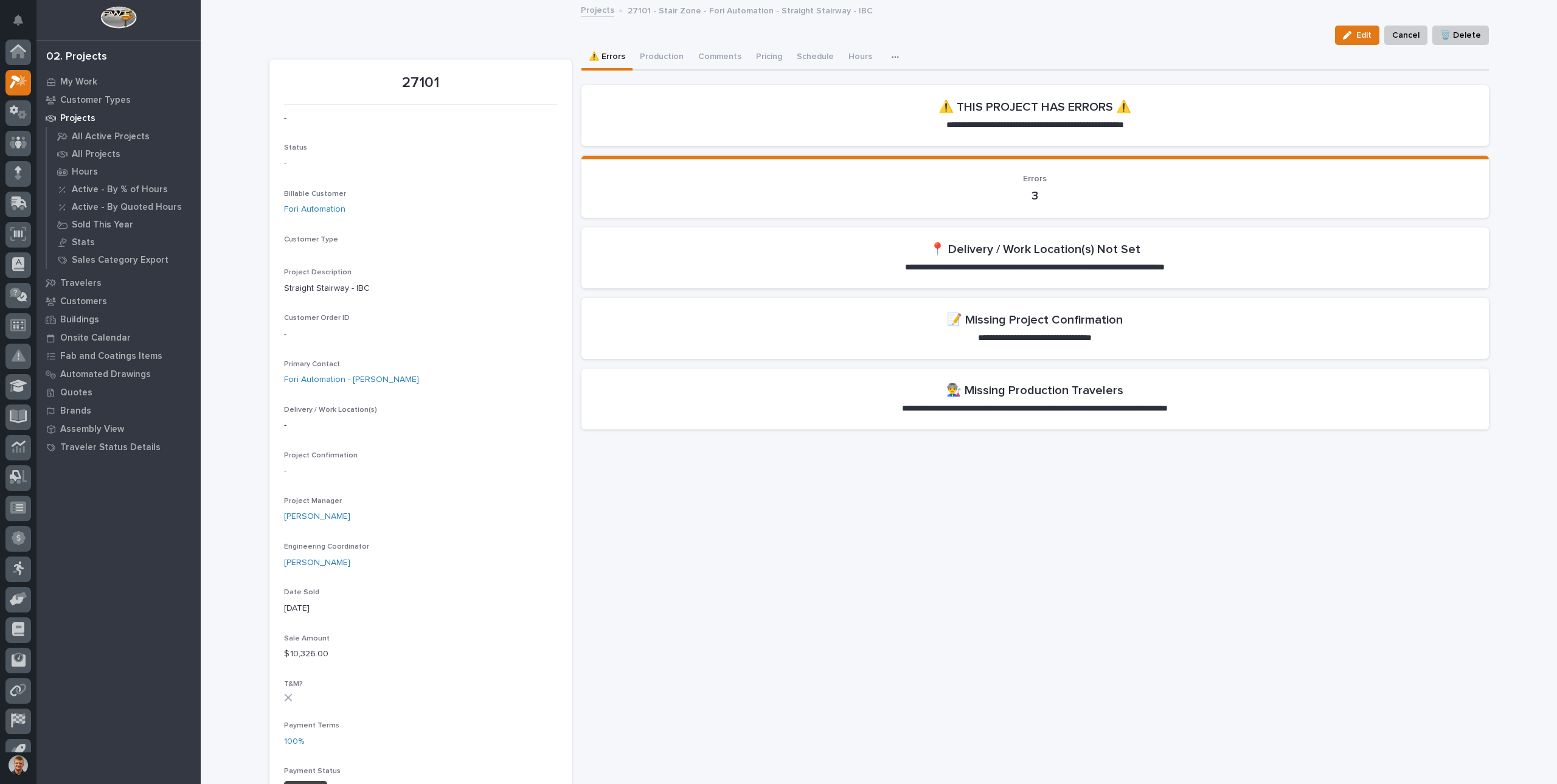
scroll to position [16, 0]
